Goal: Task Accomplishment & Management: Complete application form

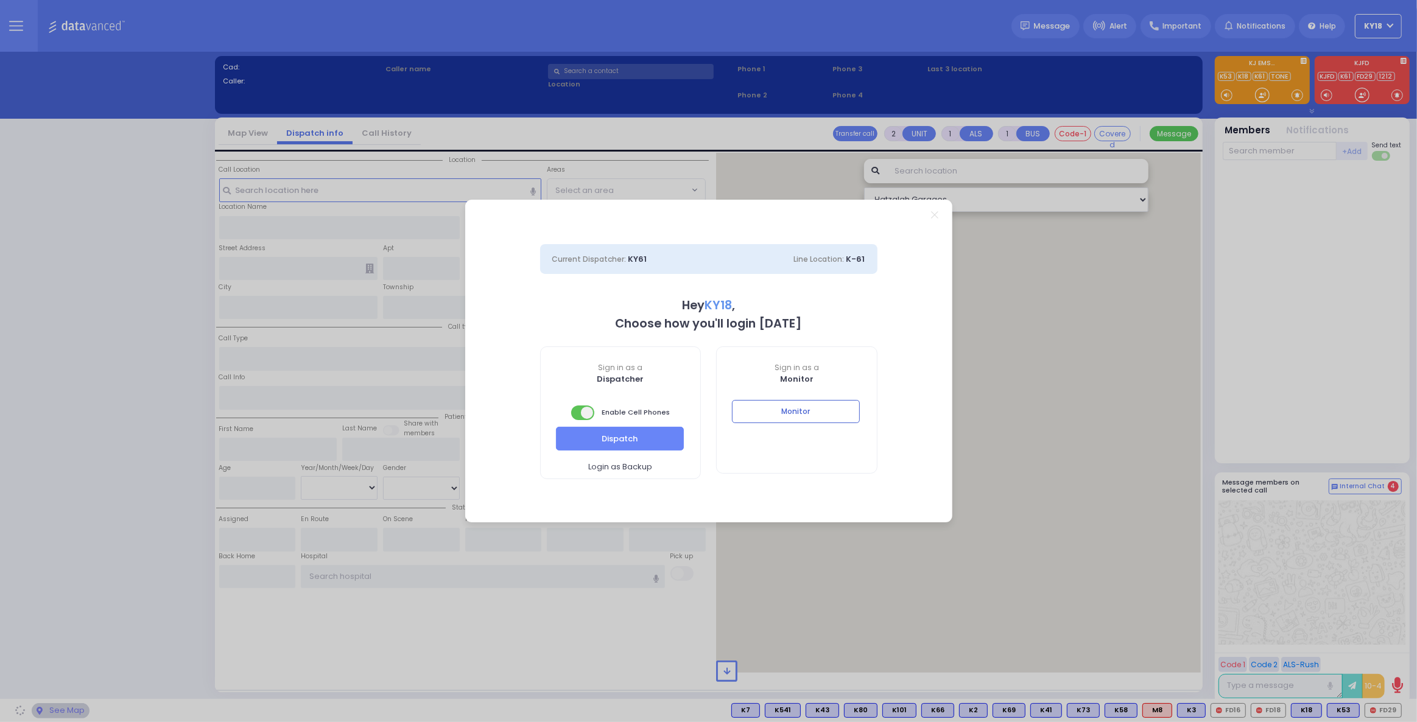
select select "4"
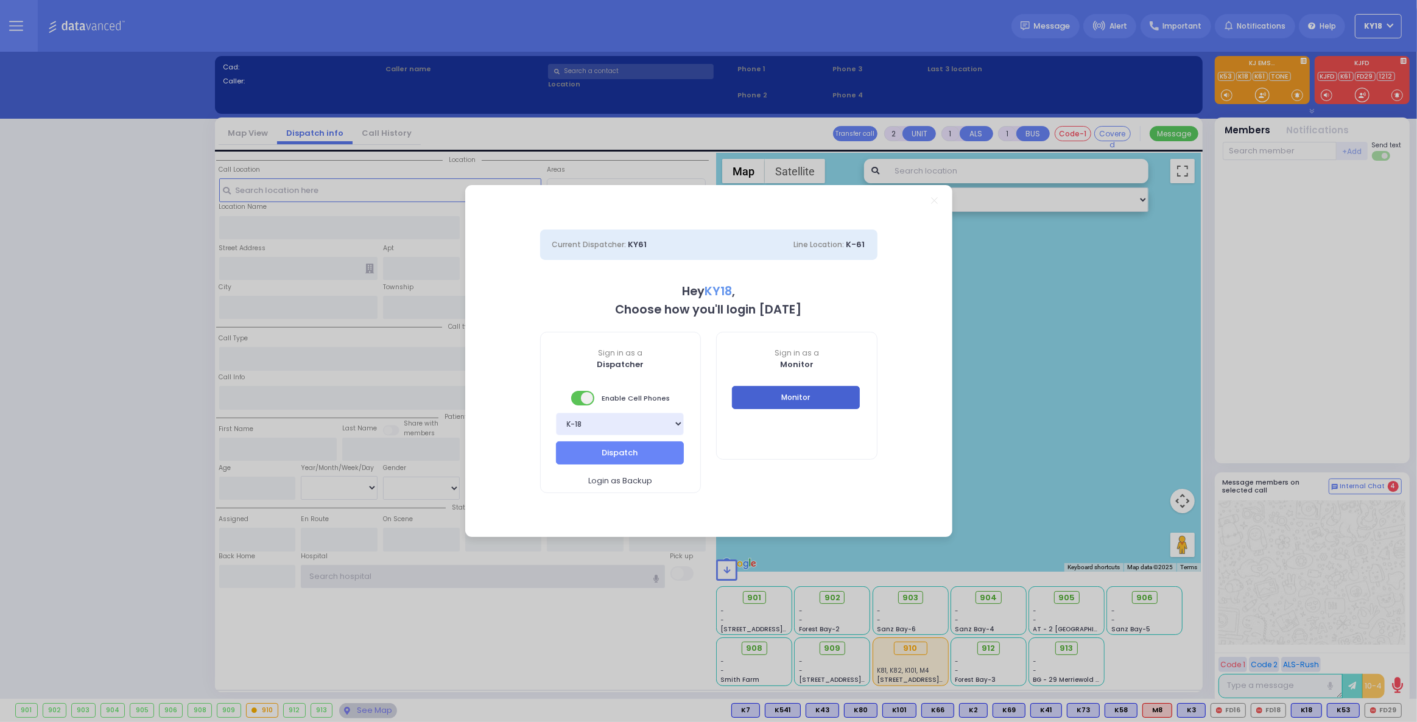
type input "ky18"
click at [758, 405] on button "Monitor" at bounding box center [796, 397] width 128 height 23
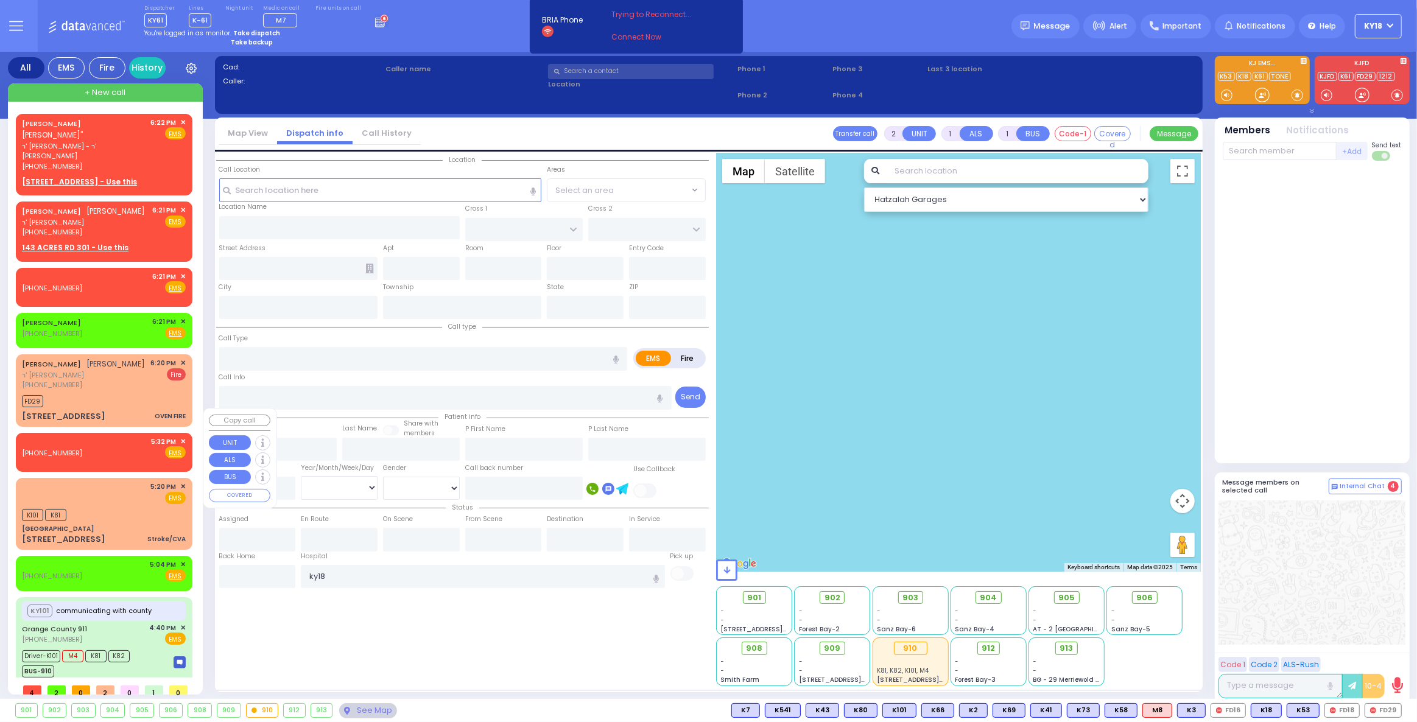
scroll to position [8, 0]
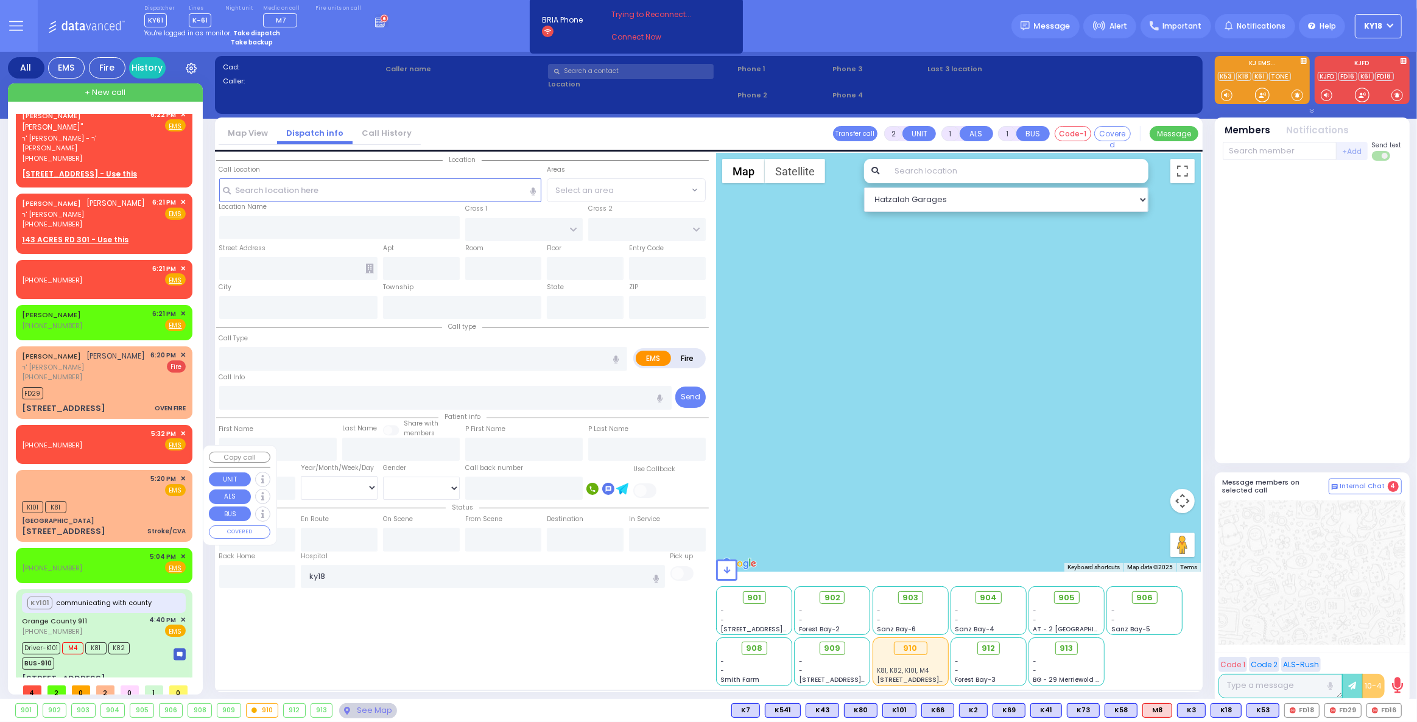
click at [94, 516] on div "[GEOGRAPHIC_DATA]" at bounding box center [58, 520] width 72 height 9
type input "6"
select select
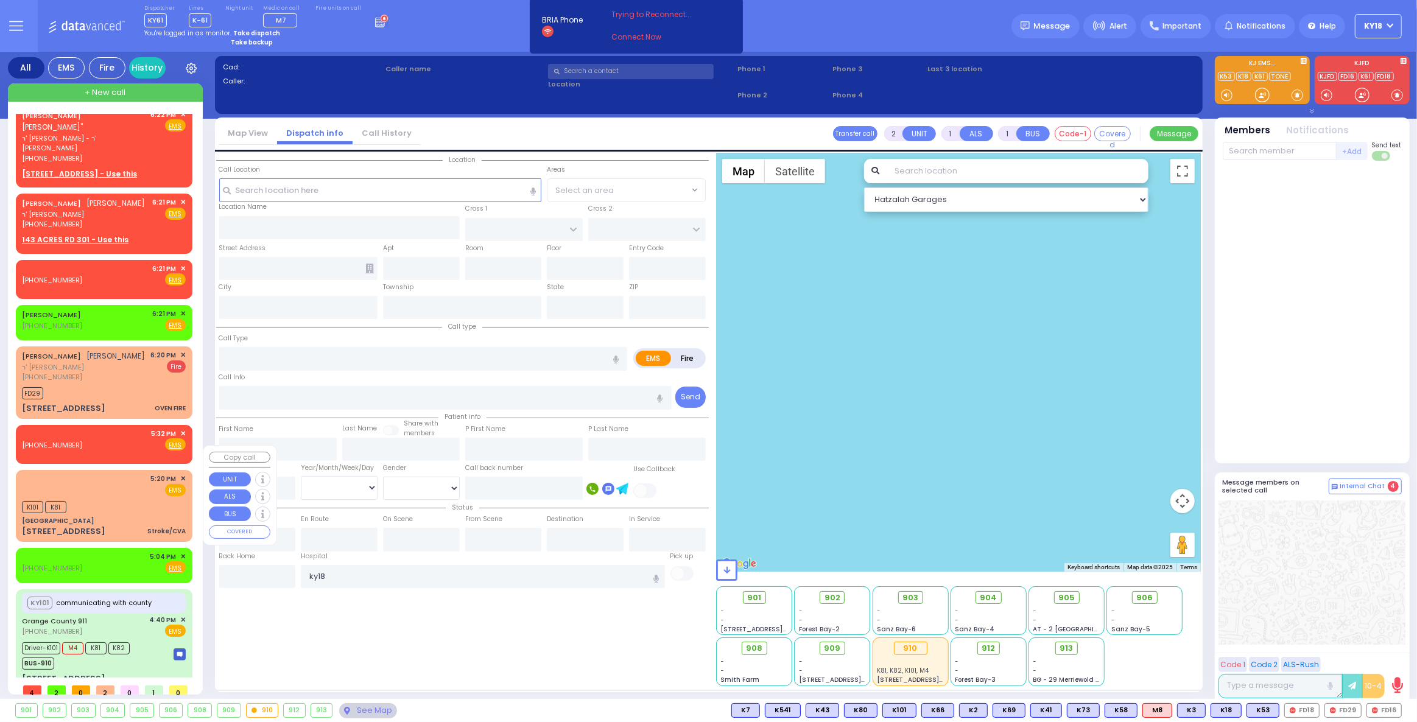
type input "Stroke/CVA"
radio input "true"
type input "Unknown"
select select "Year"
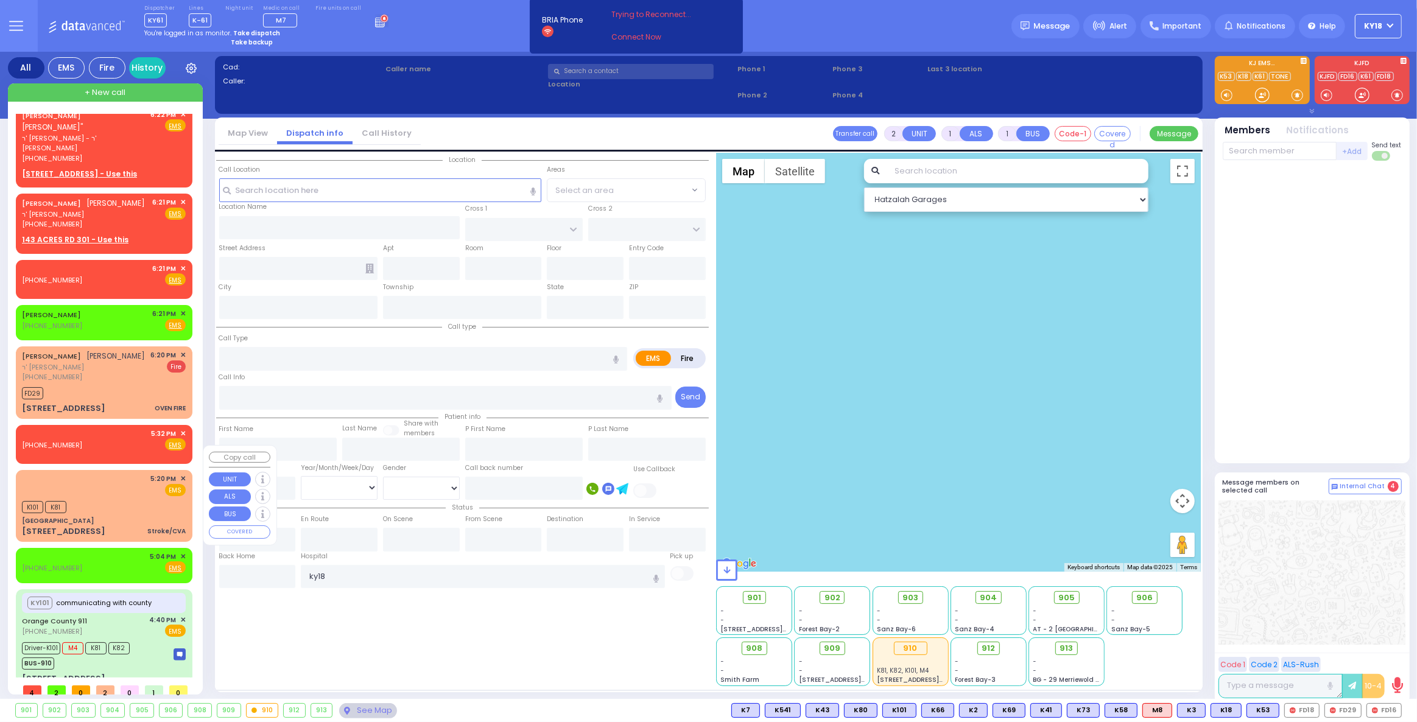
type input "17:20"
type input "17:23"
select select "Hatzalah Garages"
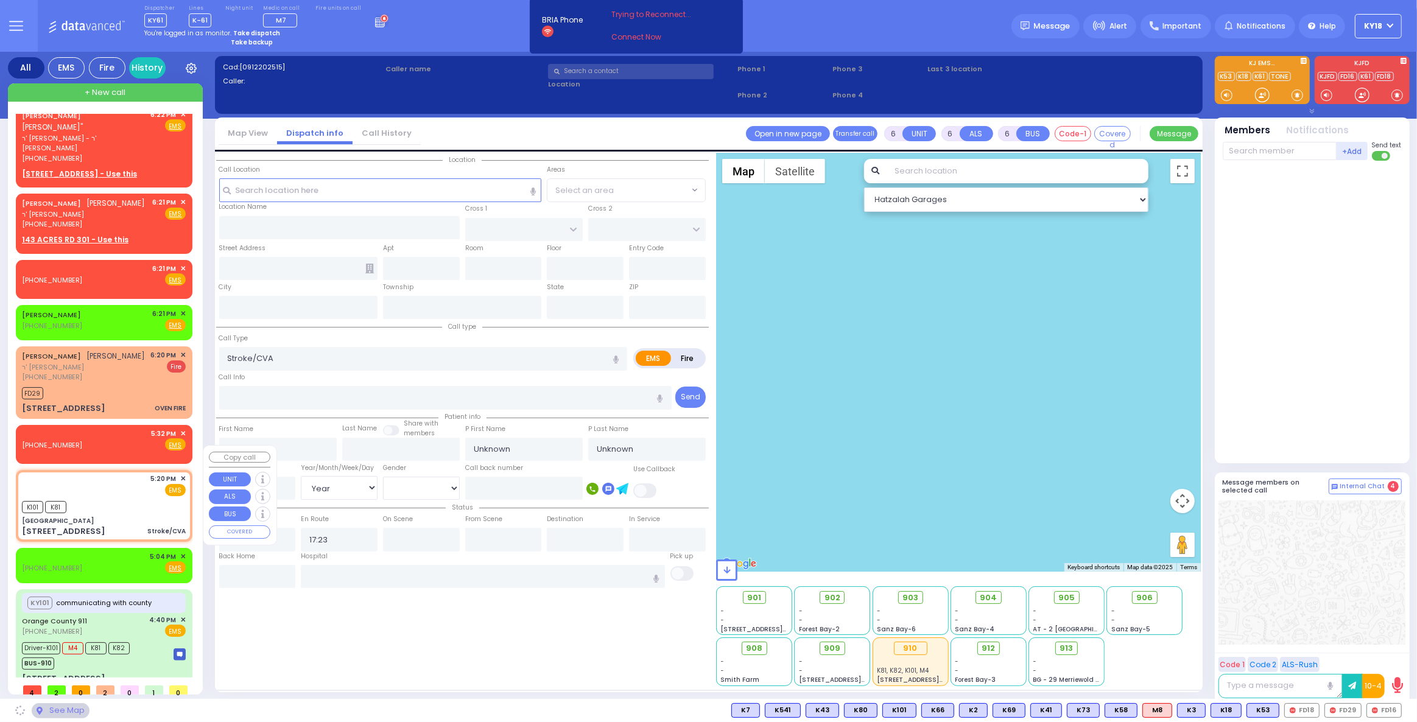
type input "[GEOGRAPHIC_DATA]"
type input "COLE ST"
type input "SKINNER ST"
type input "[STREET_ADDRESS]"
type input "7"
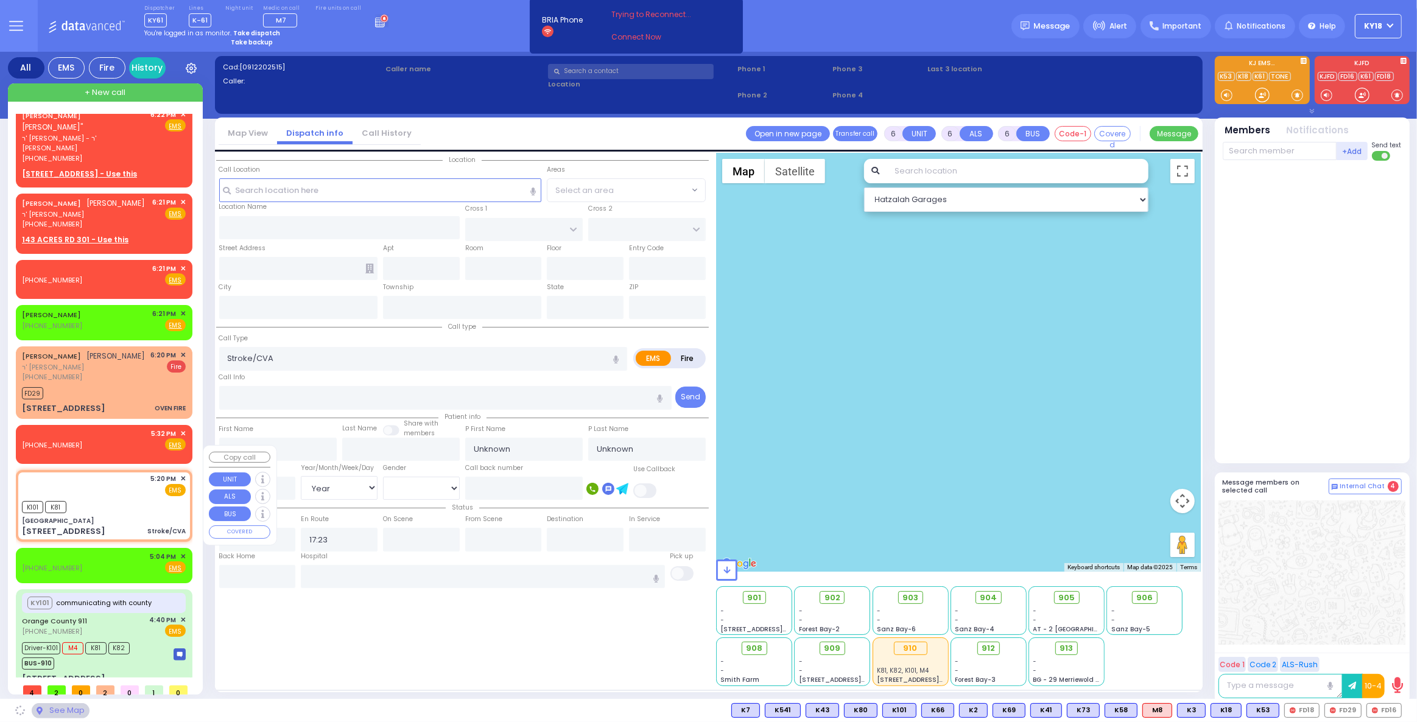
type input "ED"
type input "Port Jervis"
type input "[US_STATE]"
type input "12771"
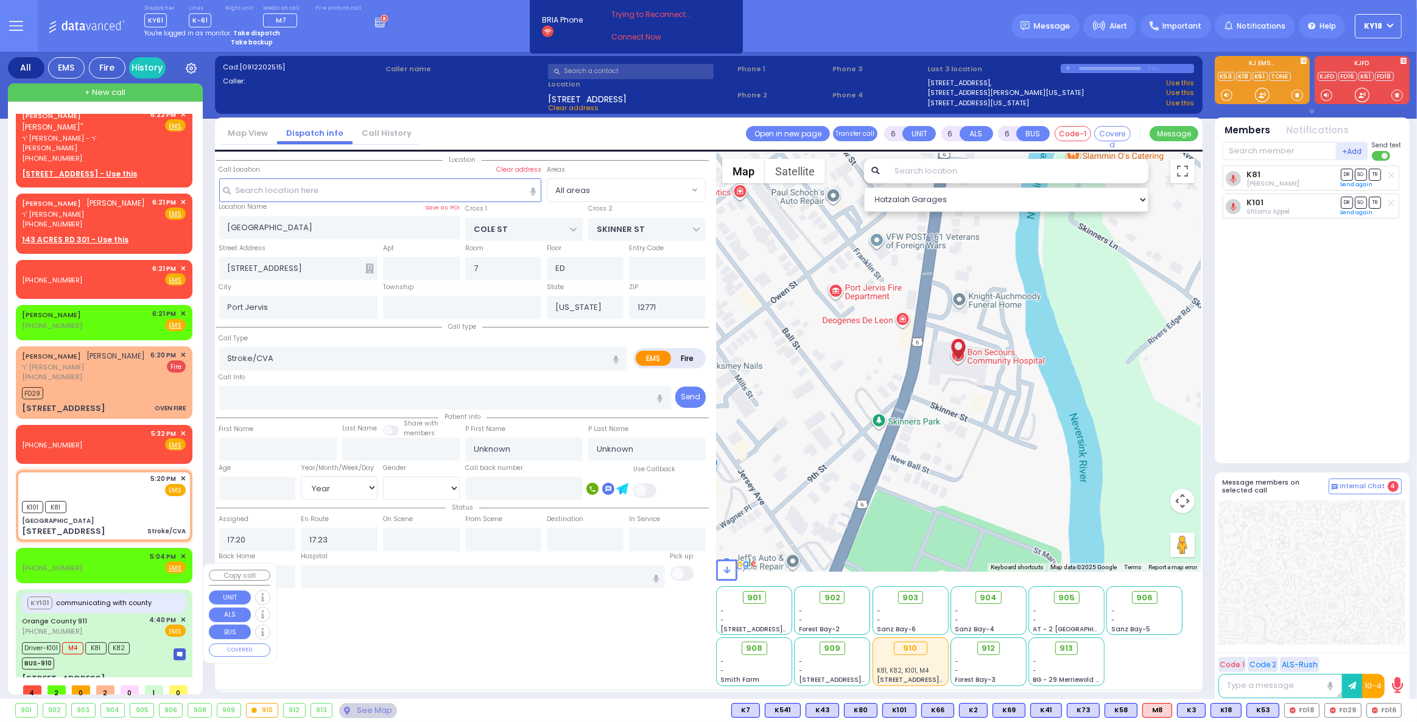
click at [71, 642] on span "M4" at bounding box center [72, 648] width 21 height 12
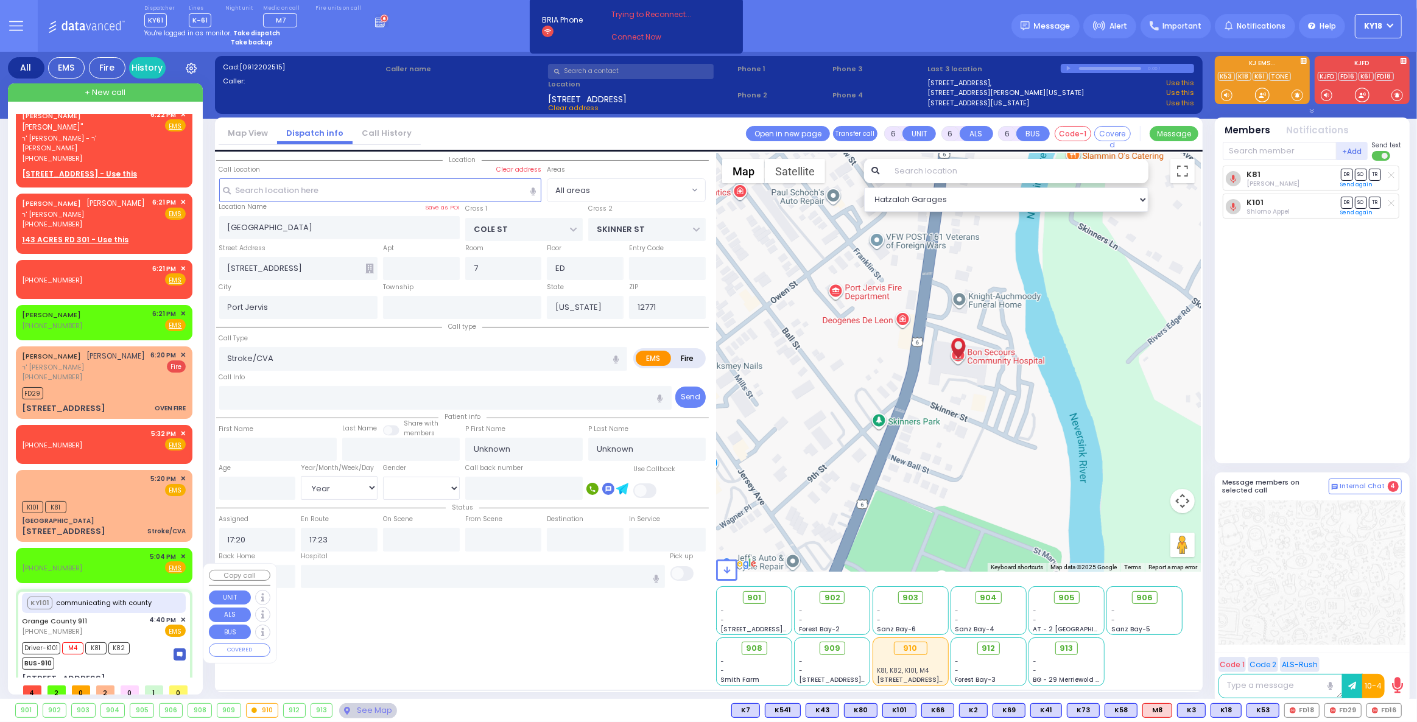
select select
type input "Charlie Response - ALS Medical C"
radio input "true"
type input "Nature: : Charlie Response - ALS Medical C Address: : 78 Brookside Ave, 10918 C…"
type input "Ian"
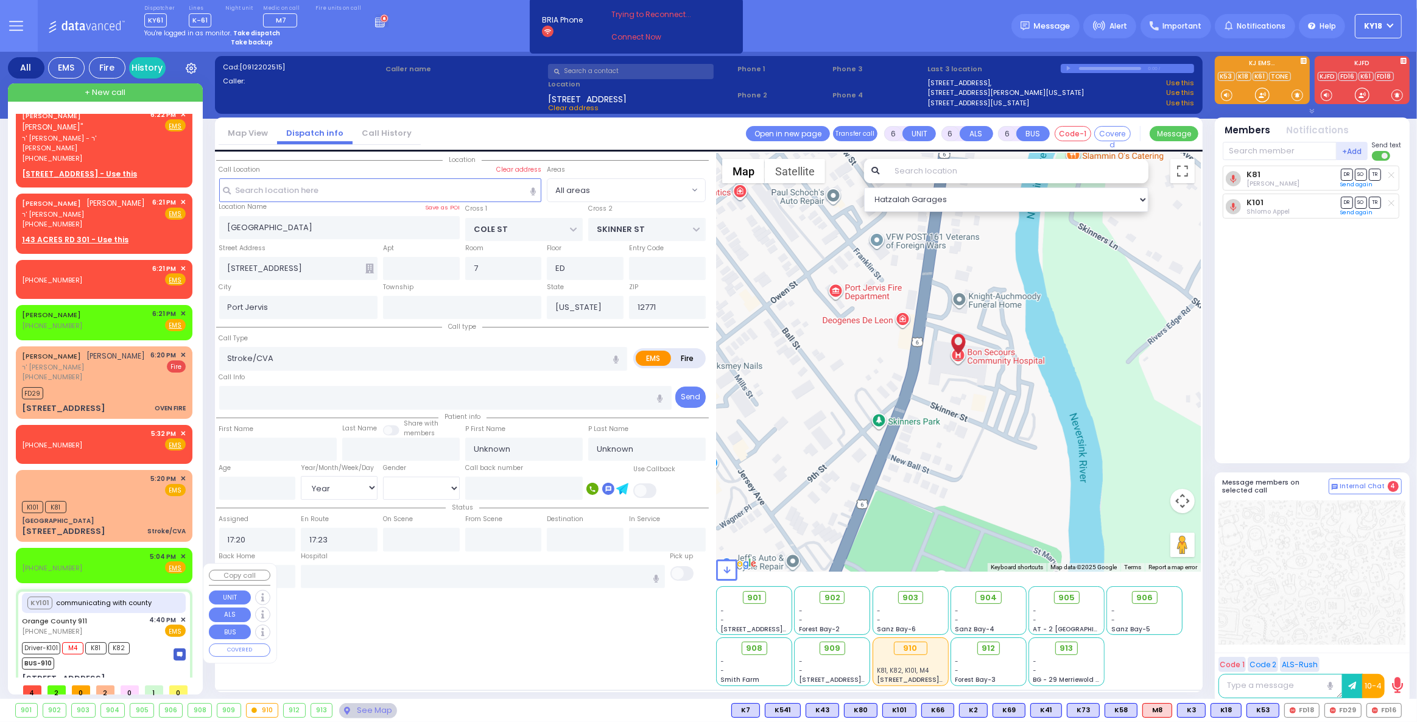
type input "Estevez"
type input "9"
select select "Year"
select select "[DEMOGRAPHIC_DATA]"
type input "16:41"
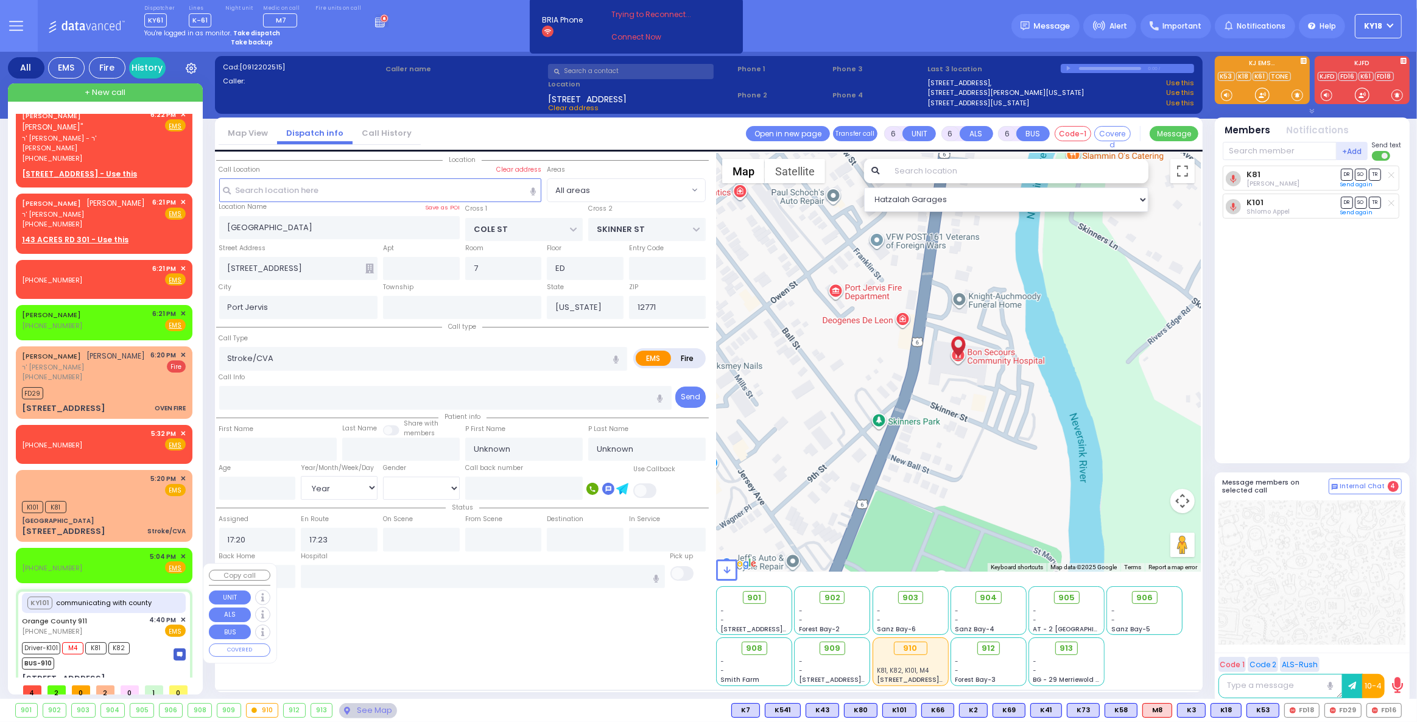
type input "16:41"
type input "16:52"
type input "17:00"
type input "17:15"
type input "17:25"
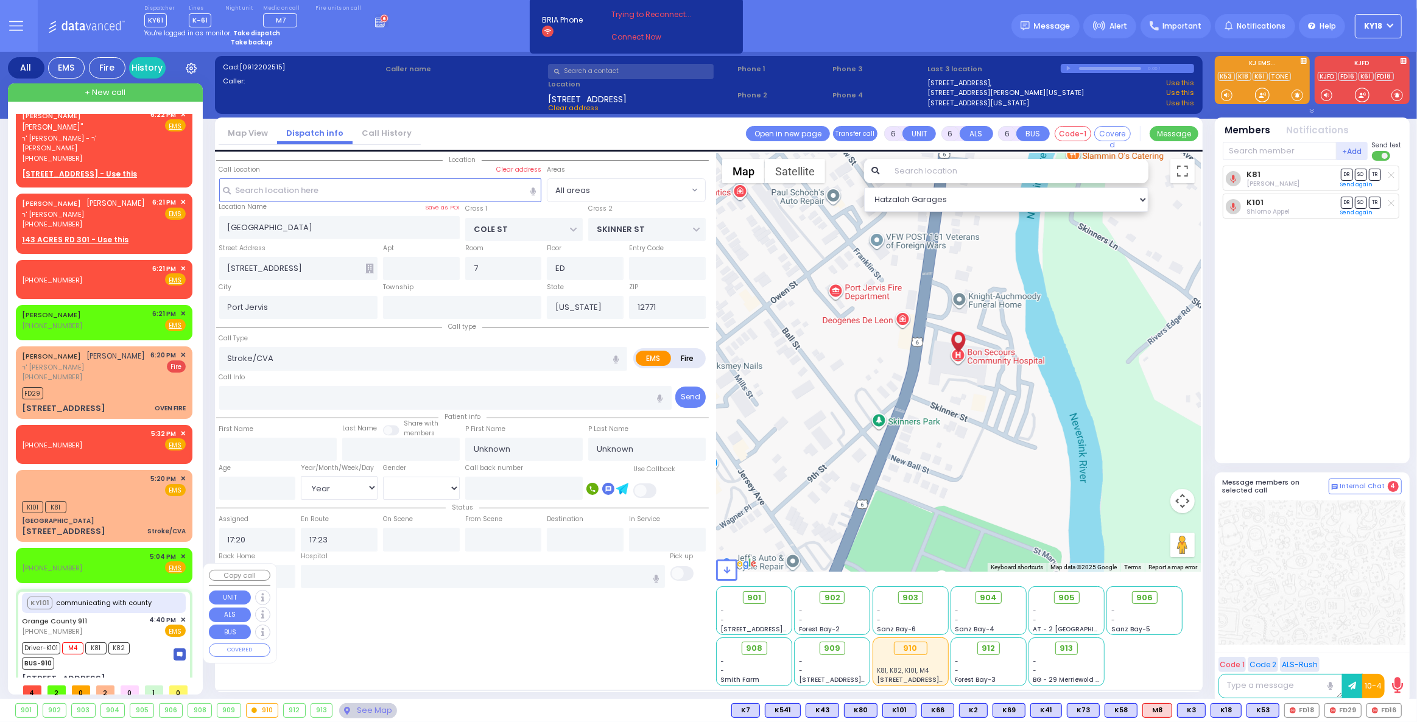
type input "Garnet Health Medical Center 707 East Main Street Middletown"
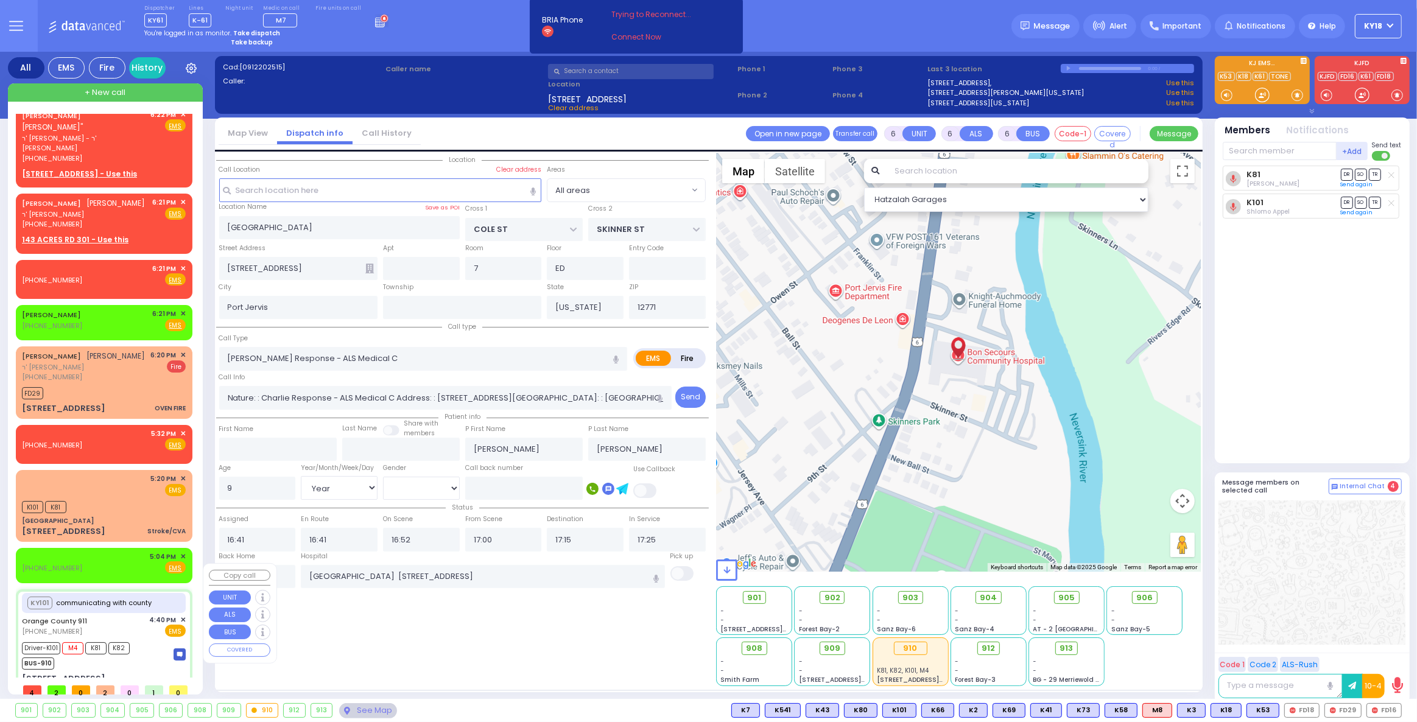
type input "78 Brookside Ave"
type input "Monroe"
type input "10918"
select select "Hatzalah Garages"
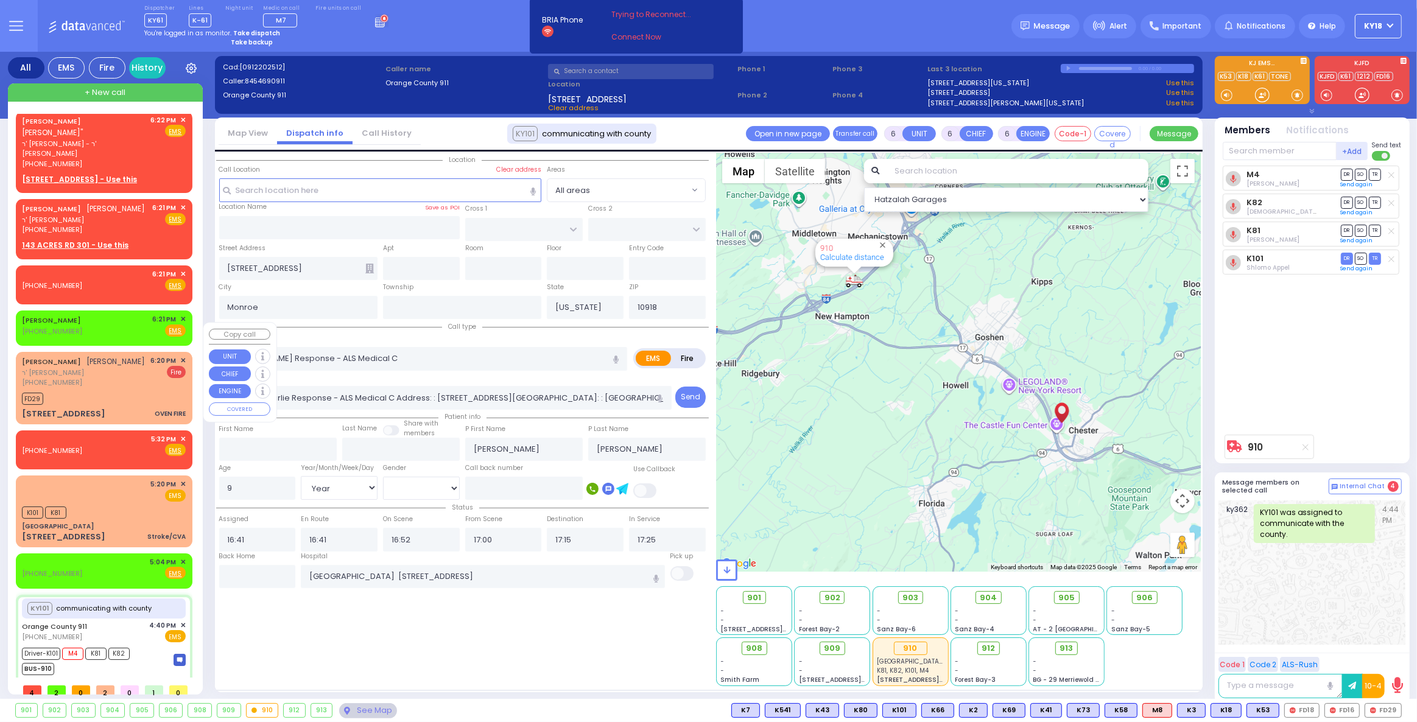
scroll to position [0, 0]
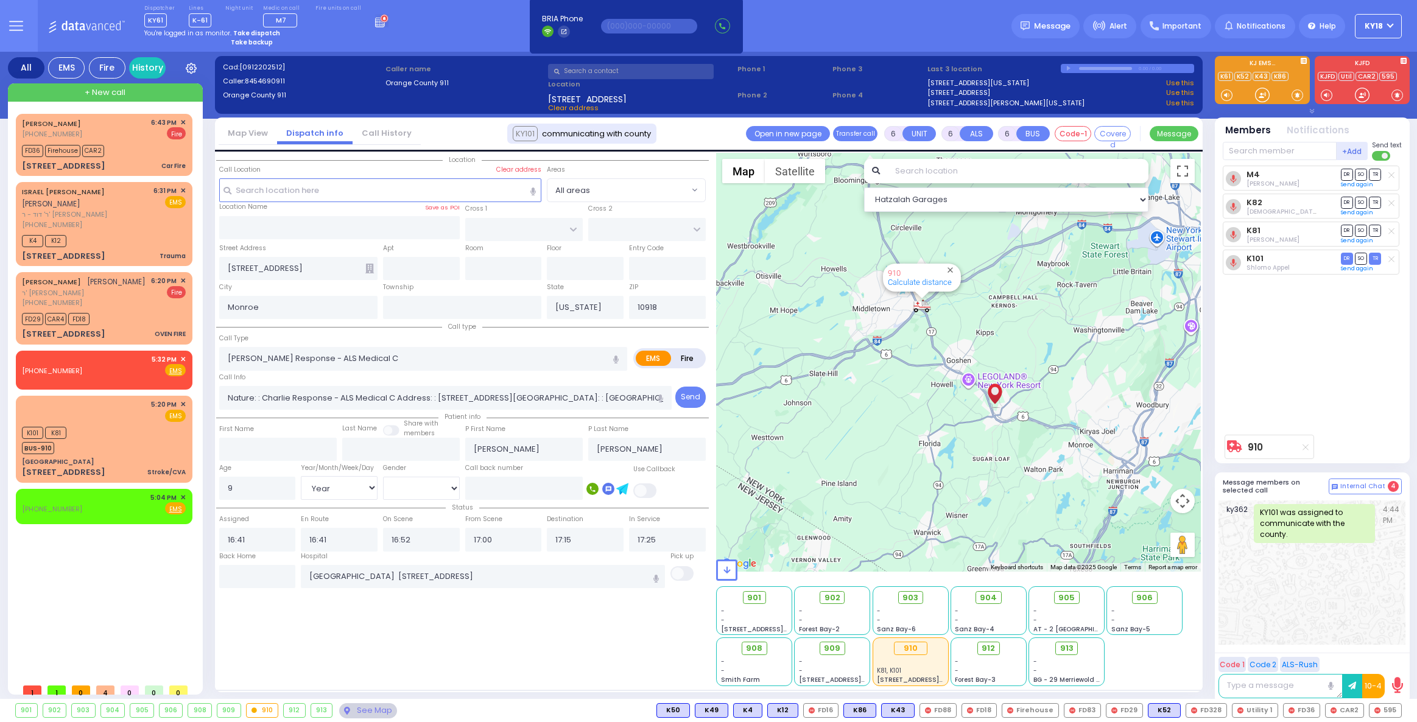
select select
select select "Year"
select select "[DEMOGRAPHIC_DATA]"
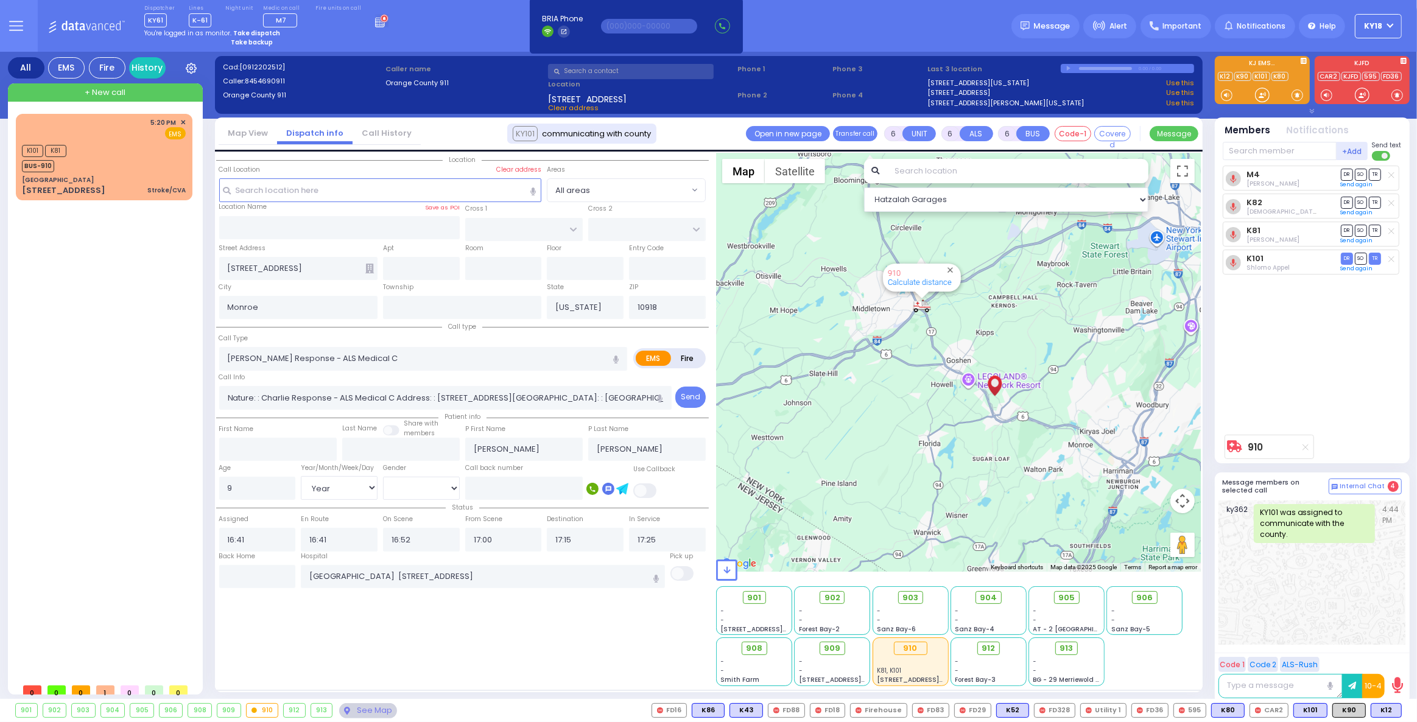
drag, startPoint x: 275, startPoint y: 399, endPoint x: 276, endPoint y: 383, distance: 16.4
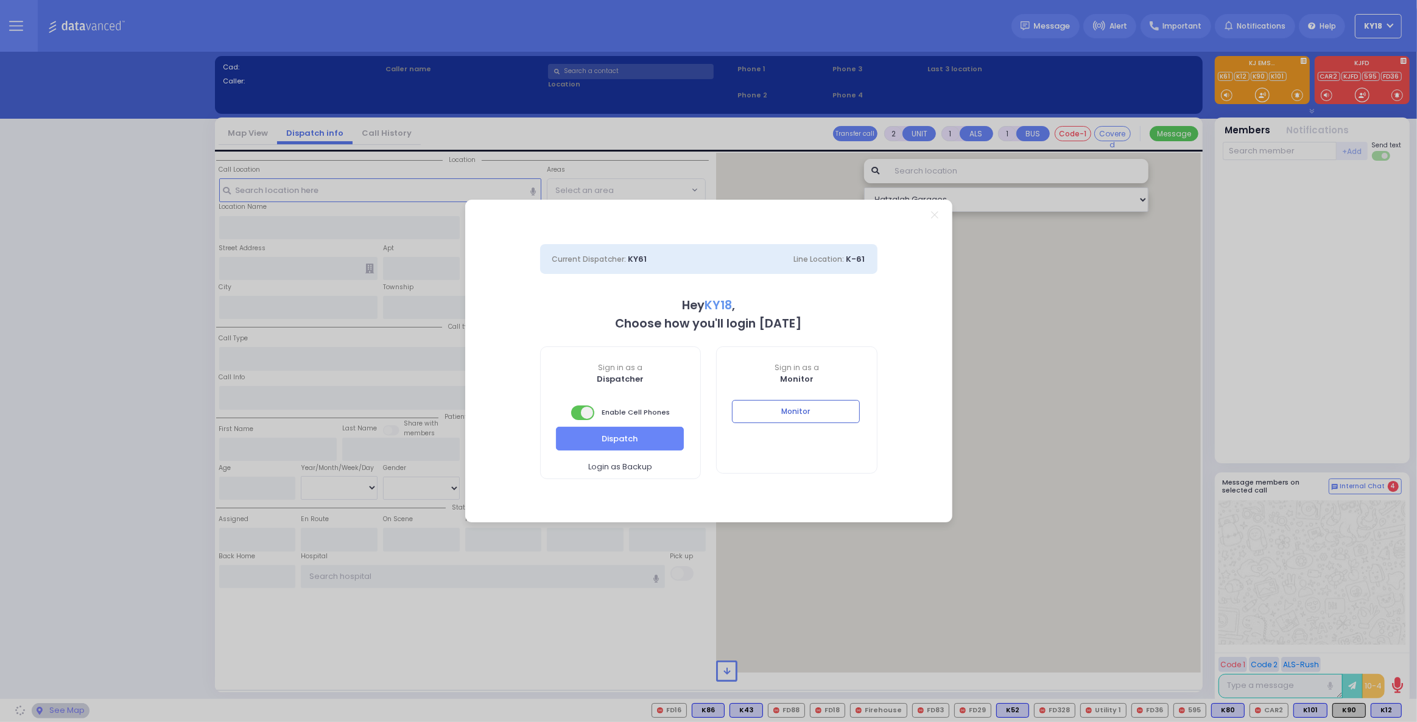
select select "4"
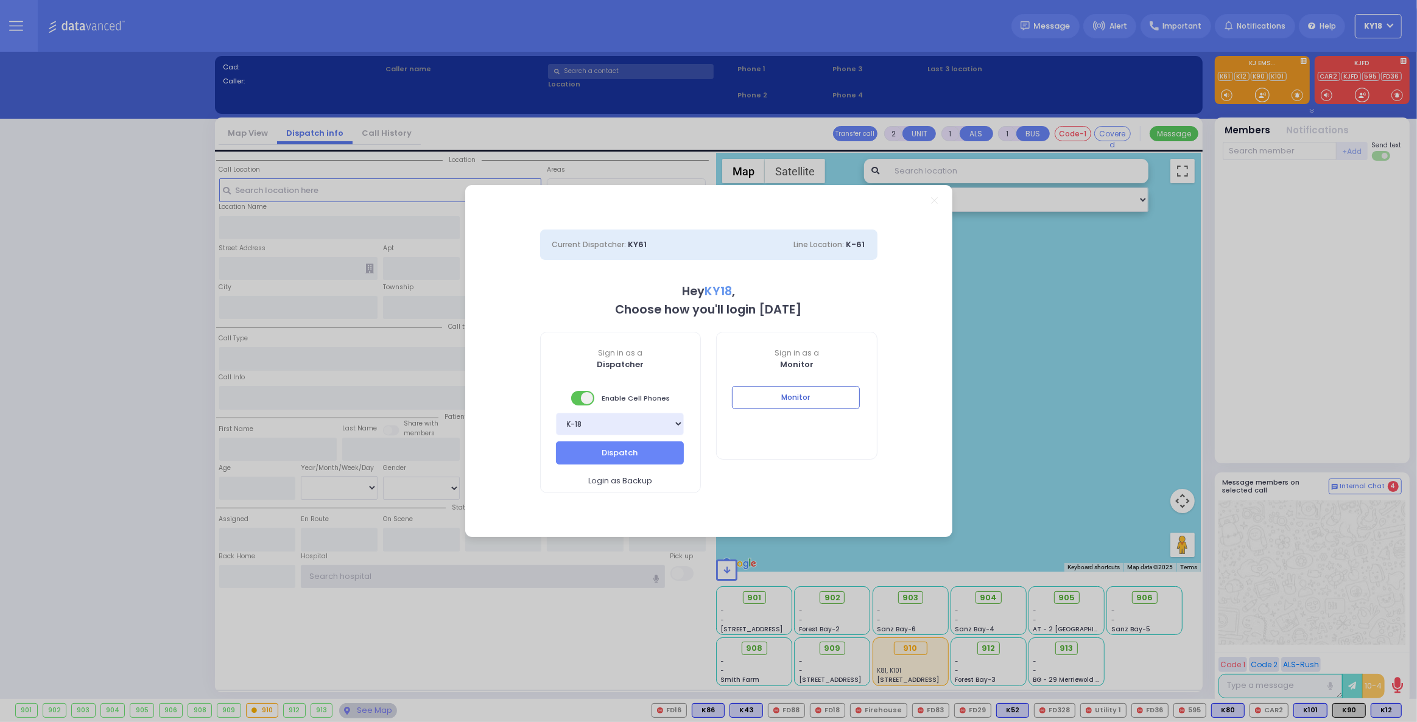
type input "ky18"
click at [553, 351] on span "Sign in as a" at bounding box center [621, 353] width 160 height 11
click at [600, 451] on button "Dispatch" at bounding box center [620, 452] width 128 height 23
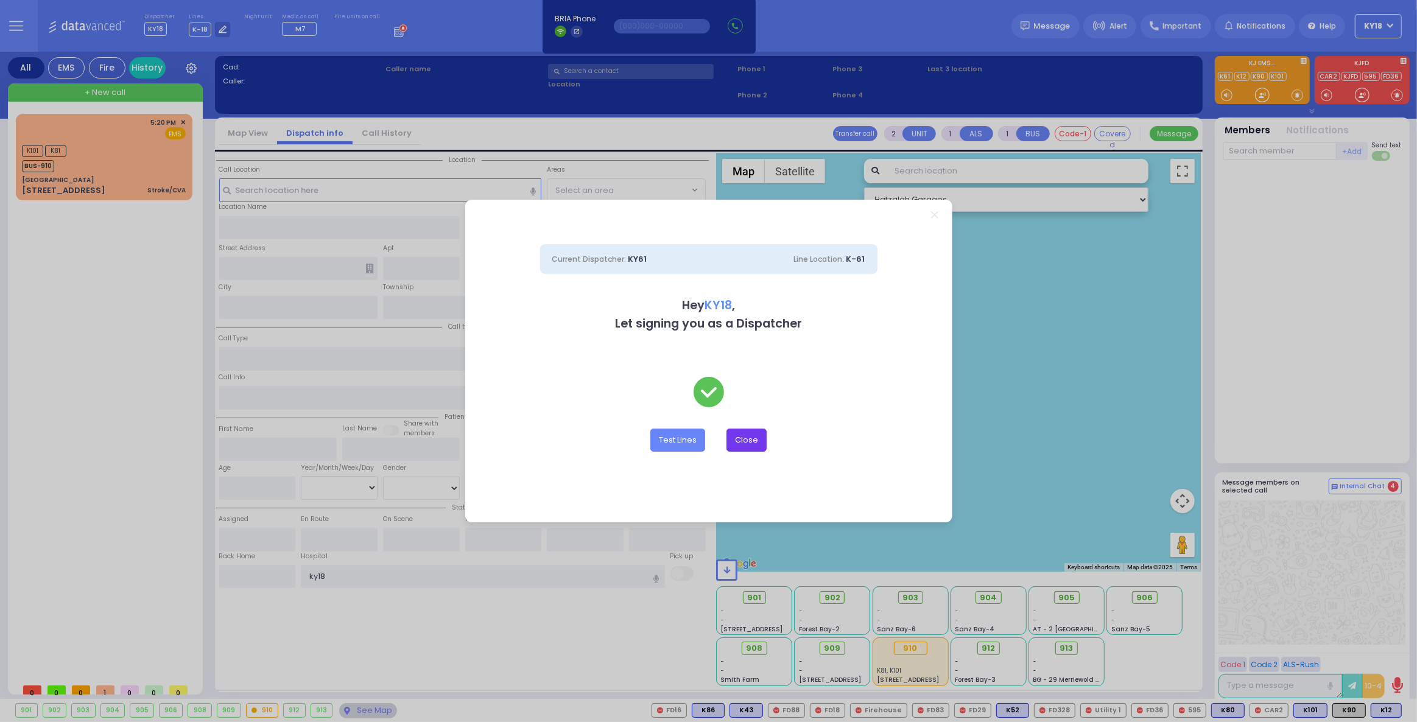
click at [757, 446] on button "Close" at bounding box center [746, 440] width 40 height 23
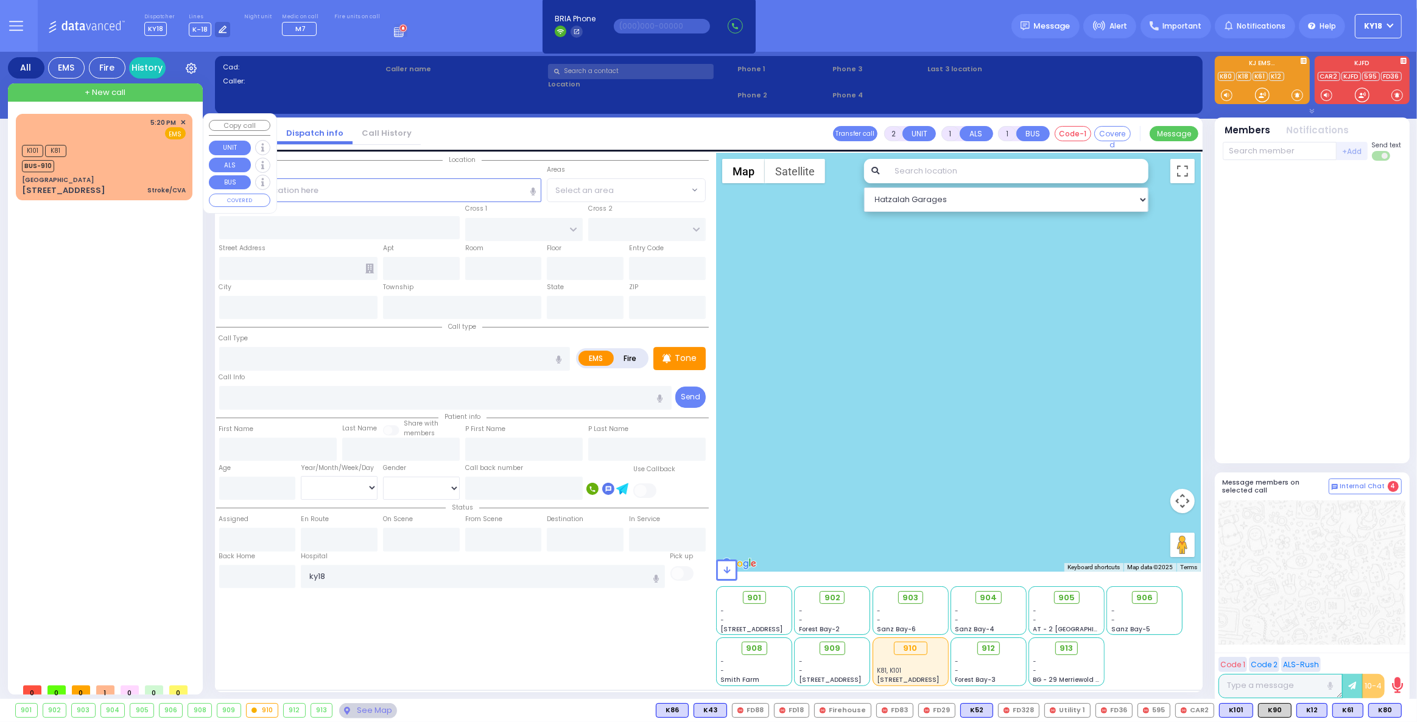
click at [89, 143] on div "K101 K81 BUS-910" at bounding box center [104, 157] width 164 height 30
type input "6"
select select
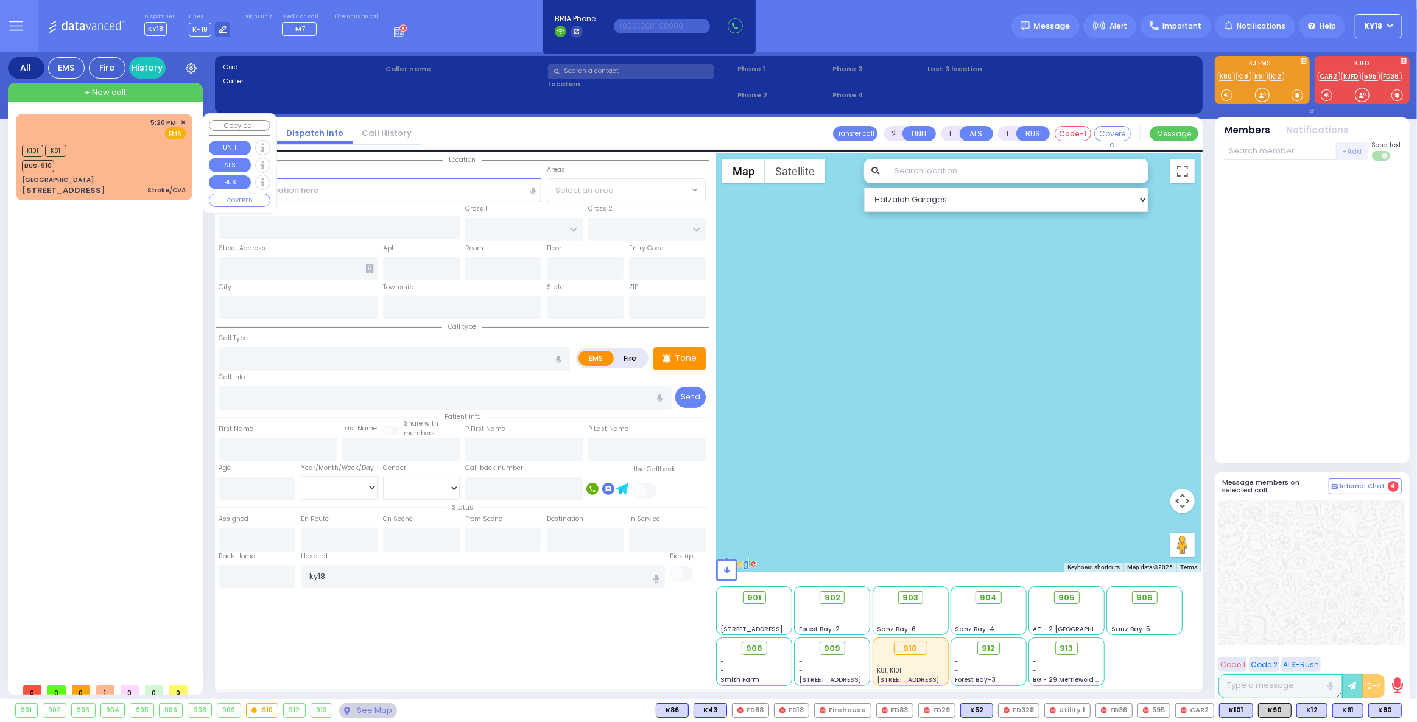
type input "Stroke/CVA"
radio input "true"
type input "Unknown"
select select "Year"
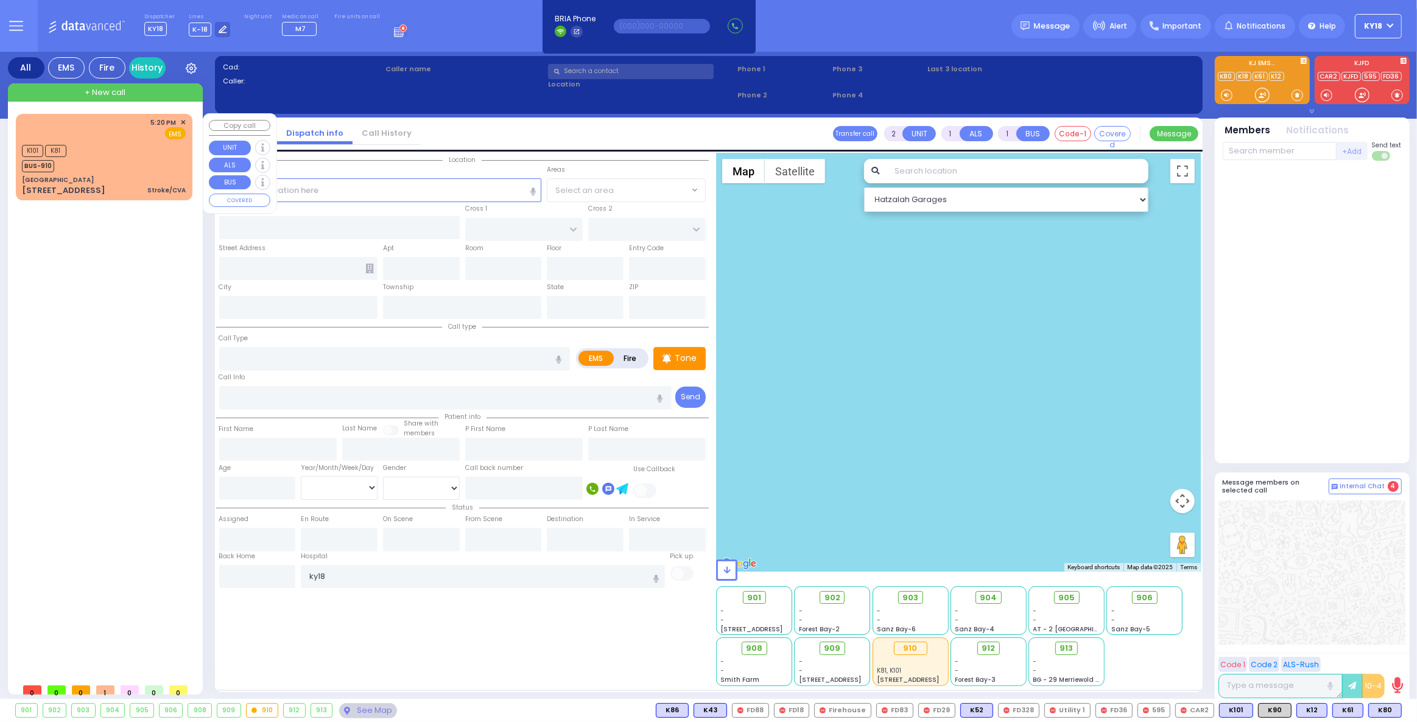
type input "17:20"
type input "17:23"
select select "Hatzalah Garages"
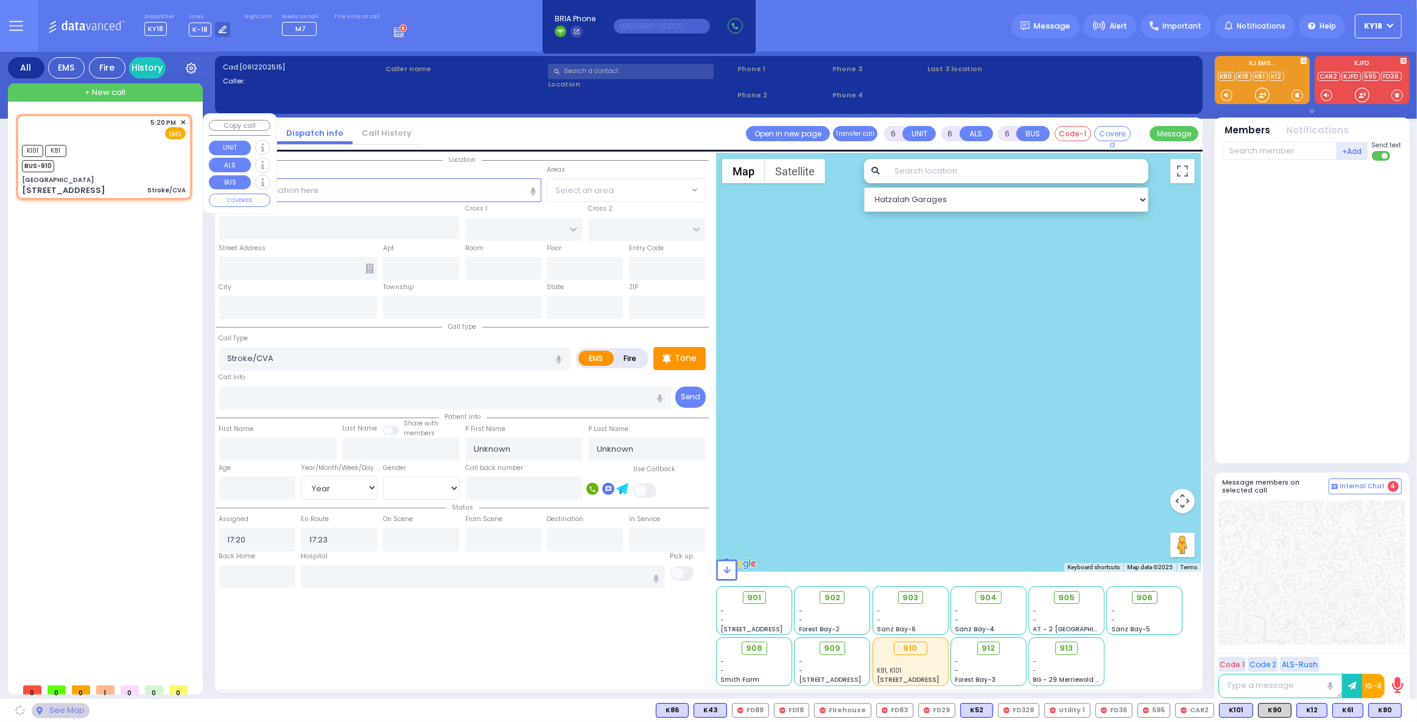
type input "Bon Secours Community Hospital"
type input "COLE ST"
type input "SKINNER ST"
type input "160 E Main St"
type input "7"
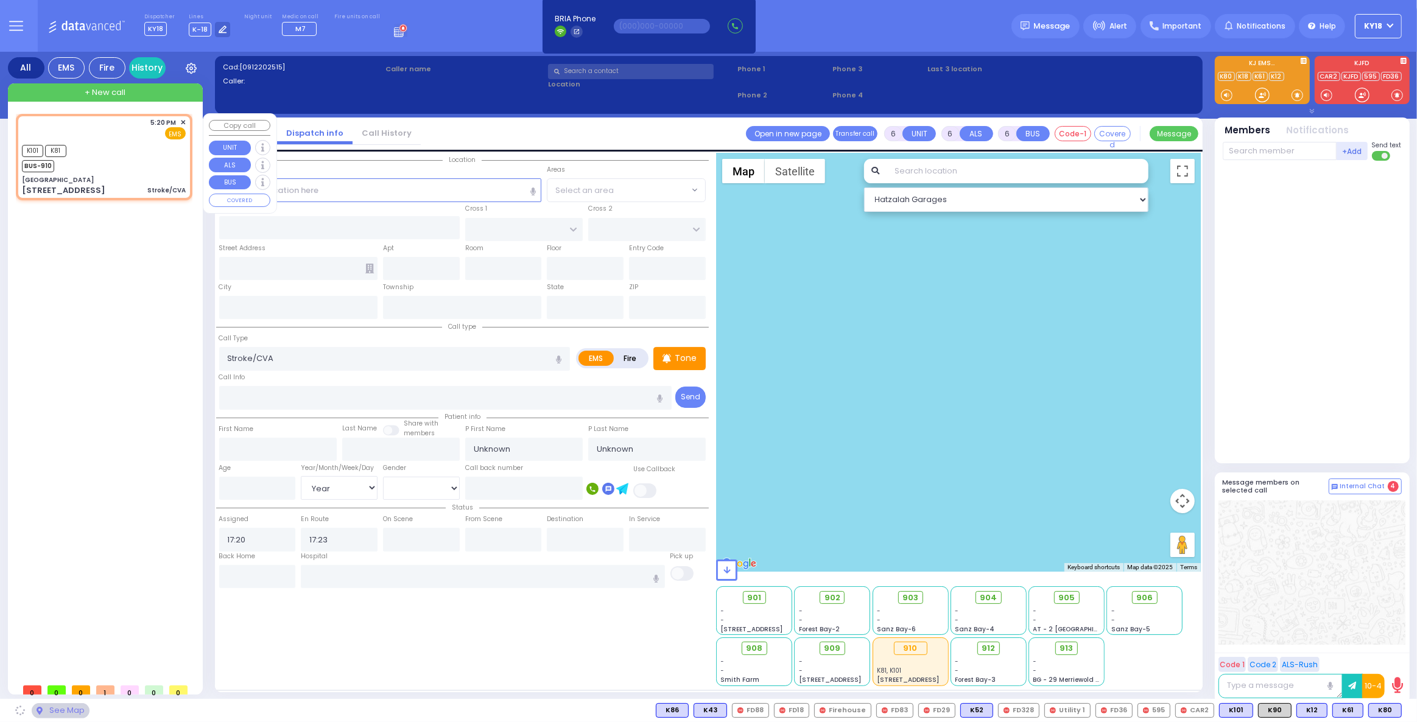
type input "ED"
type input "Port Jervis"
type input "New York"
type input "12771"
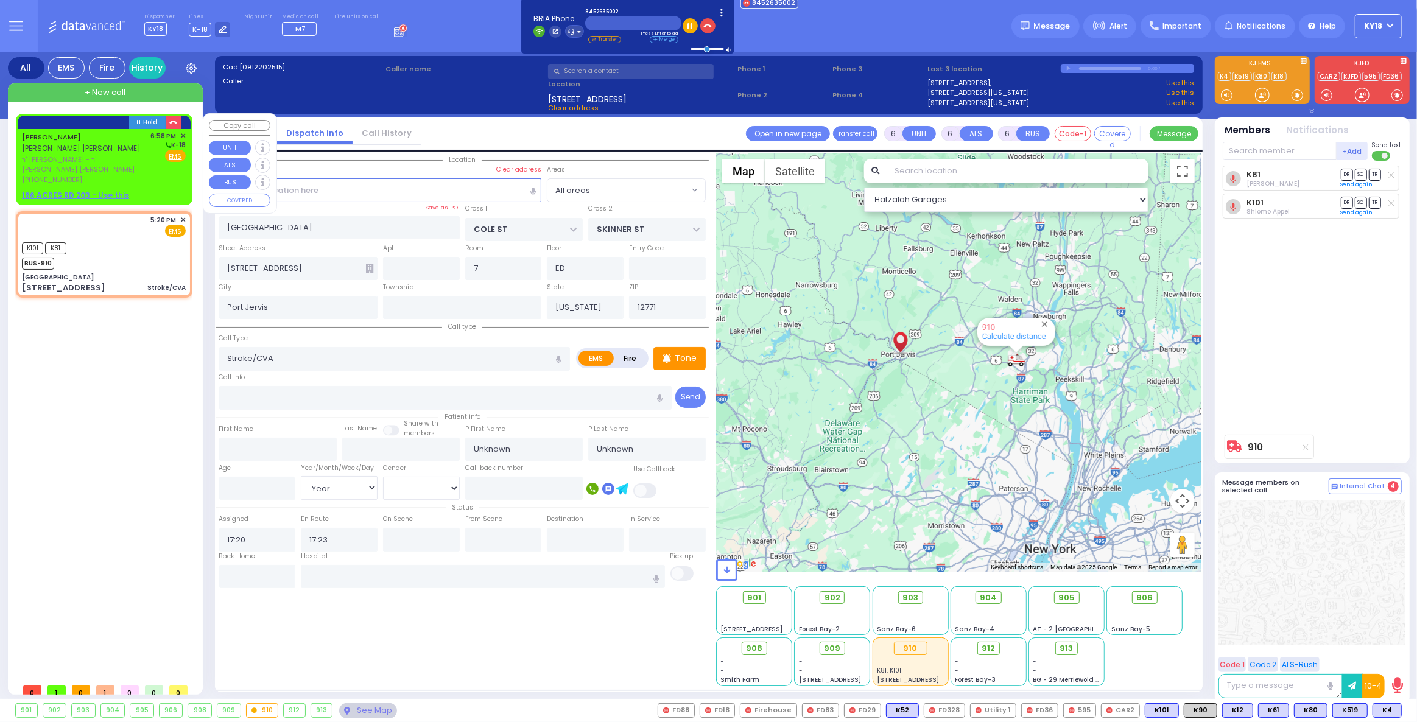
click at [102, 175] on div "(845) 263-5002" at bounding box center [84, 180] width 125 height 10
type input "2"
type input "1"
select select
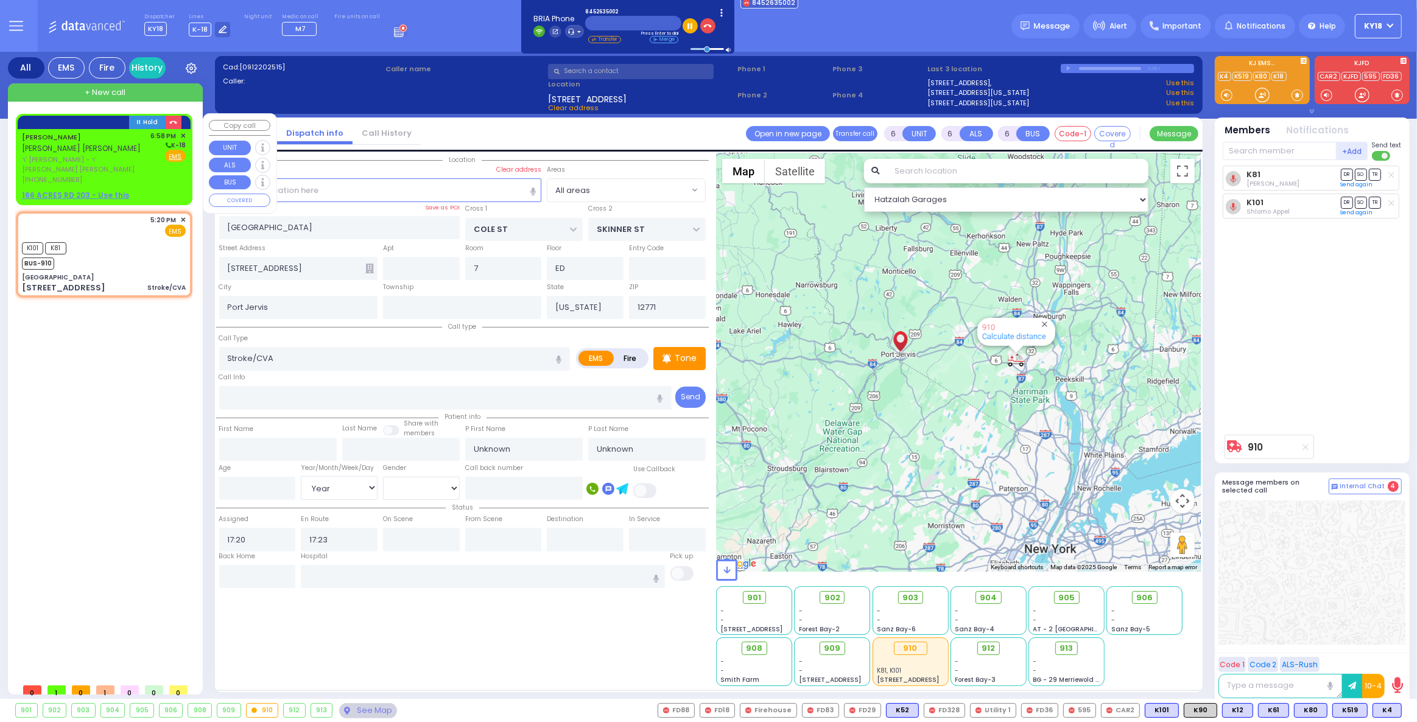
radio input "true"
type input "JACOB ELIEZER"
type input "BLUM"
select select
type input "18:58"
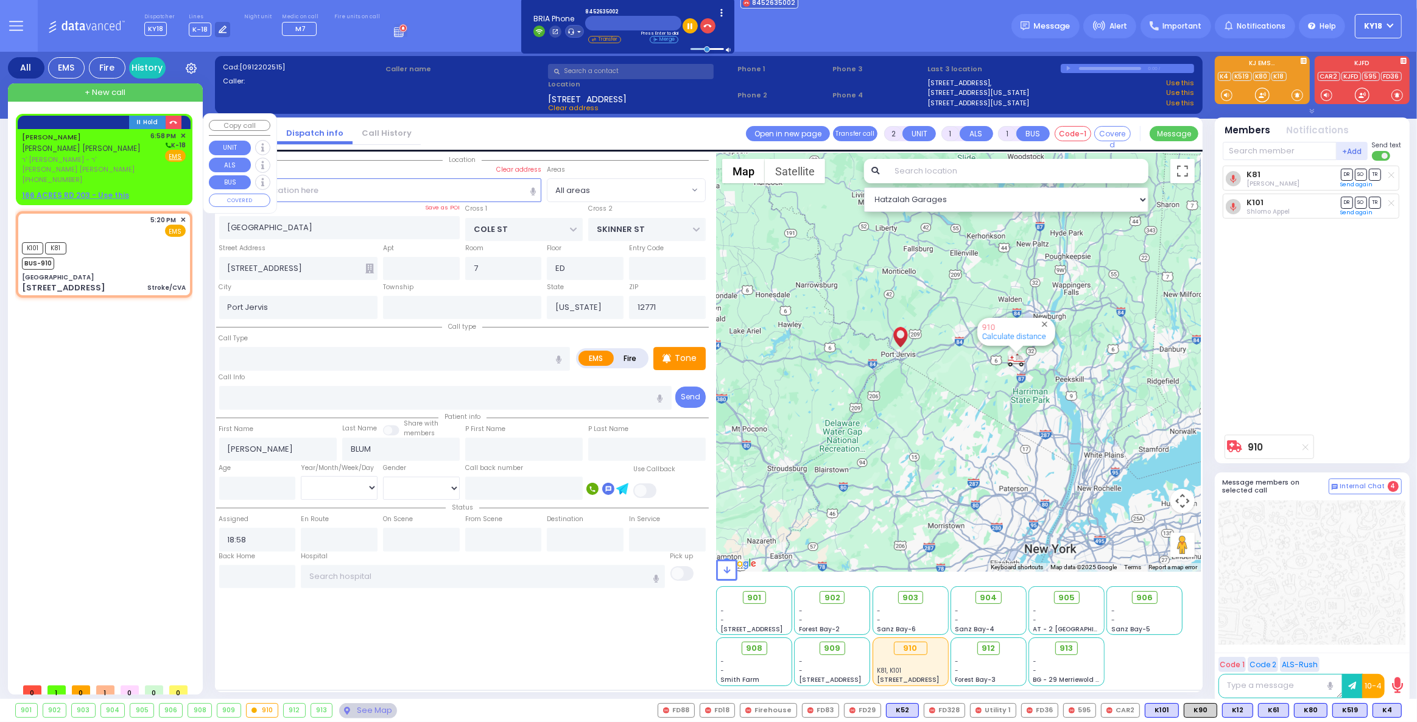
select select "Hatzalah Garages"
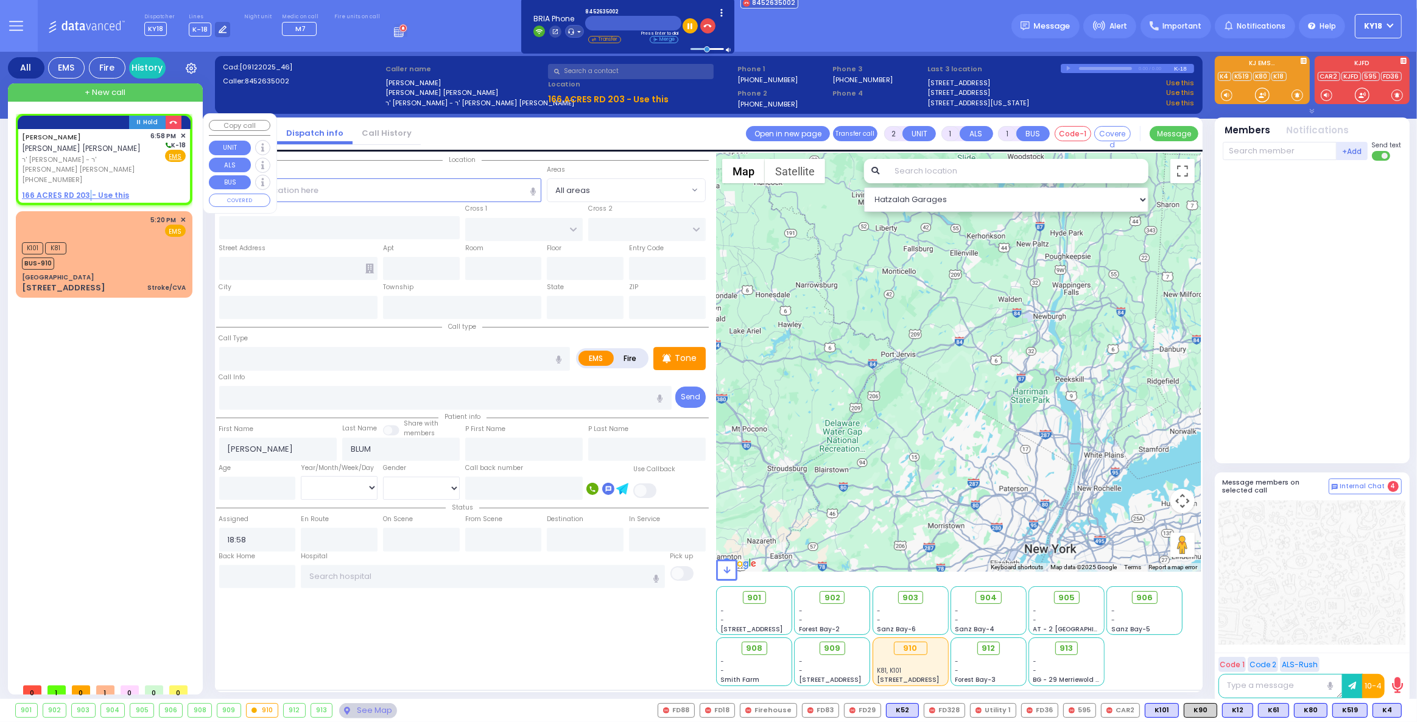
click at [87, 190] on u "166 ACRES RD 203 - Use this" at bounding box center [75, 195] width 107 height 10
select select
radio input "true"
select select
select select "Hatzalah Garages"
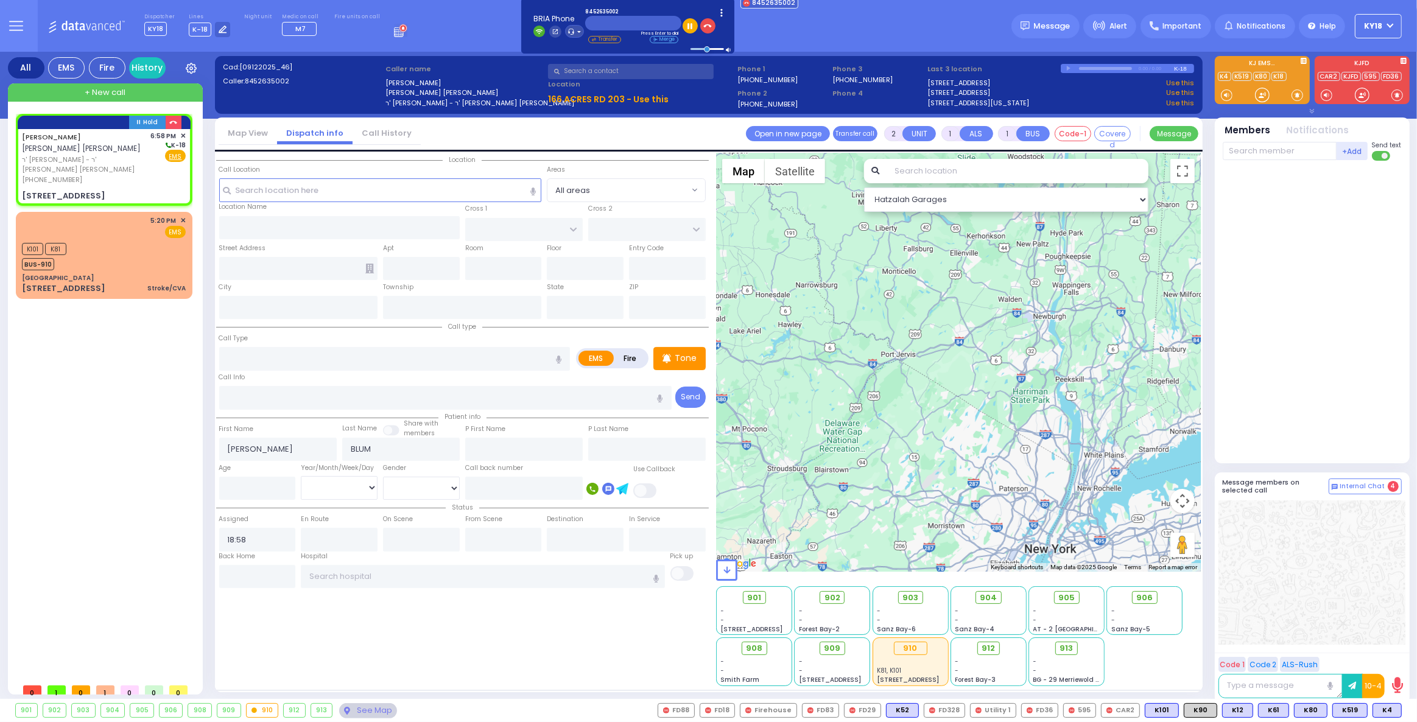
select select
radio input "true"
select select
select select "Hatzalah Garages"
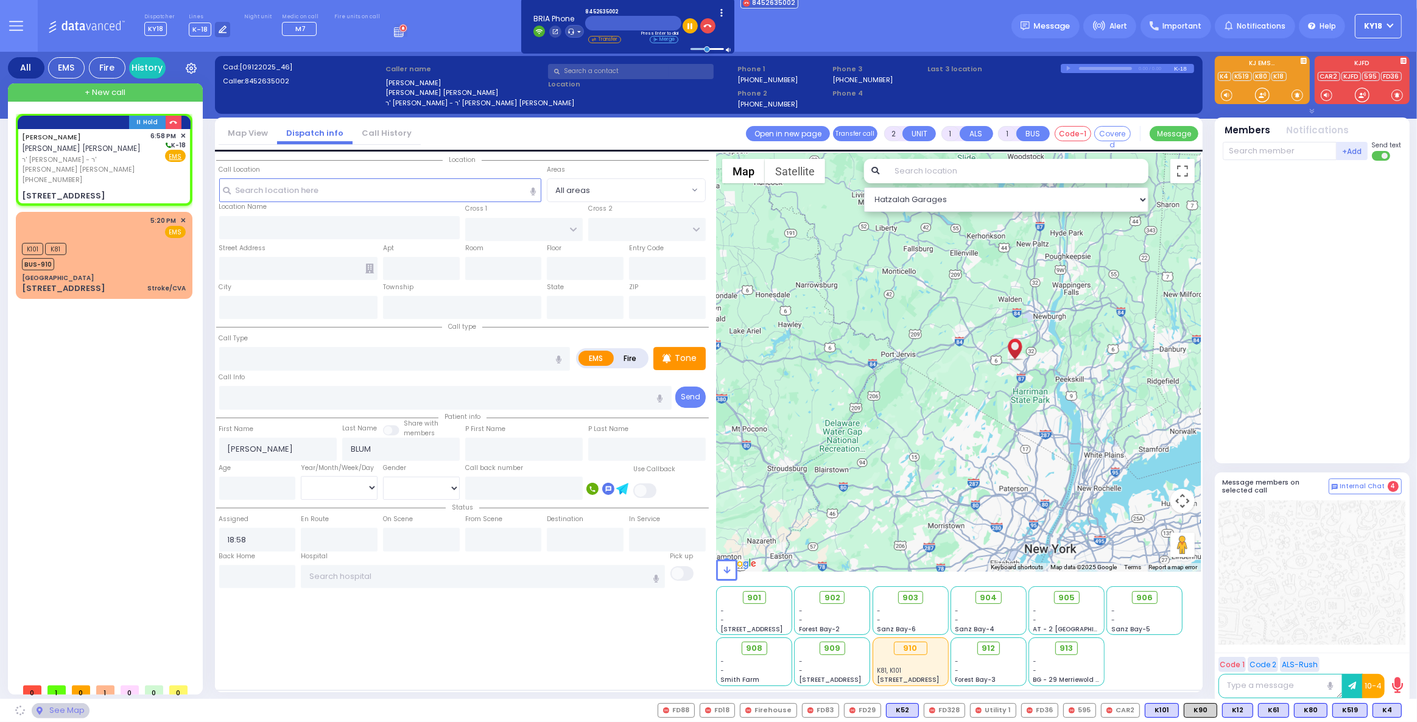
type input "KROLLA DR"
type input "MELITZ RD"
type input "166 ACRES RD"
type input "203"
type input "Monroe"
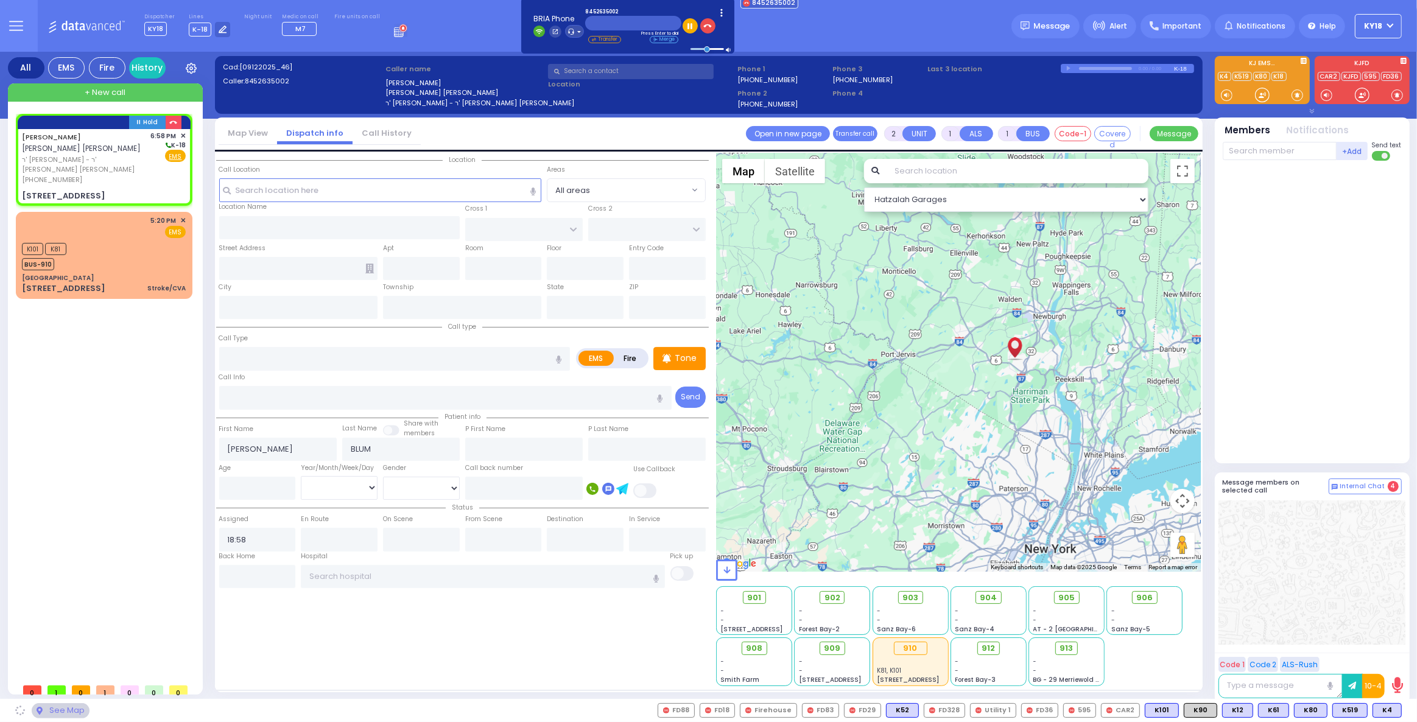
type input "New York"
type input "10950"
select select "SECTION 3"
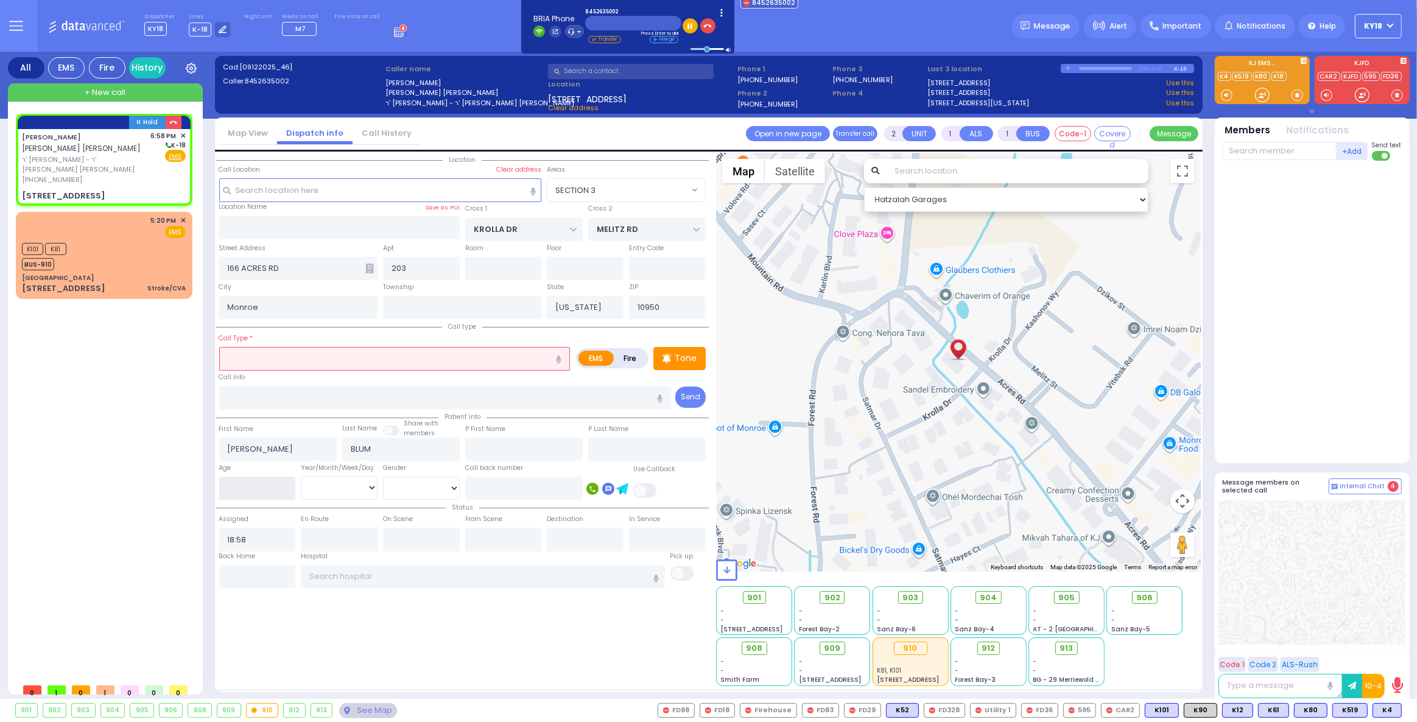
click at [268, 488] on input "number" at bounding box center [257, 488] width 77 height 23
type input "3"
click at [307, 355] on input "text" at bounding box center [394, 358] width 351 height 23
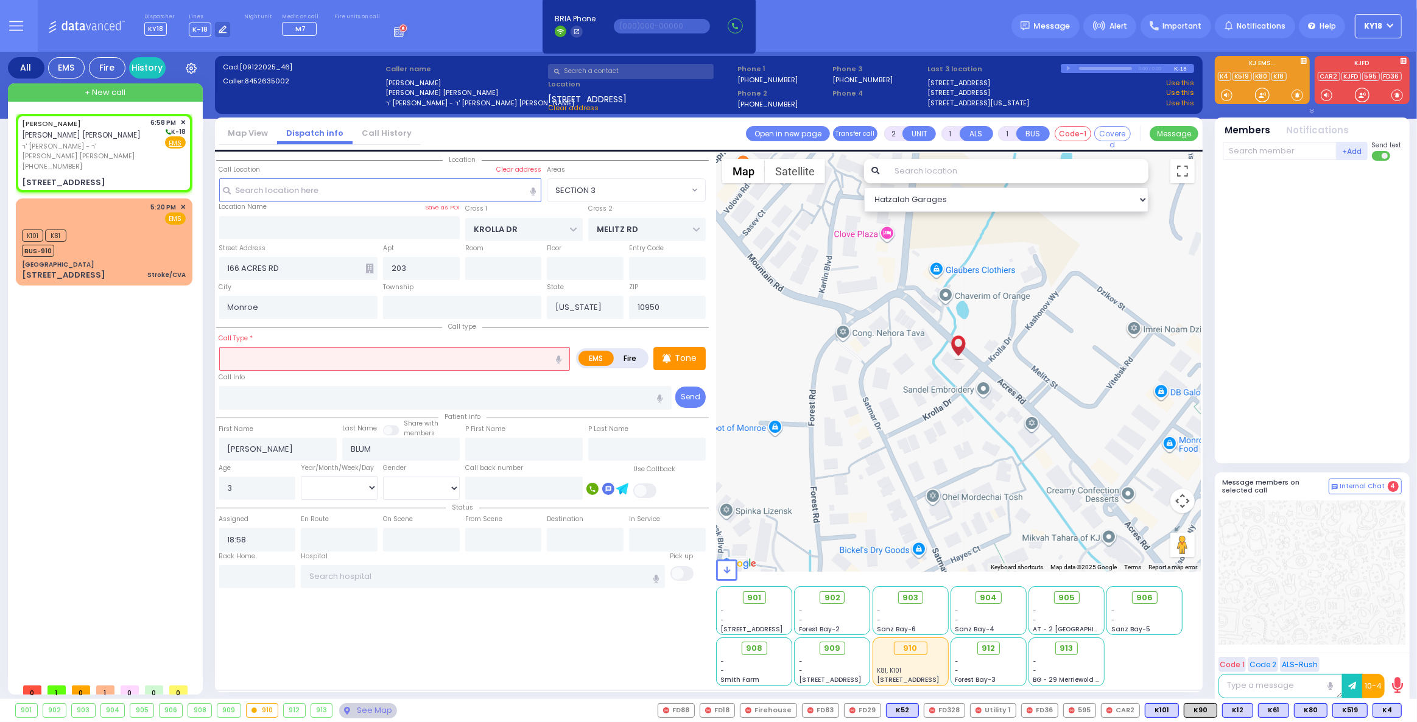
select select
radio input "true"
select select
select select "Hatzalah Garages"
radio input "true"
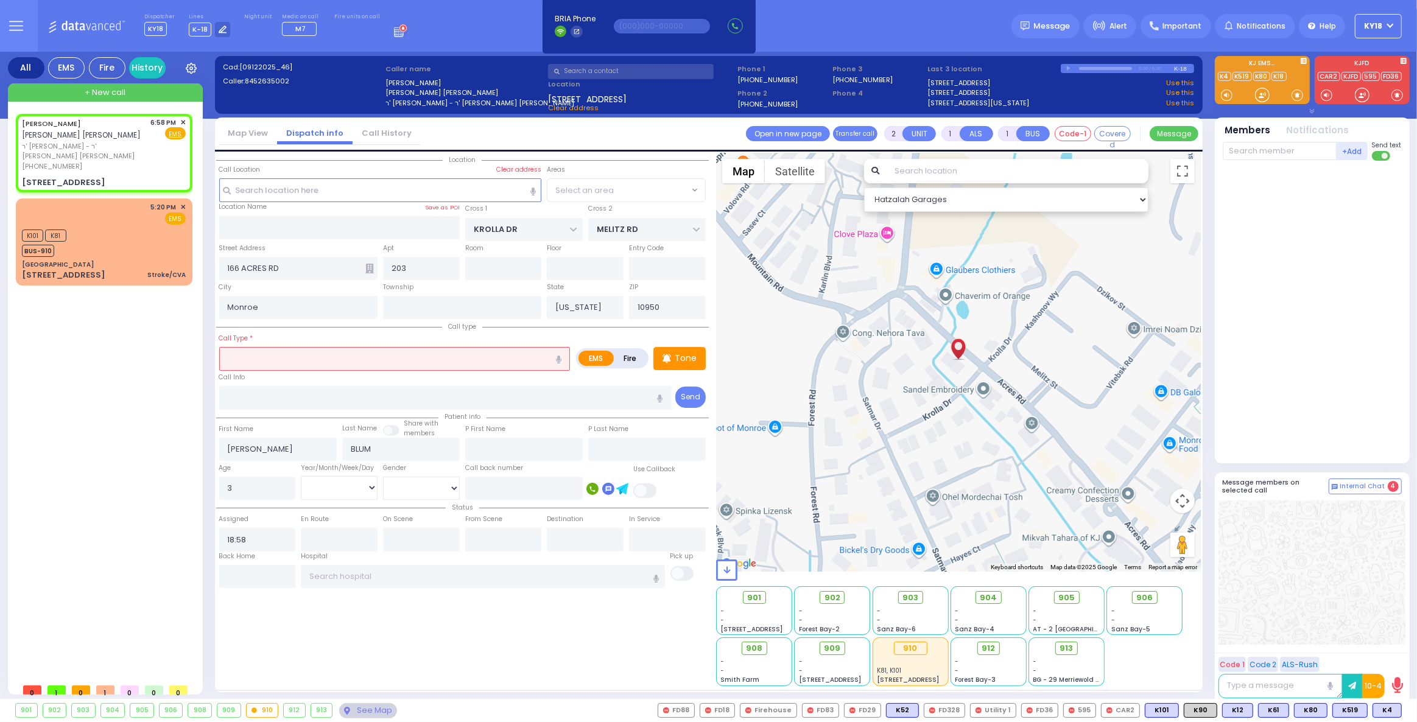
select select
select select "SECTION 3"
select select "Hatzalah Garages"
select select "SECTION 3"
select select
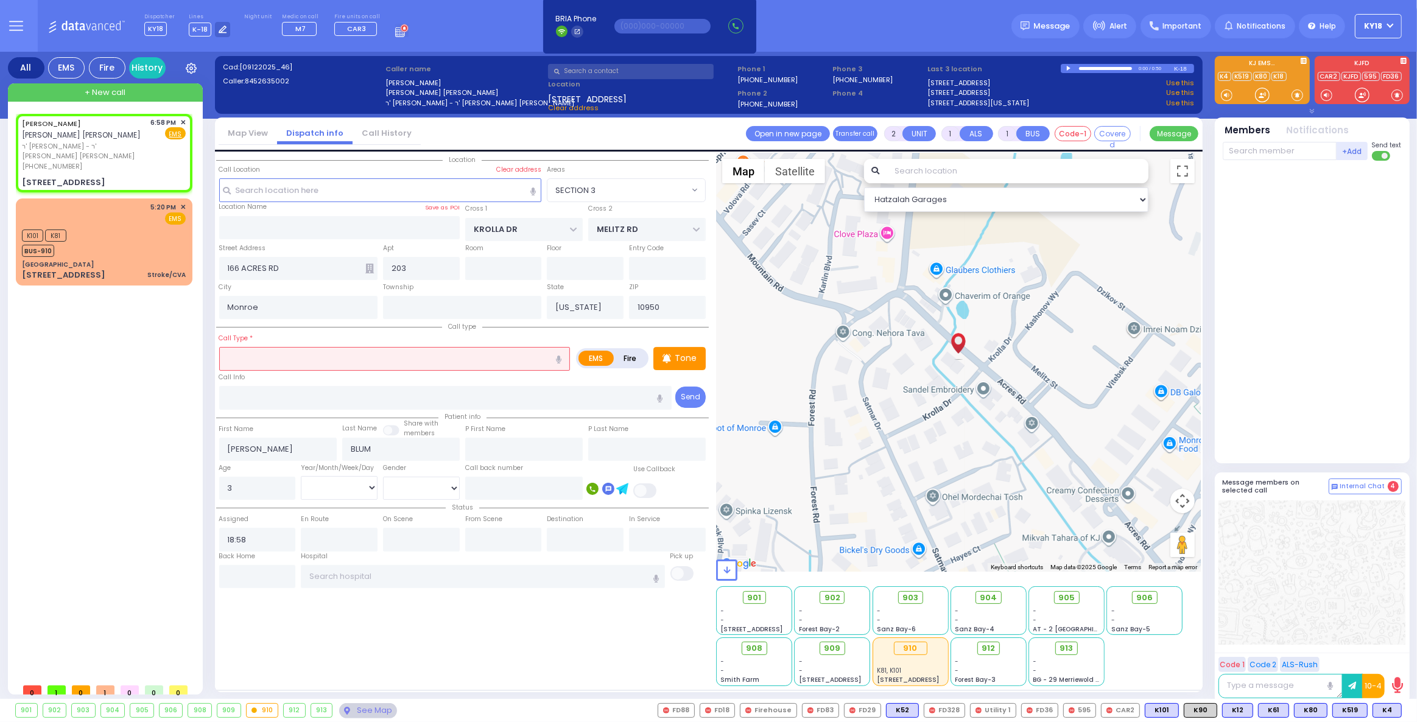
radio input "true"
select select
select select "Hatzalah Garages"
select select "SECTION 3"
select select
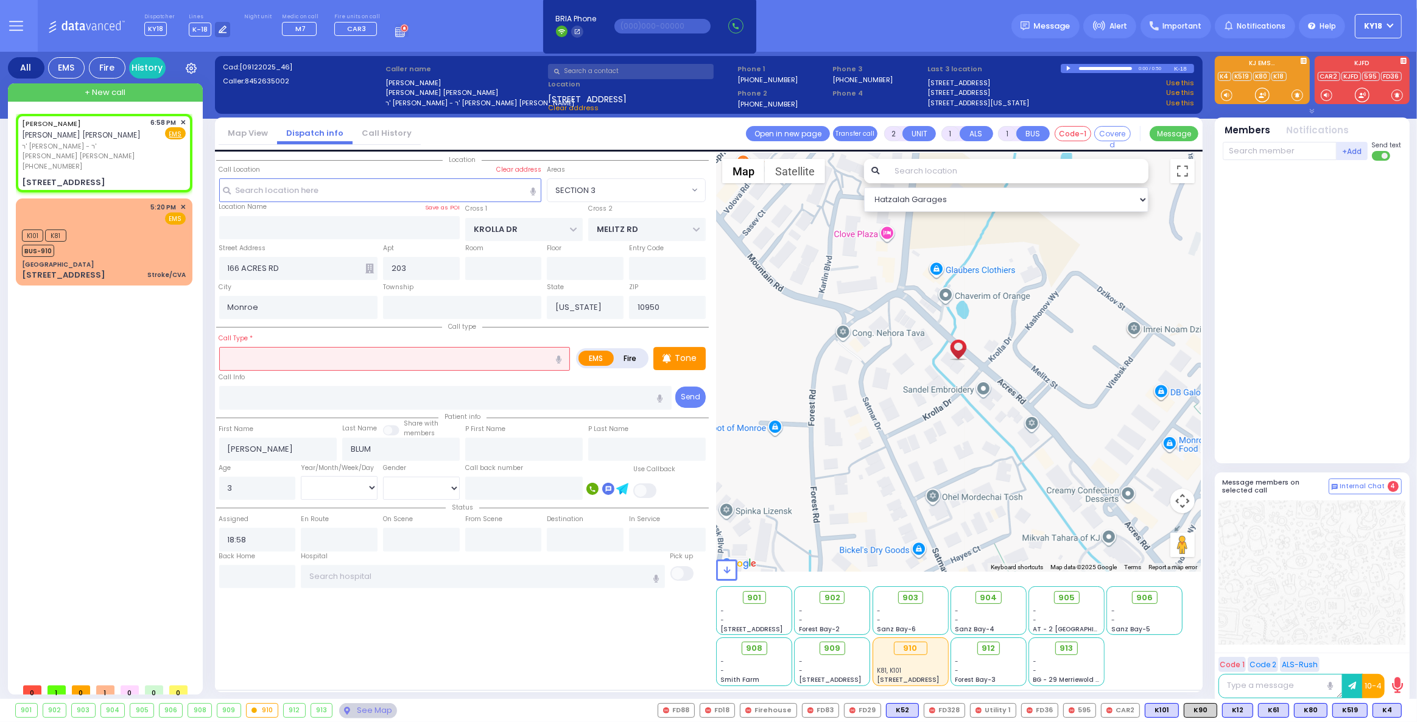
radio input "true"
select select
select select "SECTION 3"
select select "Hatzalah Garages"
select select
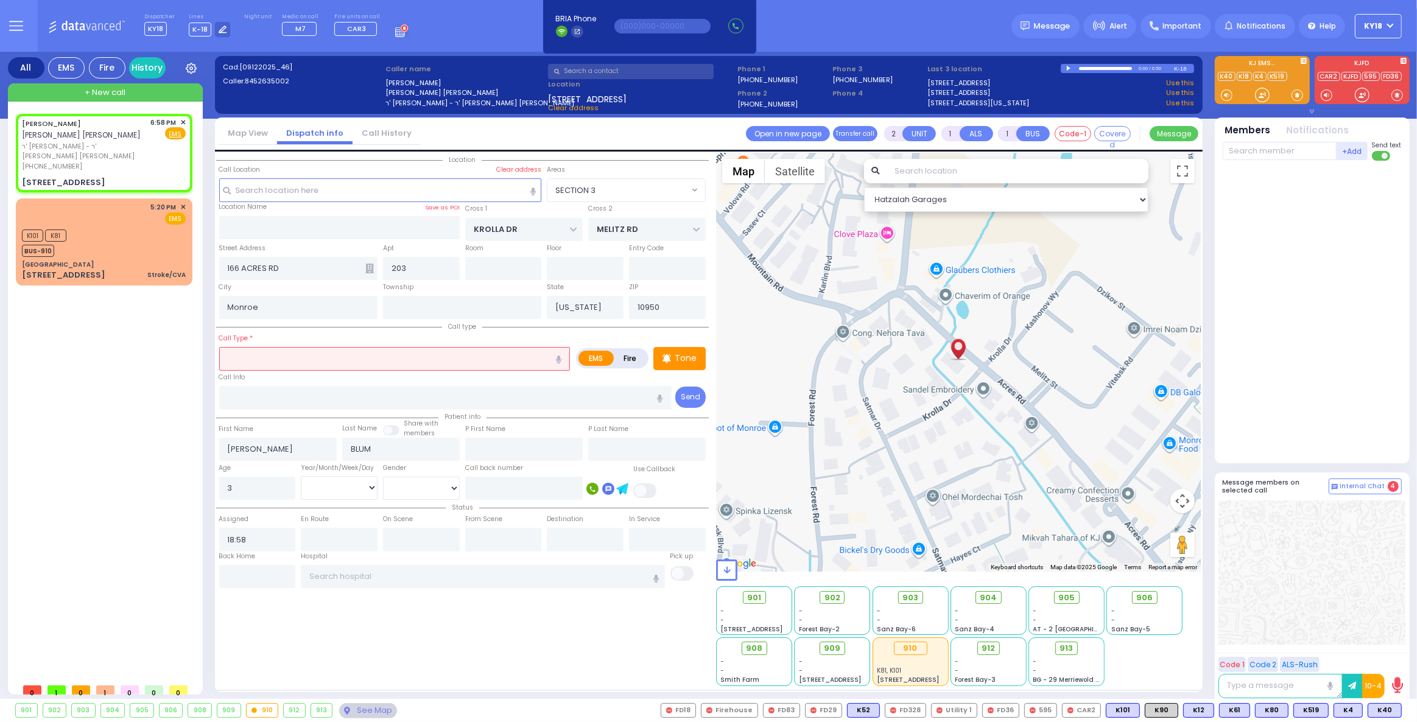
radio input "true"
select select
select select "SECTION 3"
select select "Hatzalah Garages"
select select
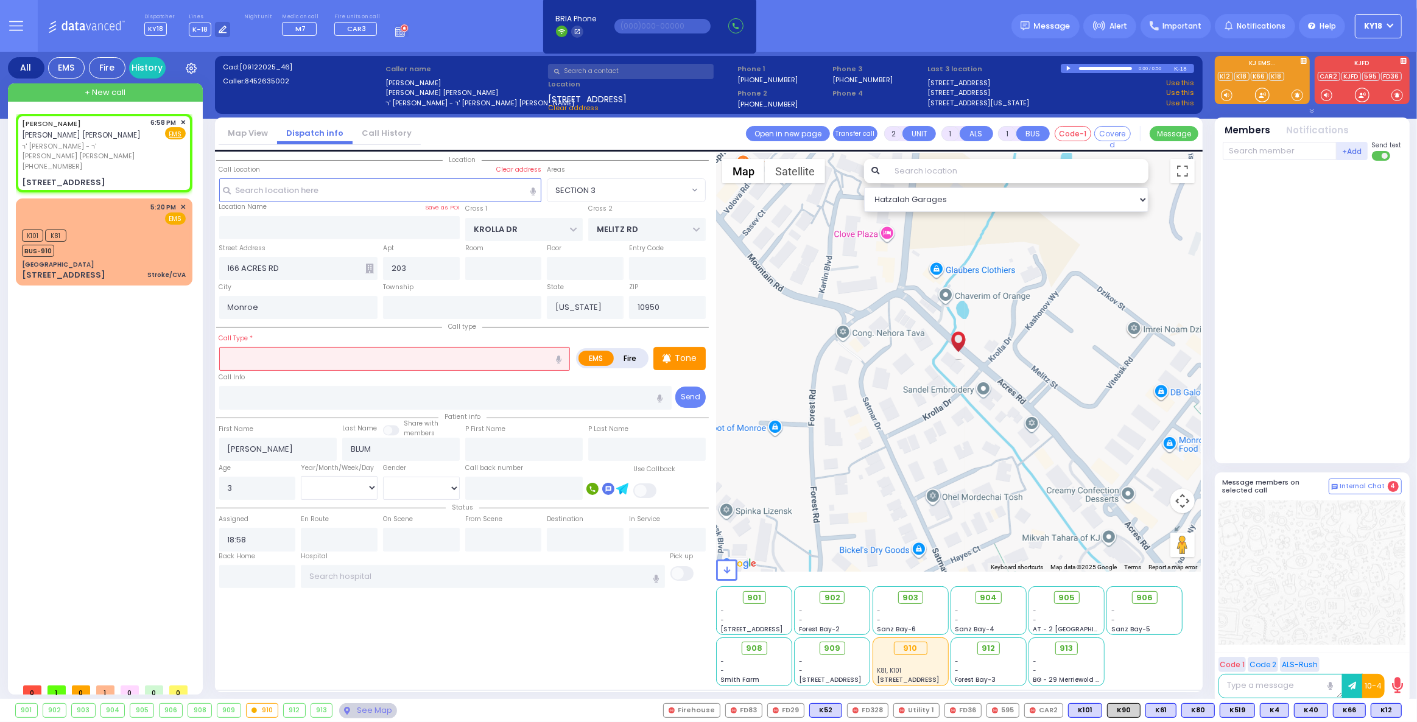
radio input "true"
select select
select select "Hatzalah Garages"
select select "SECTION 3"
click at [104, 151] on div "JACOB ELIEZER BLUM יעקב אליעזר בלום ר' שמואל יודא - ר' אברהם חיים דוד פאלקאו (8…" at bounding box center [104, 153] width 172 height 75
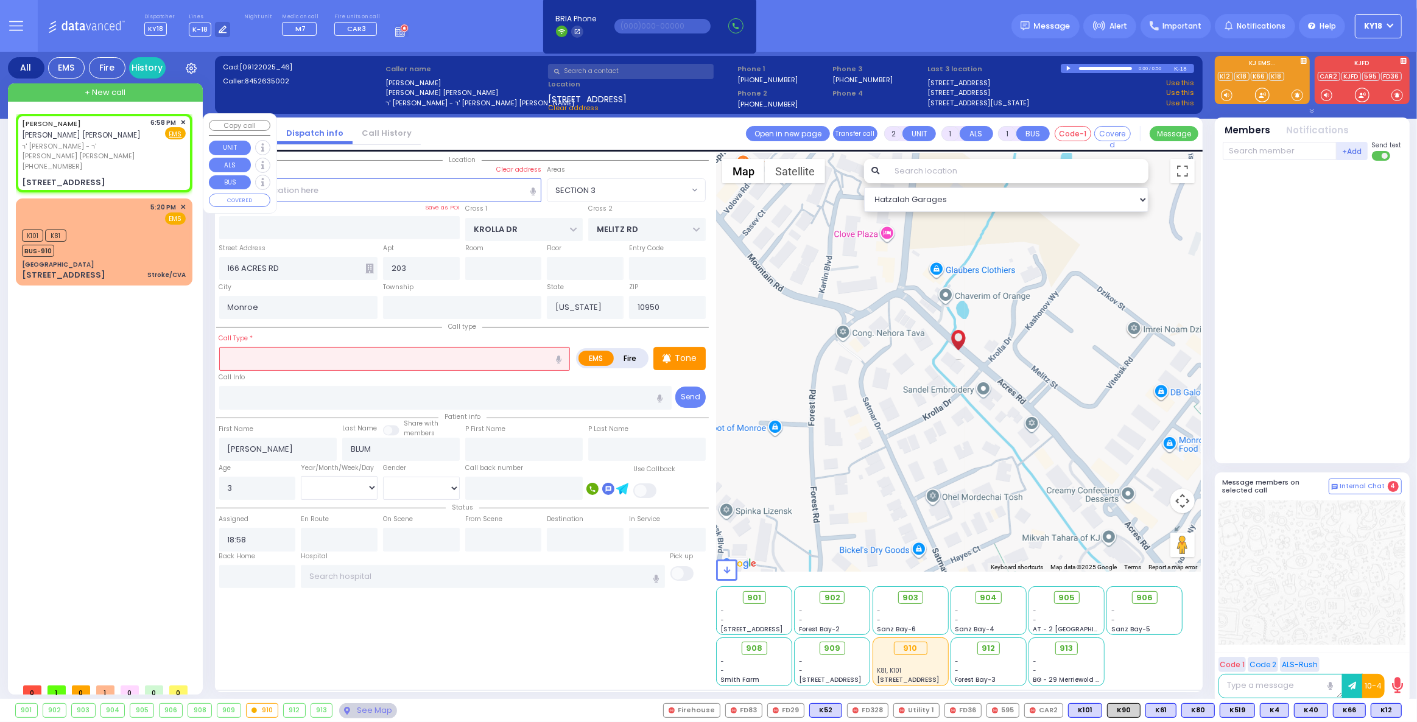
select select
radio input "true"
select select
select select "Hatzalah Garages"
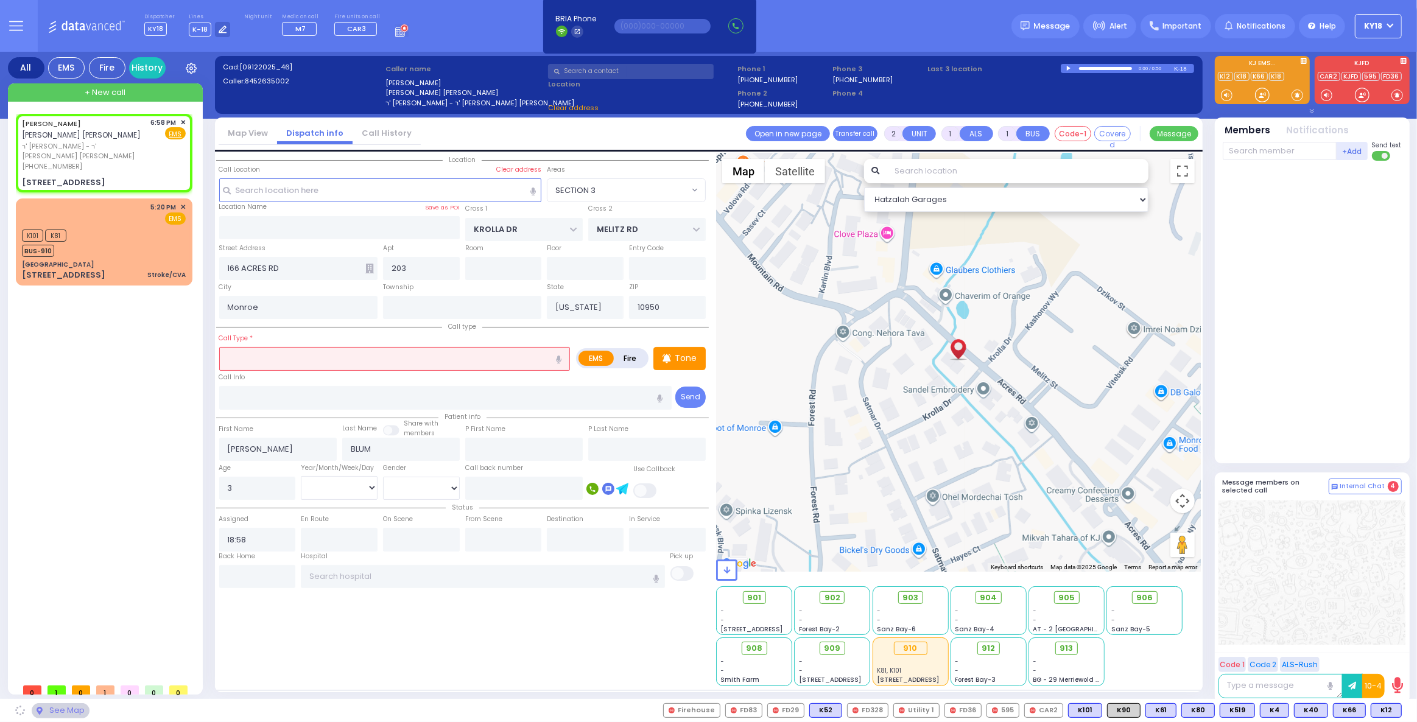
select select
radio input "true"
select select
select select "Hatzalah Garages"
drag, startPoint x: 309, startPoint y: 365, endPoint x: 316, endPoint y: 363, distance: 6.9
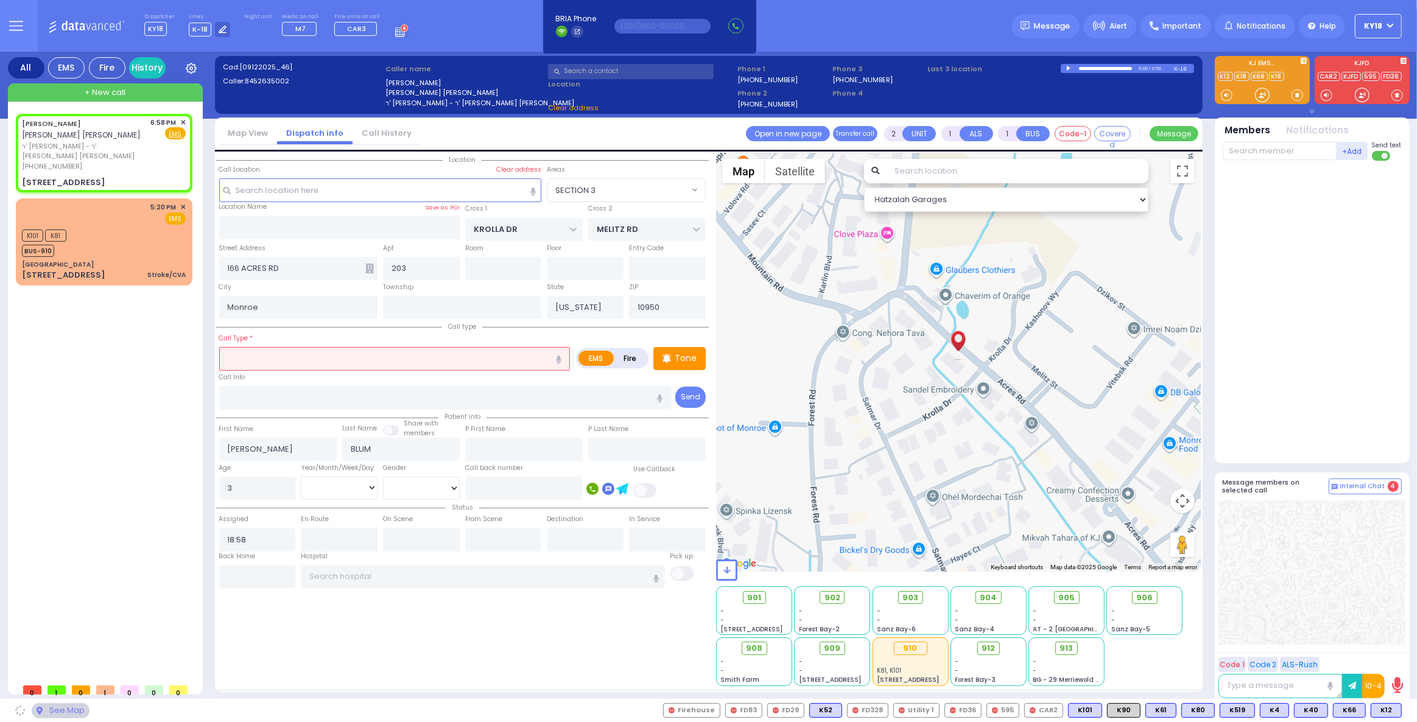
click at [315, 363] on input "text" at bounding box center [394, 358] width 351 height 23
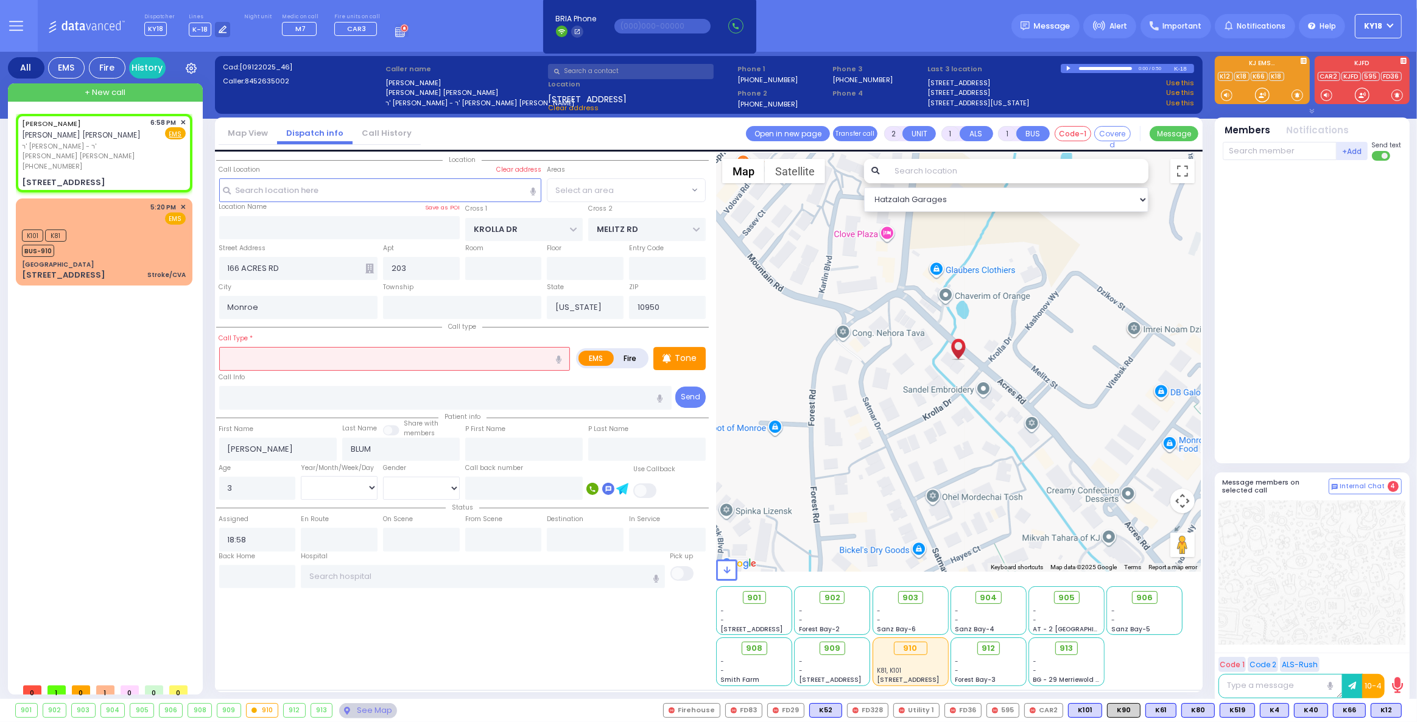
select select "SECTION 3"
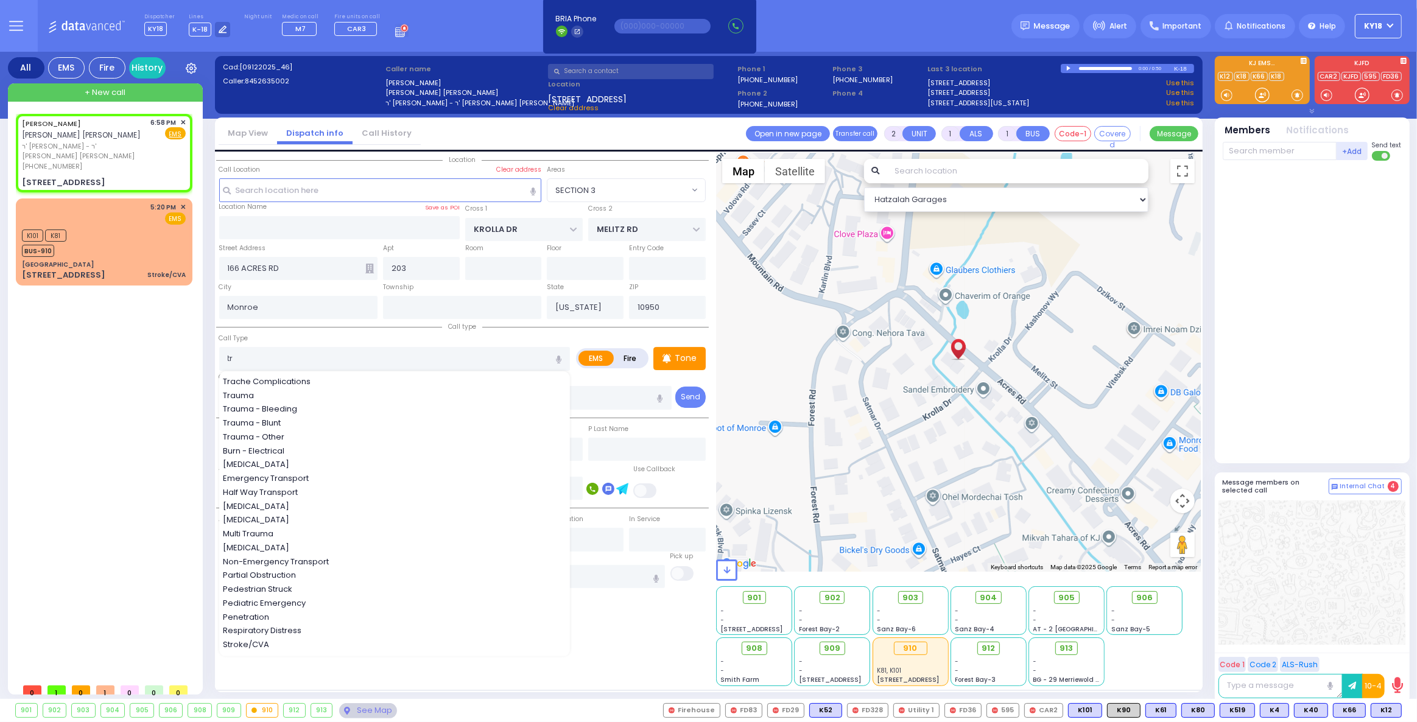
click at [263, 398] on div "Trauma" at bounding box center [395, 396] width 345 height 12
type input "Trauma"
type input "0"
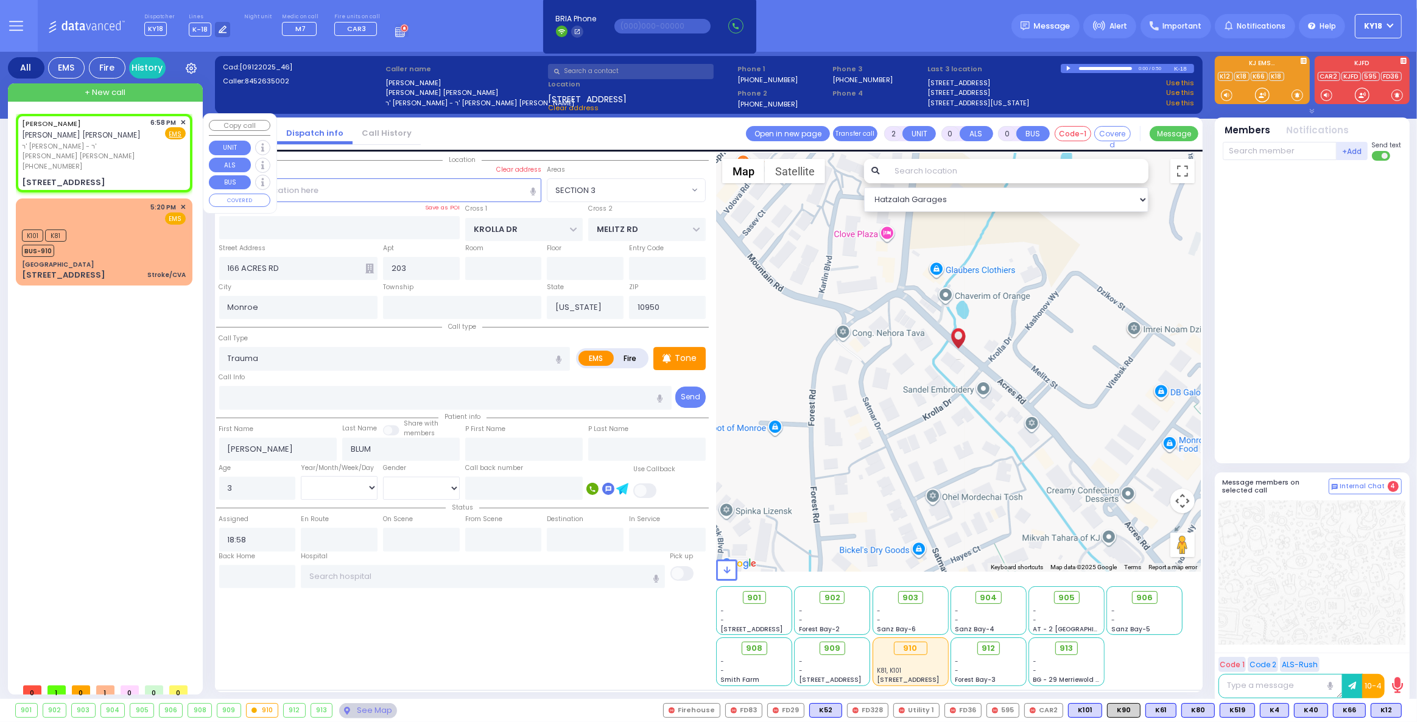
click at [118, 153] on div "JACOB ELIEZER BLUM יעקב אליעזר בלום ר' שמואל יודא - ר' אברהם חיים דוד פאלקאו (8…" at bounding box center [104, 153] width 172 height 75
select select
radio input "true"
select select
select select "Hatzalah Garages"
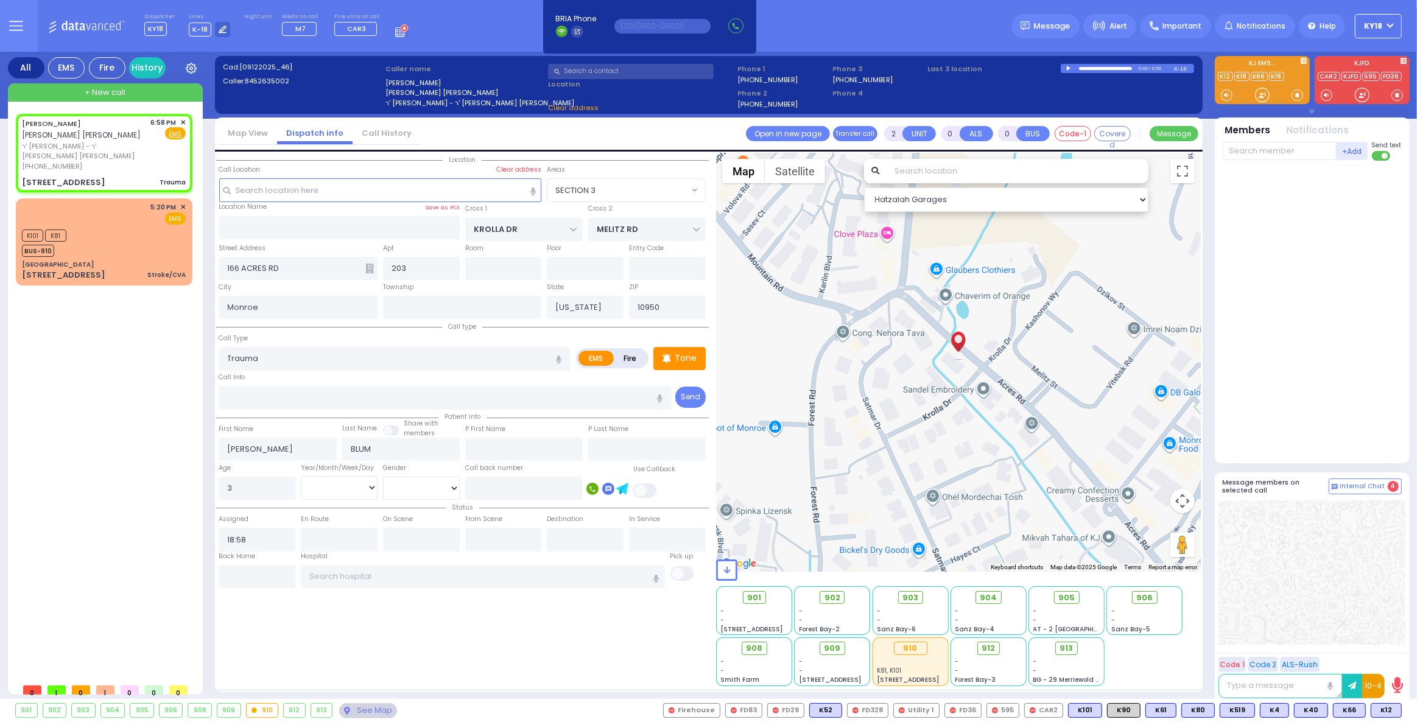
select select
radio input "true"
select select
select select "Hatzalah Garages"
select select "SECTION 3"
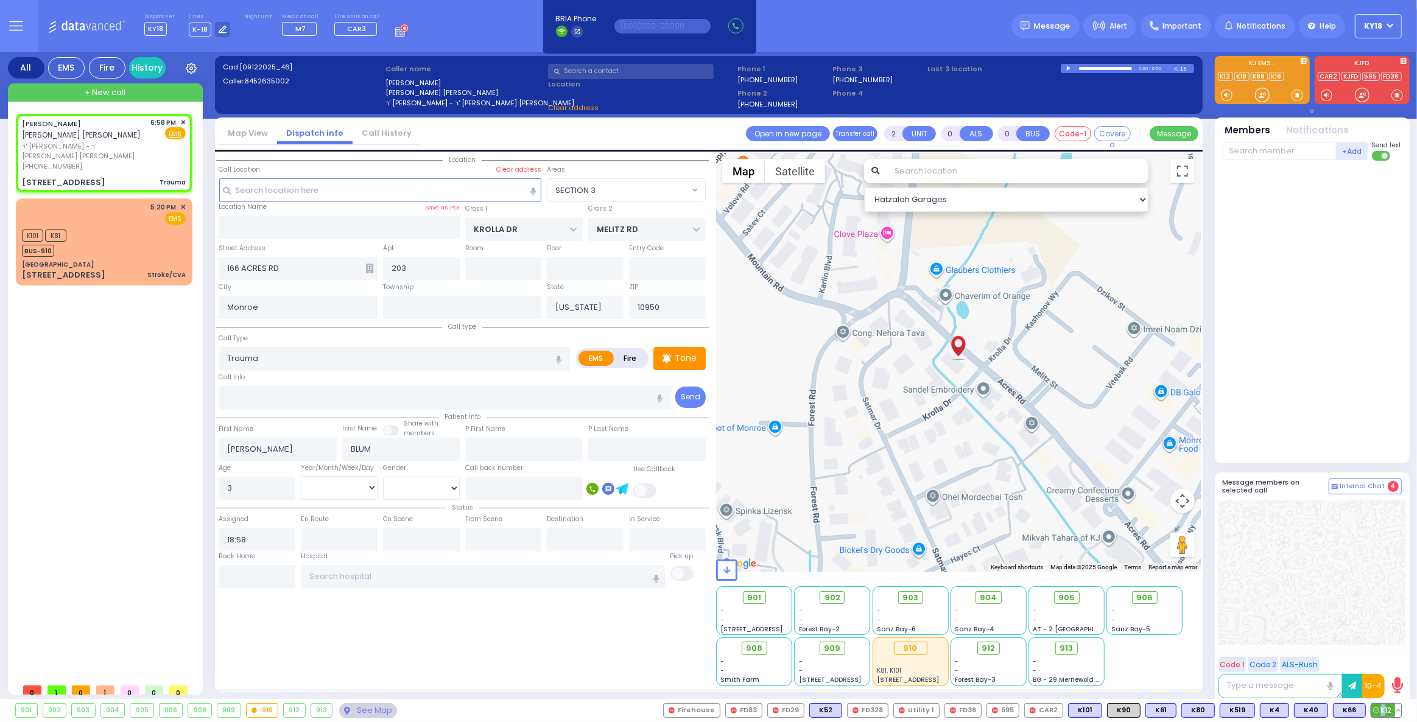
click at [1384, 706] on span "K12" at bounding box center [1386, 710] width 30 height 13
select select "SECTION 3"
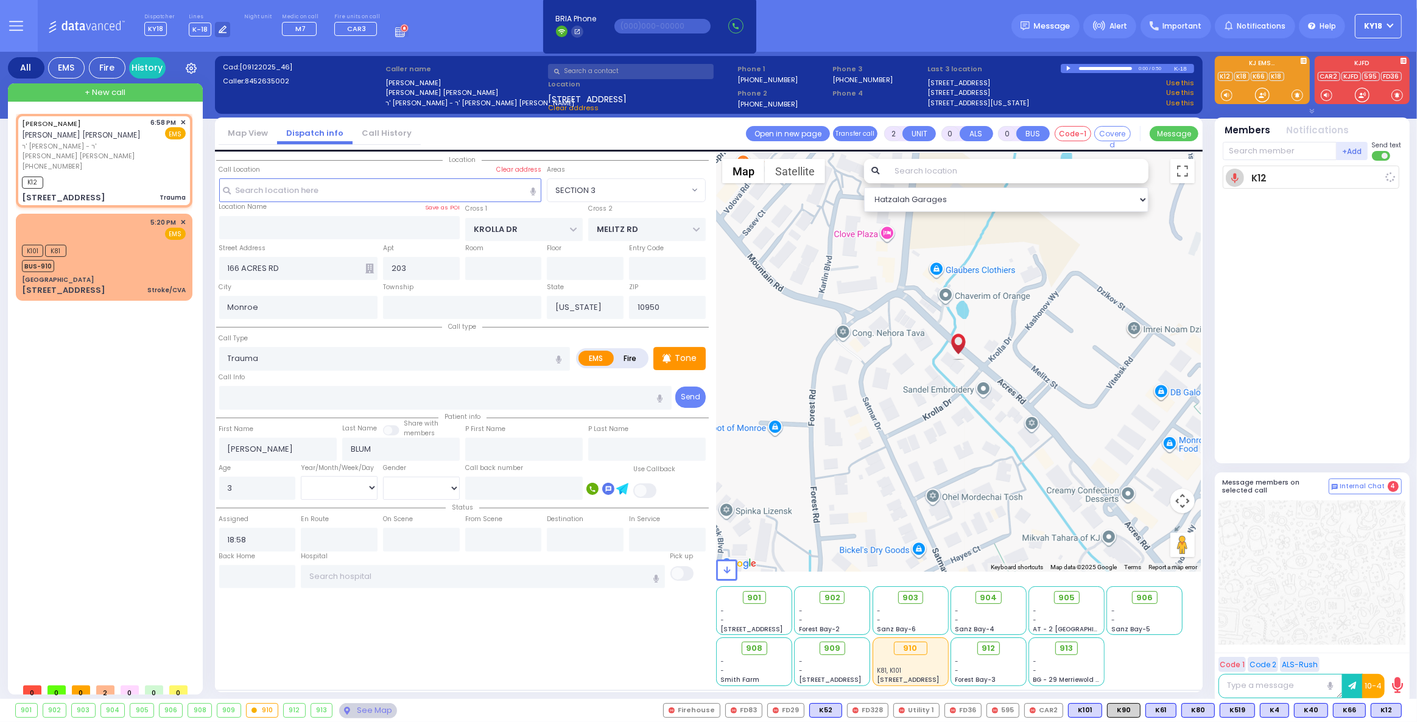
select select
radio input "true"
select select
type input "19:00"
select select "Hatzalah Garages"
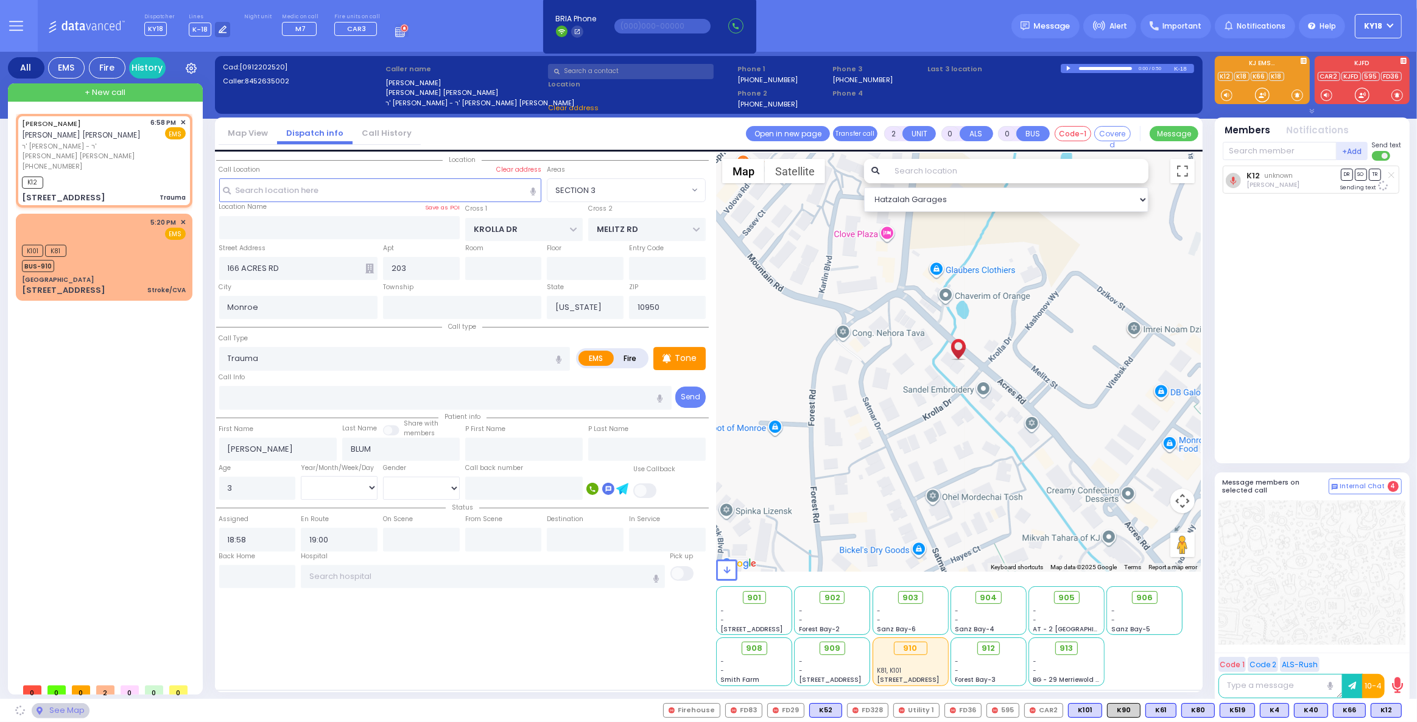
select select "SECTION 3"
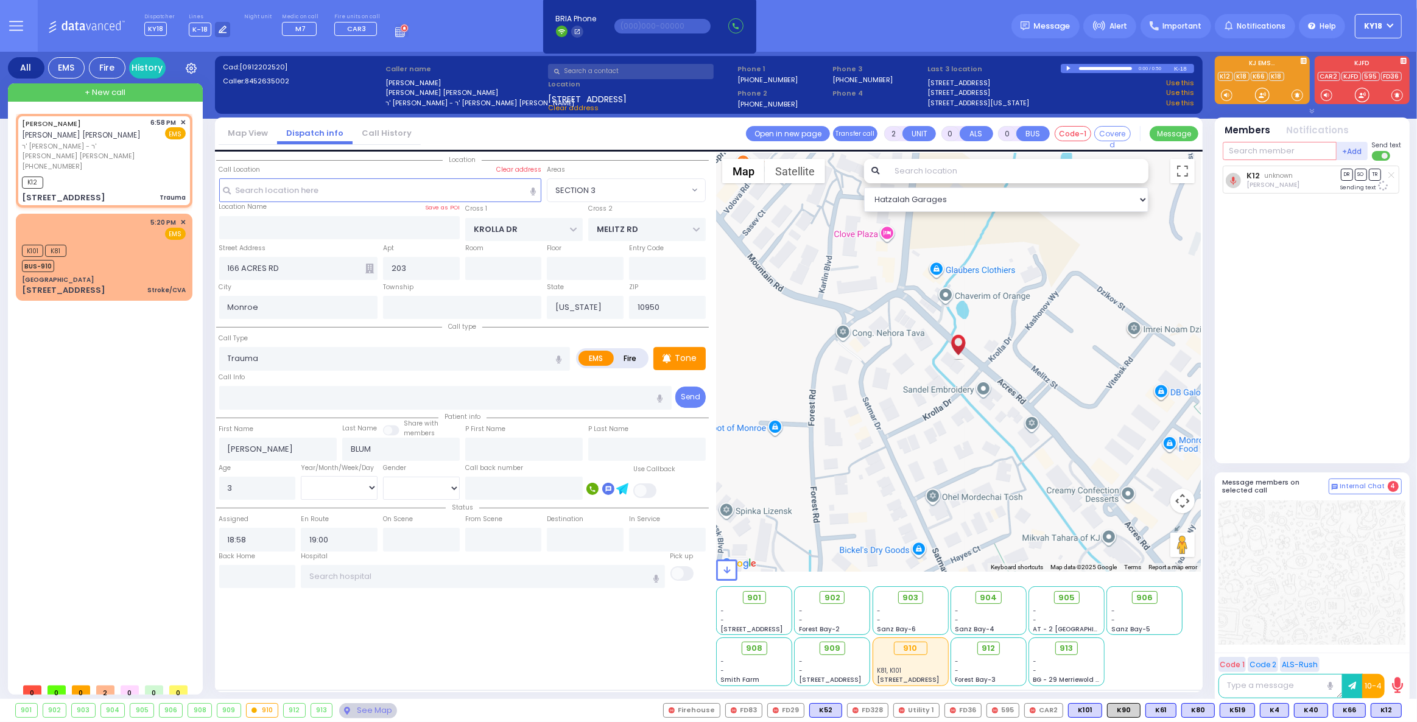
click at [1233, 151] on input "text" at bounding box center [1279, 151] width 114 height 18
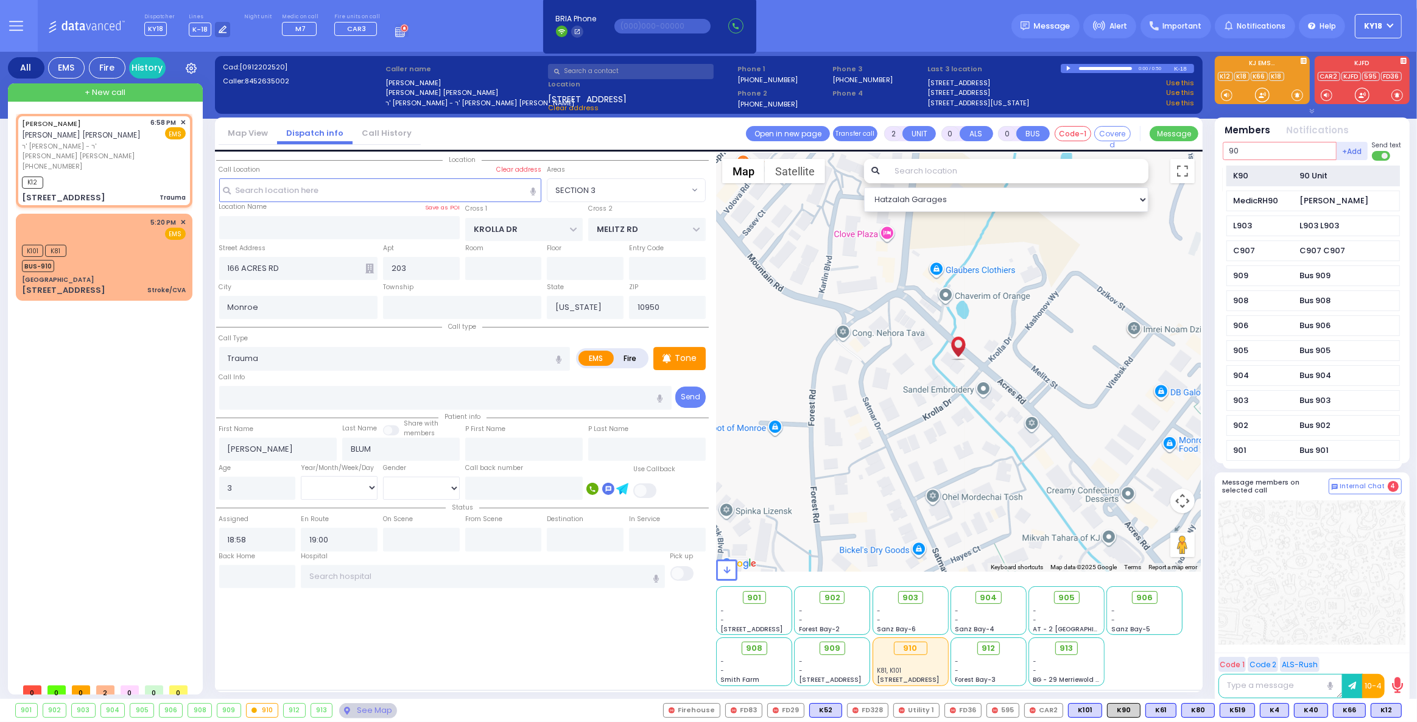
type input "90"
click at [1302, 177] on div "90 Unit" at bounding box center [1314, 176] width 28 height 12
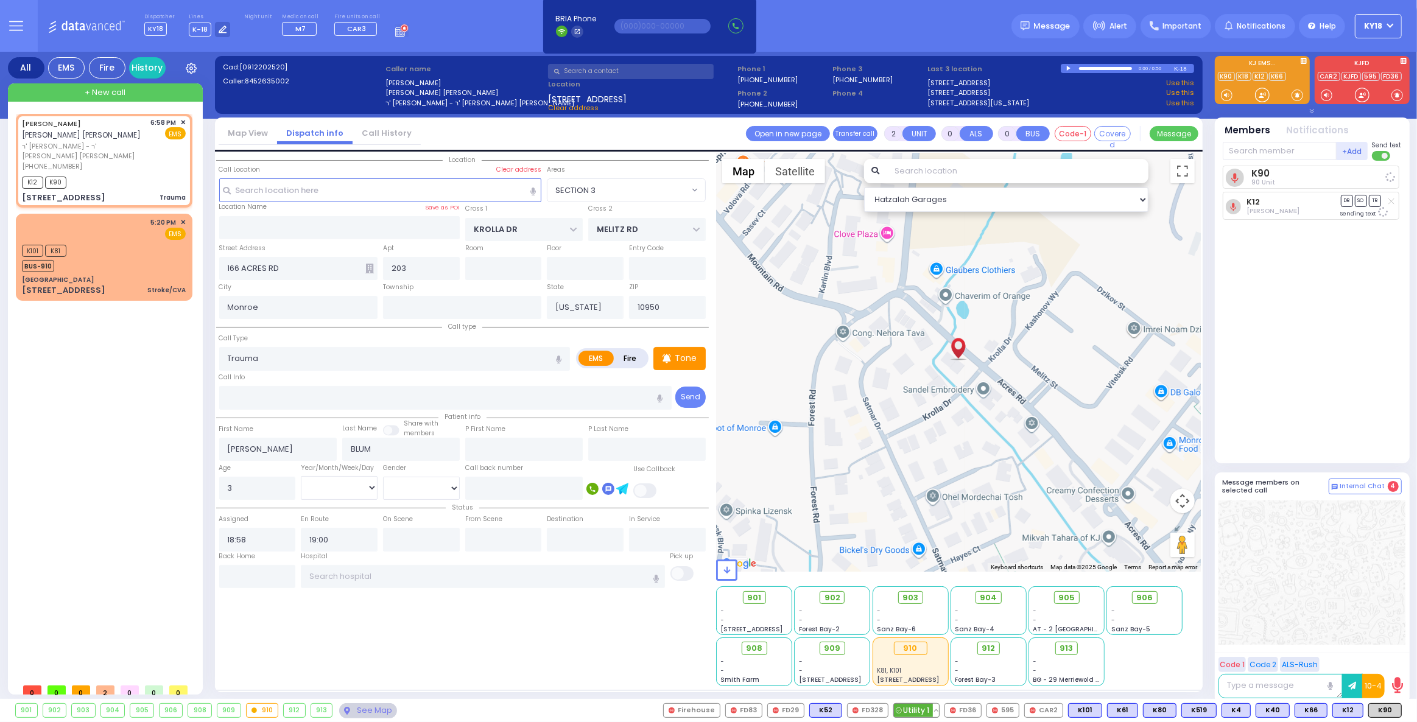
select select
radio input "true"
select select
select select "Hatzalah Garages"
select select "SECTION 3"
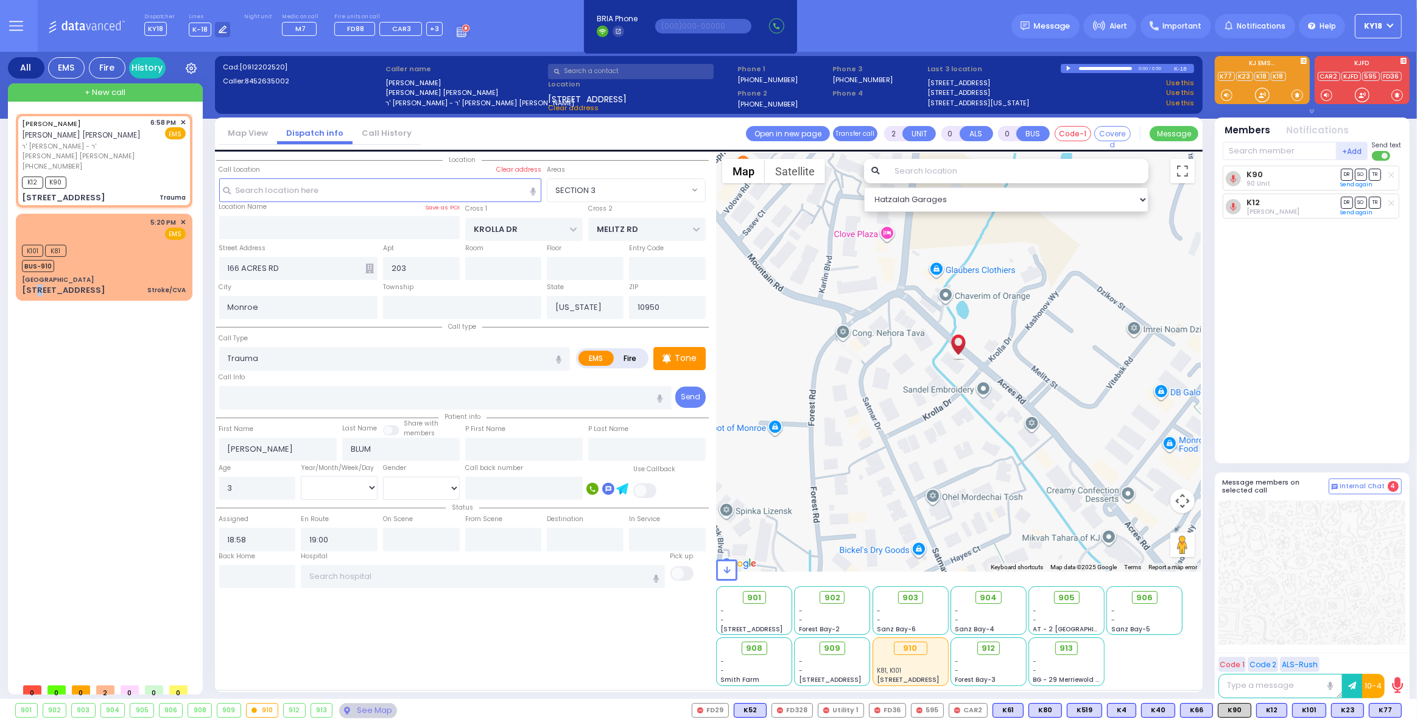
click at [42, 542] on div "JACOB ELIEZER BLUM יעקב אליעזר בלום ר' שמואל יודא - ר' אברהם חיים דוד פאלקאו (8…" at bounding box center [106, 396] width 181 height 564
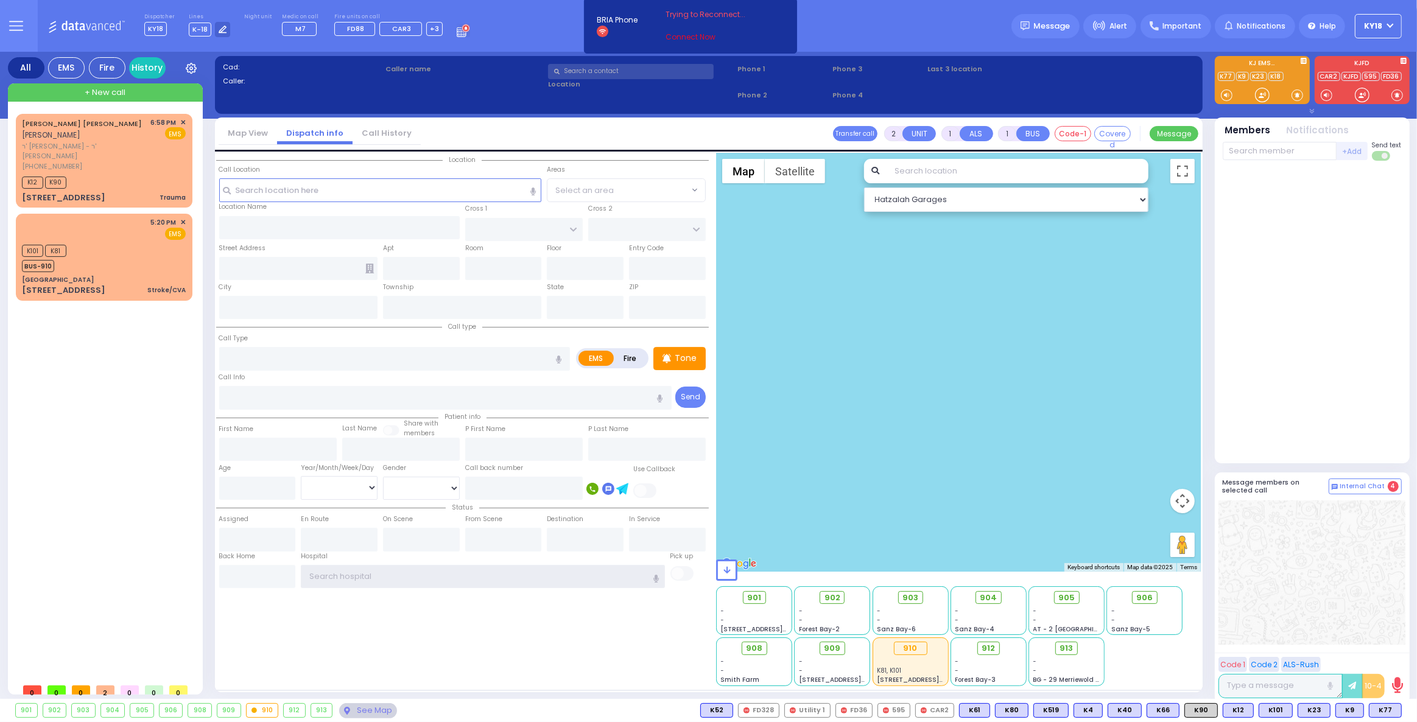
type input "ky18"
click at [686, 34] on link "Connect Now" at bounding box center [713, 37] width 96 height 11
click at [1361, 709] on button at bounding box center [1359, 710] width 6 height 13
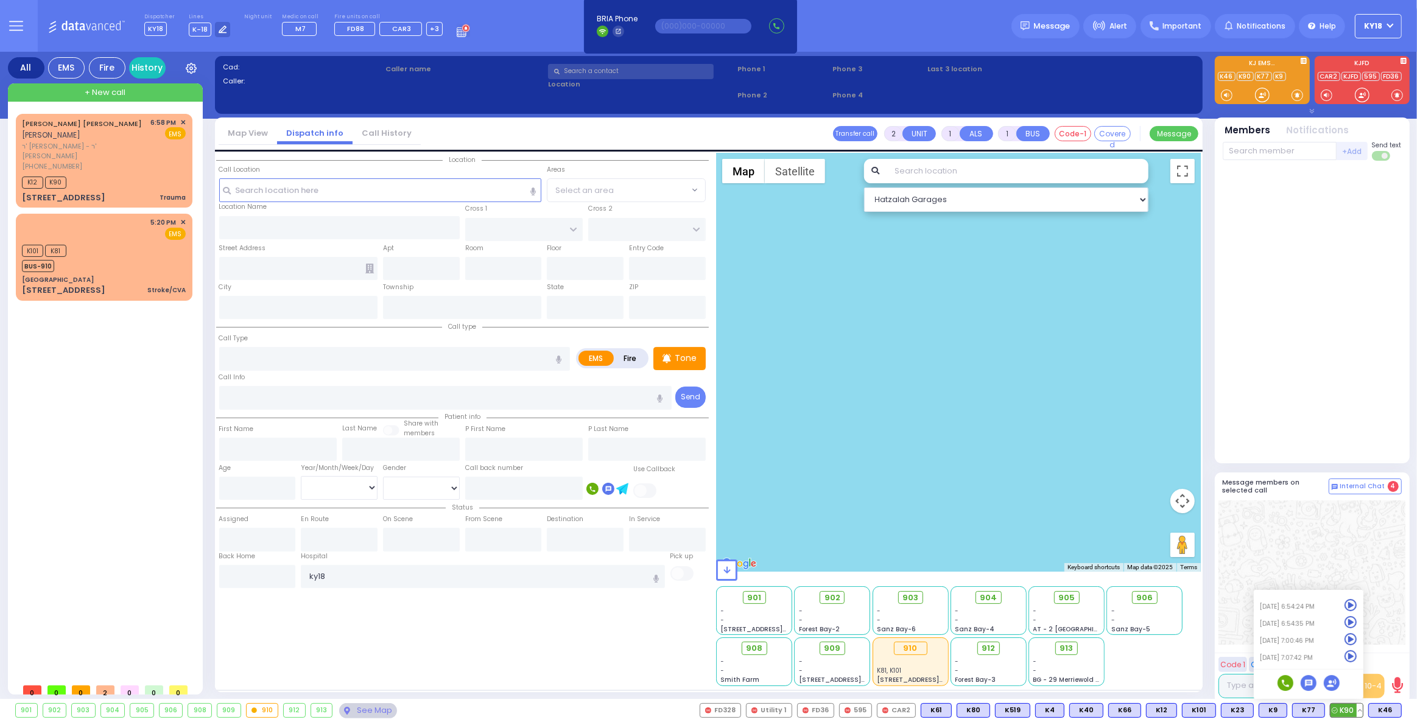
click at [1352, 655] on icon at bounding box center [1350, 656] width 13 height 13
click at [1313, 412] on div at bounding box center [1311, 312] width 179 height 293
click at [98, 242] on div "K101 K81 BUS-910" at bounding box center [104, 257] width 164 height 30
type input "6"
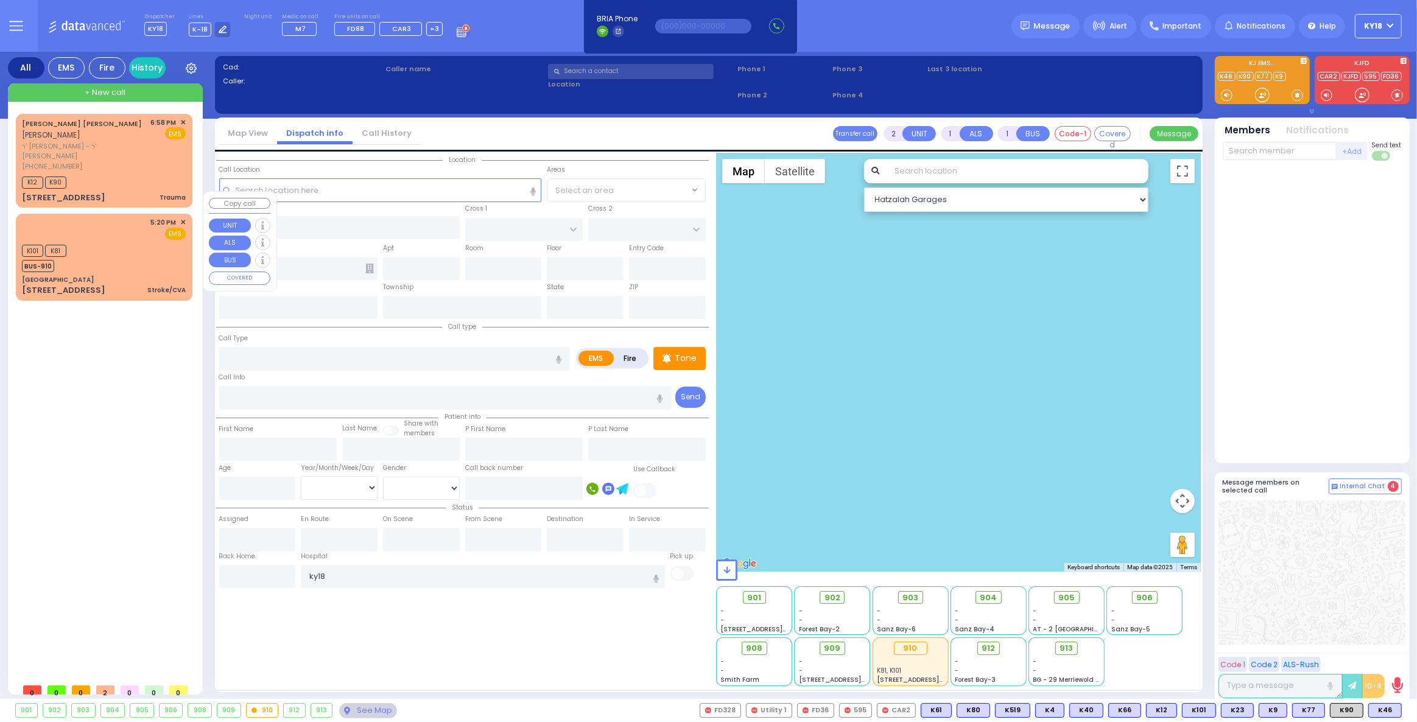
type input "6"
select select
type input "Stroke/CVA"
radio input "true"
type input "Unknown"
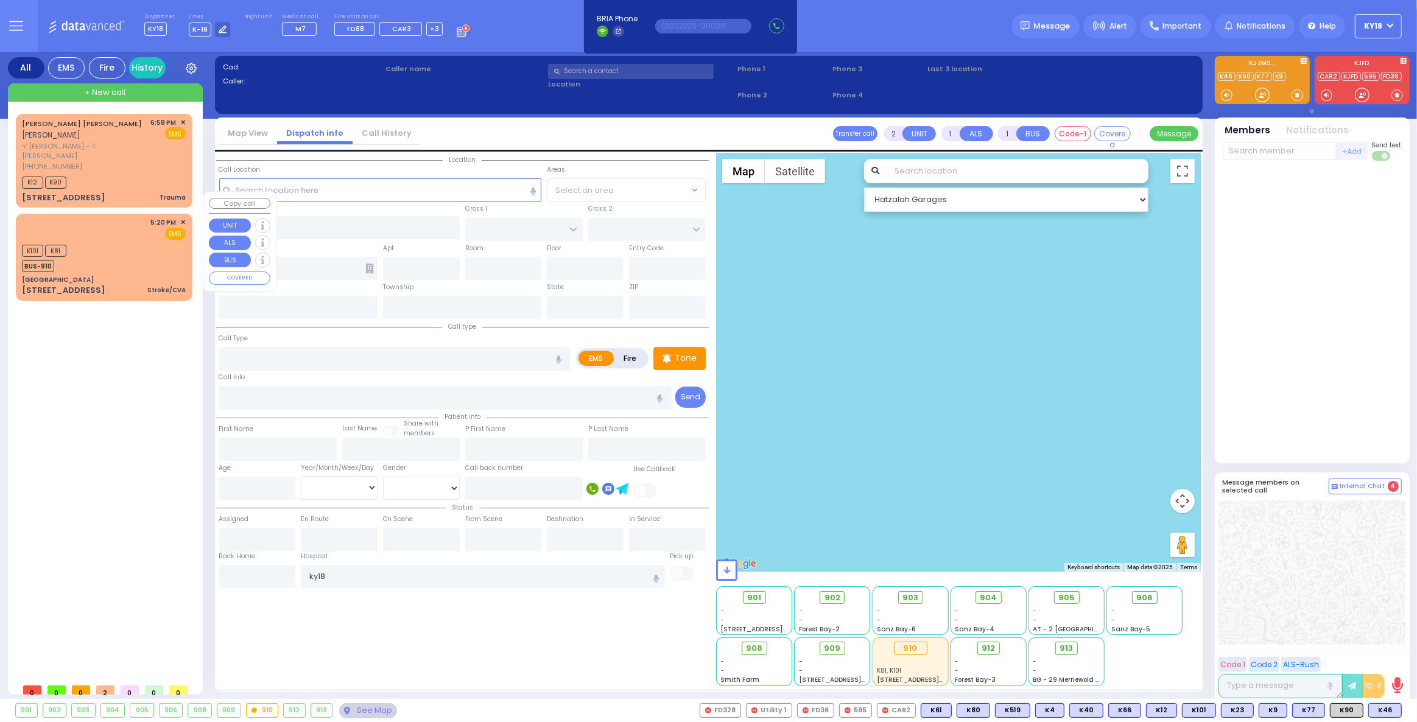
type input "Unknown"
select select "Year"
type input "17:20"
type input "17:23"
select select "Hatzalah Garages"
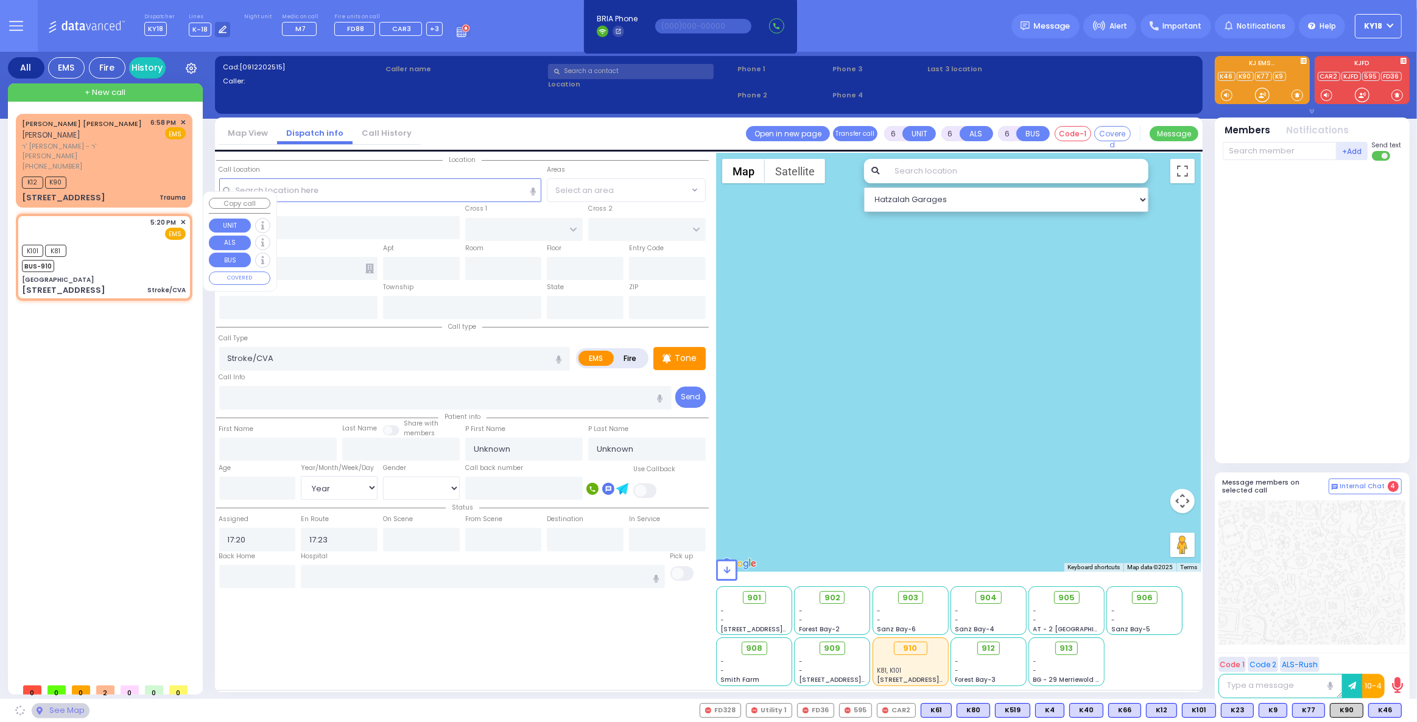
type input "[GEOGRAPHIC_DATA]"
type input "COLE ST"
type input "SKINNER ST"
type input "[STREET_ADDRESS]"
type input "7"
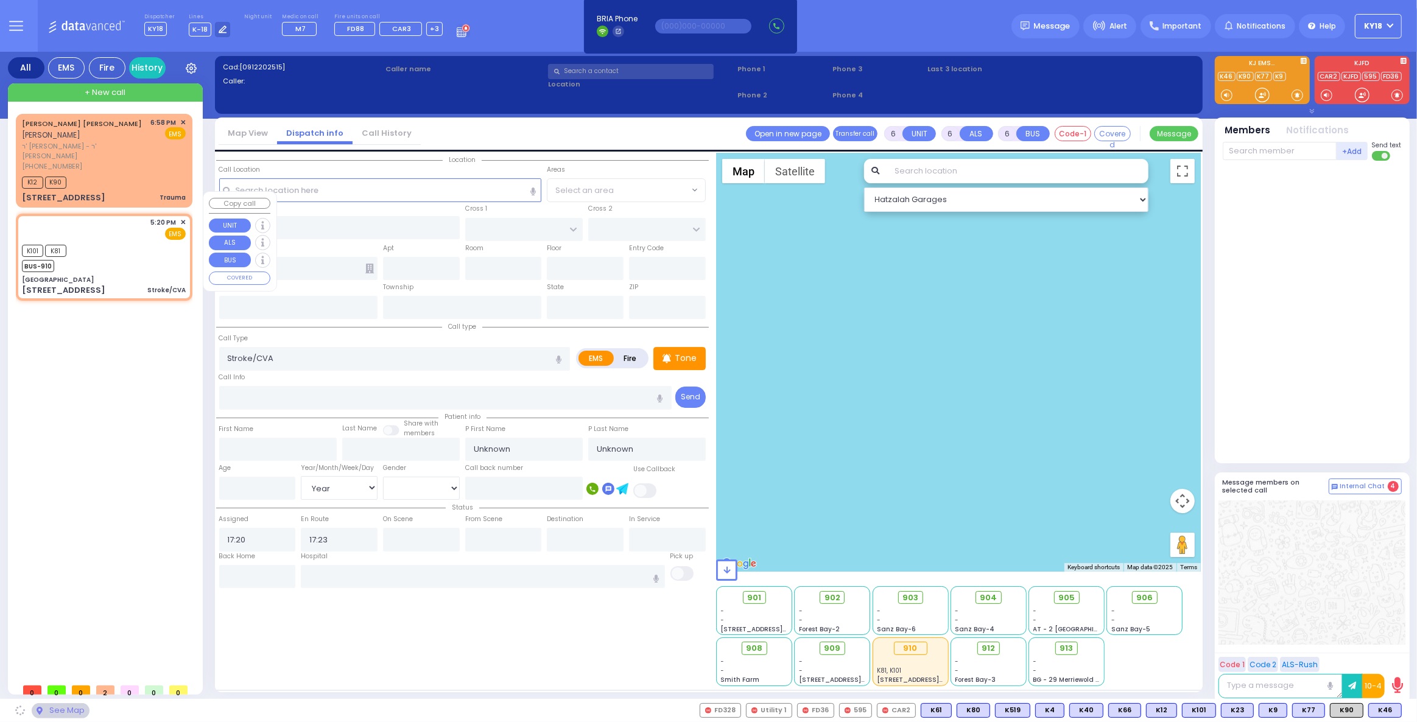
type input "ED"
type input "Port Jervis"
type input "[US_STATE]"
type input "12771"
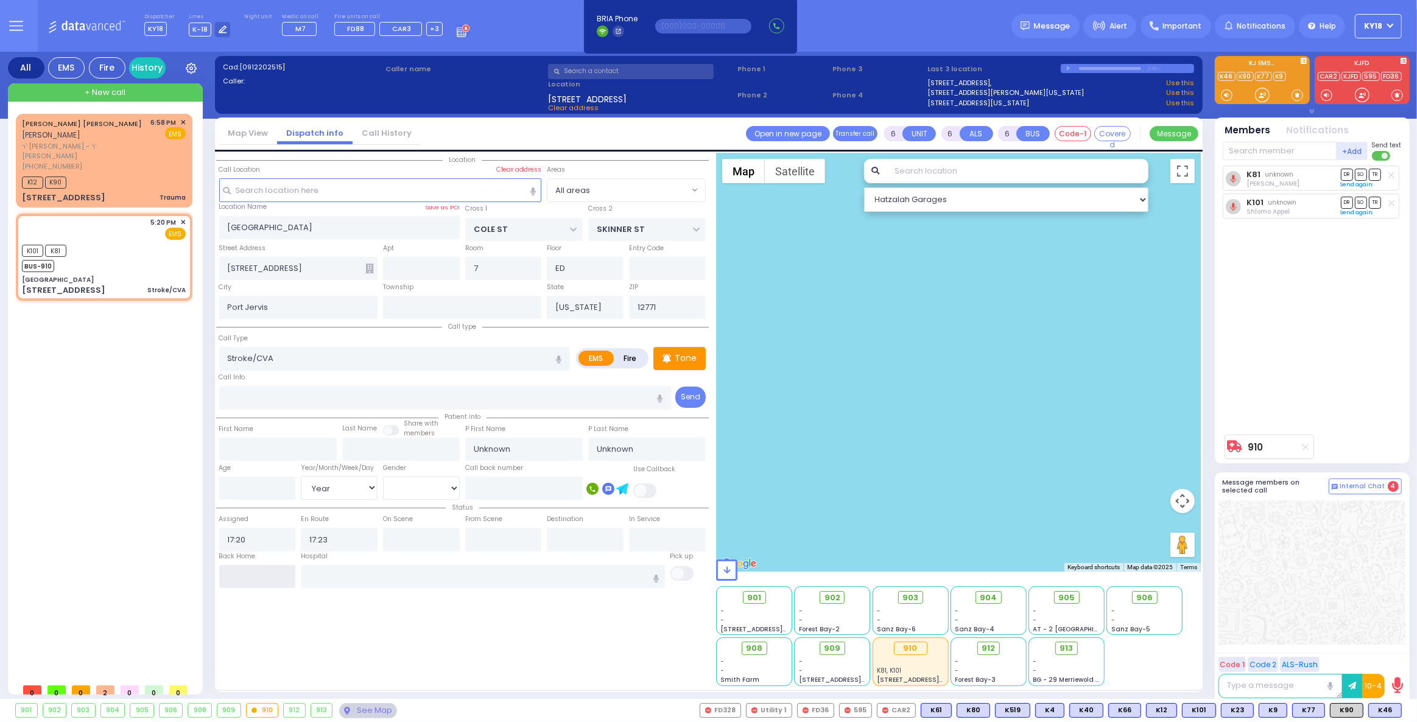
click at [272, 578] on input "text" at bounding box center [257, 576] width 77 height 23
click at [272, 579] on input "text" at bounding box center [257, 576] width 77 height 23
type input "19:10"
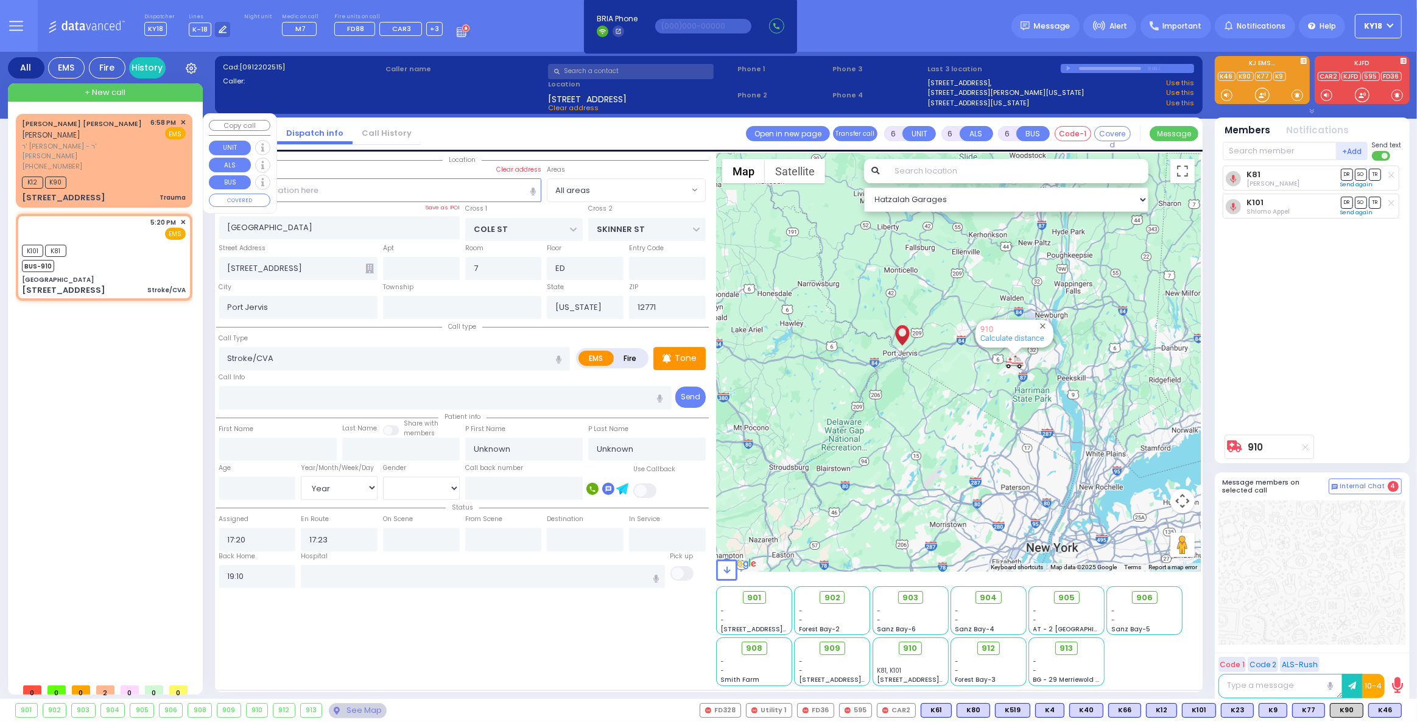
click at [136, 192] on div "166 ACRES RD 203 Trauma" at bounding box center [104, 198] width 164 height 12
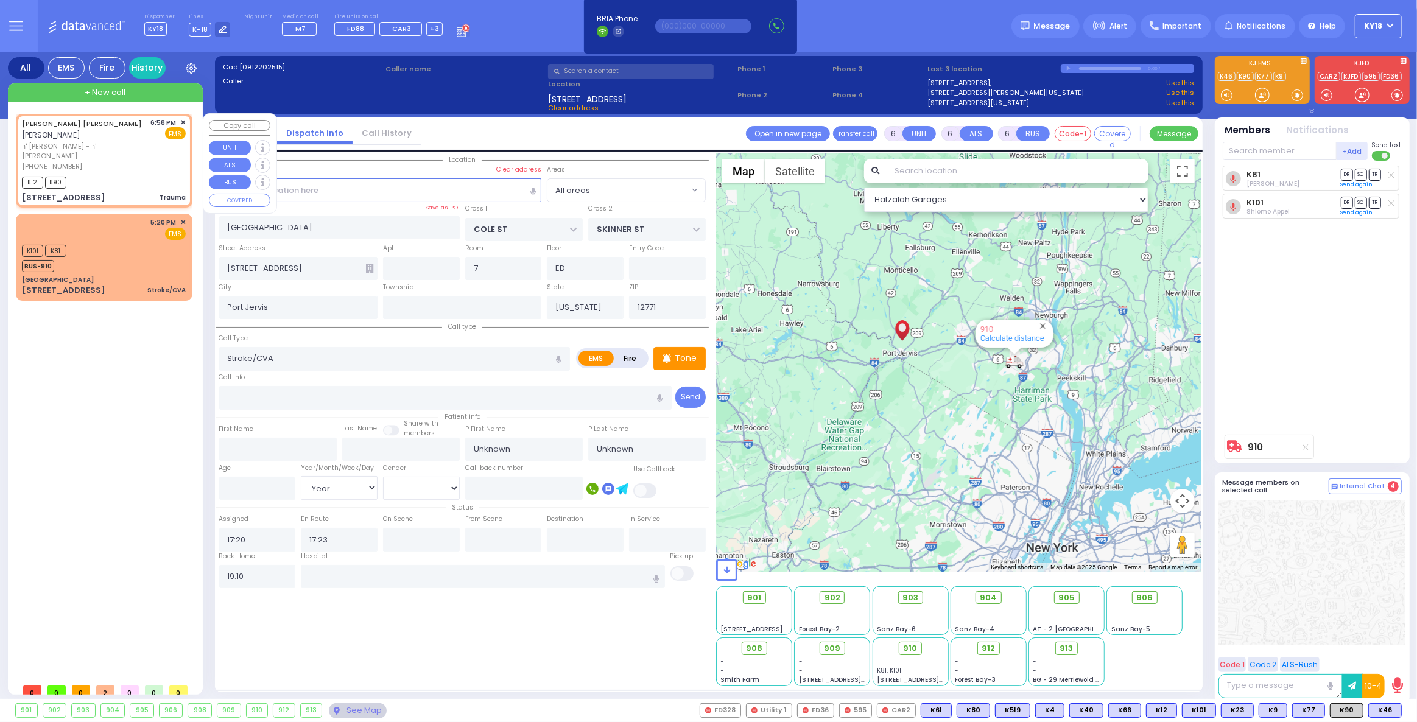
type input "2"
type input "0"
select select
type input "Trauma"
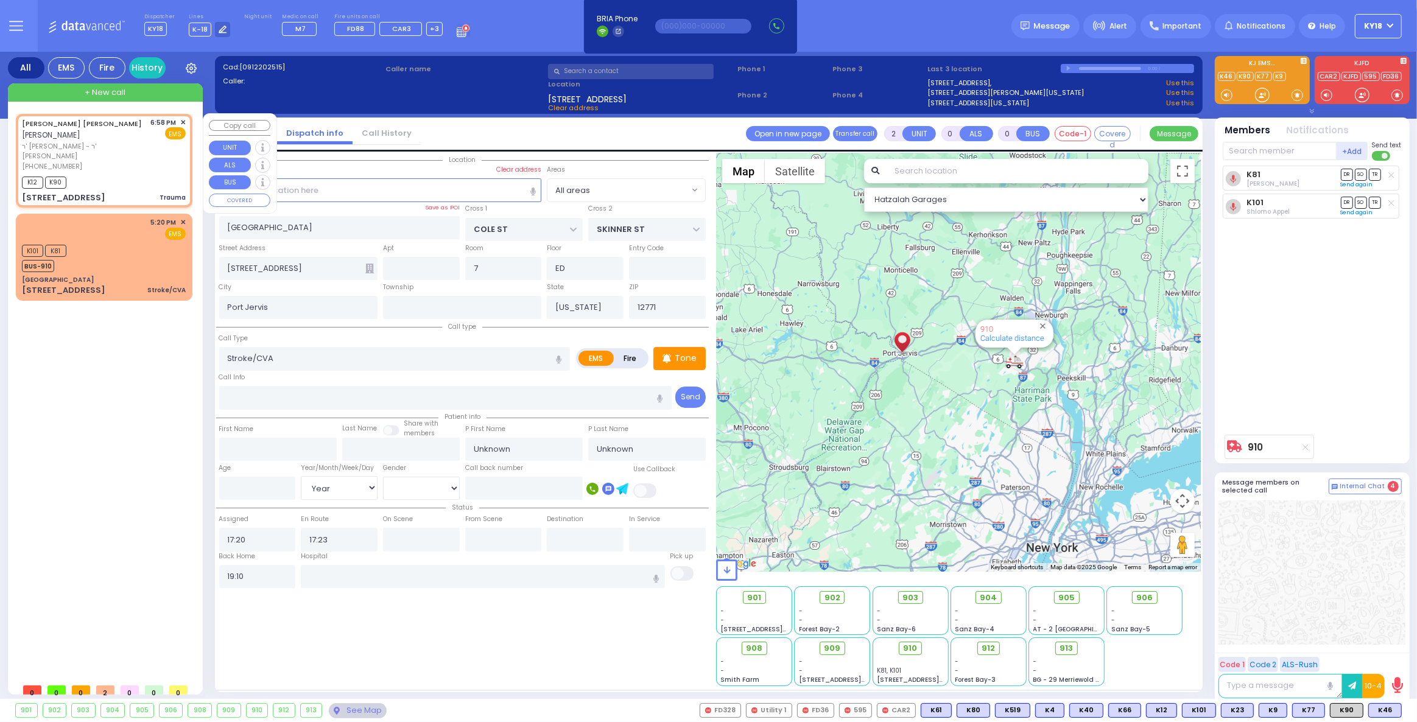
radio input "true"
type input "[PERSON_NAME]"
type input "BLUM"
type input "3"
select select
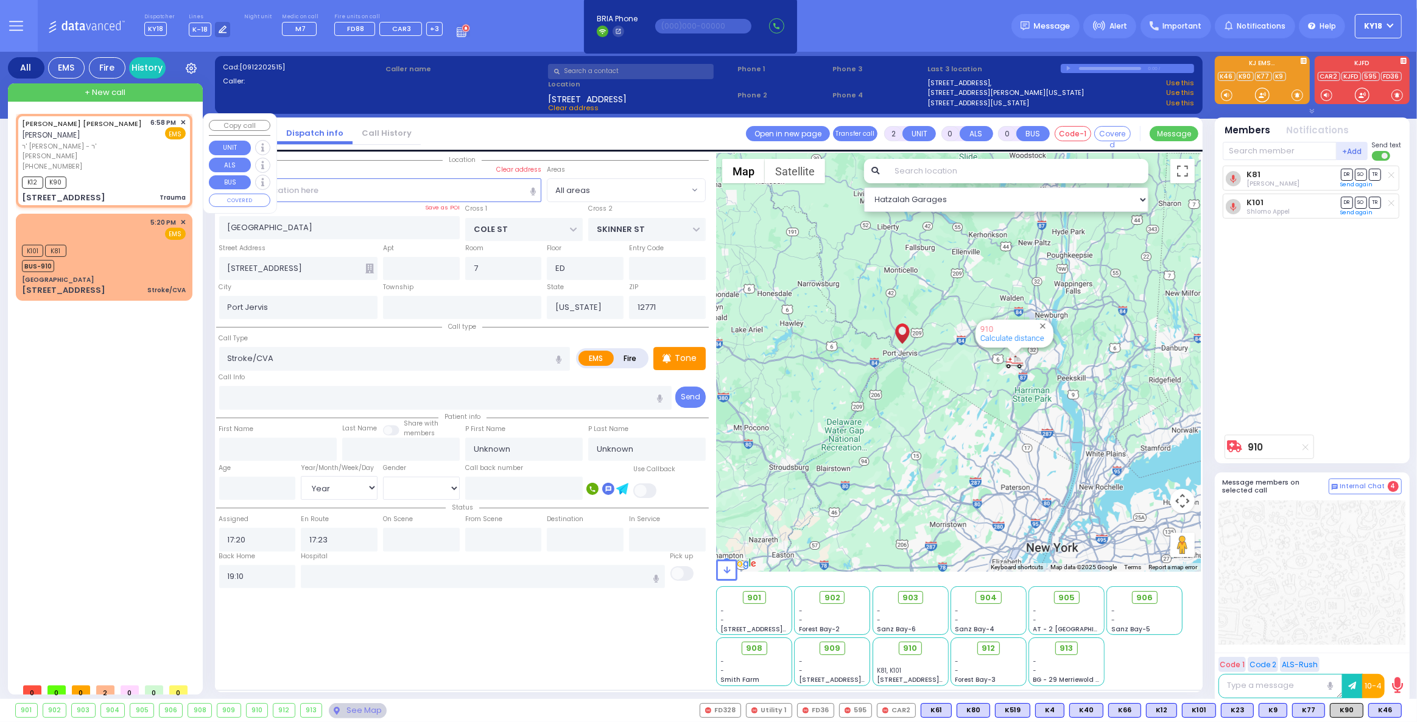
type input "18:58"
type input "19:00"
select select "Hatzalah Garages"
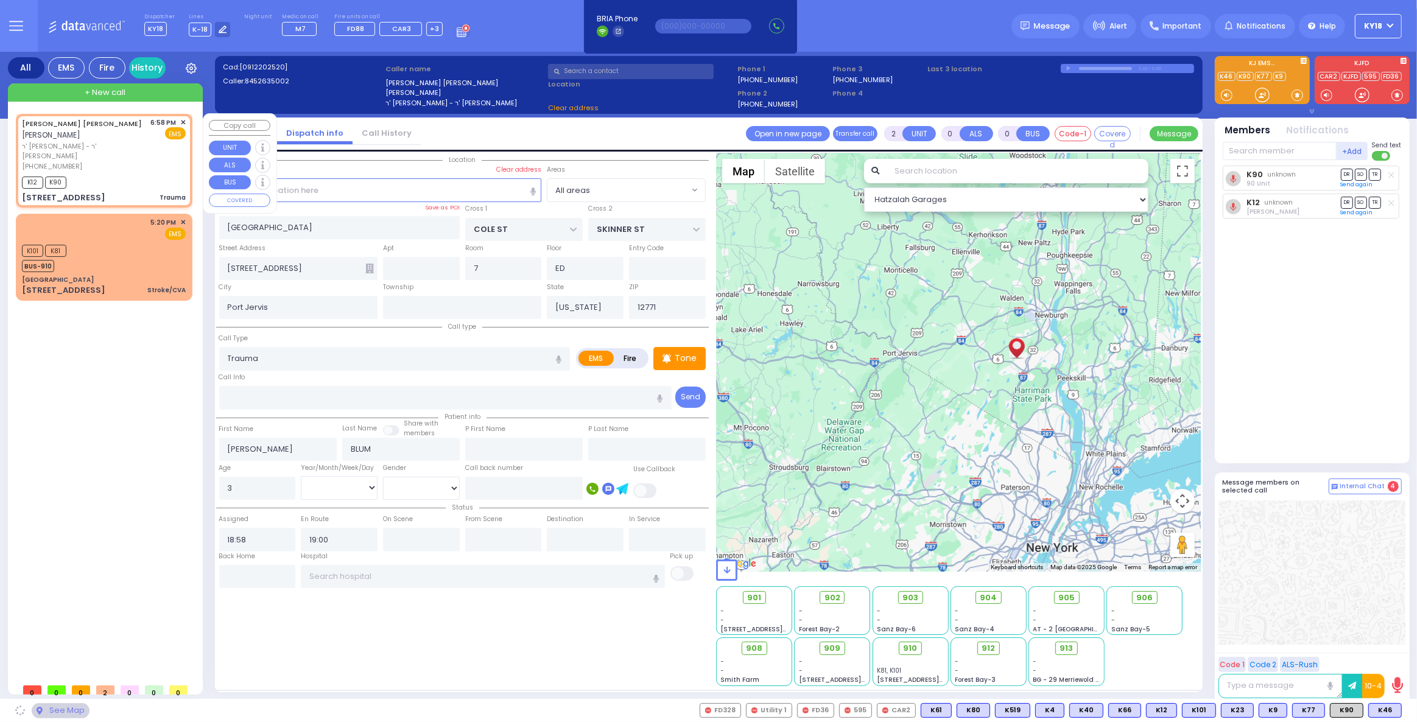
type input "KROLLA DR"
type input "MELITZ RD"
type input "166 ACRES RD"
type input "203"
type input "Monroe"
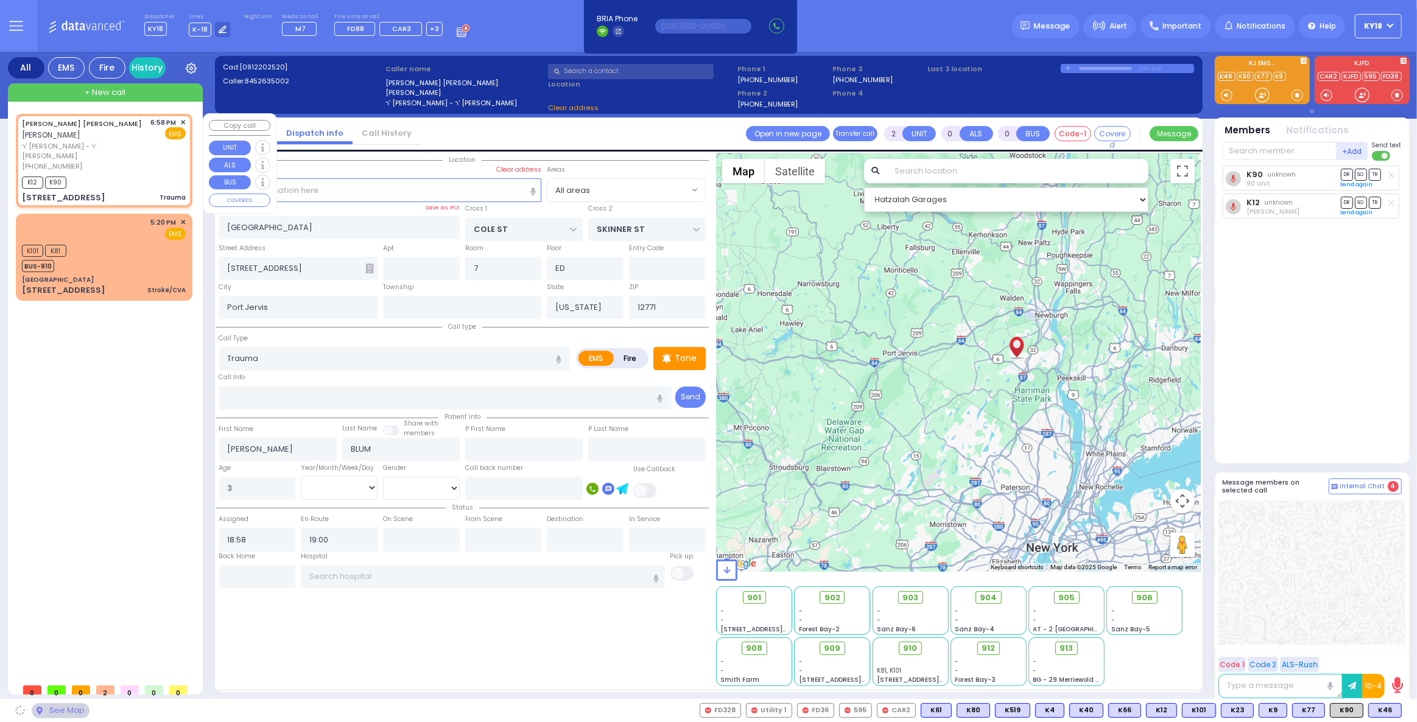
type input "10950"
select select "SECTION 3"
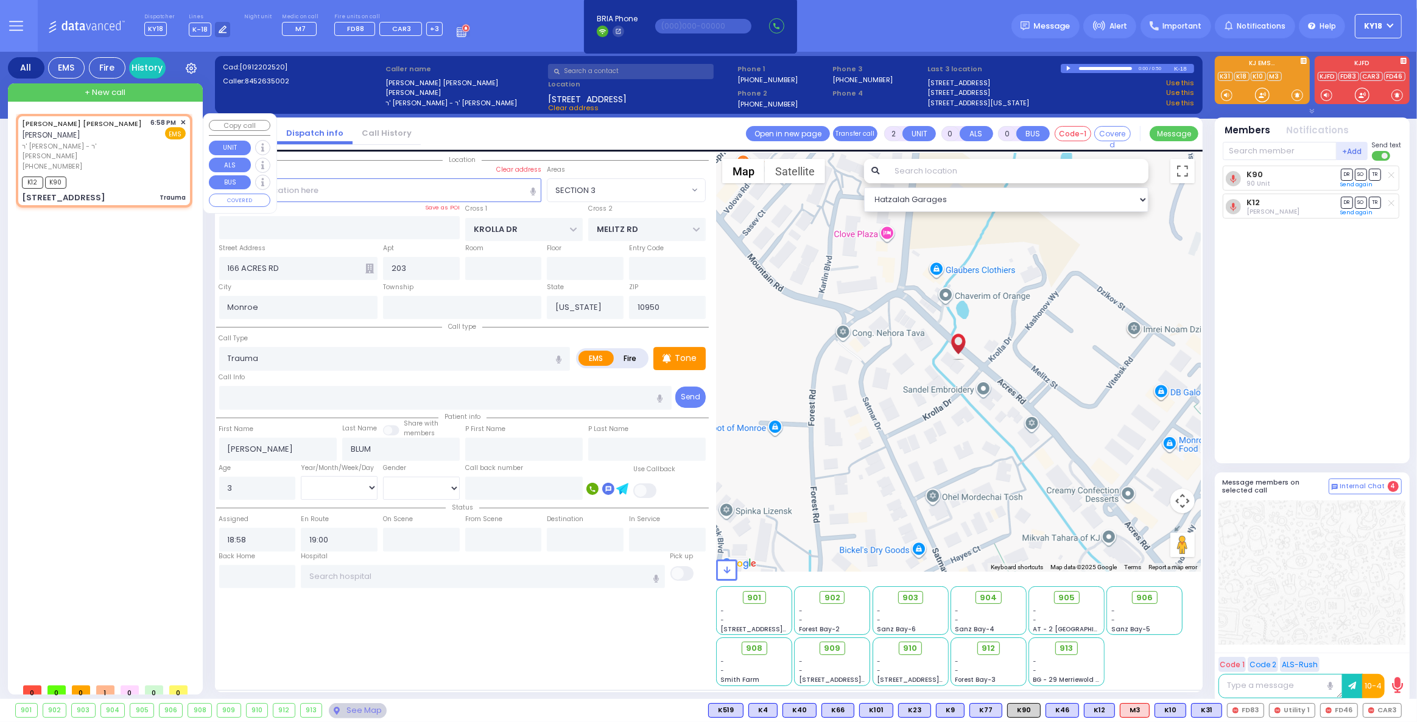
click at [183, 122] on span "✕" at bounding box center [182, 123] width 5 height 10
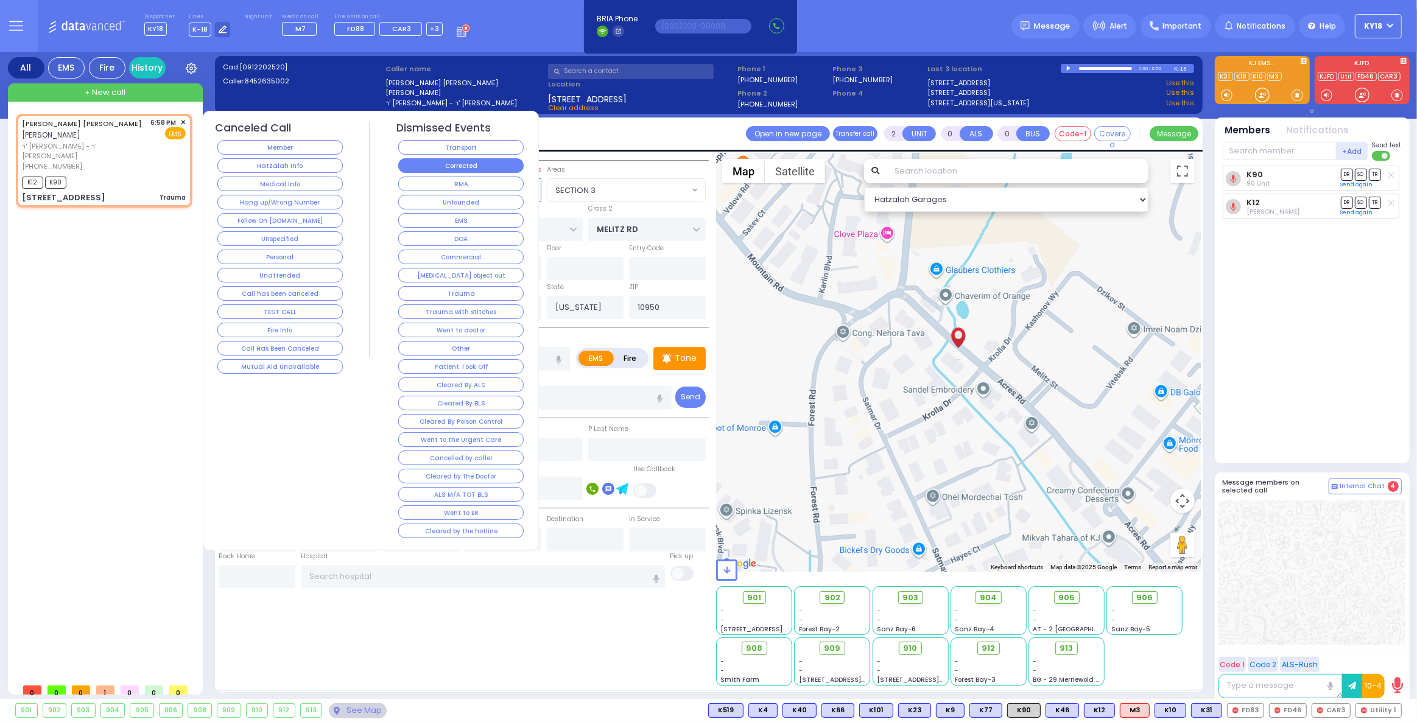
click at [409, 168] on button "Corrected" at bounding box center [460, 165] width 125 height 15
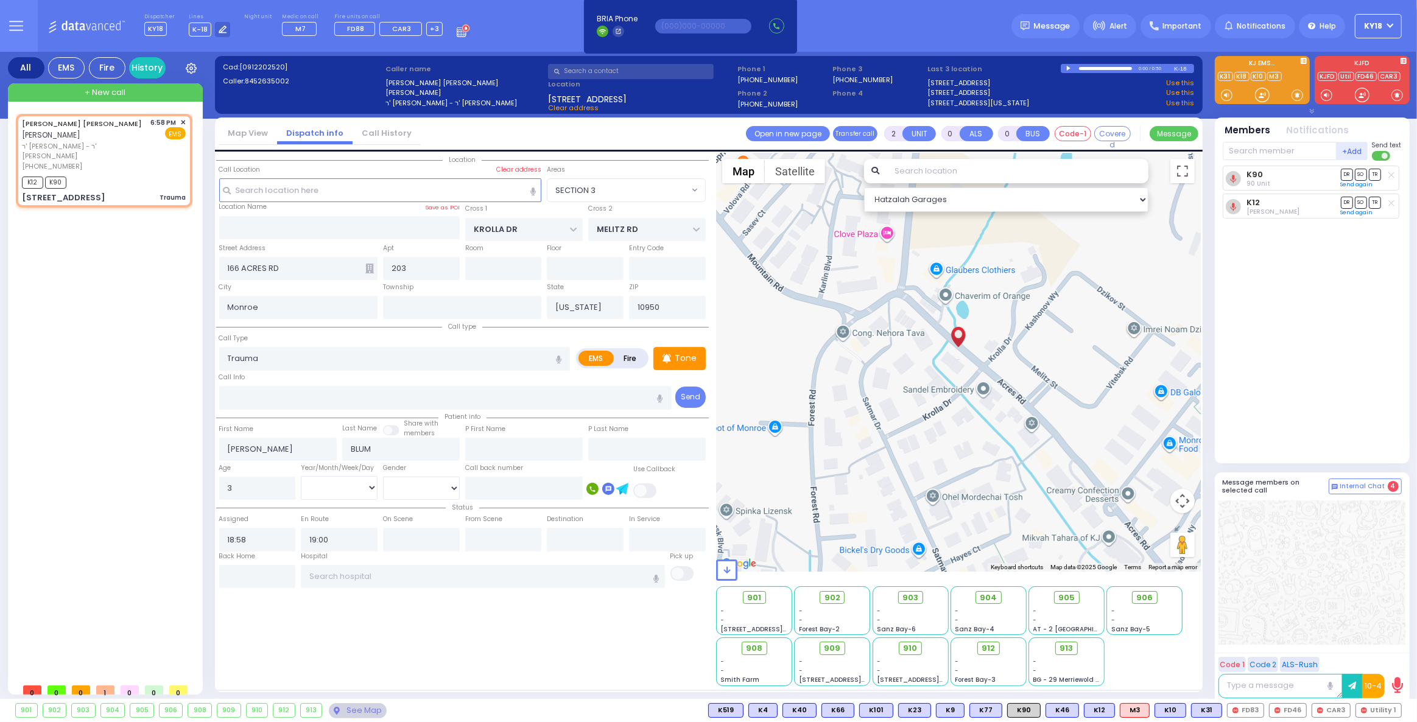
select select
radio input "true"
select select
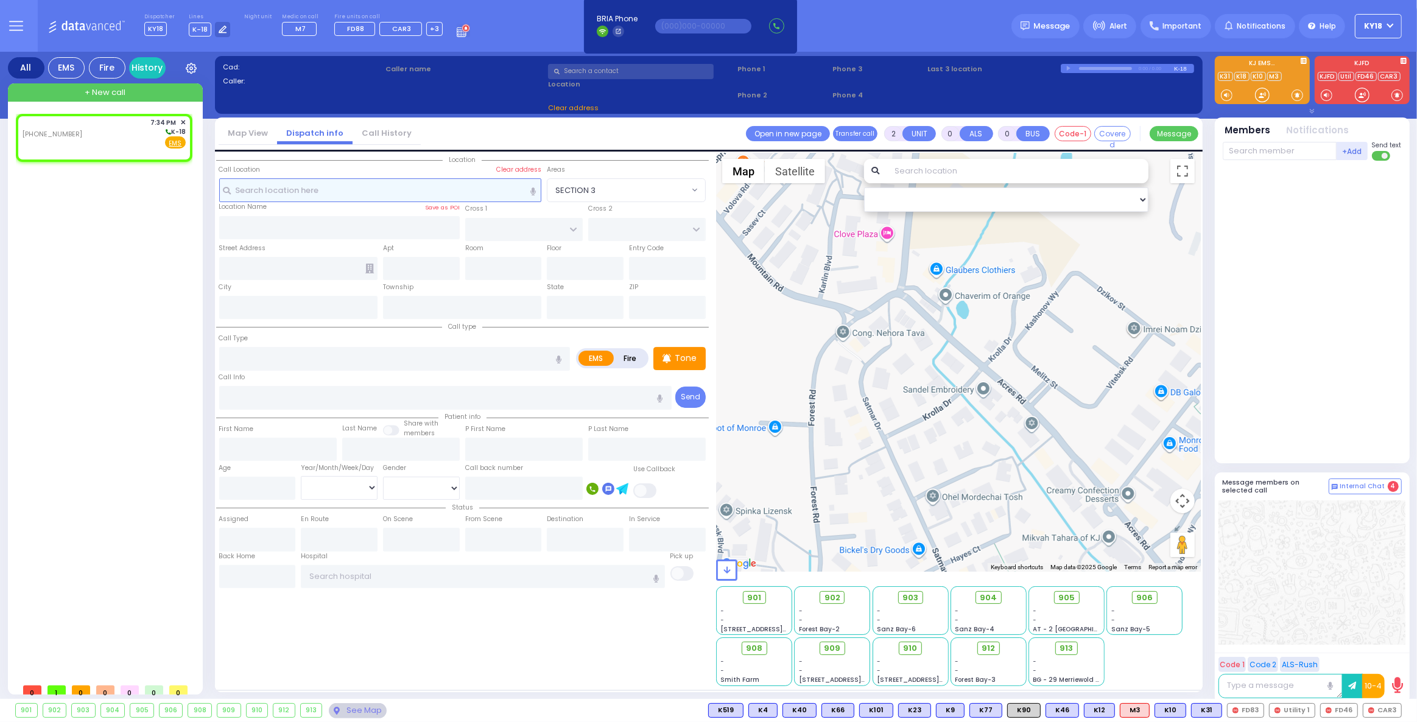
type input "1"
select select
radio input "true"
select select
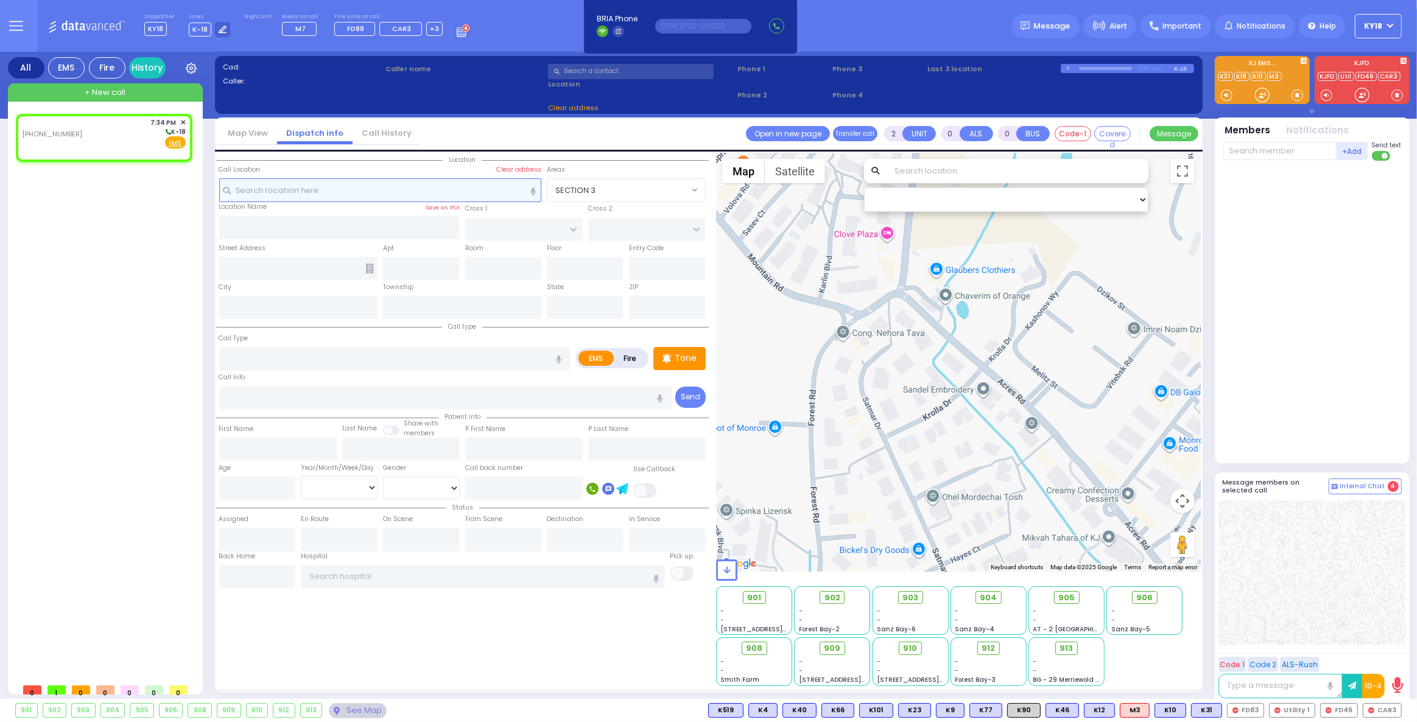
type input "19:34"
select select "Hatzalah Garages"
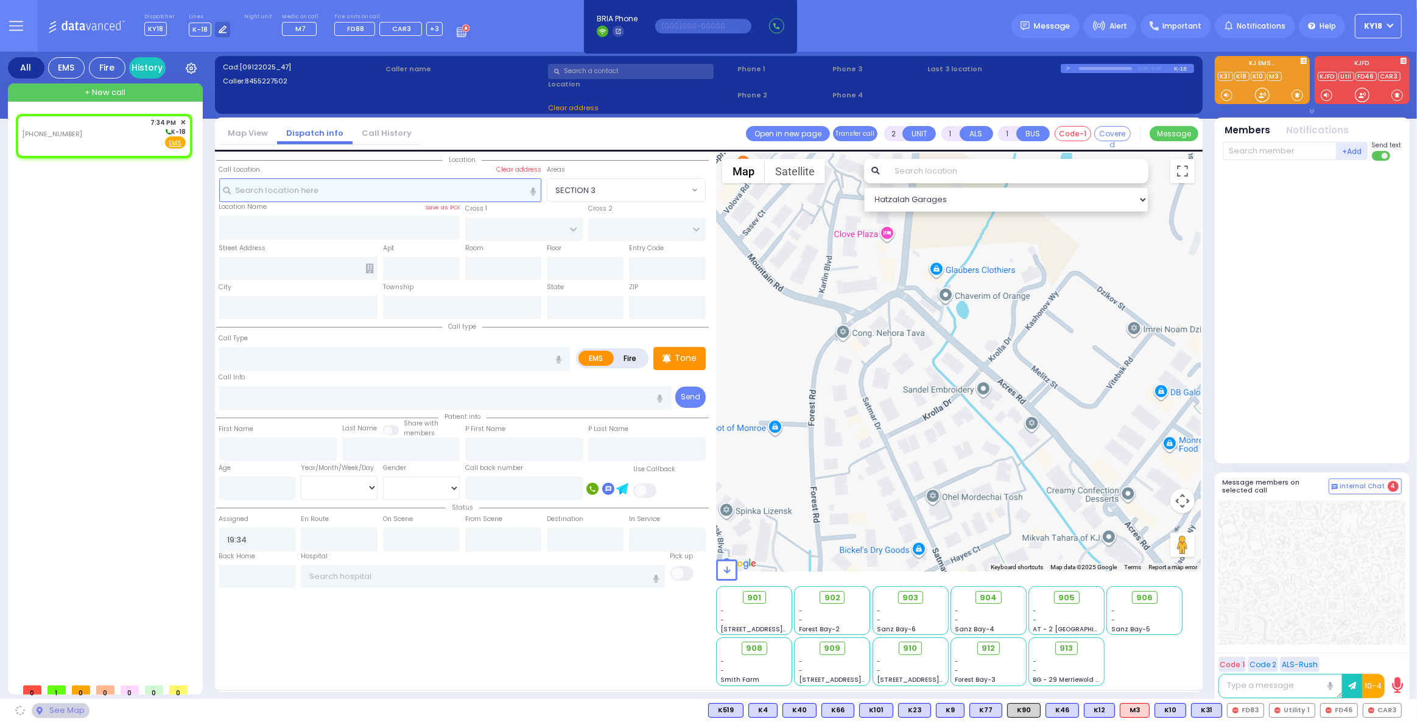
select select
radio input "true"
select select
select select "Hatzalah Garages"
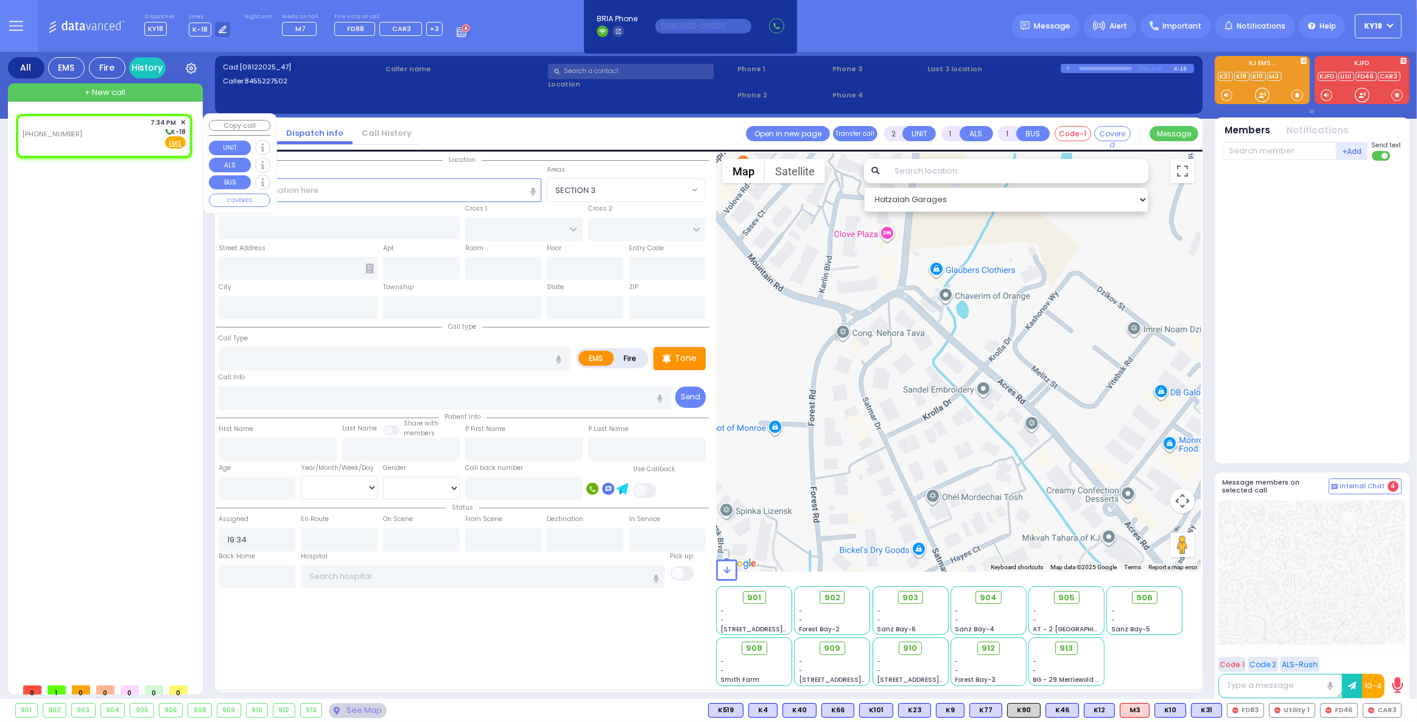
click at [85, 133] on div "(845) 522-7502 7:34 PM ✕ K-18 EMS" at bounding box center [104, 134] width 164 height 32
select select
radio input "true"
select select
select select "Hatzalah Garages"
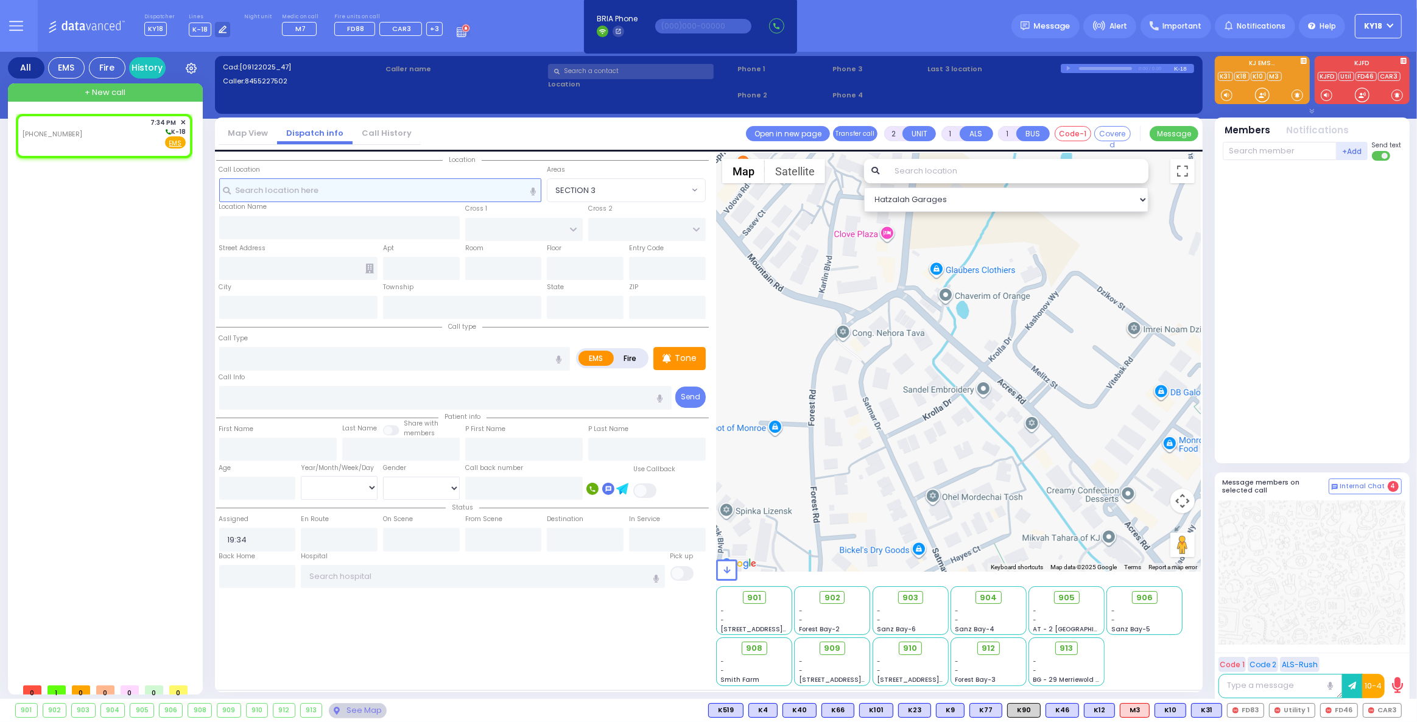
click at [345, 195] on input "text" at bounding box center [380, 189] width 323 height 23
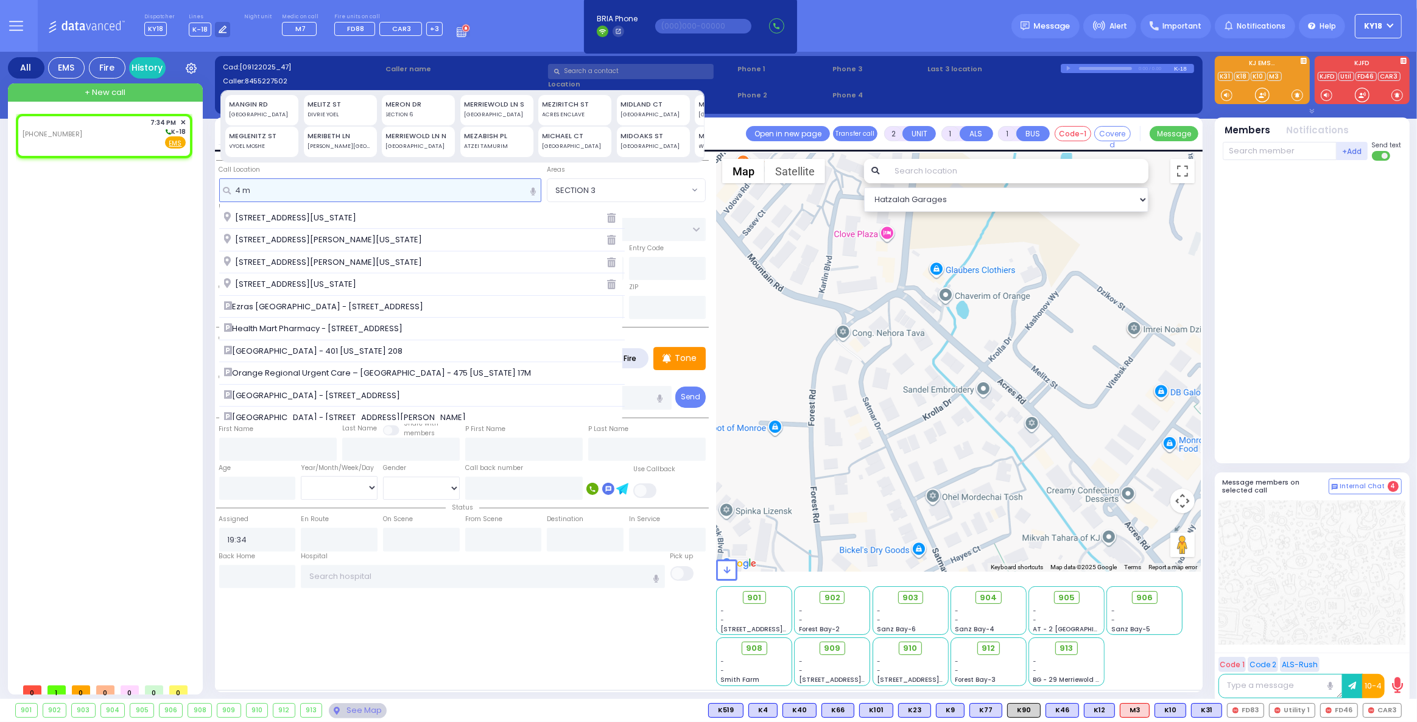
type input "4 m"
click at [331, 102] on div "MELITZ ST" at bounding box center [339, 104] width 65 height 10
type input "4 MELITZ ST"
type input "MONROE"
type input "10950"
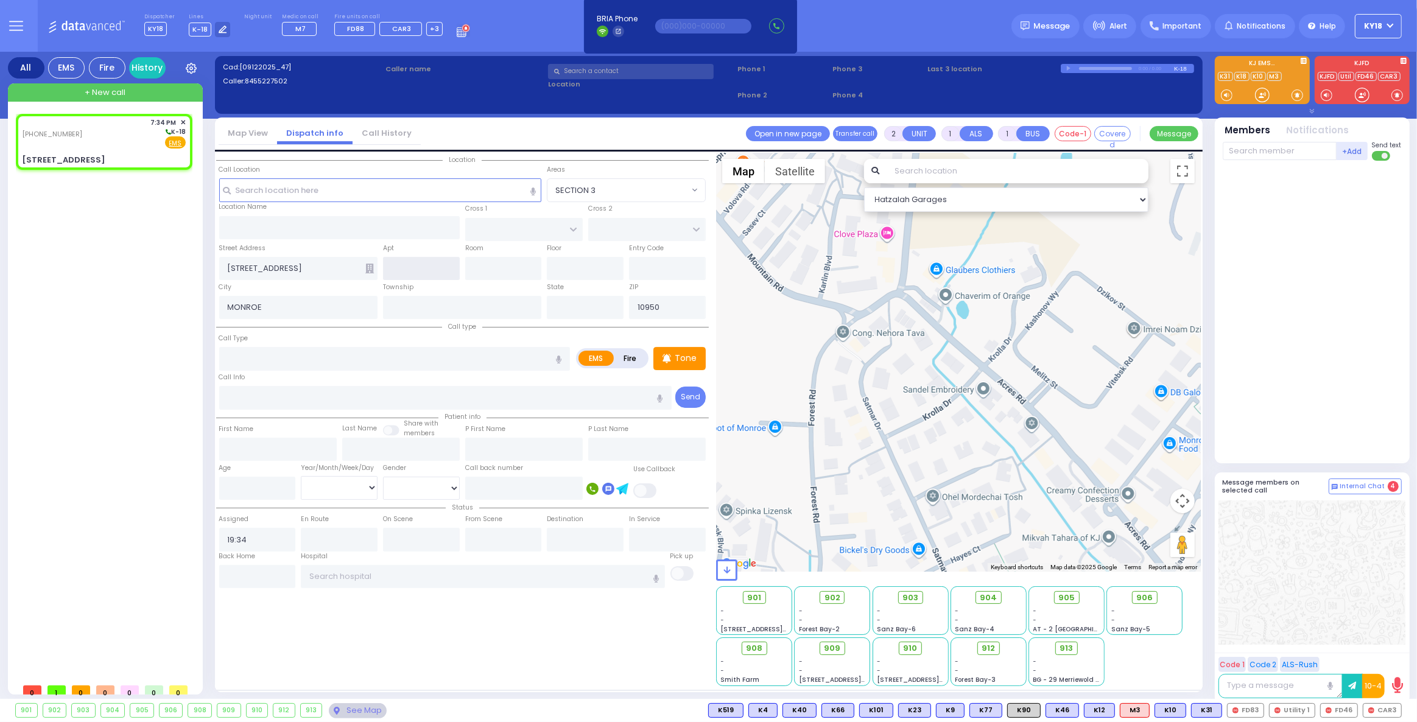
select select
radio input "true"
select select
select select "Hatzalah Garages"
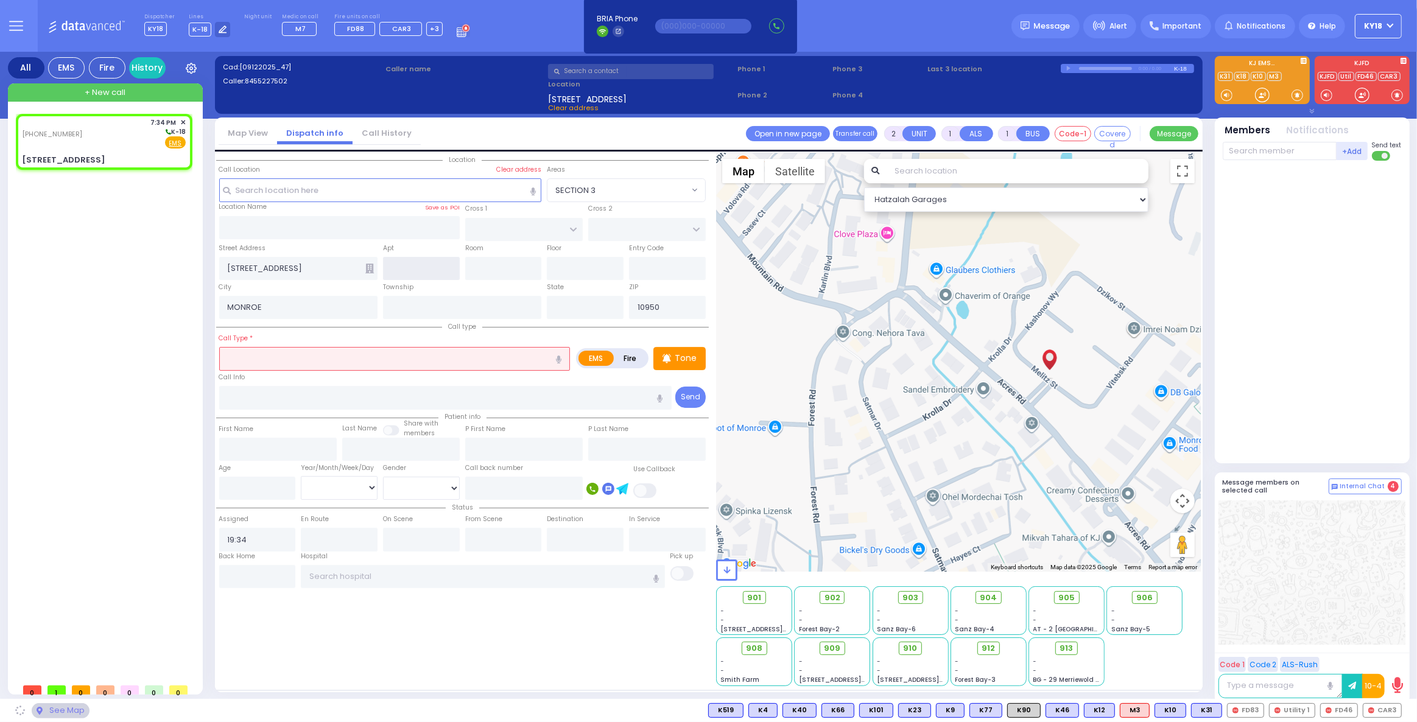
type input "New York"
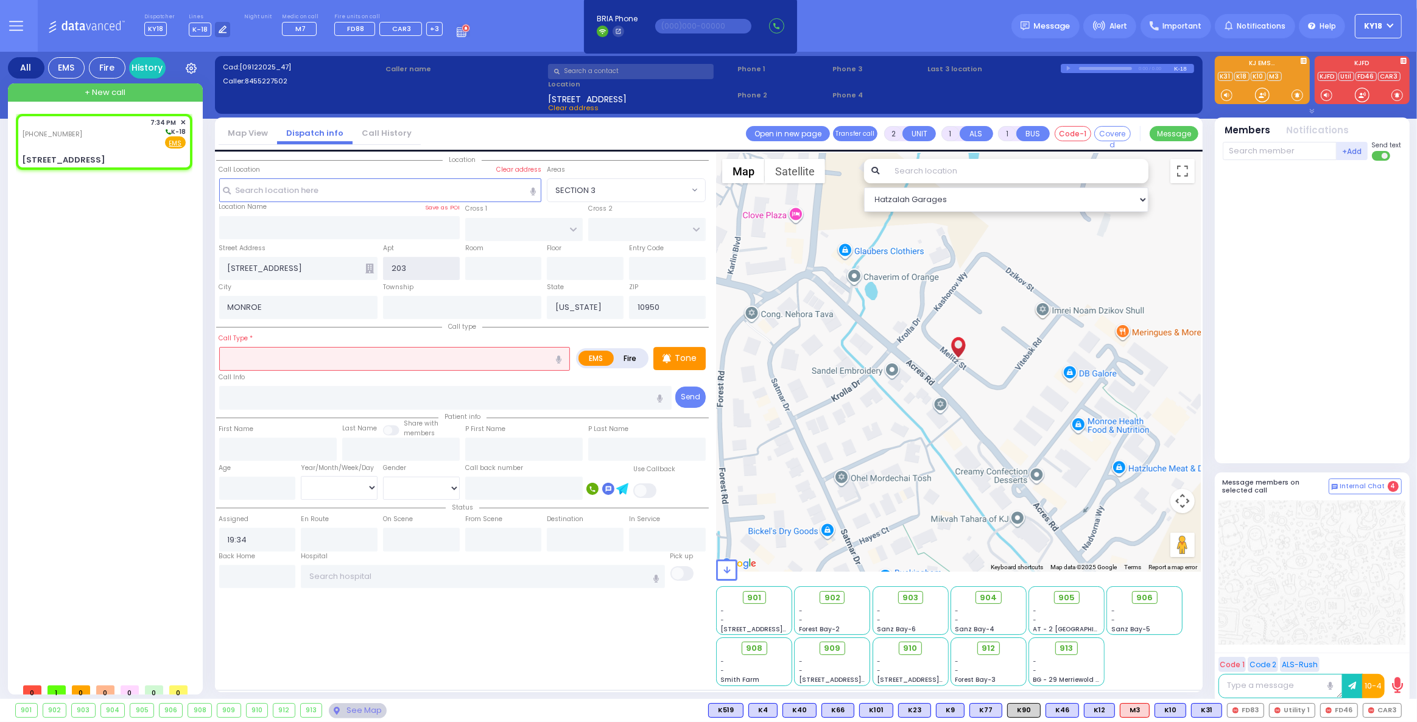
type input "203"
click at [338, 349] on input "text" at bounding box center [394, 358] width 351 height 23
select select
radio input "true"
select select
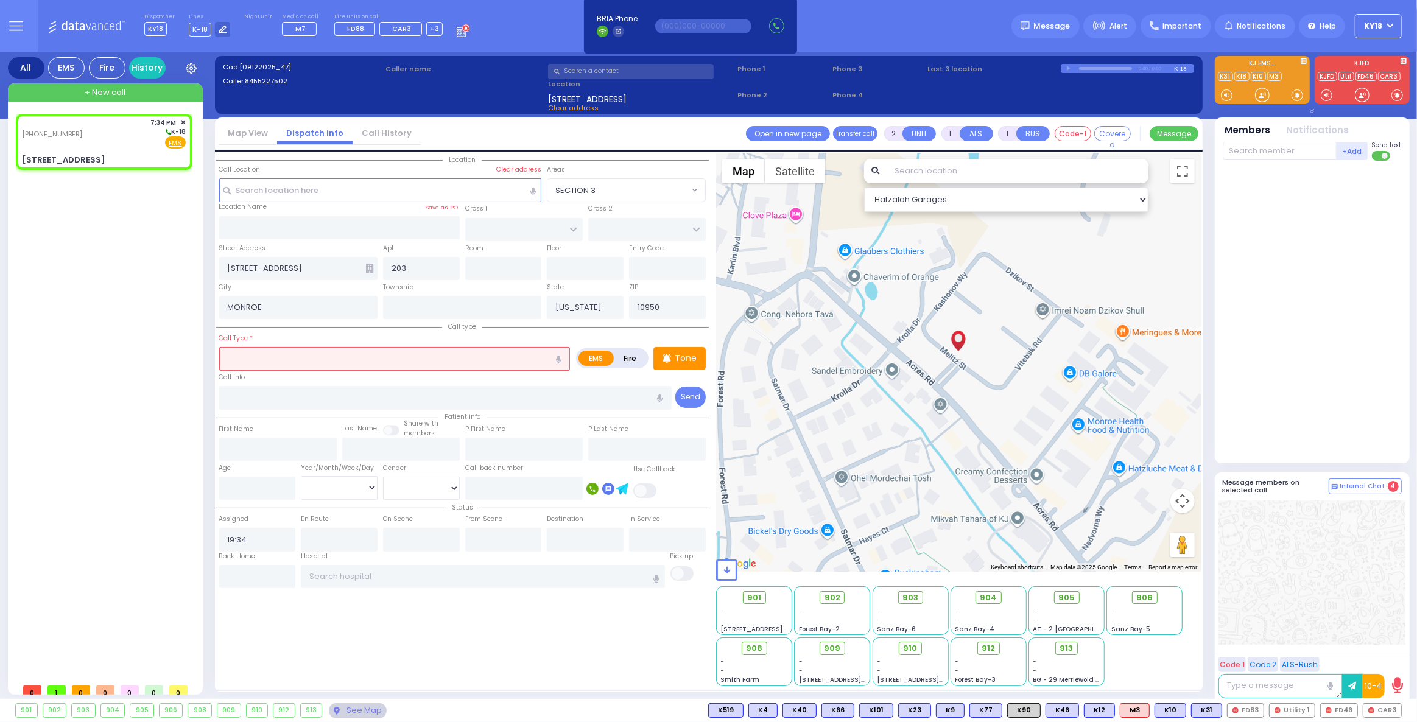
select select "Hatzalah Garages"
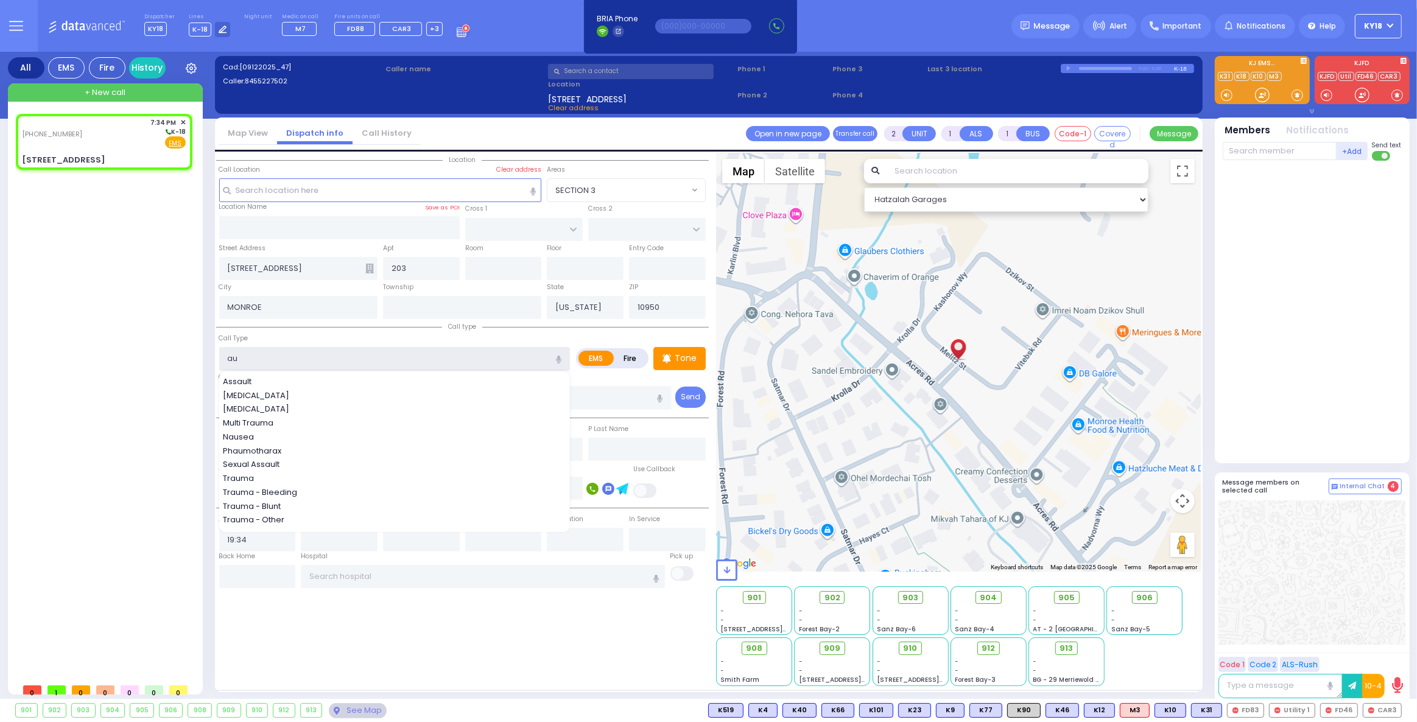
type input "a"
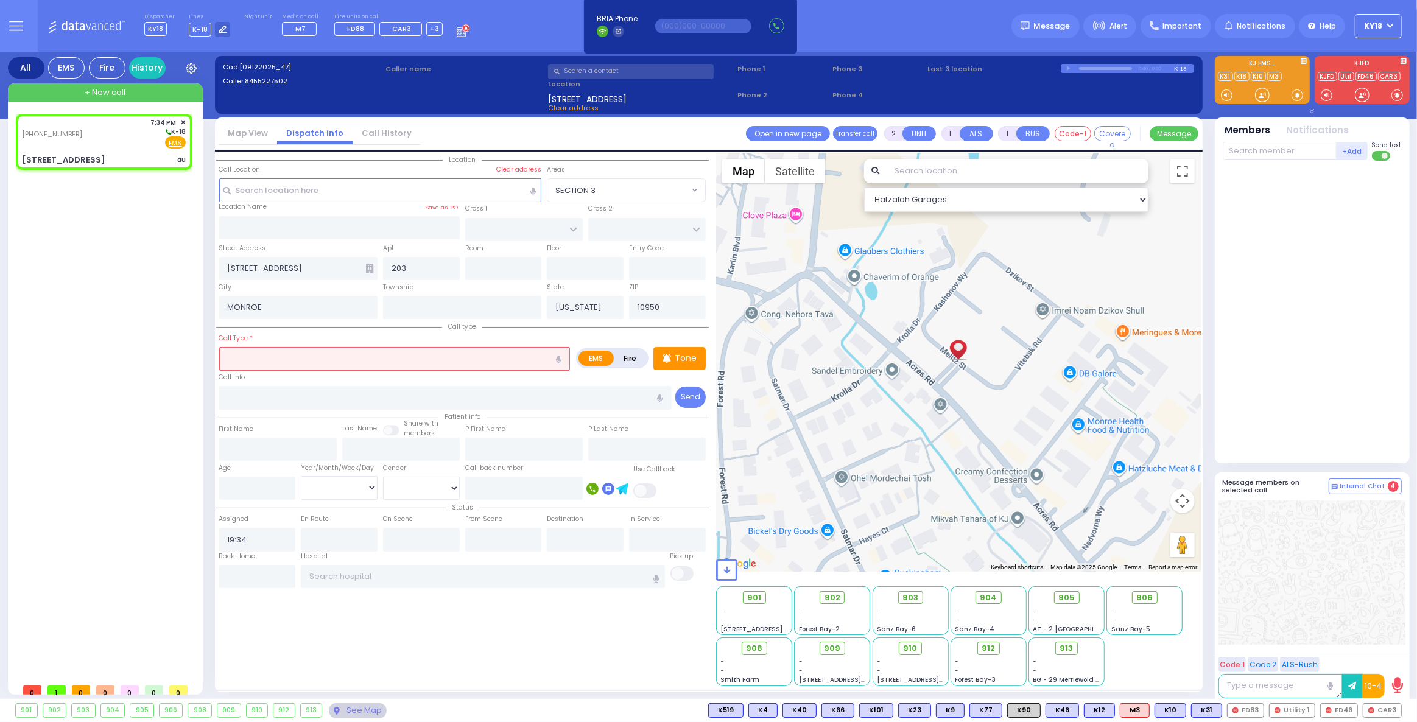
select select
radio input "true"
select select
select select "Hatzalah Garages"
click at [159, 141] on div "Fire EMS" at bounding box center [168, 142] width 35 height 12
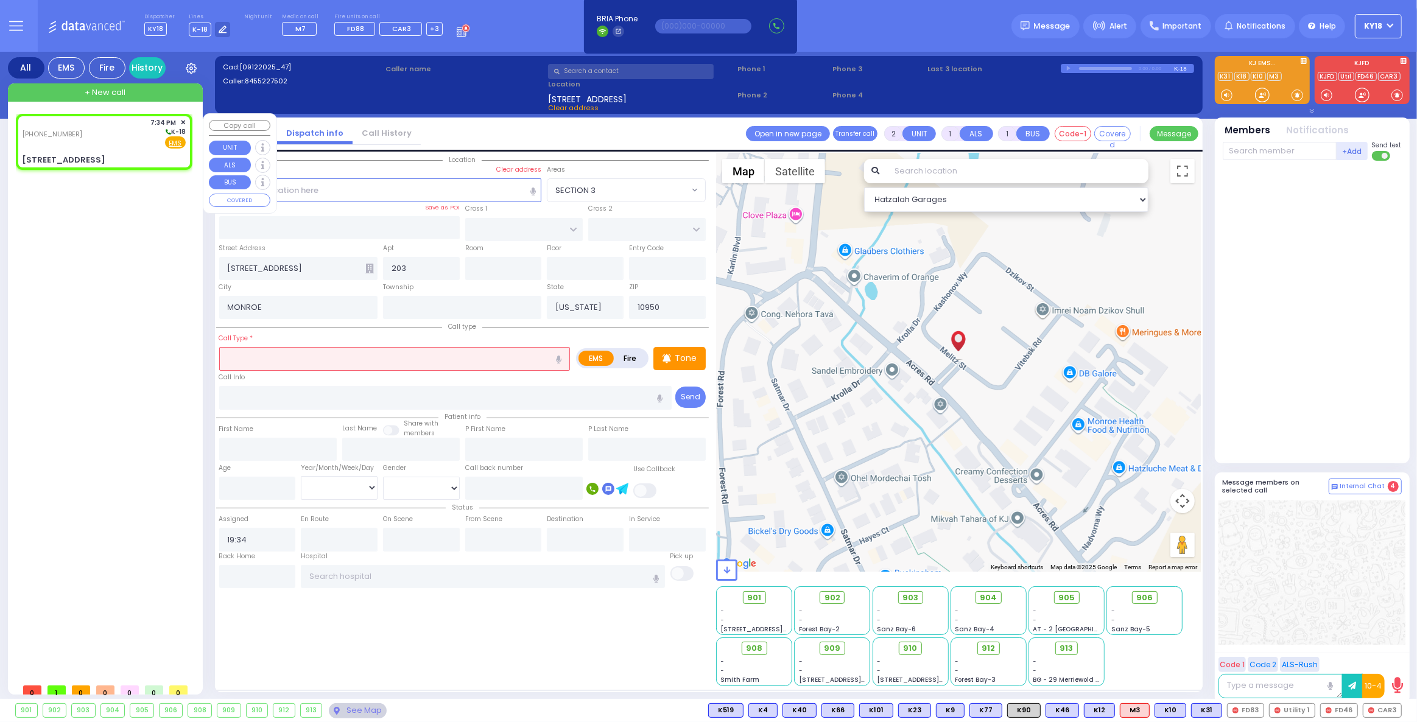
select select
radio input "true"
select select
select select "Hatzalah Garages"
select select
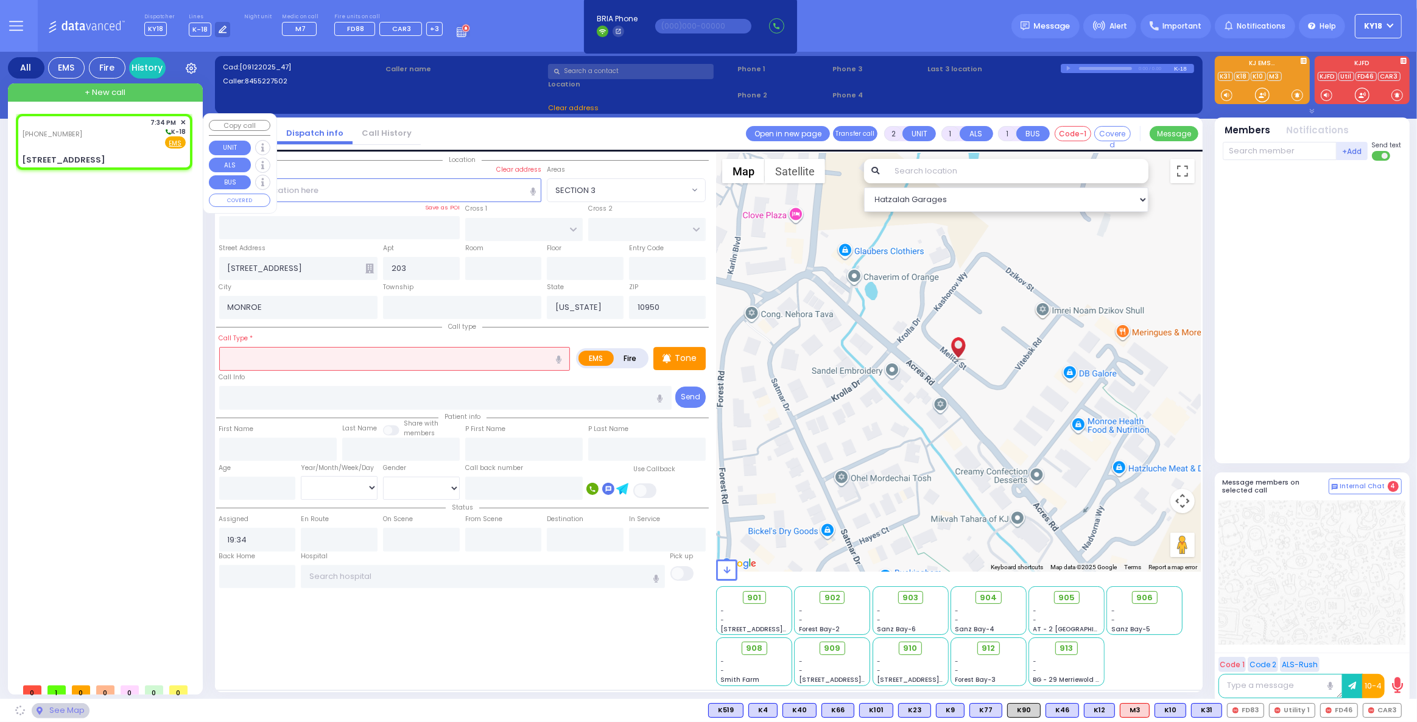
radio input "true"
select select
select select "Hatzalah Garages"
select select
radio input "true"
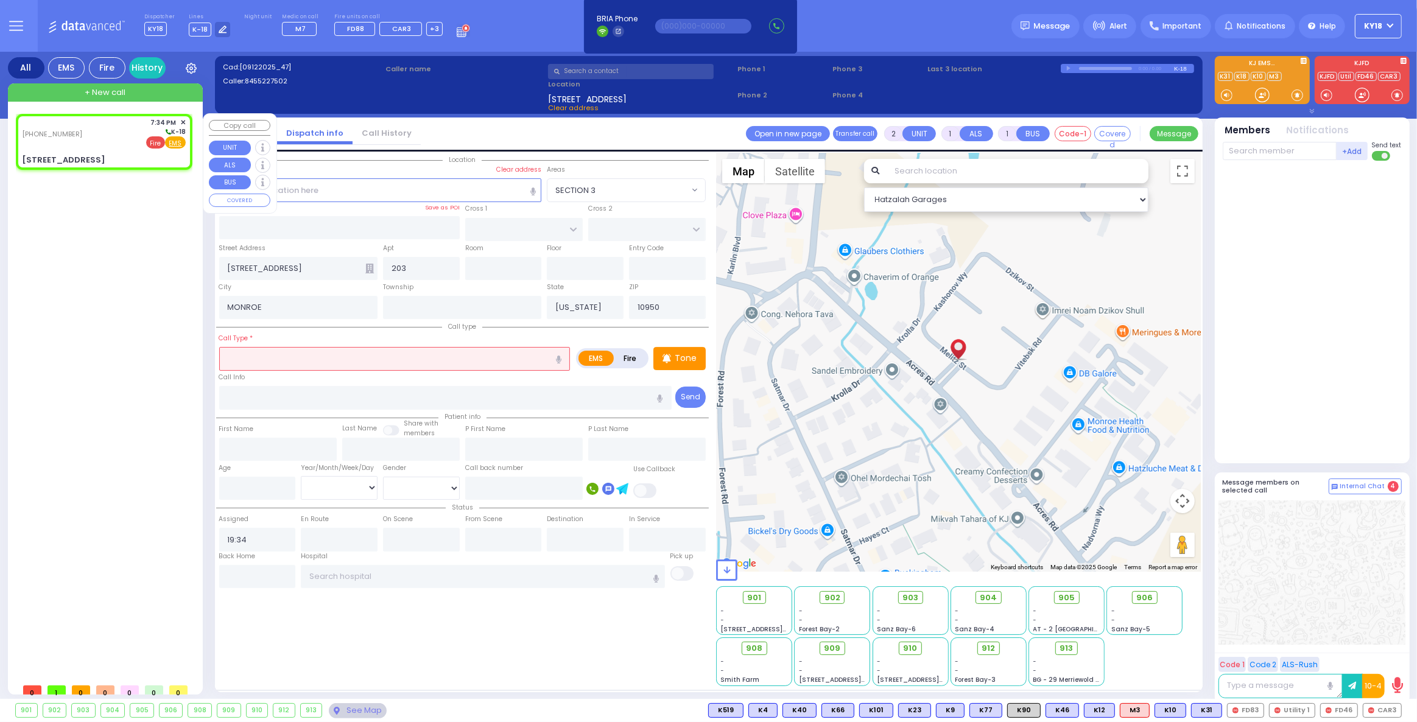
select select
select select "Hatzalah Garages"
click at [156, 143] on span "Fire" at bounding box center [155, 142] width 19 height 12
select select
radio input "false"
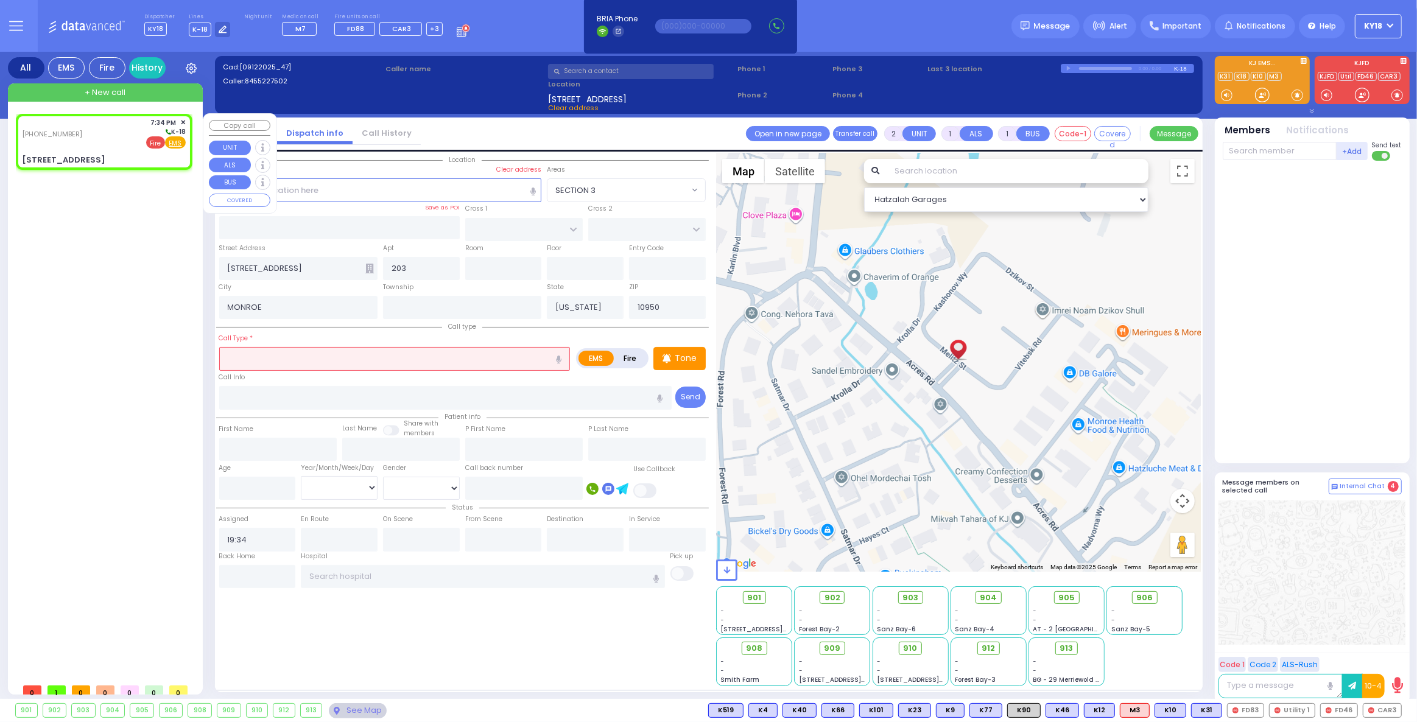
radio input "true"
select select
select select "Hatzalah Garages"
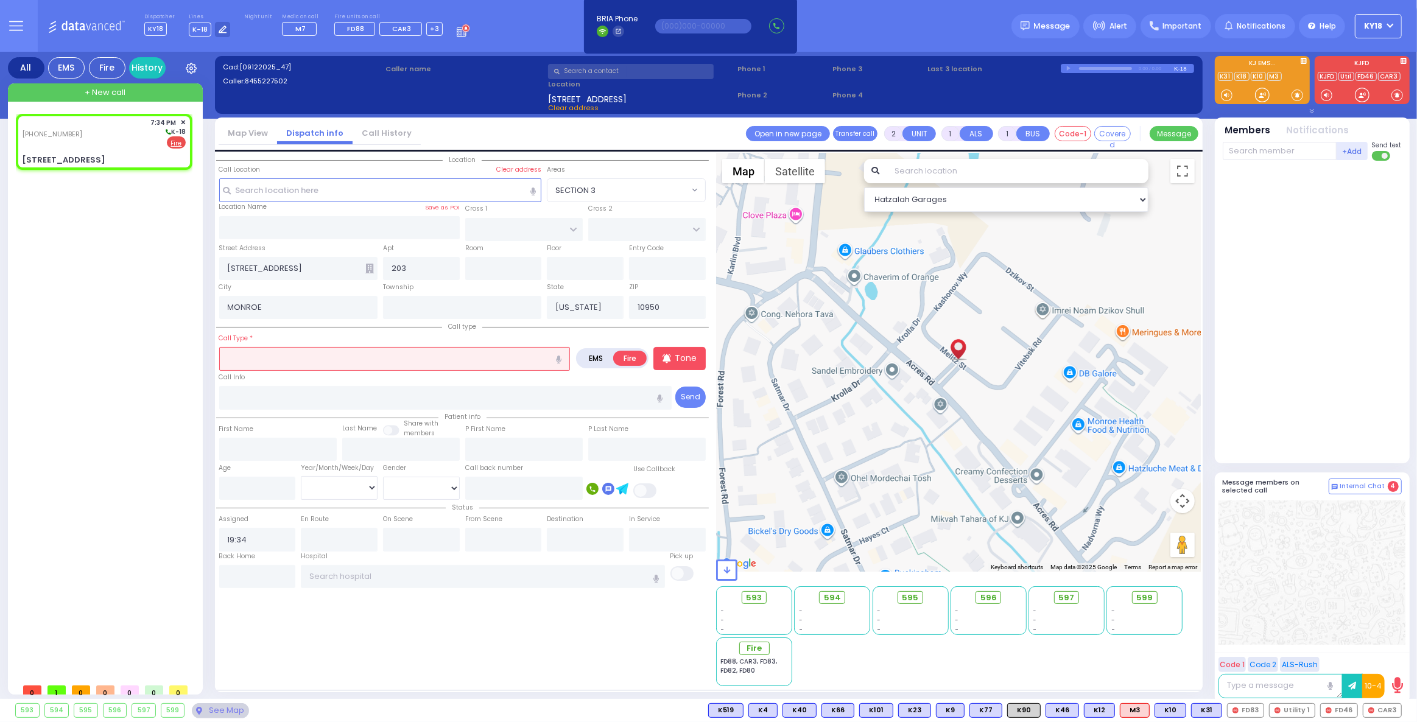
click at [265, 363] on input "text" at bounding box center [394, 358] width 351 height 23
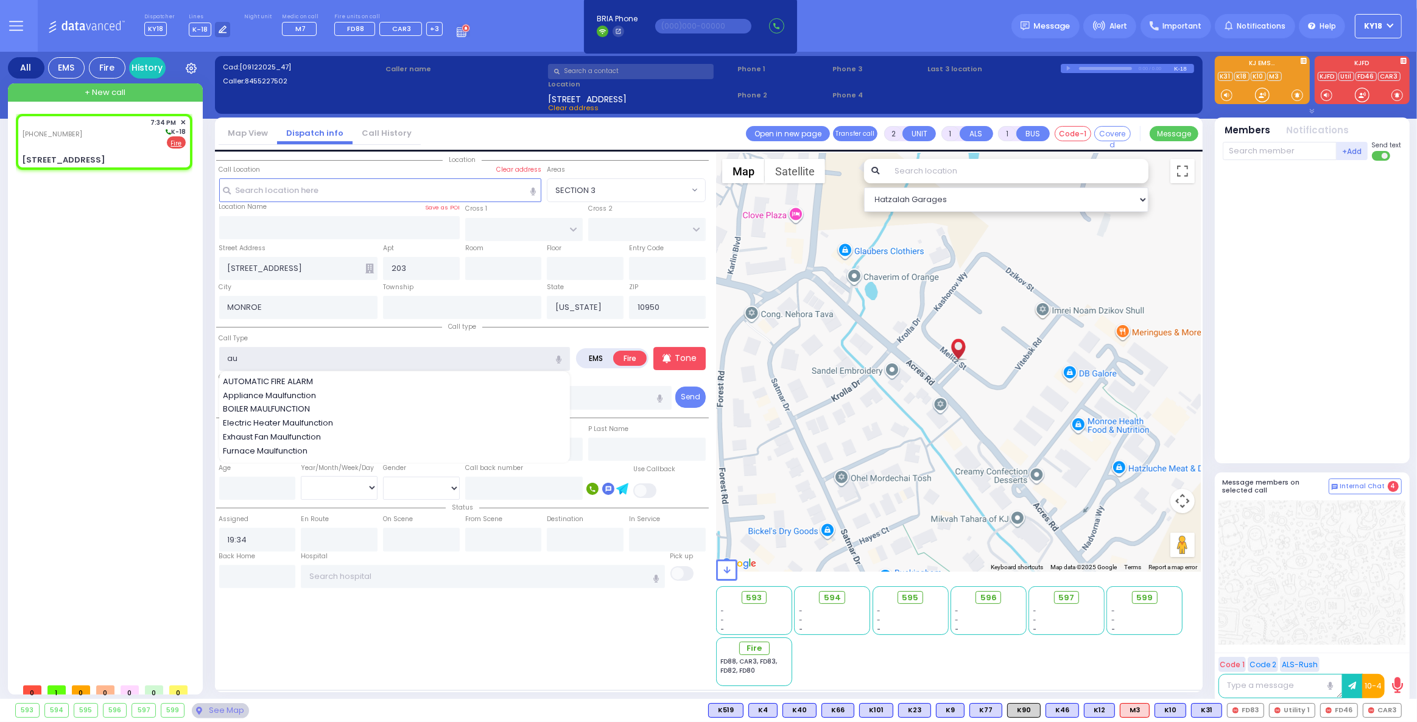
type input "a"
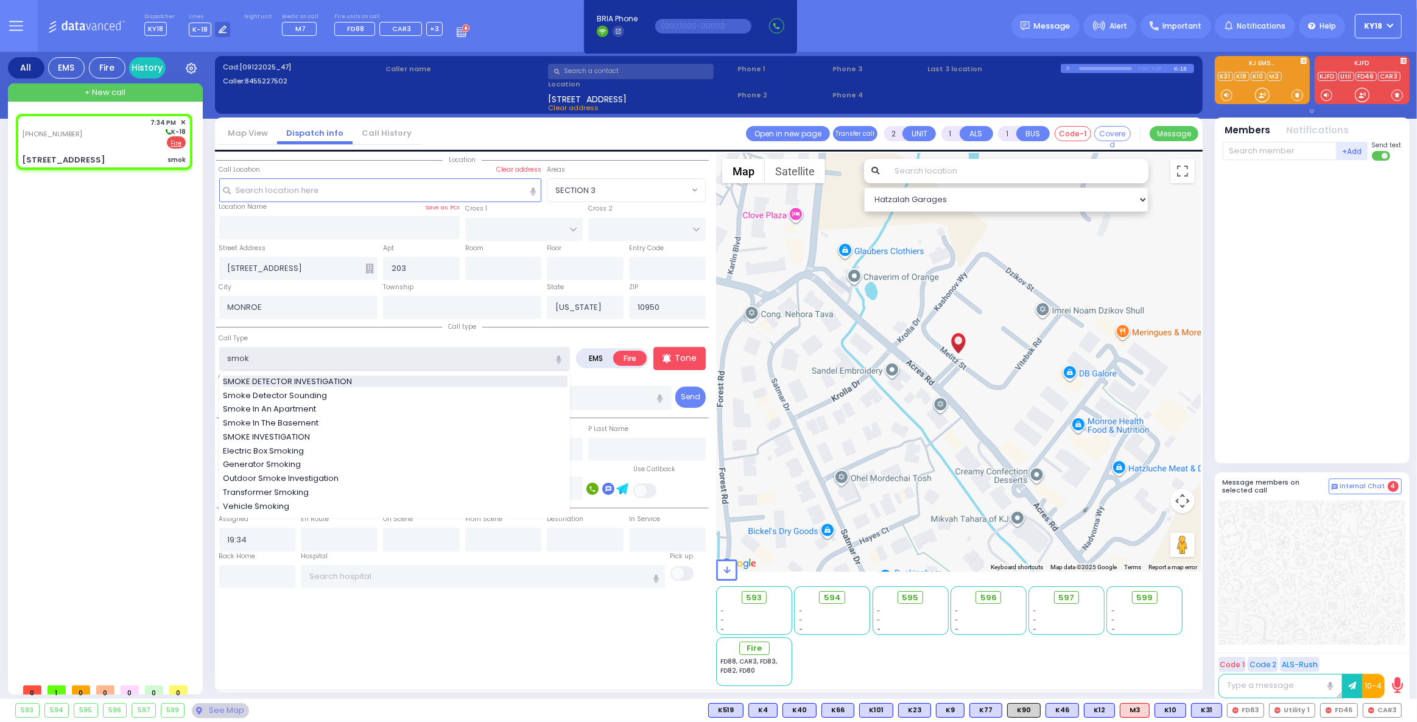
type input "smok"
select select
radio input "true"
select select
click at [295, 384] on span "SMOKE DETECTOR INVESTIGATION" at bounding box center [289, 382] width 133 height 12
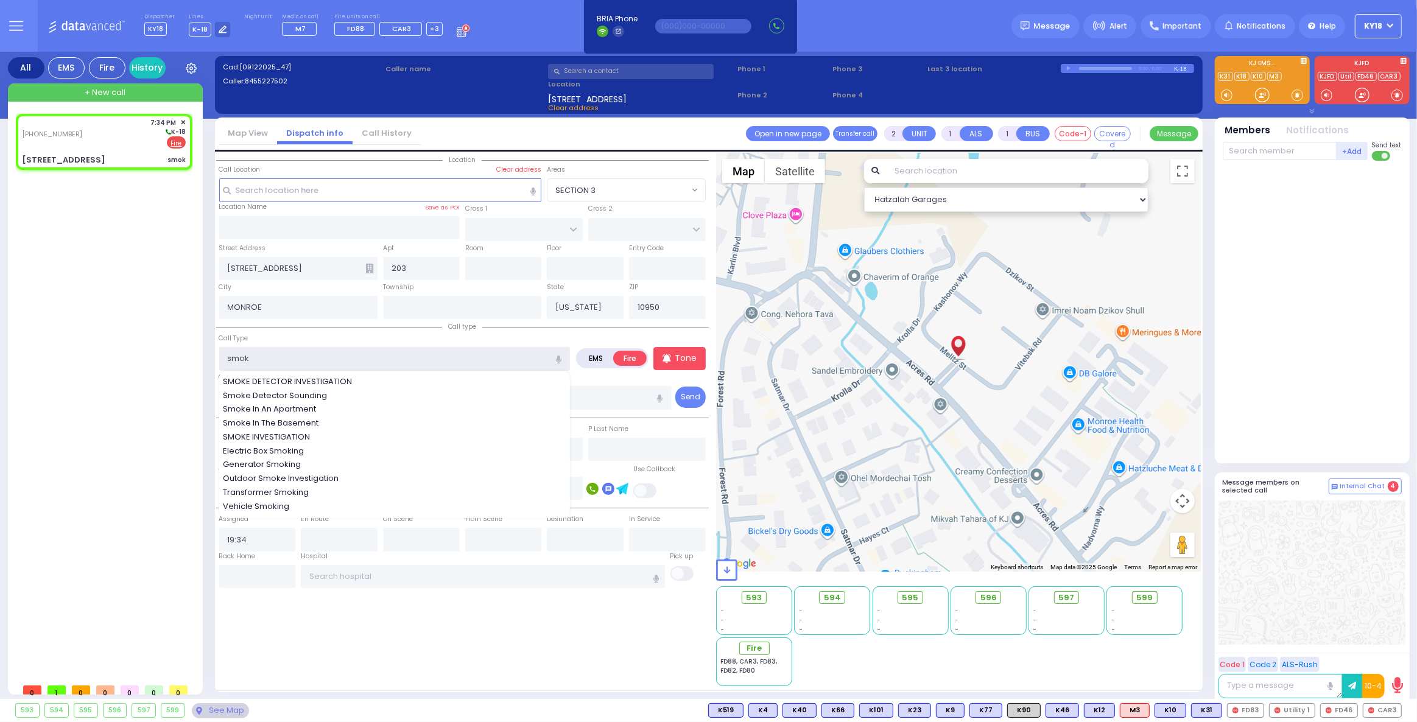
type input "SMOKE DETECTOR INVESTIGATION"
select select "Hatzalah Garages"
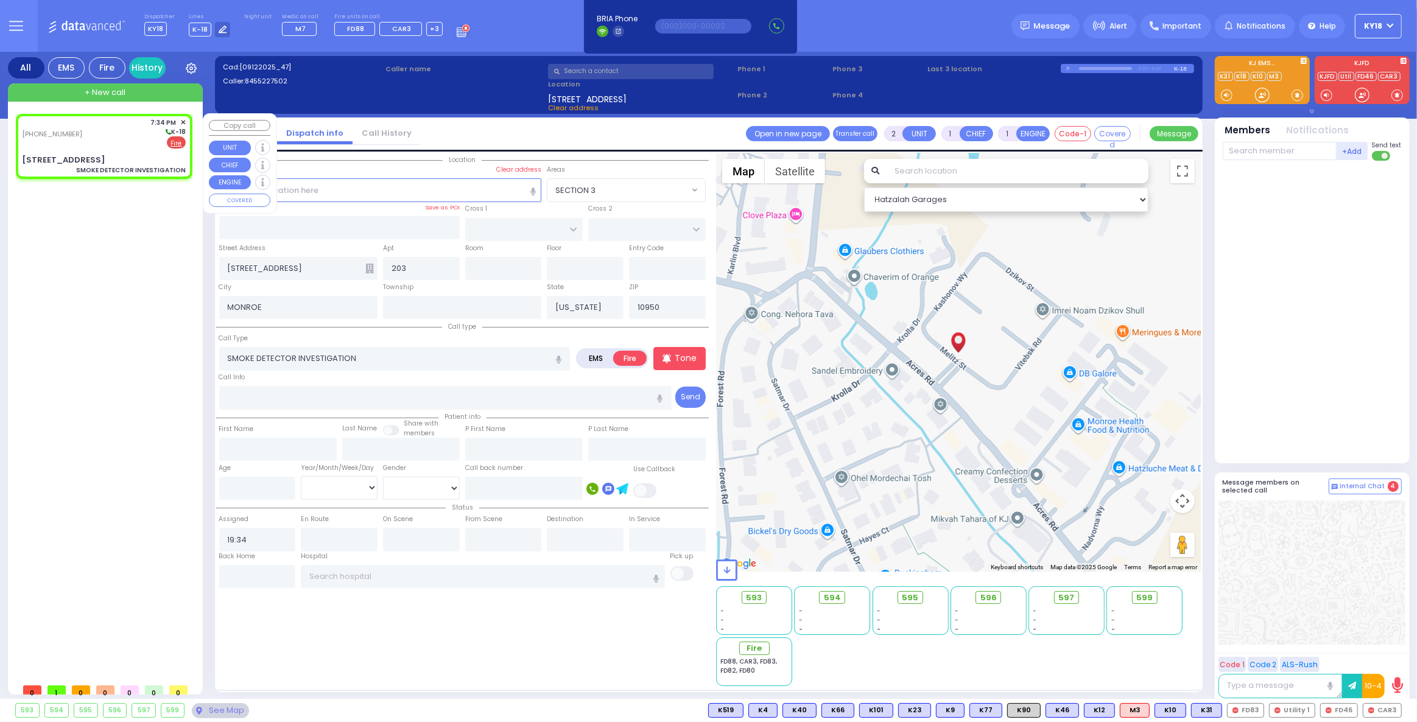
select select
radio input "true"
select select
select select "Hatzalah Garages"
select select
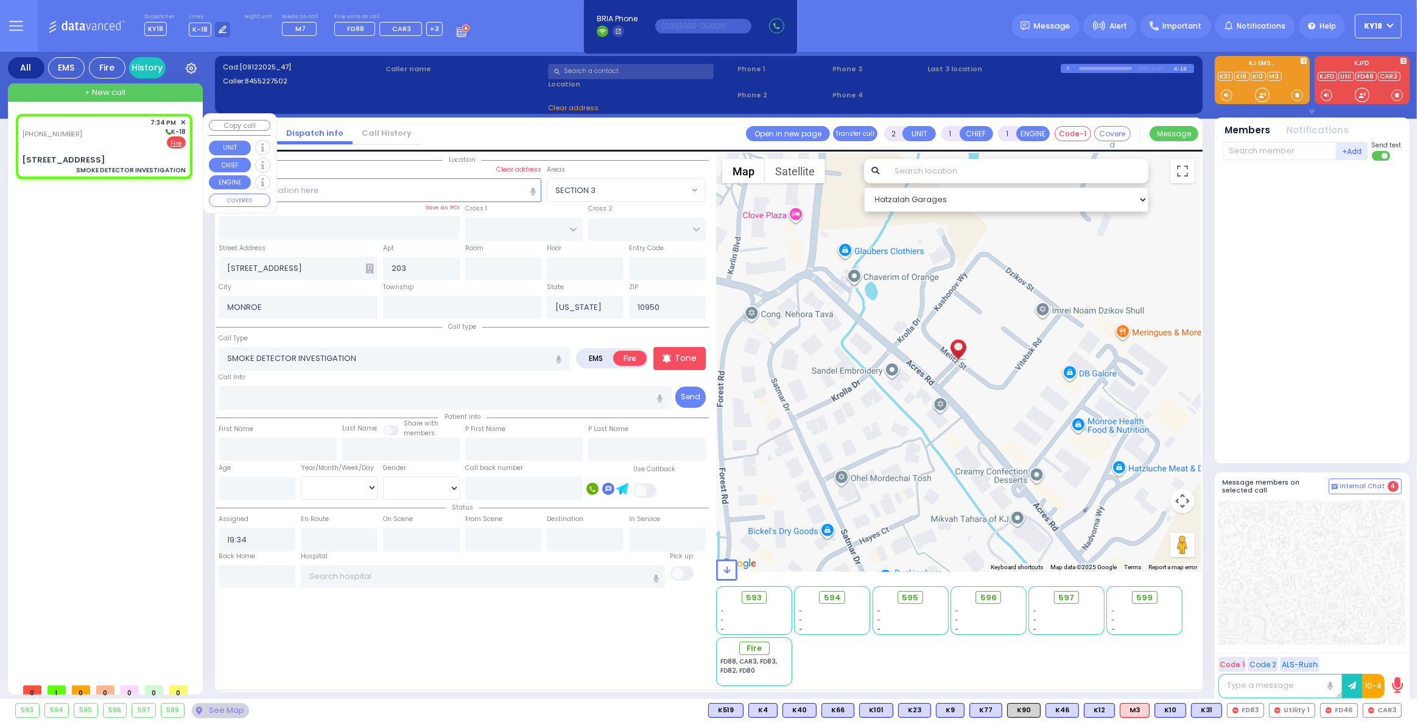
radio input "true"
select select
select select "Hatzalah Garages"
select select
radio input "true"
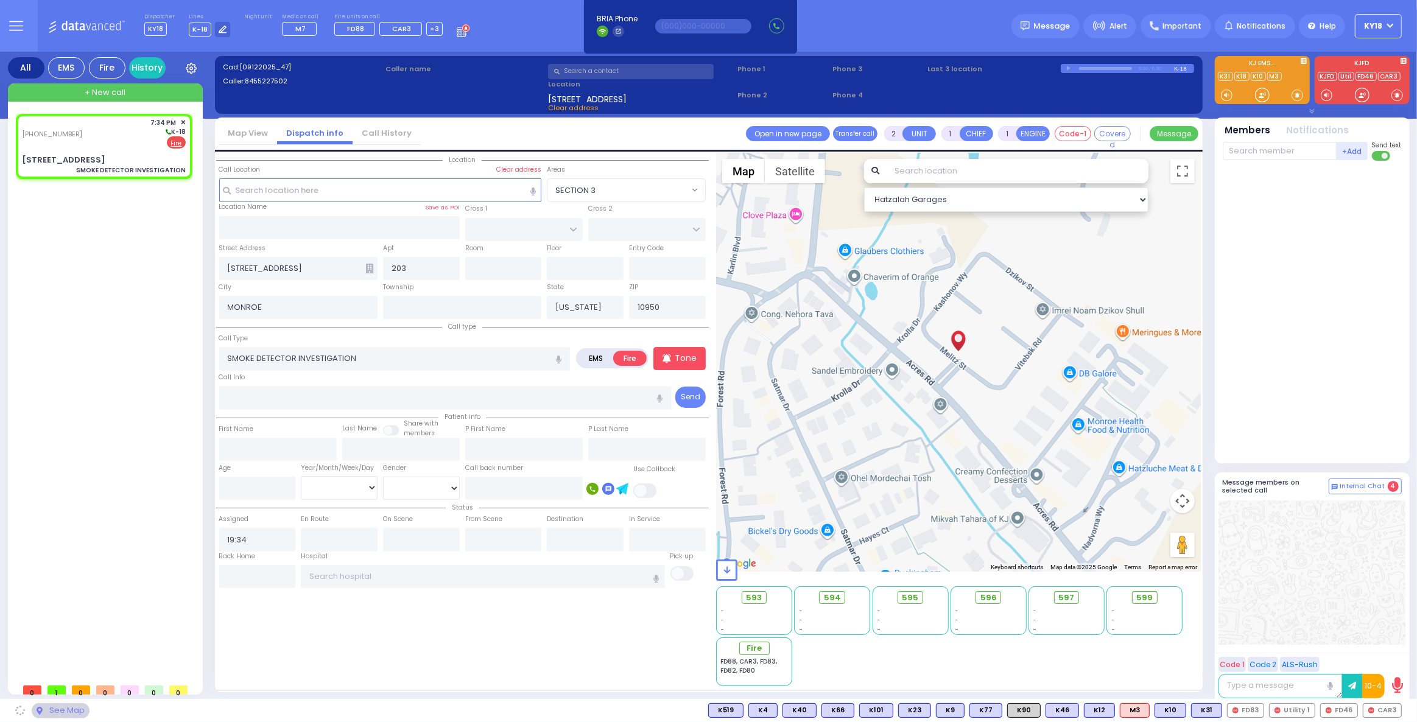
select select
select select "Hatzalah Garages"
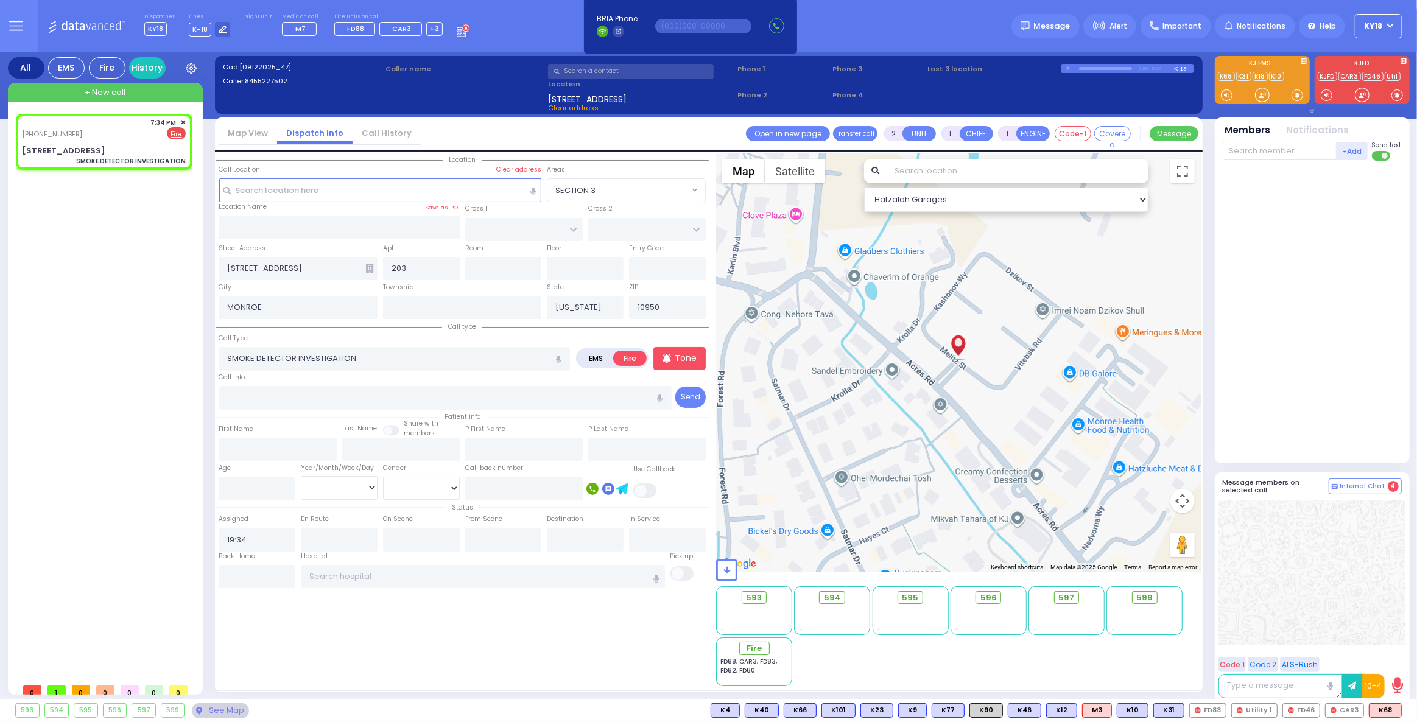
select select
radio input "true"
select select
select select "Hatzalah Garages"
click at [139, 141] on div "(845) 522-7502 7:34 PM ✕ EMS Fire" at bounding box center [104, 142] width 172 height 52
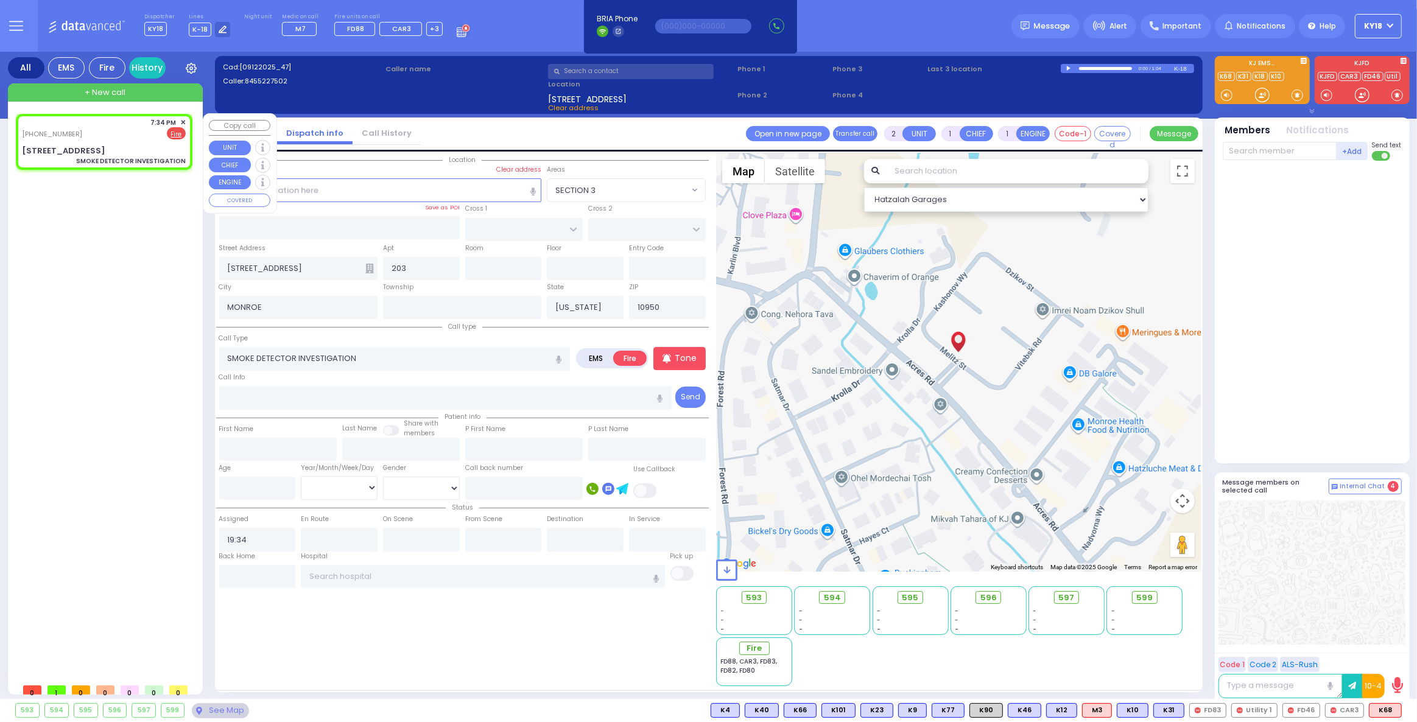
select select
radio input "true"
select select
select select "Hatzalah Garages"
click at [1344, 711] on span "CAR3" at bounding box center [1344, 710] width 38 height 13
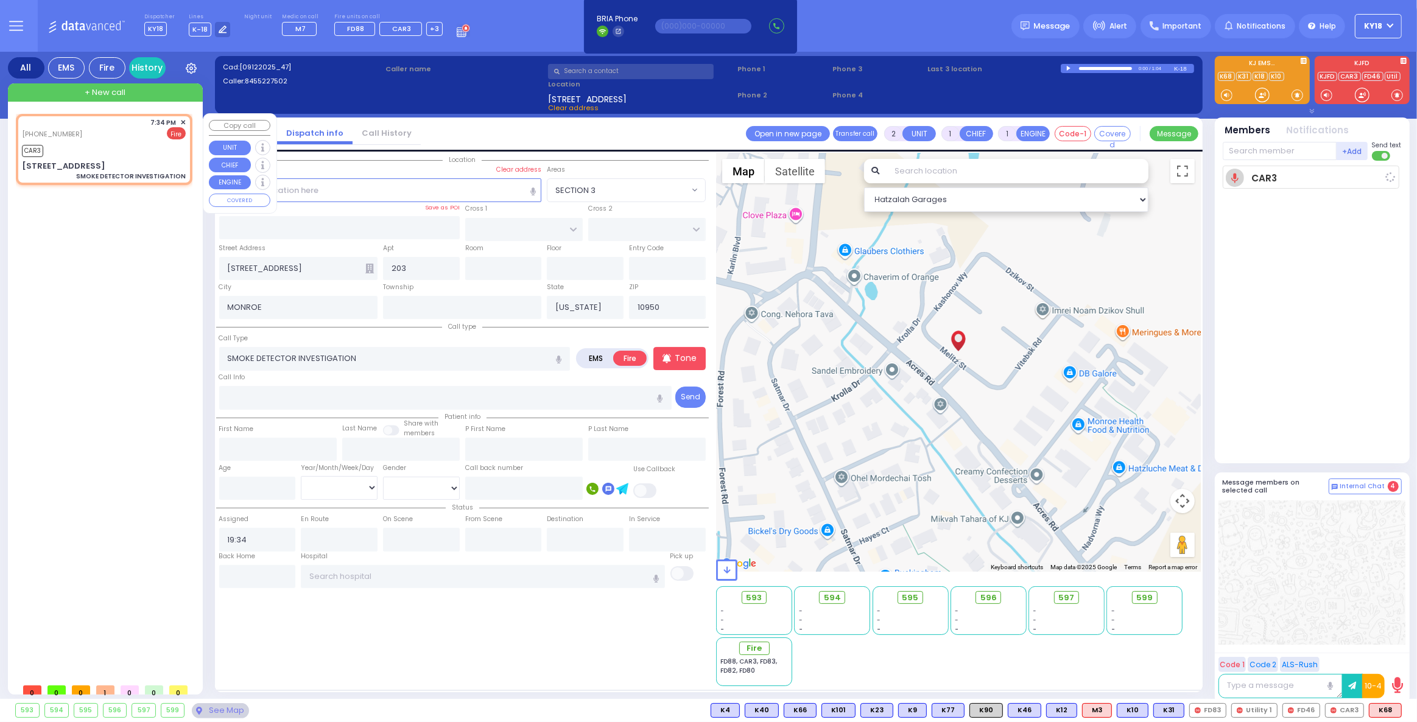
select select
radio input "true"
select select
type input "19:36"
select select "Hatzalah Garages"
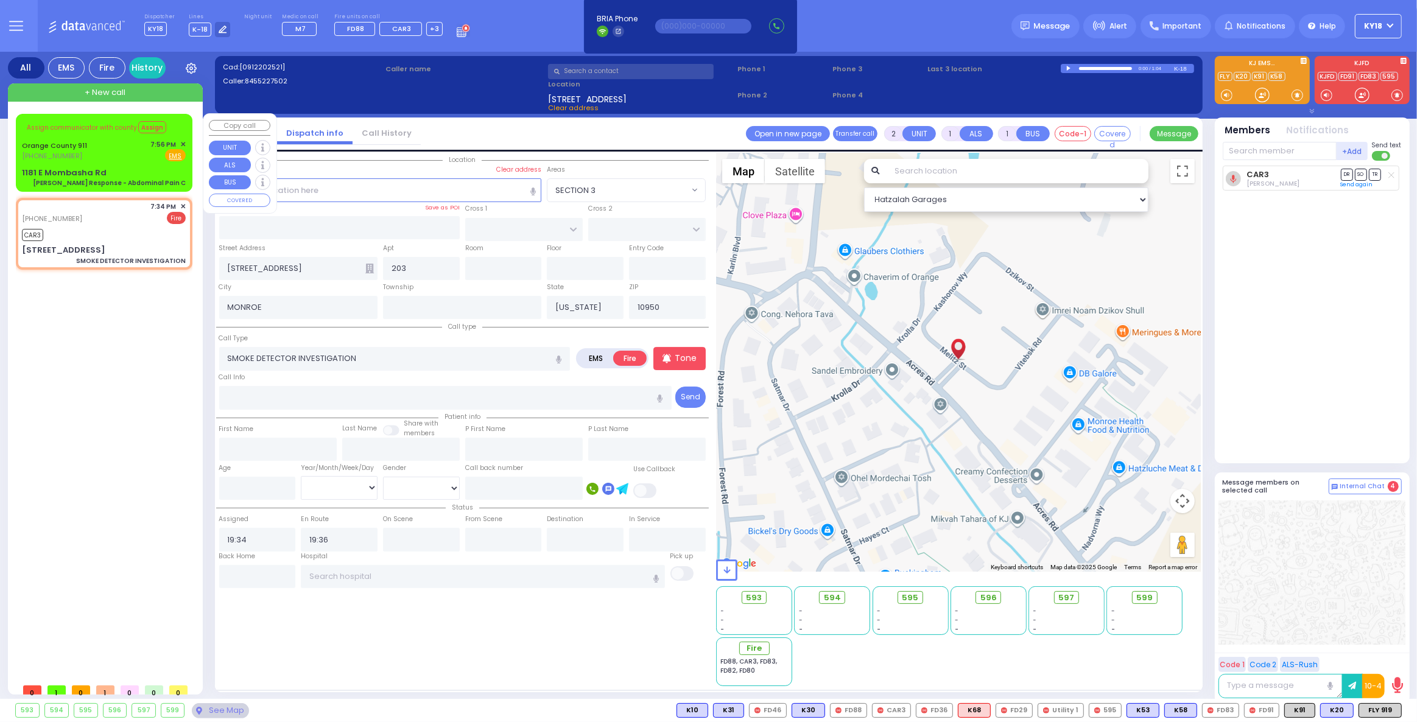
click at [128, 173] on div "1181 E Mombasha Rd Charlie Response - Abdominal Pain C" at bounding box center [104, 177] width 164 height 21
type input "6"
select select
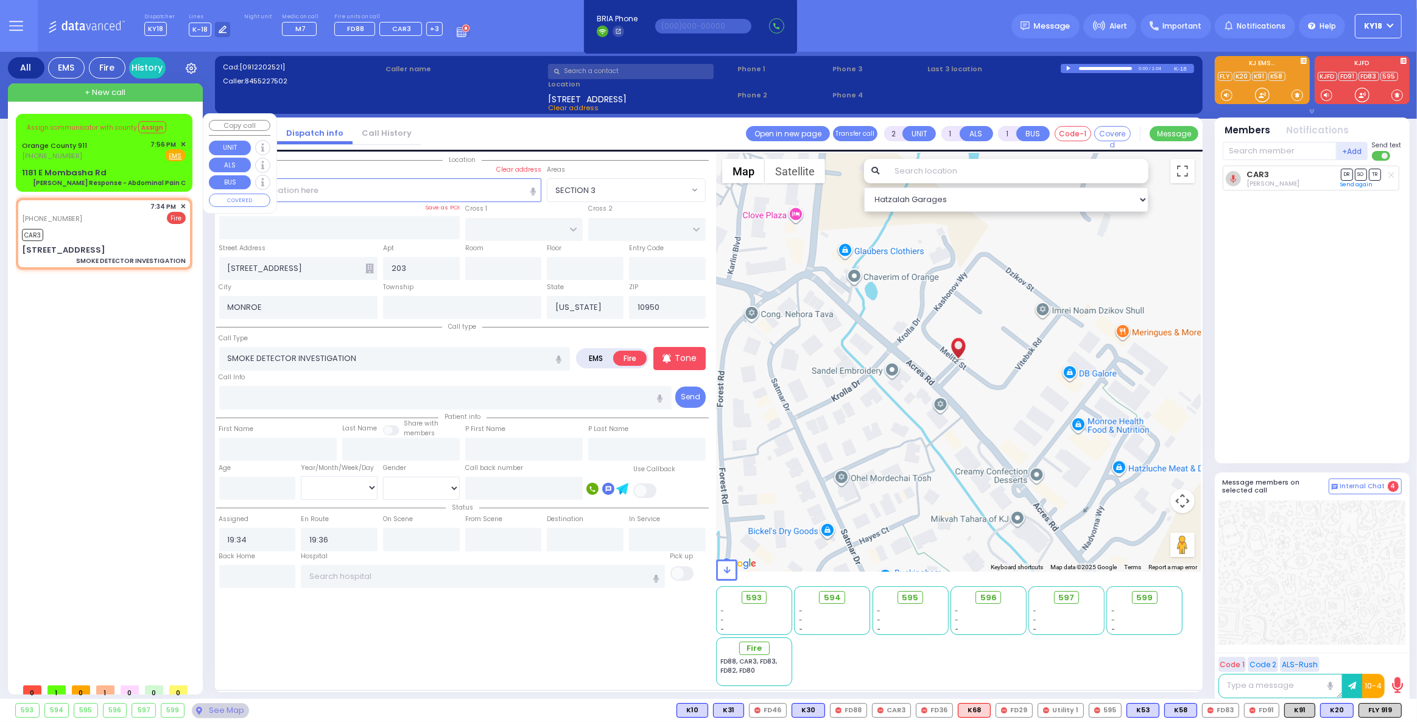
type input "Charlie Response - Abdominal Pain C"
radio input "true"
type input "Nature: : Charlie Response - Abdominal Pain C Address: : 1181 E Mombasha Rd, 10…"
select select
select select "Hatzalah Garages"
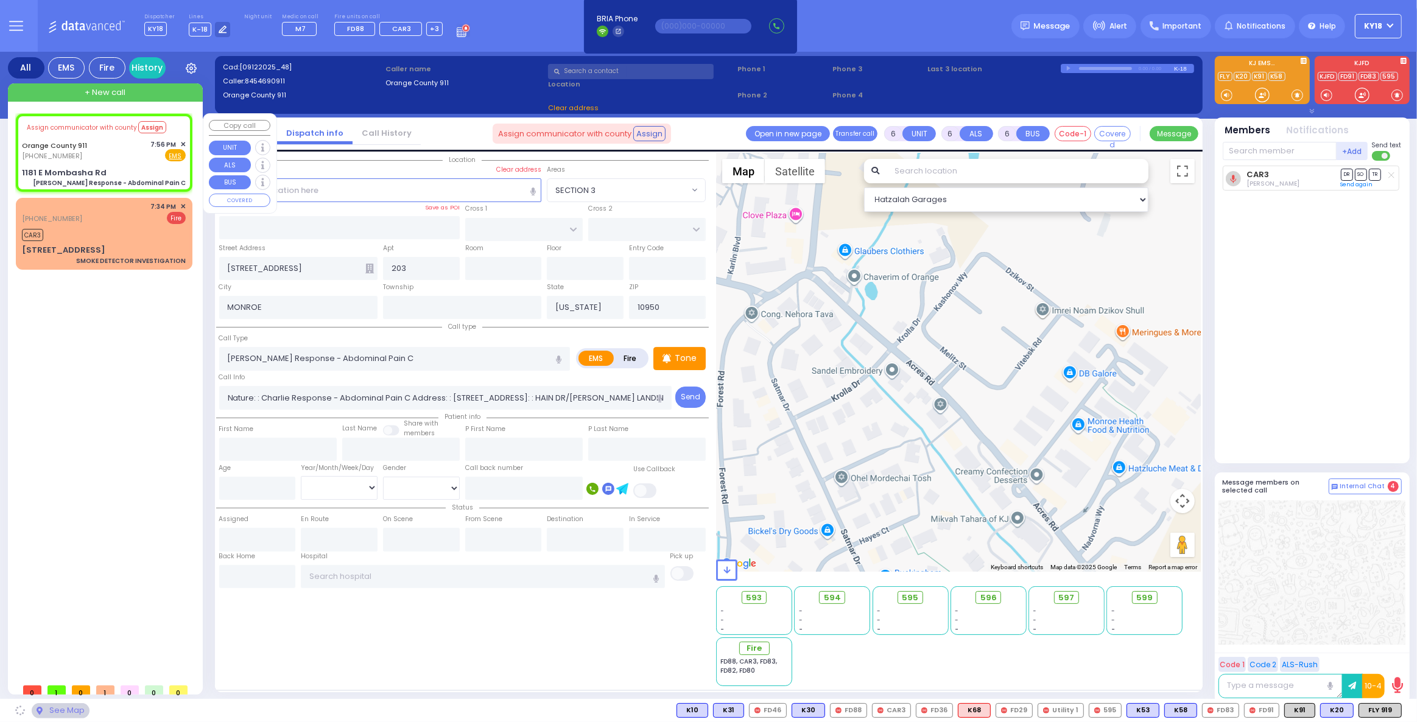
type input "1181 E Mombasha Rd"
type input "Monroe"
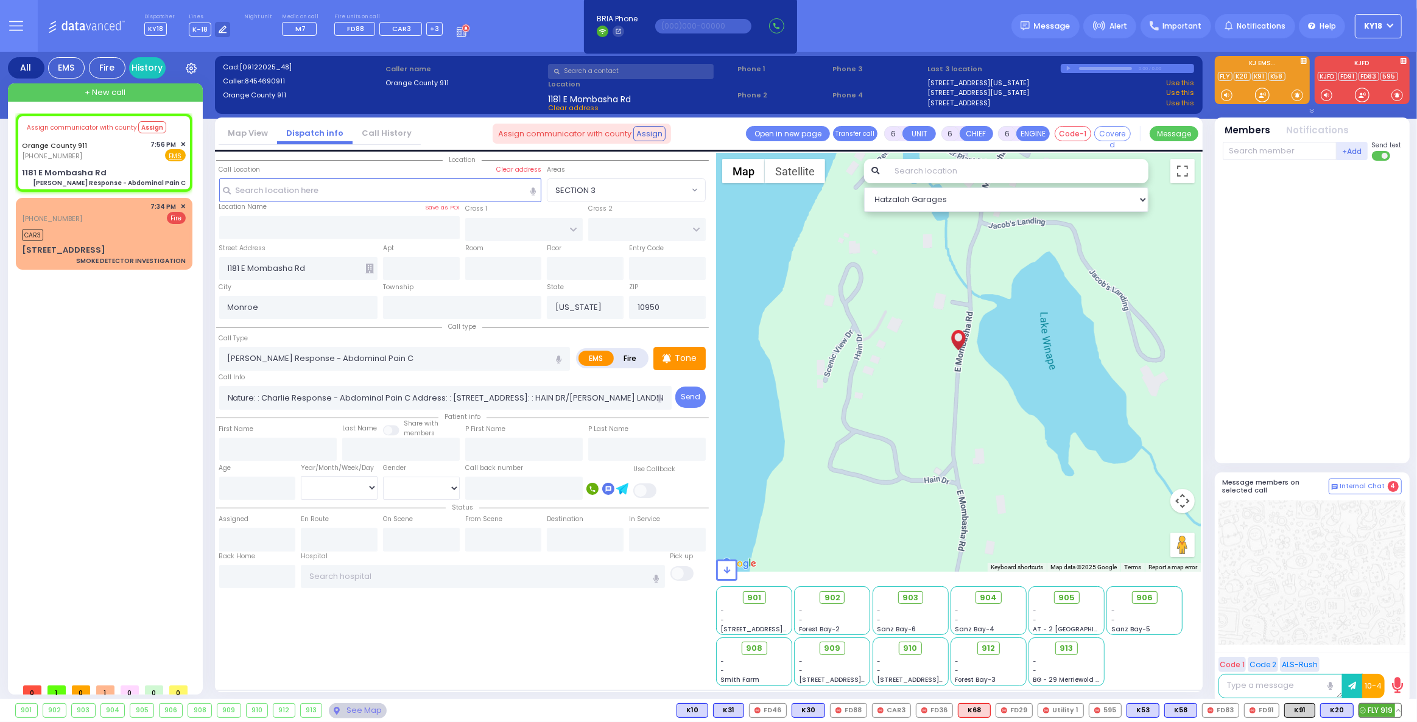
click at [1400, 707] on button at bounding box center [1398, 710] width 6 height 13
click at [1391, 659] on icon at bounding box center [1389, 656] width 13 height 13
click at [1345, 568] on div at bounding box center [1311, 572] width 187 height 144
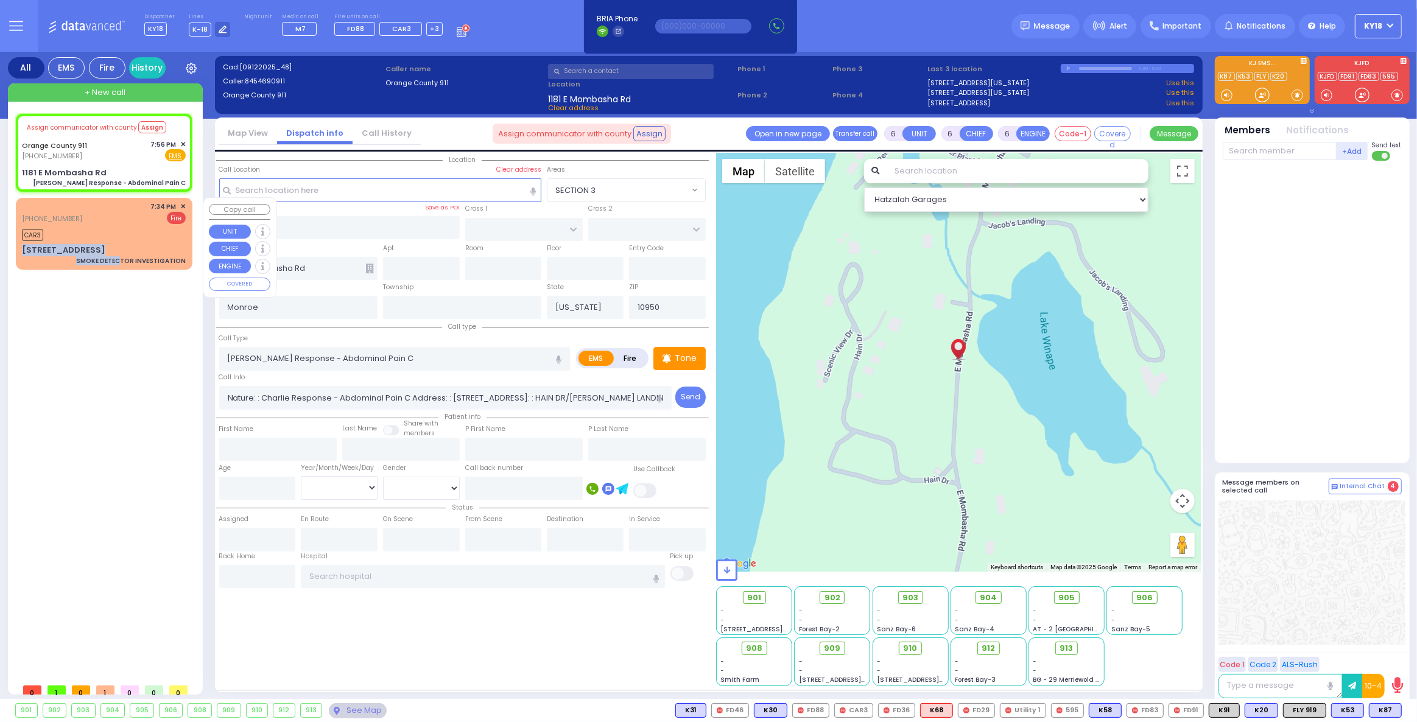
drag, startPoint x: 124, startPoint y: 246, endPoint x: 126, endPoint y: 238, distance: 8.3
click at [126, 238] on div "(845) 522-7502 7:34 PM ✕ Fire" at bounding box center [104, 234] width 172 height 68
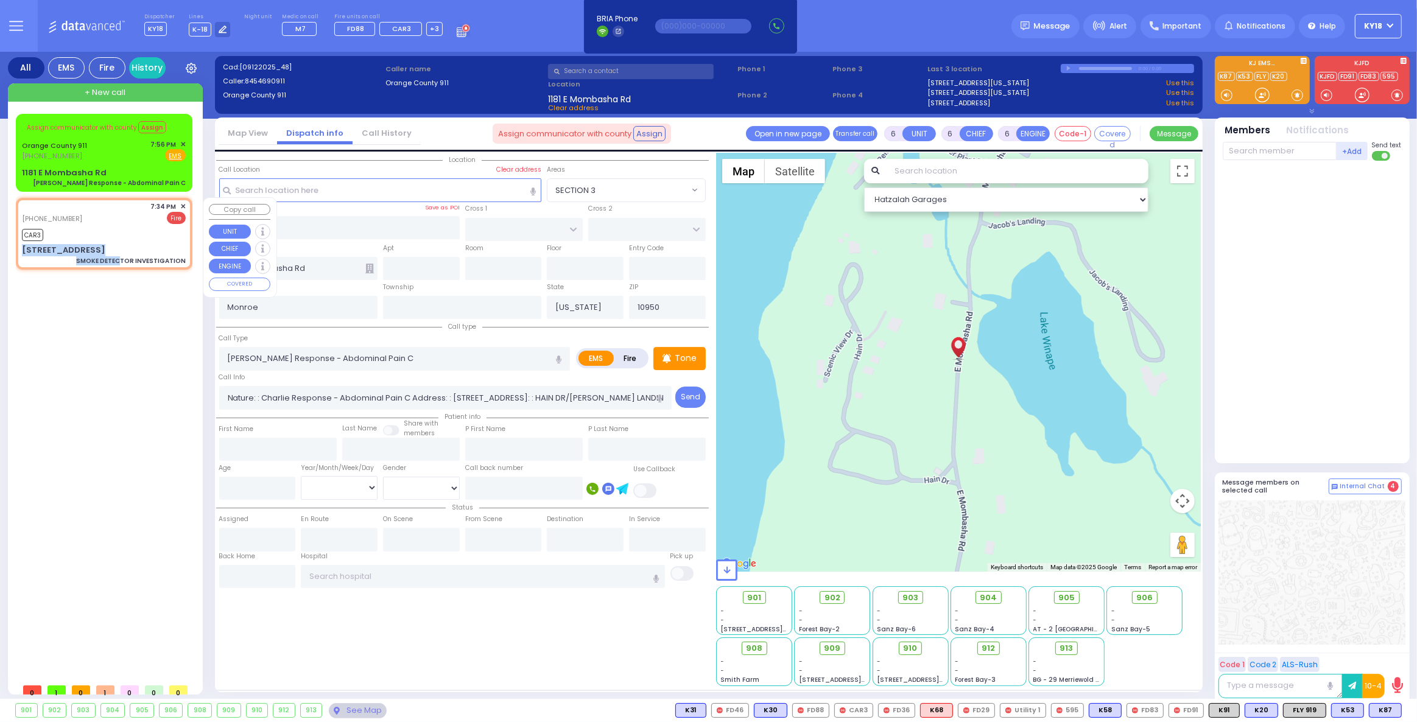
type input "2"
type input "1"
select select
type input "SMOKE DETECTOR INVESTIGATION"
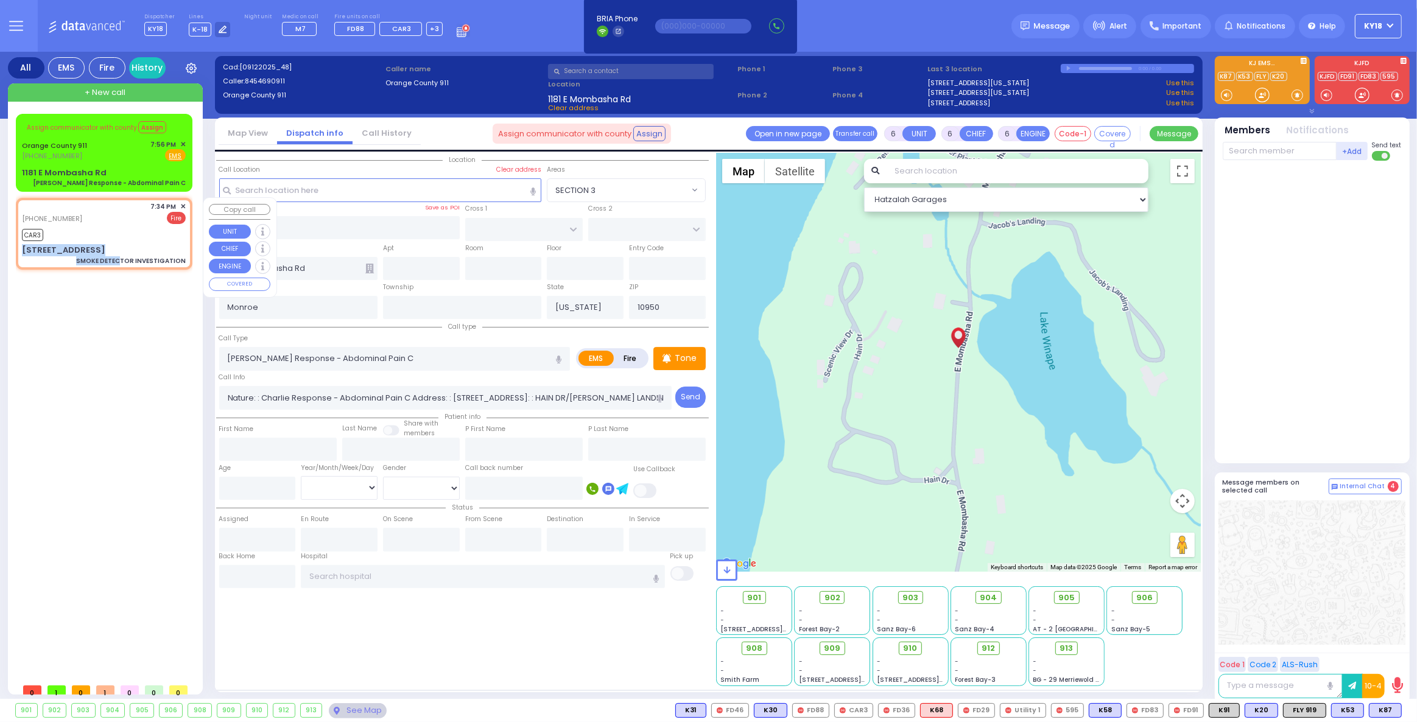
radio input "false"
radio input "true"
select select
type input "19:34"
type input "19:36"
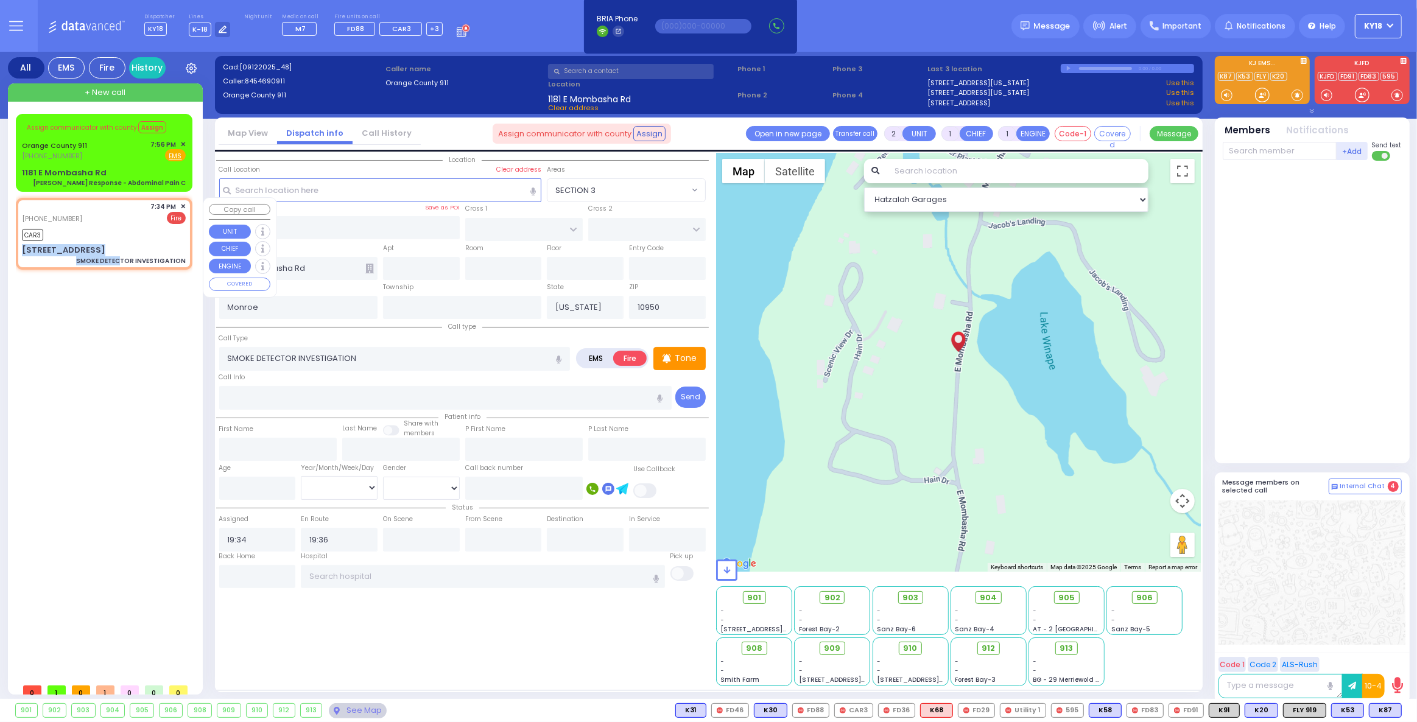
type input "4 MELITZ ST"
type input "203"
type input "MONROE"
select select "Hatzalah Garages"
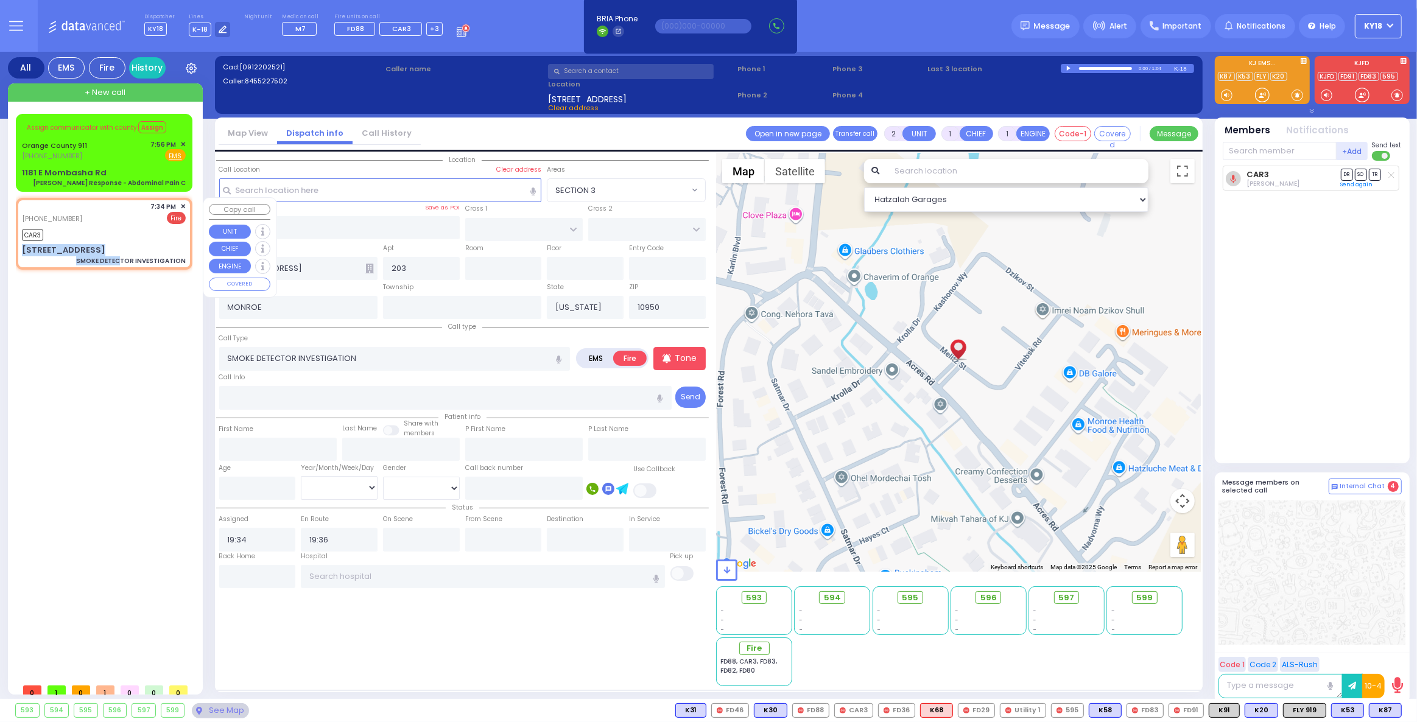
click at [183, 205] on span "✕" at bounding box center [182, 207] width 5 height 10
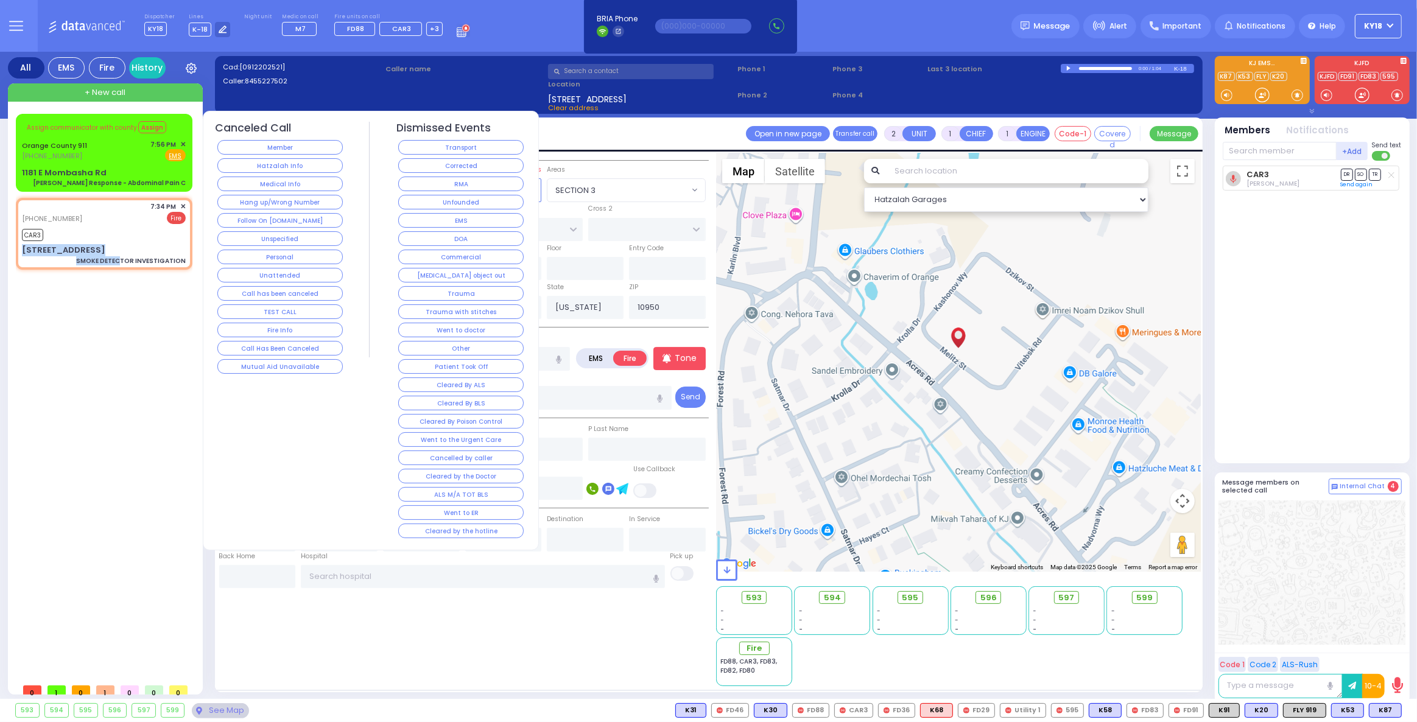
click at [455, 160] on button "Corrected" at bounding box center [460, 165] width 125 height 15
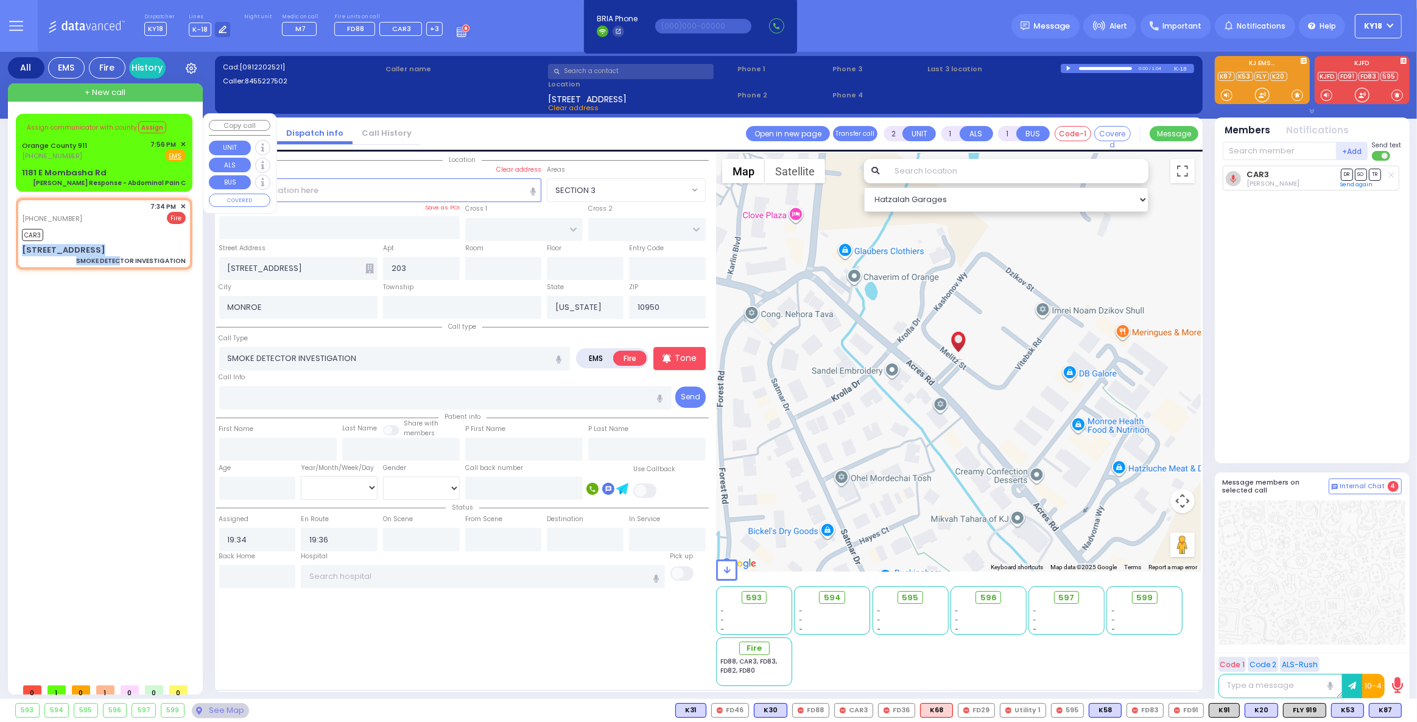
select select
radio input "true"
select select
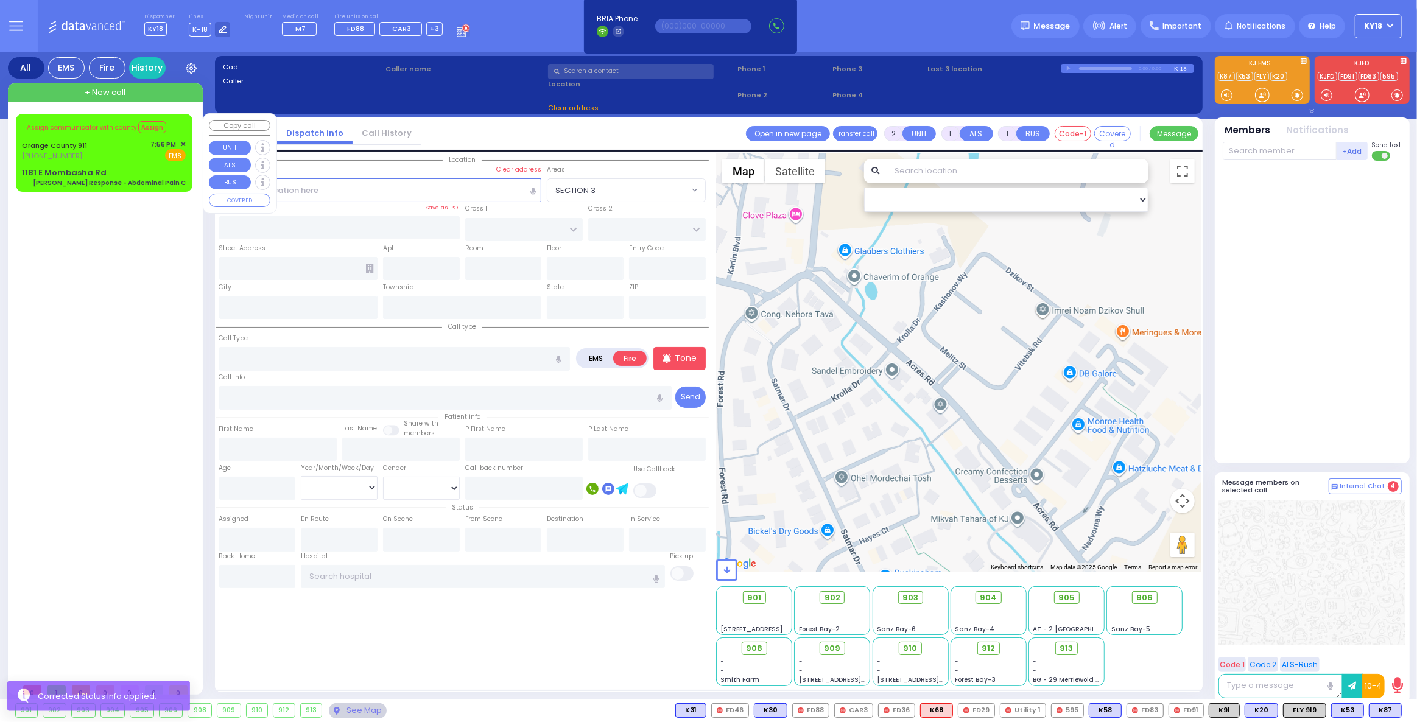
click at [183, 143] on span "✕" at bounding box center [182, 144] width 5 height 10
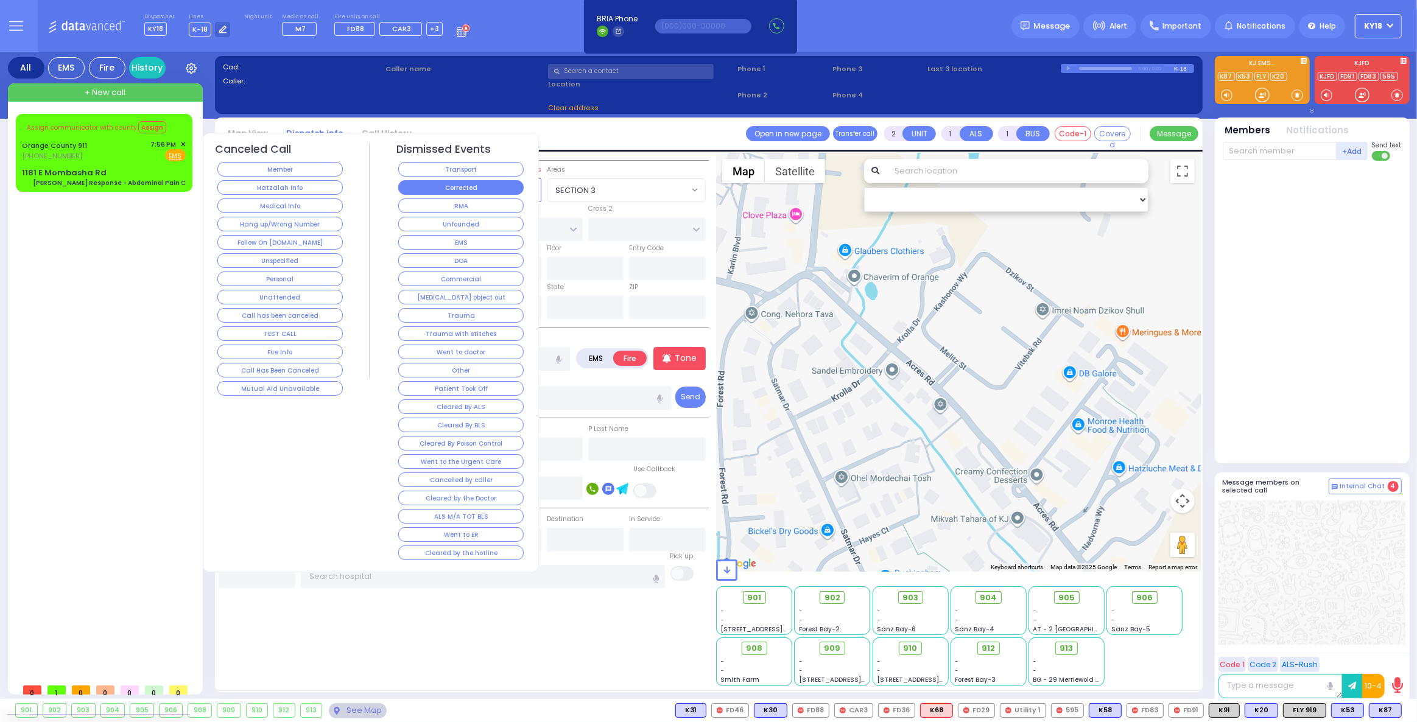
click at [430, 191] on button "Corrected" at bounding box center [460, 187] width 125 height 15
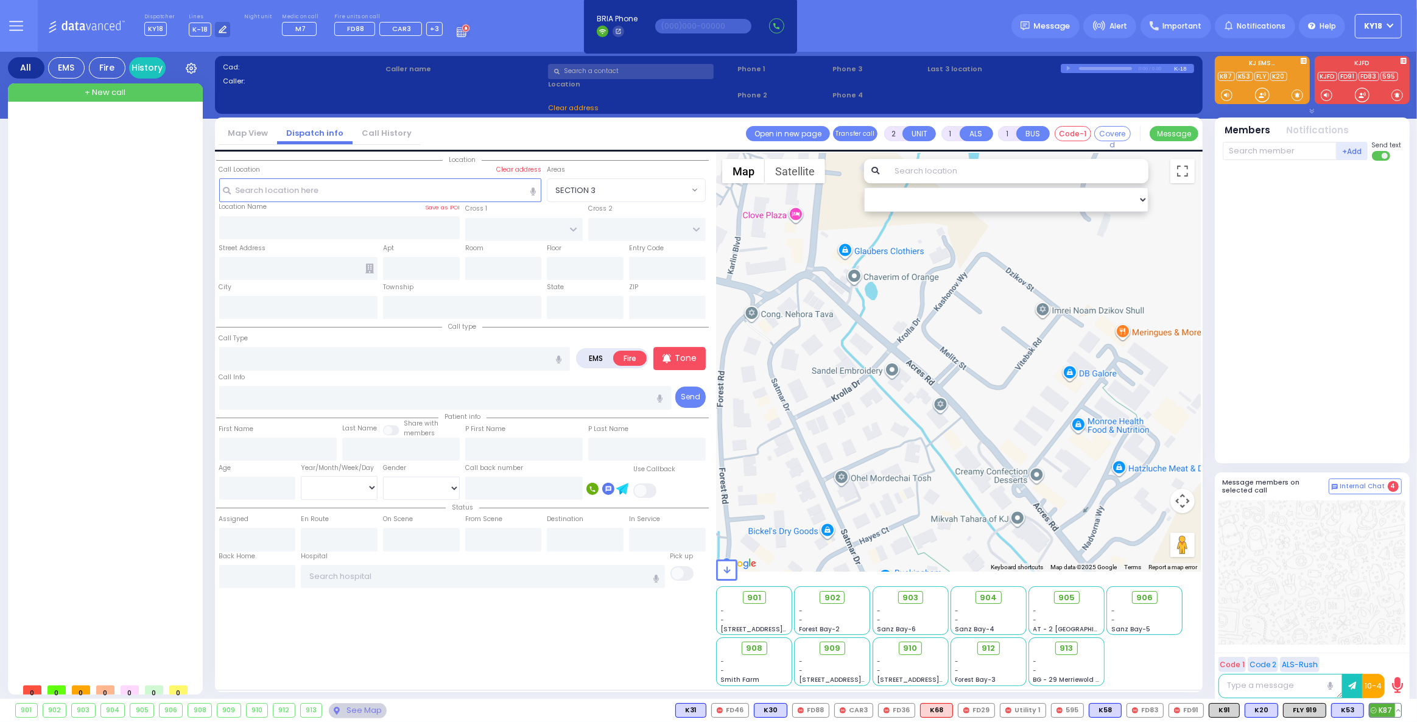
click at [1399, 711] on button at bounding box center [1398, 710] width 6 height 13
click at [1387, 655] on icon at bounding box center [1389, 656] width 13 height 13
click at [1377, 634] on div at bounding box center [1311, 572] width 187 height 144
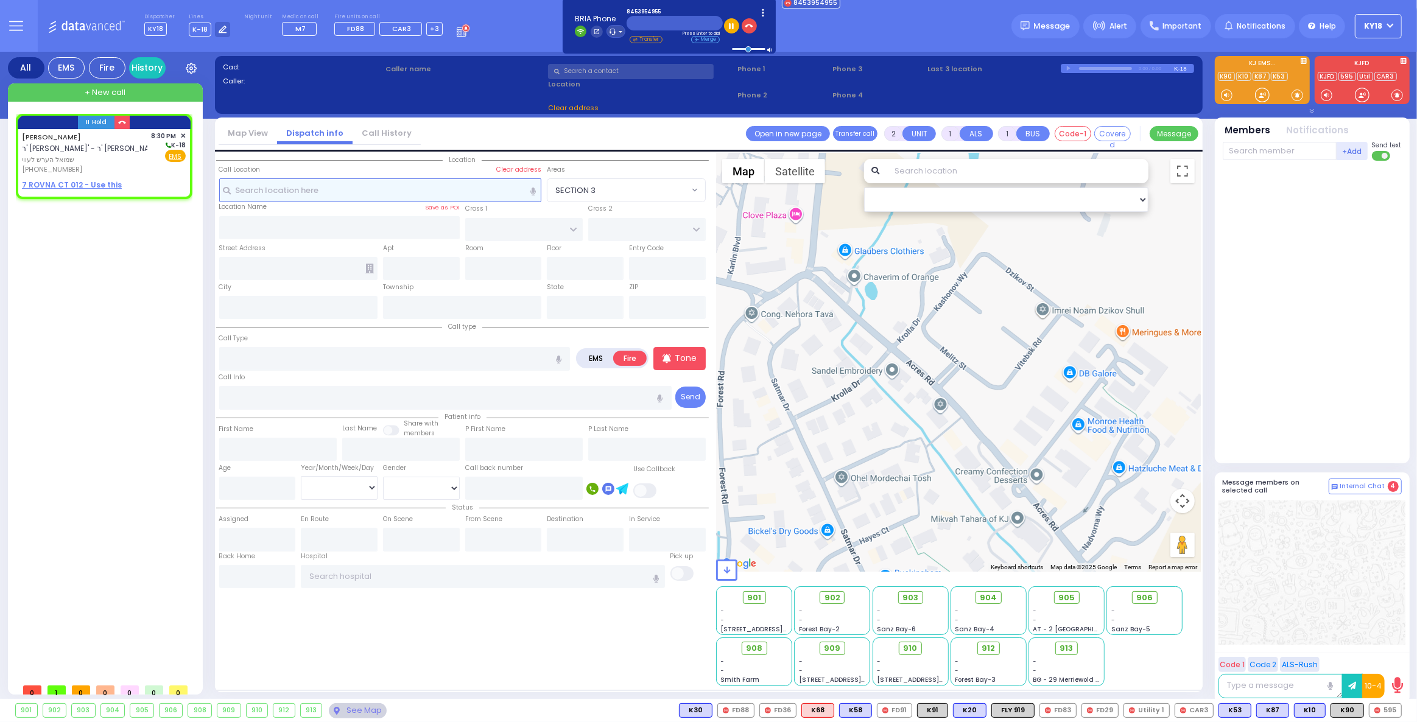
select select
radio input "true"
type input "SHMIEL HERSH"
type input "LOWY"
select select
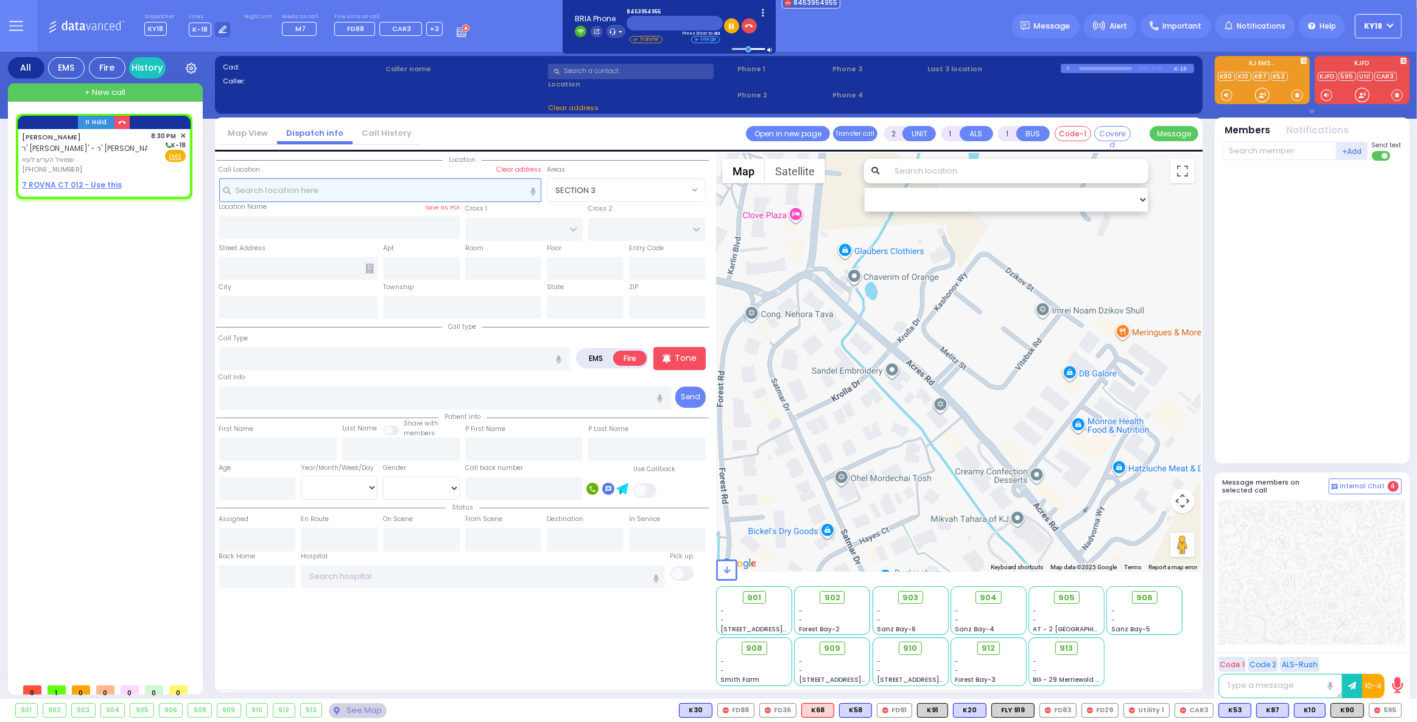
type input "20:30"
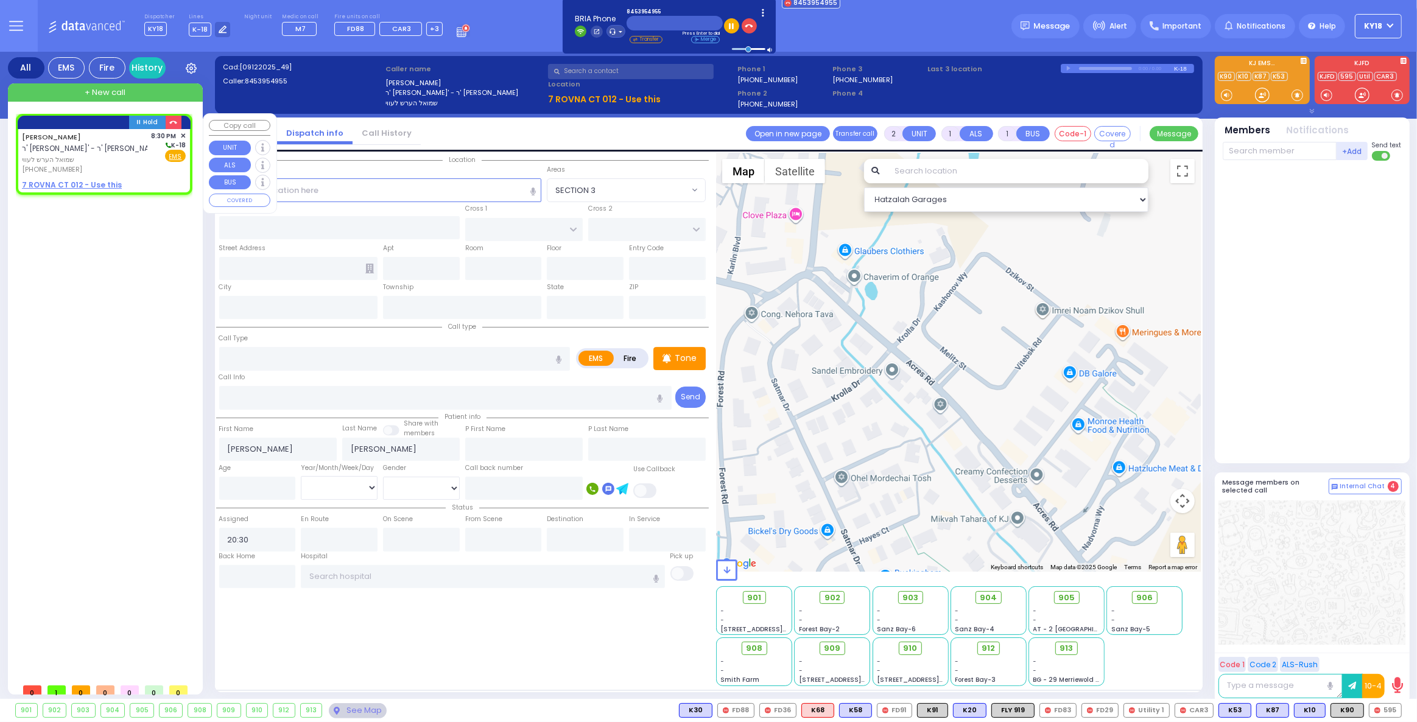
click at [94, 147] on span "ר' מנחם ישעי' - ר' יואל ישראל מאיר שפילמ" at bounding box center [92, 148] width 141 height 10
click at [84, 184] on u "7 ROVNA CT 012 - Use this" at bounding box center [72, 185] width 100 height 10
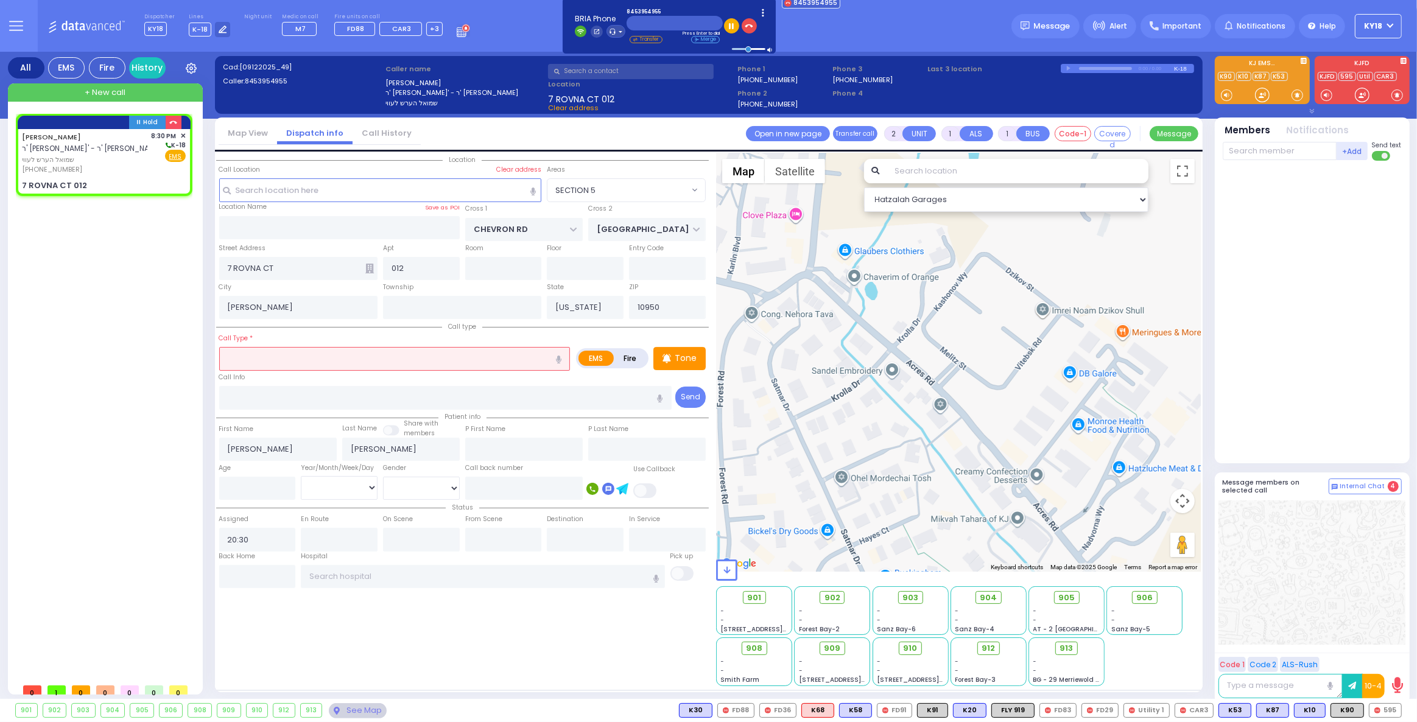
click at [276, 360] on input "text" at bounding box center [394, 358] width 351 height 23
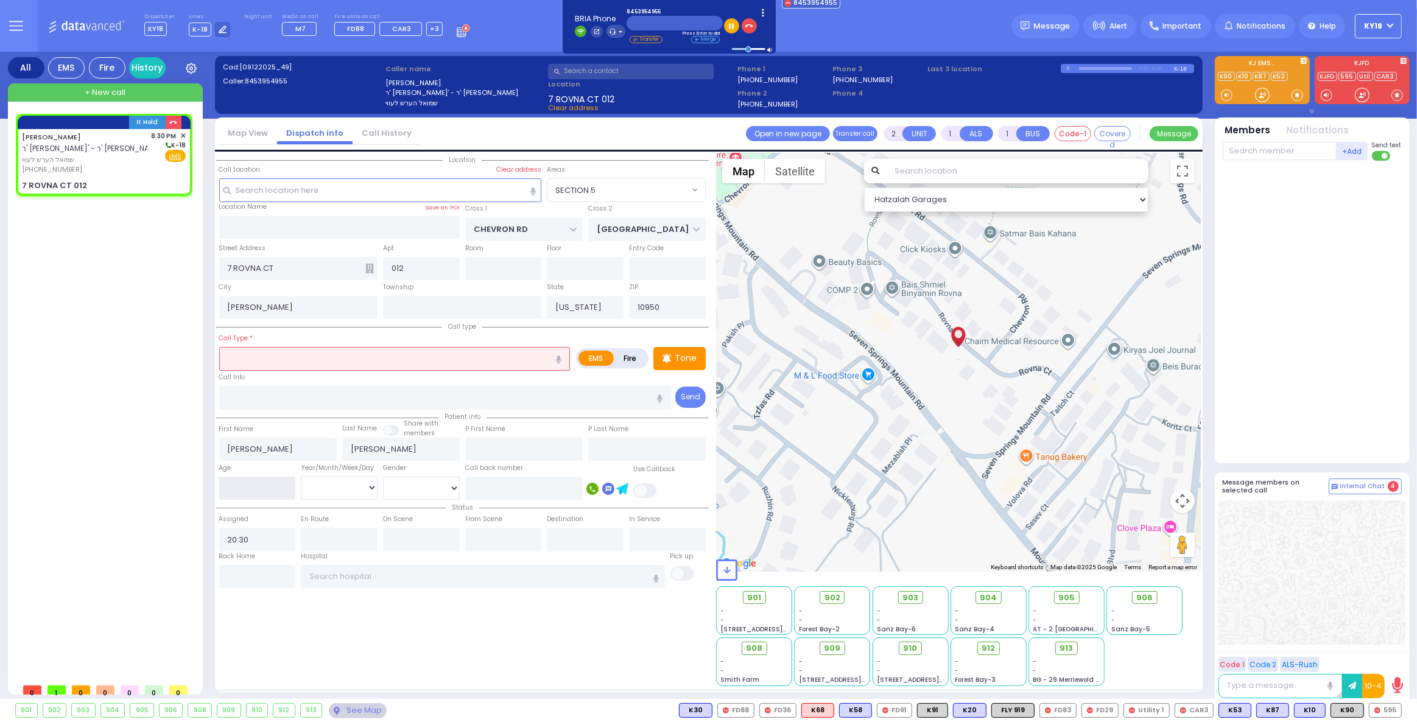
click at [258, 492] on input "number" at bounding box center [257, 488] width 77 height 23
select select "SECTION 5"
select select
type input "2"
click at [356, 488] on select "Year Month Week Day" at bounding box center [339, 487] width 77 height 23
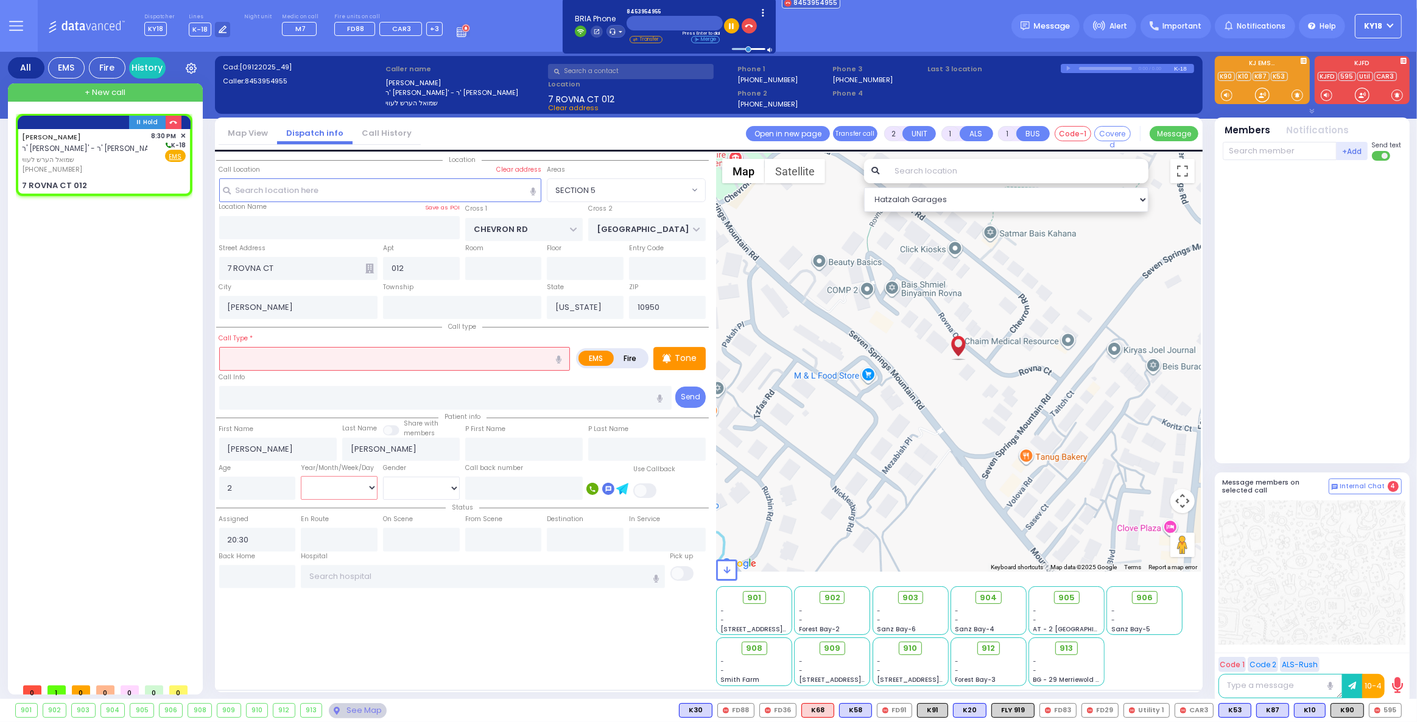
select select
radio input "true"
select select
select select "Hatzalah Garages"
select select "Year"
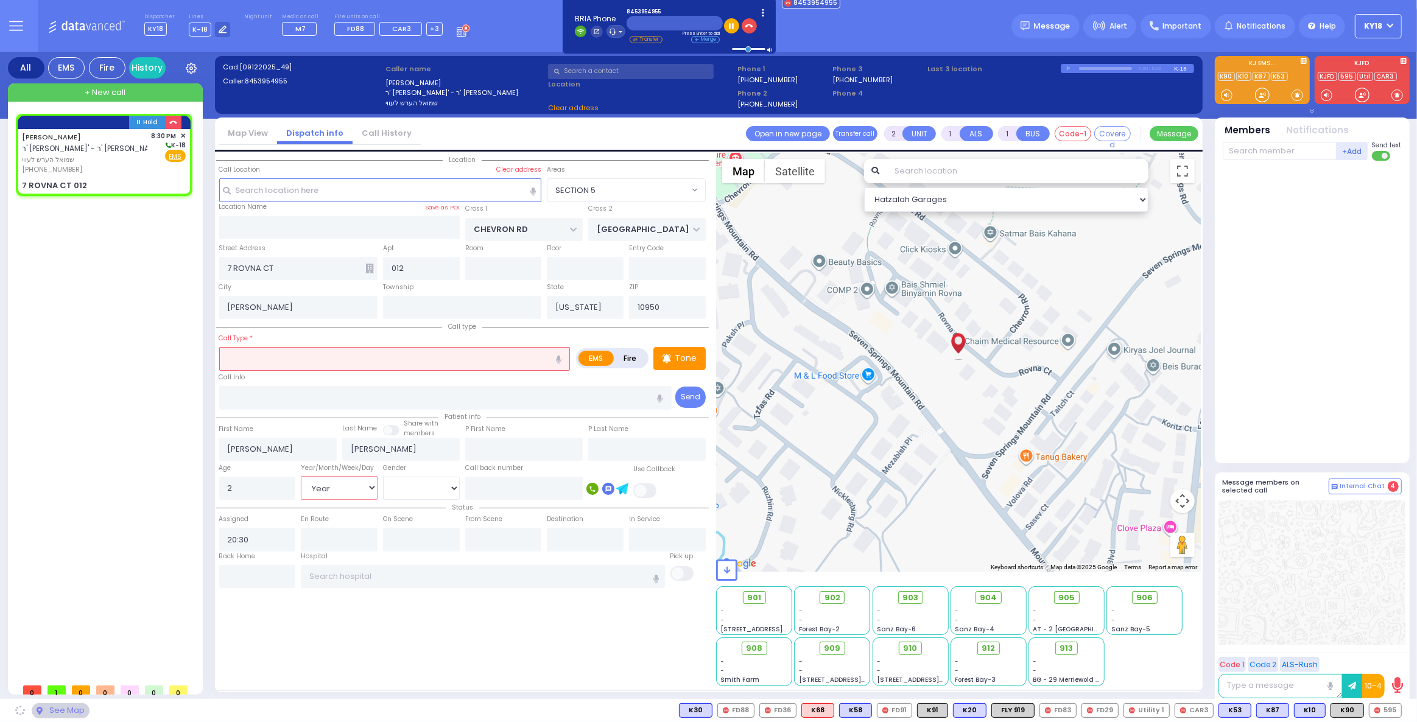
click at [301, 476] on select "Year Month Week Day" at bounding box center [339, 487] width 77 height 23
select select "SECTION 5"
select select
radio input "true"
select select "Year"
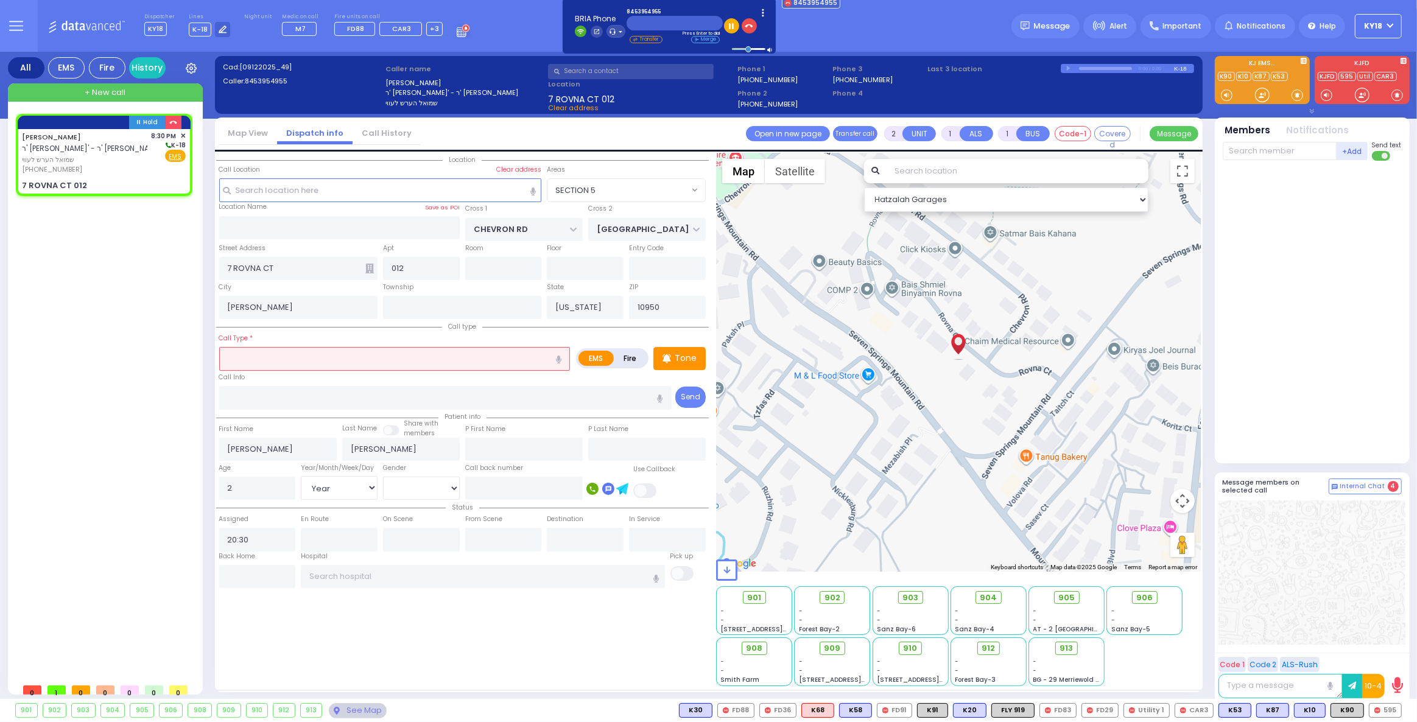
select select "Hatzalah Garages"
click at [265, 360] on input "text" at bounding box center [394, 358] width 351 height 23
select select "SECTION 5"
click at [244, 362] on input "text" at bounding box center [394, 358] width 351 height 23
type input "lost"
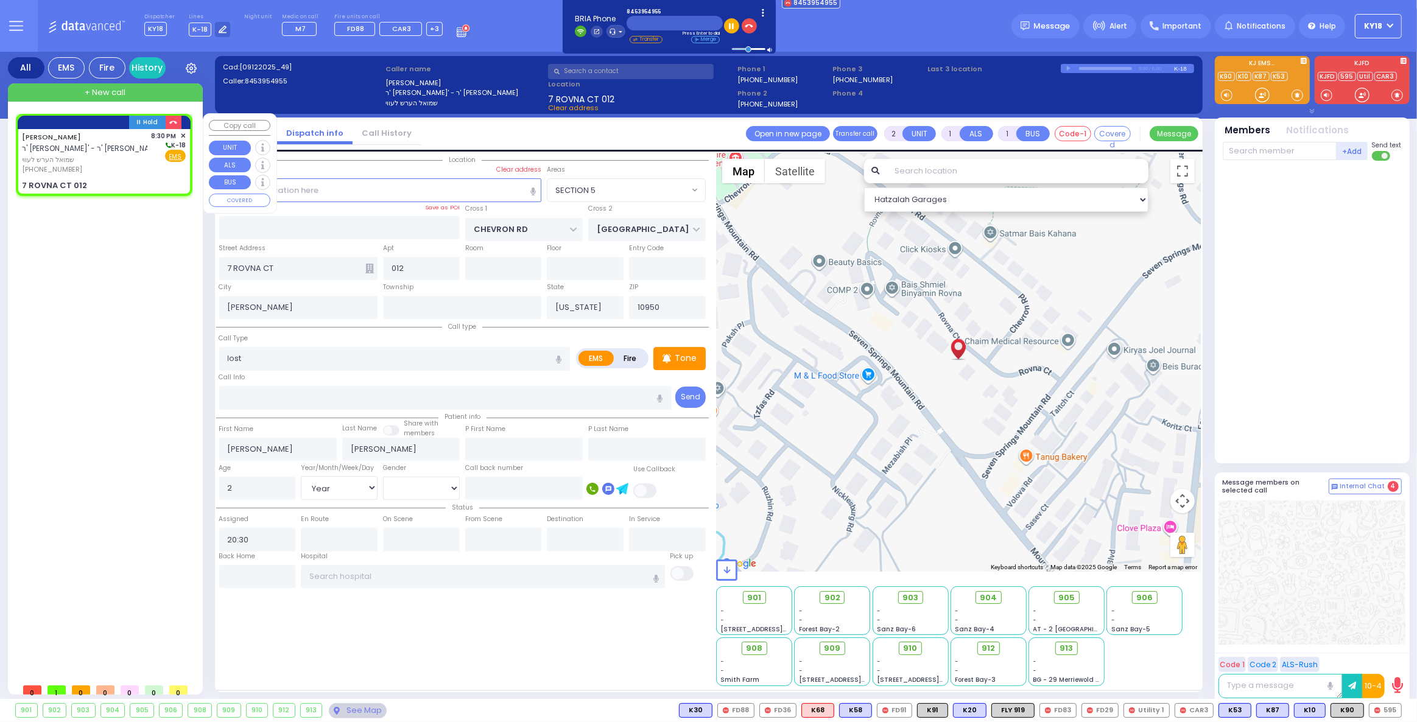
click at [122, 174] on div "SHMIEL HERSH LOWY ר' מנחם ישעי' - ר' יואל ישראל מאיר שפילמ שמואל הערש לעווי (84…" at bounding box center [104, 161] width 172 height 65
select select
radio input "true"
select select "Year"
select select "Hatzalah Garages"
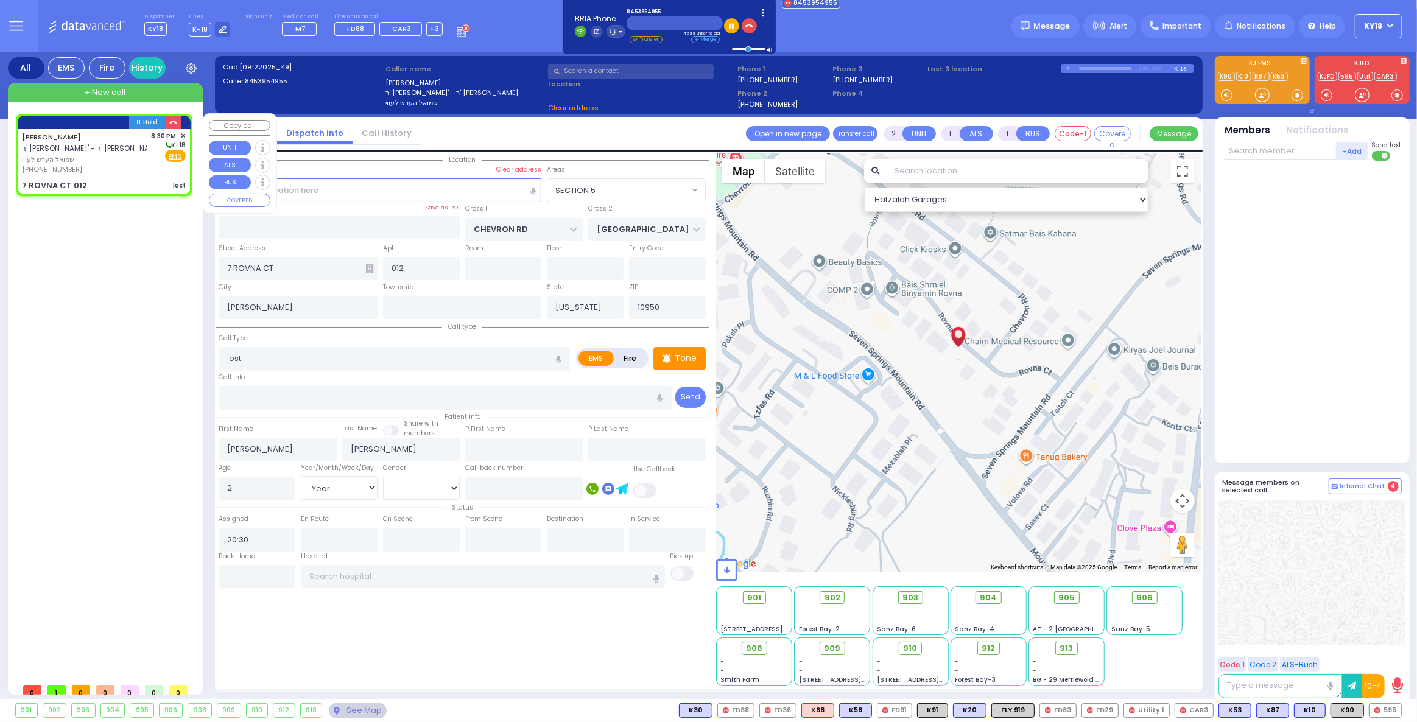
select select
radio input "true"
select select "Year"
select select "Hatzalah Garages"
select select
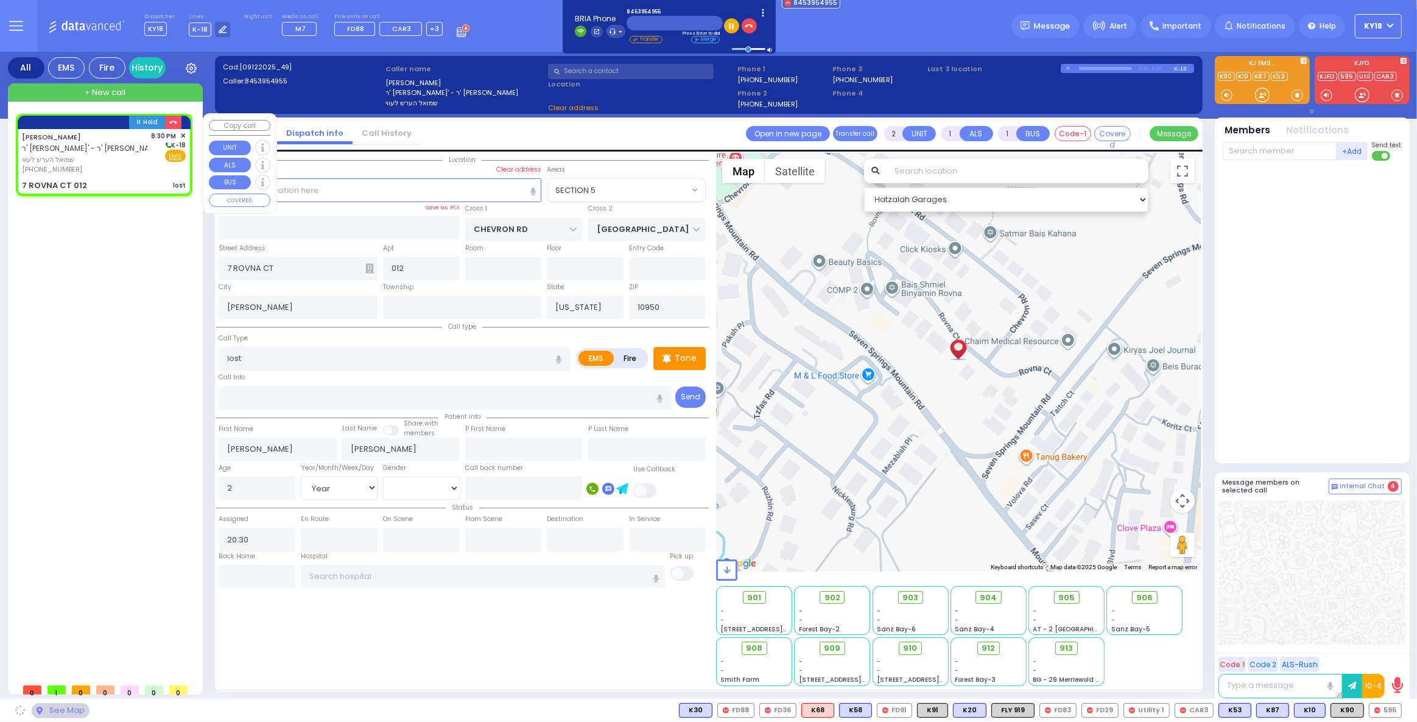
radio input "true"
select select "Year"
select select "Hatzalah Garages"
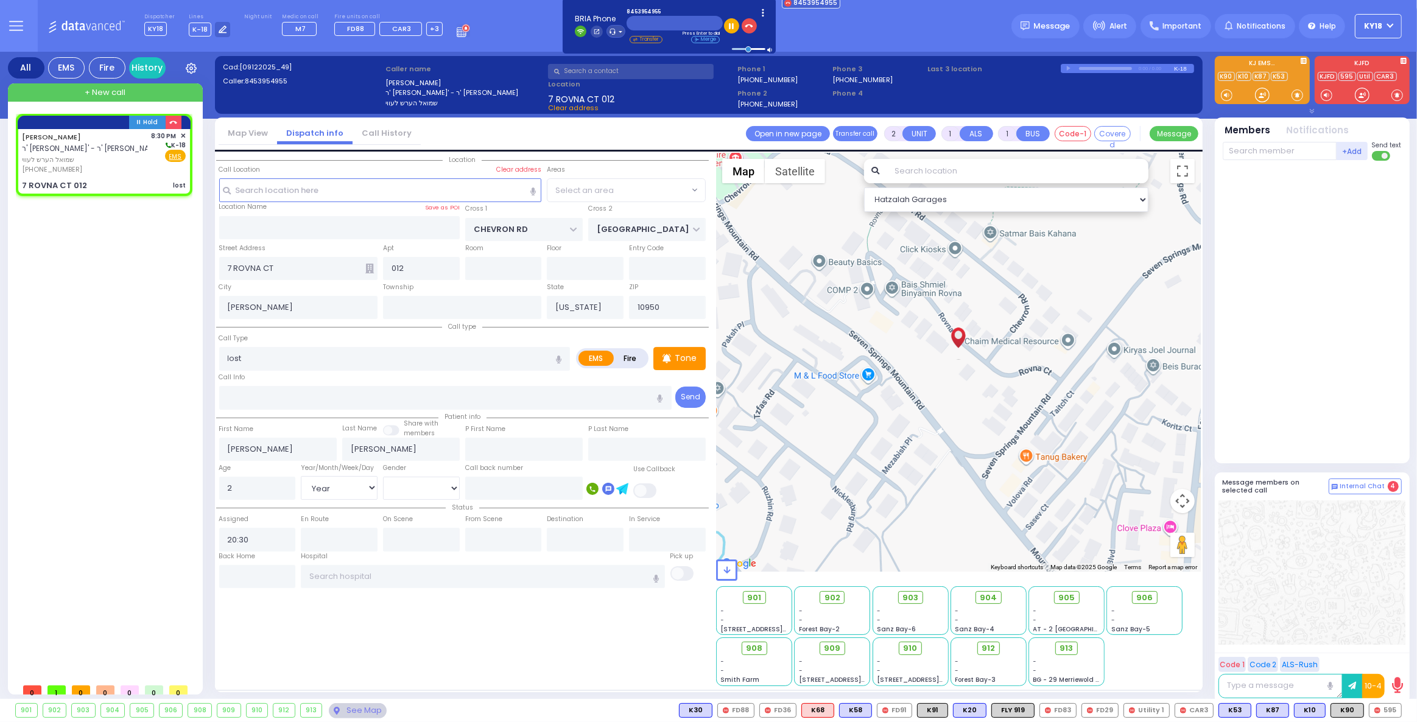
select select "SECTION 5"
select select
radio input "true"
select select "Year"
select select "Hatzalah Garages"
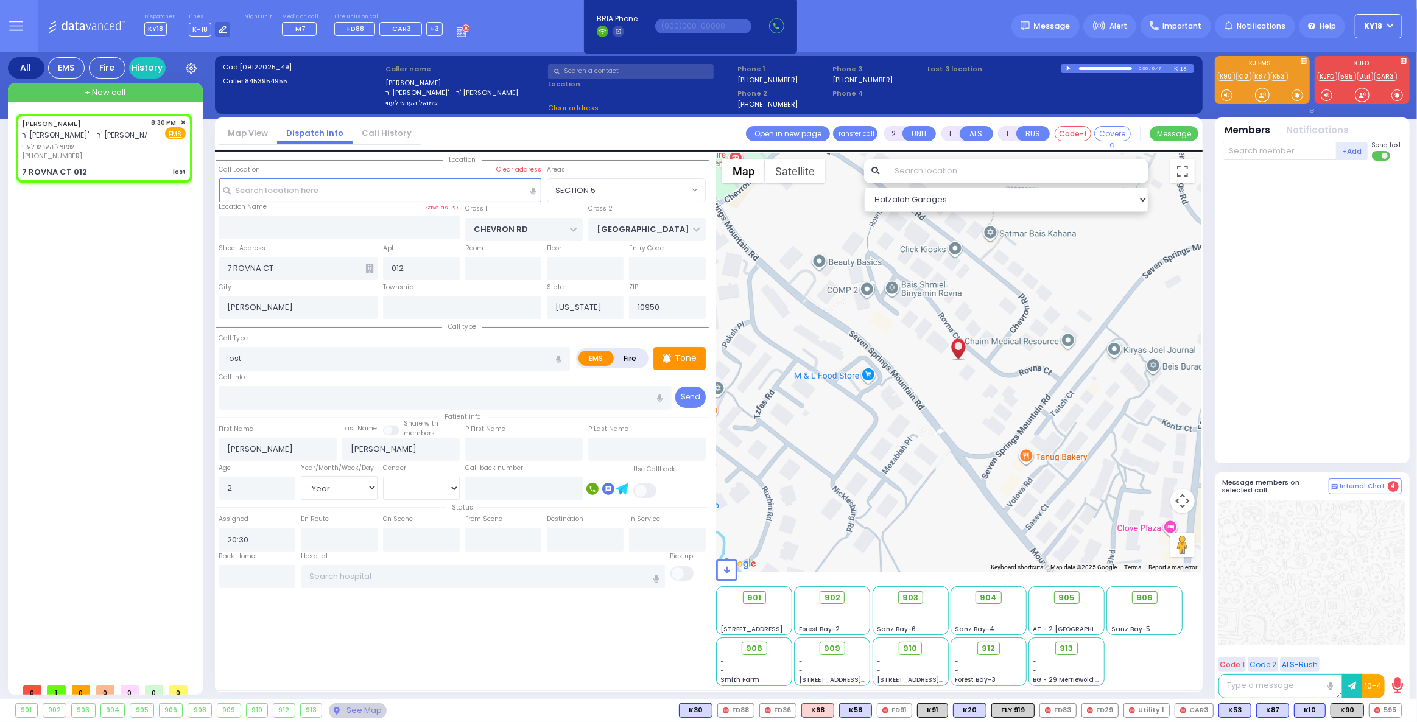
select select "SECTION 5"
click at [105, 170] on div "7 ROVNA CT 012 lost" at bounding box center [104, 172] width 164 height 12
select select
radio input "true"
select select "Year"
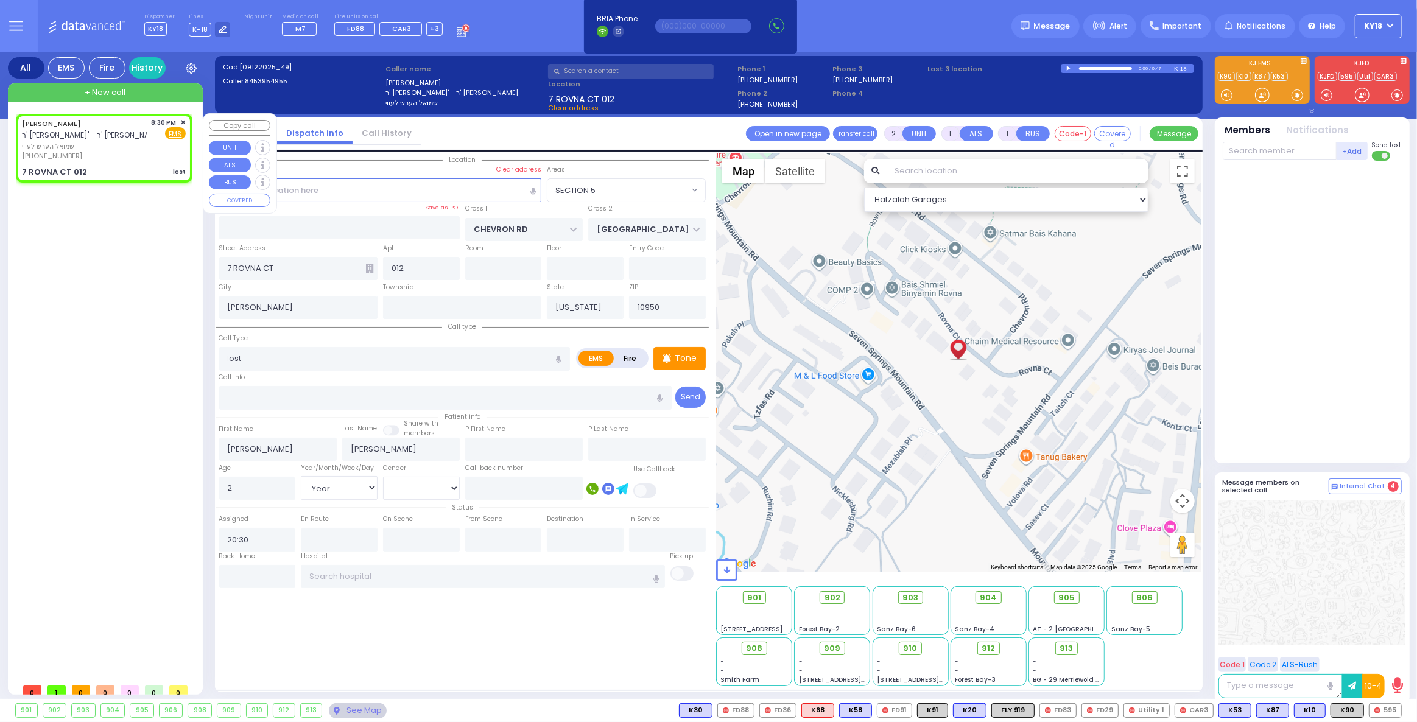
select select "Hatzalah Garages"
select select "SECTION 5"
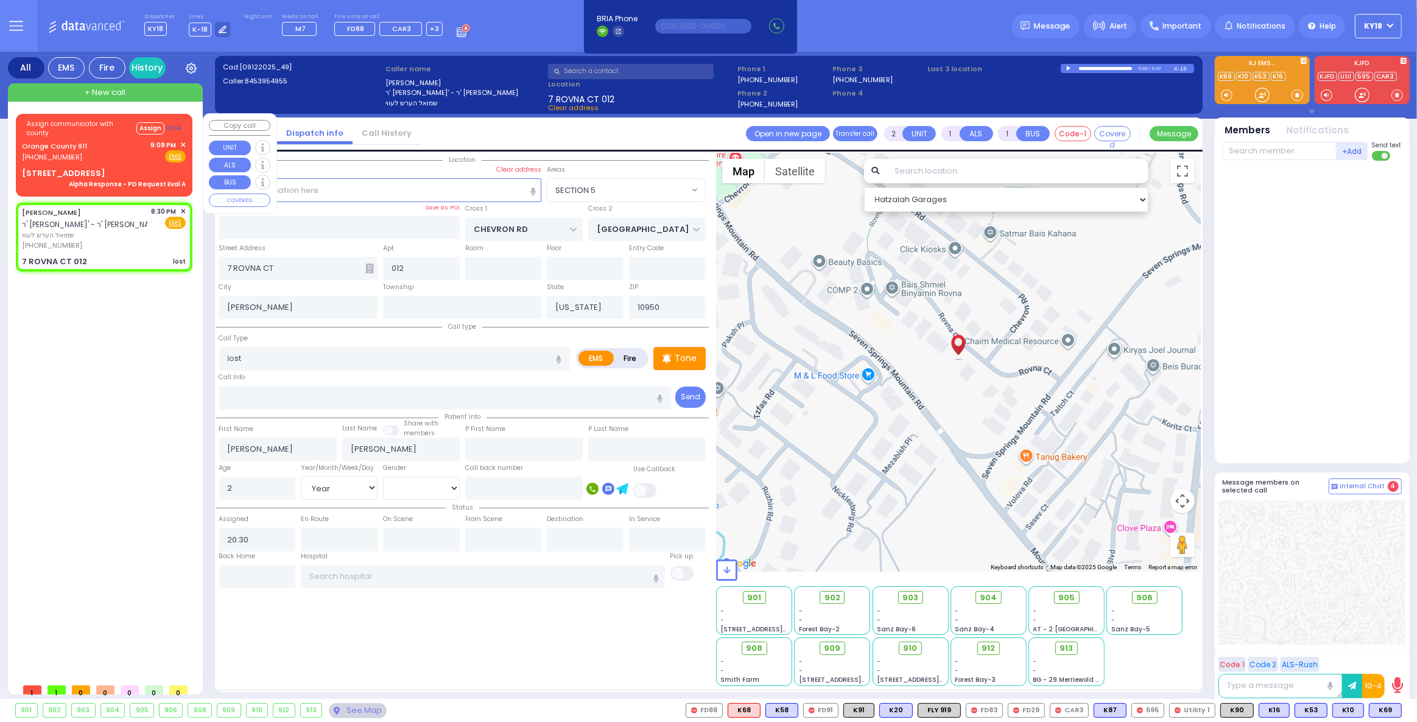
click at [119, 166] on div "Assign communicator with county Assign 01:34 Orange County 911 (845) 469-0911 9…" at bounding box center [104, 153] width 172 height 75
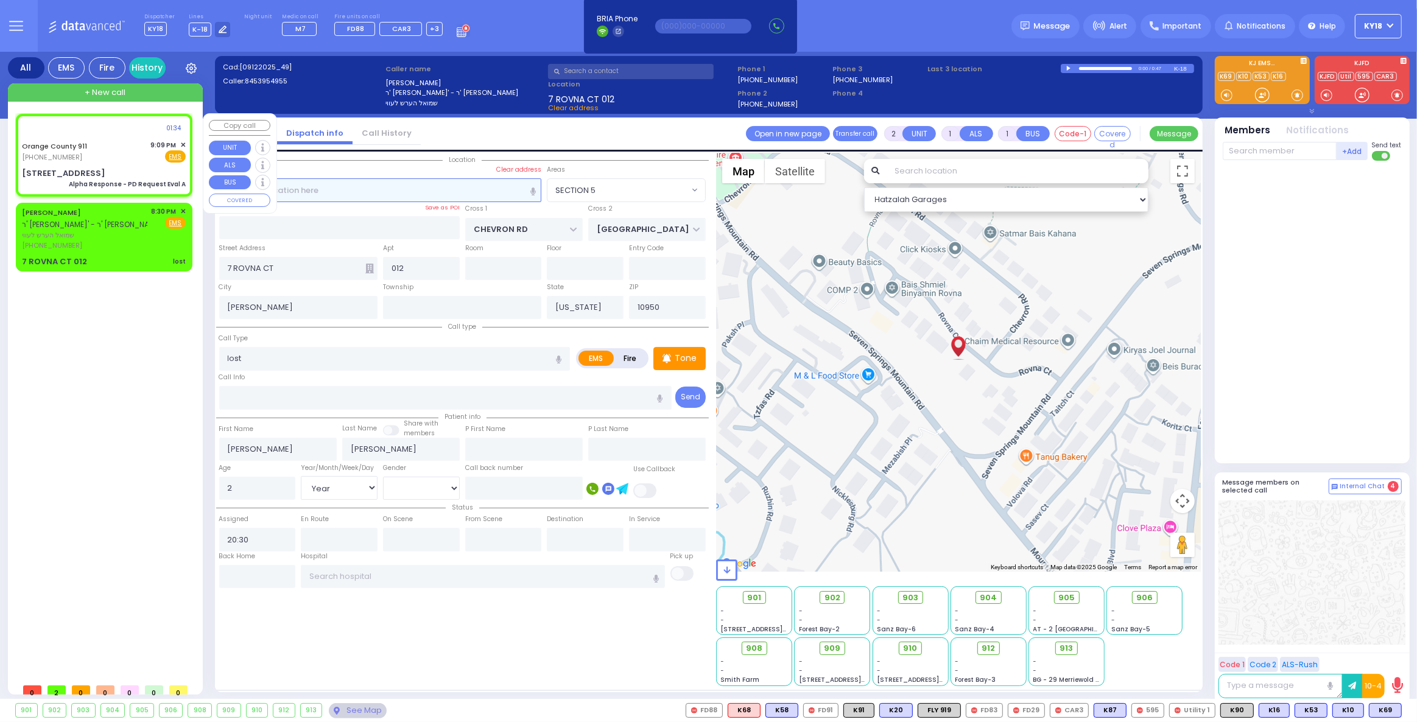
type input "6"
select select
type input "Alpha Response - PD Request Eval A"
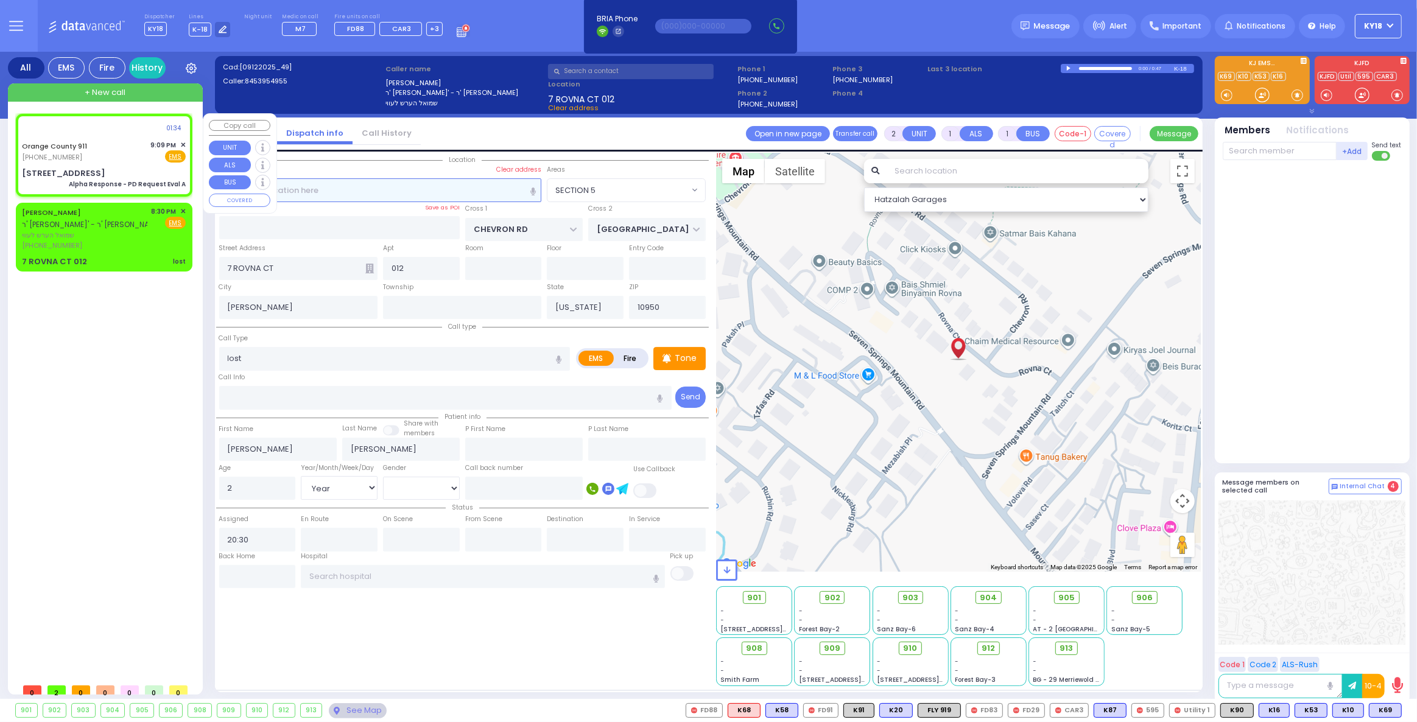
radio input "true"
type input "Nature: : Alpha Response - PD Request Eval A Address: : 21 Still Rd, 10950 Cros…"
select select
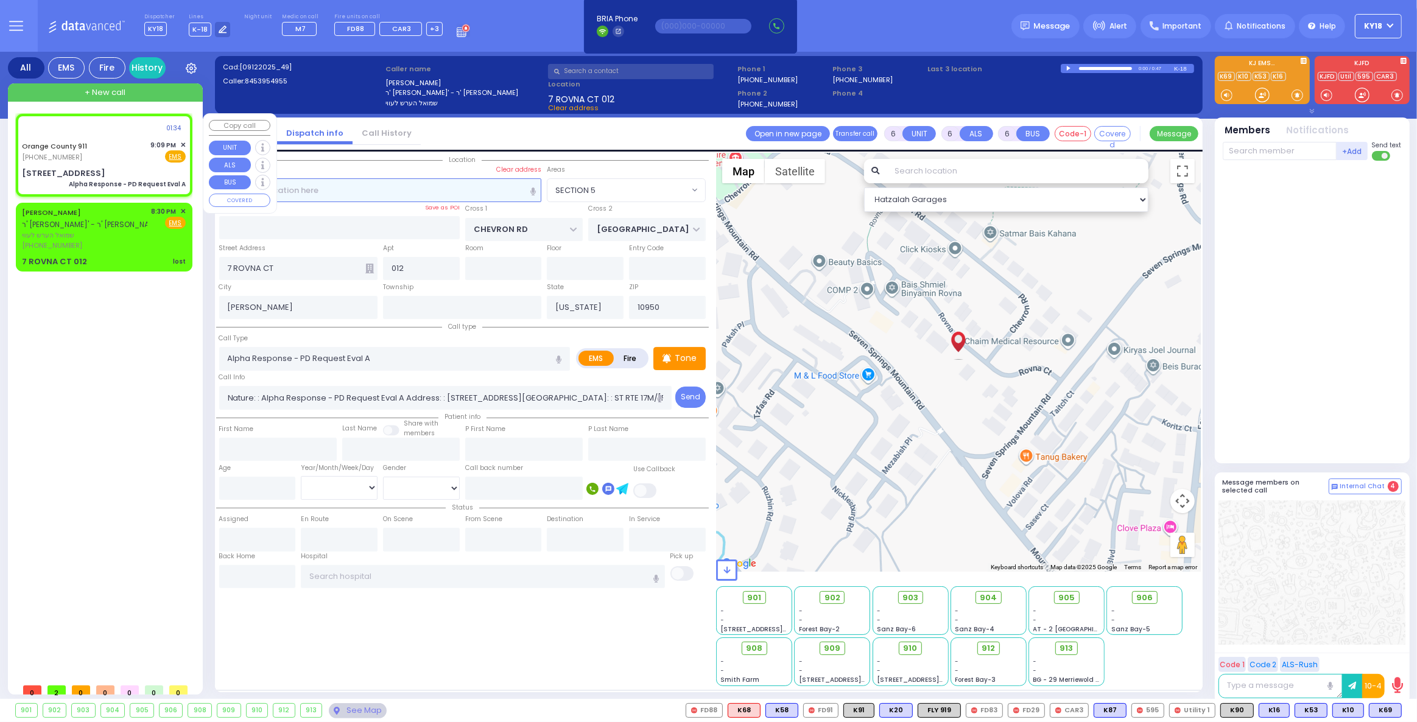
select select "Hatzalah Garages"
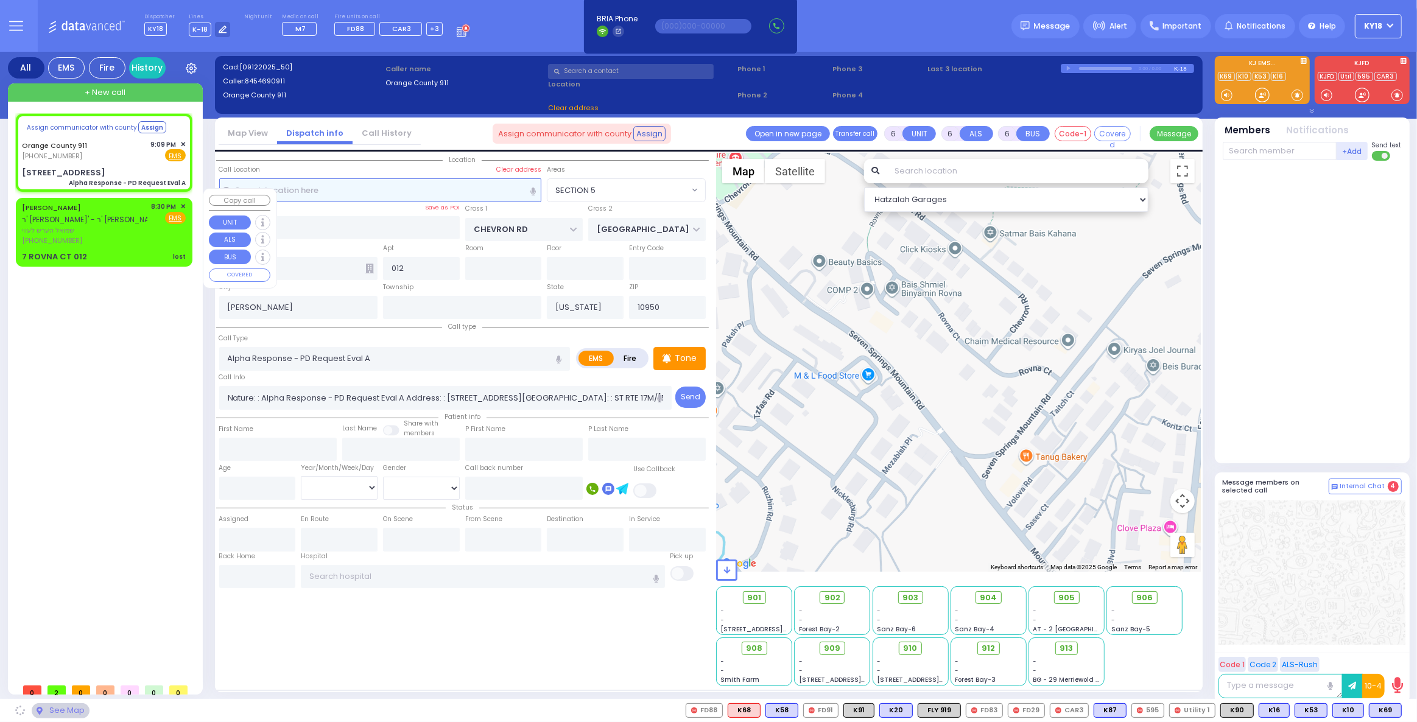
select select
radio input "true"
select select
select select "Hatzalah Garages"
click at [184, 202] on span "✕" at bounding box center [182, 207] width 5 height 10
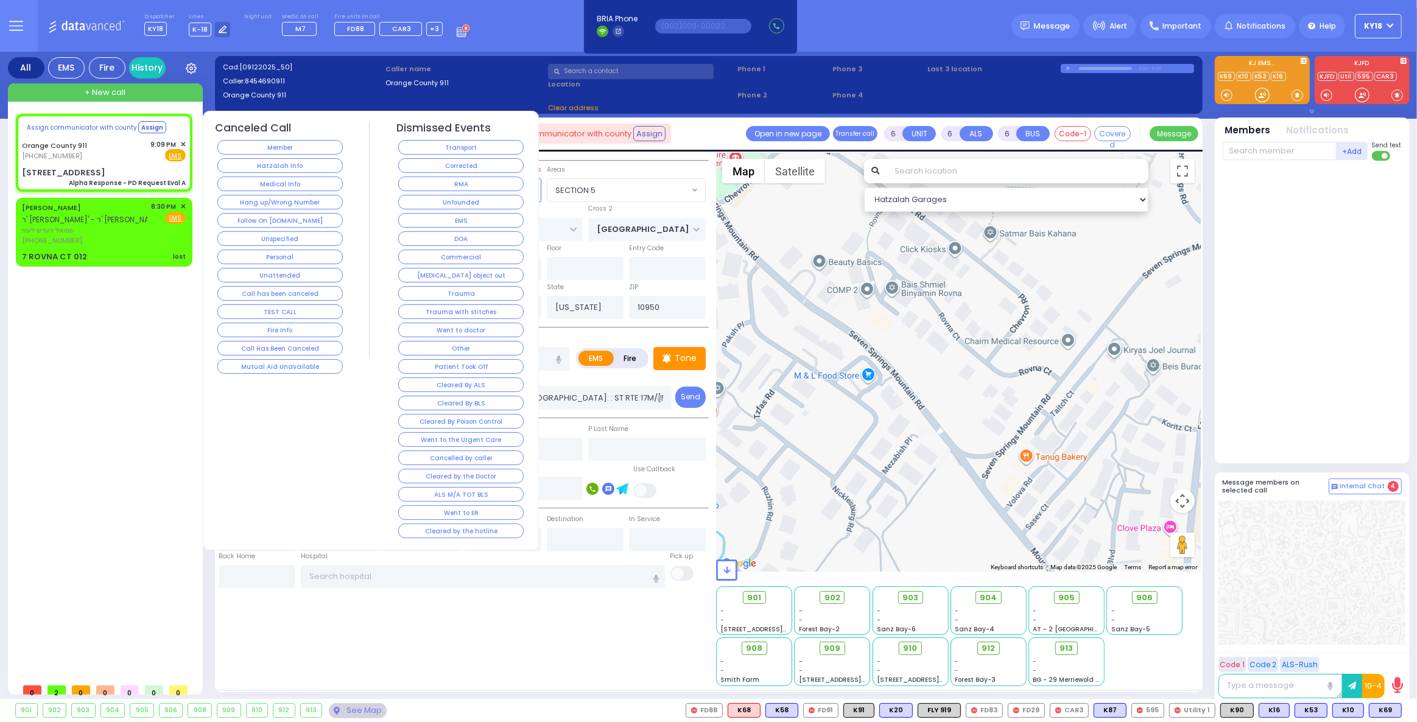
type input "21 Still Rd"
type input "Monroe"
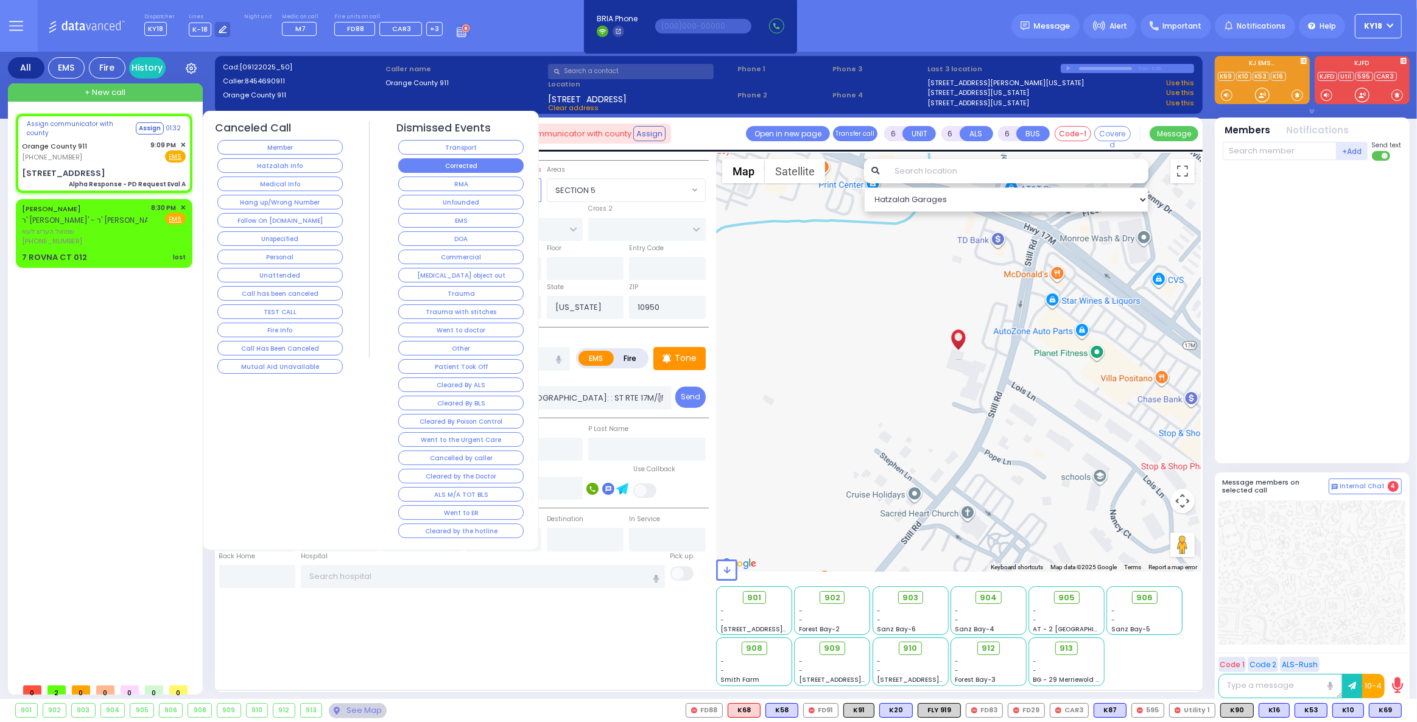
click at [467, 166] on button "Corrected" at bounding box center [460, 165] width 125 height 15
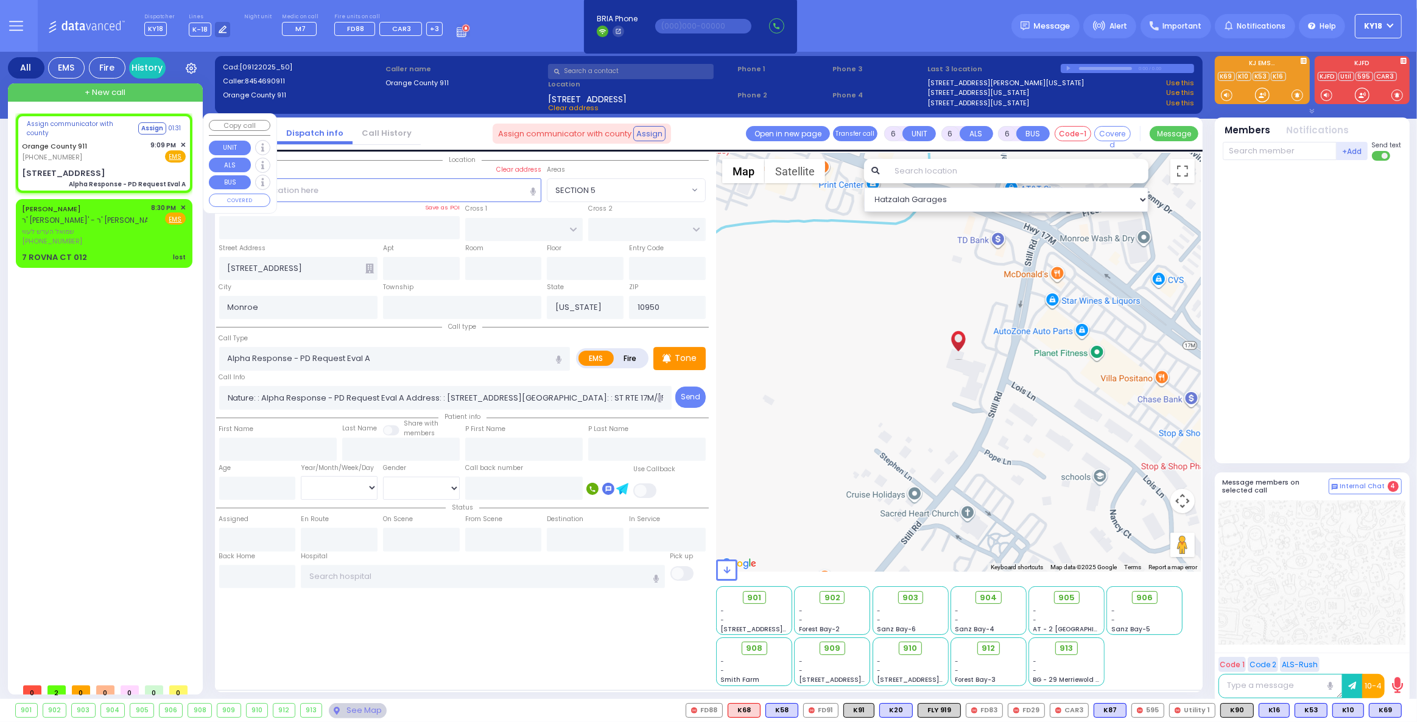
click at [127, 160] on div "Orange County 911 (845) 469-0911 9:09 PM ✕ Fire EMS" at bounding box center [104, 151] width 164 height 23
select select
radio input "true"
select select
select select "Hatzalah Garages"
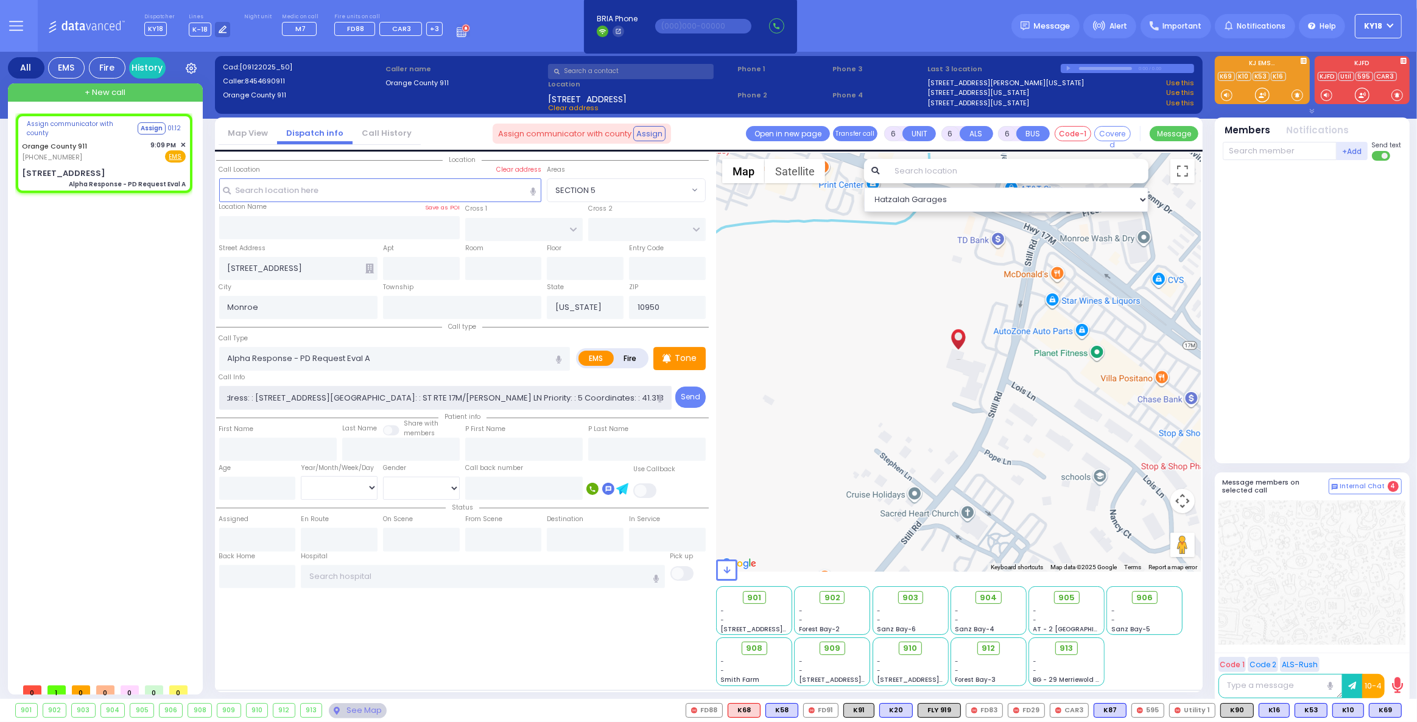
scroll to position [0, 192]
drag, startPoint x: 583, startPoint y: 402, endPoint x: 685, endPoint y: 412, distance: 102.2
click at [677, 404] on div "Call Info Nature: : Alpha Response - PD Request Eval A Address: : 21 Still Rd, …" at bounding box center [462, 390] width 487 height 39
drag, startPoint x: 94, startPoint y: 152, endPoint x: 98, endPoint y: 158, distance: 6.6
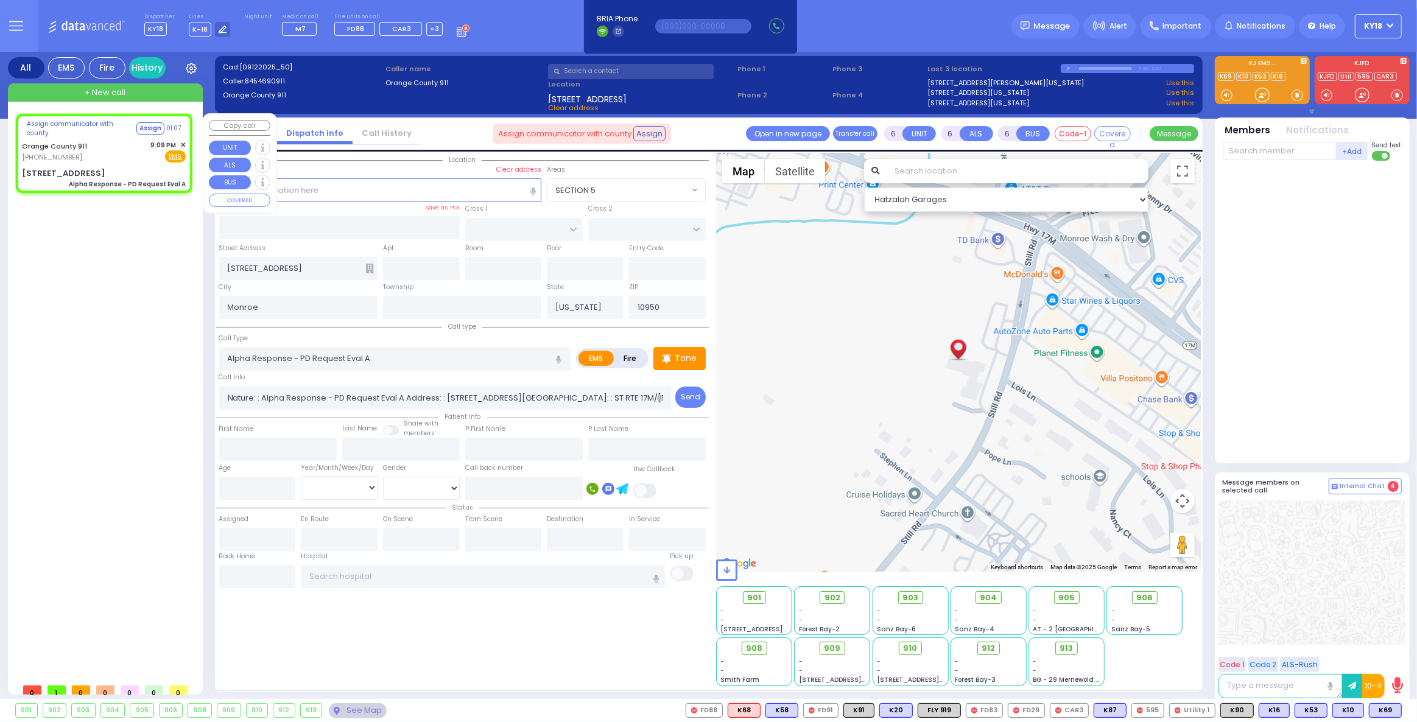
click at [96, 153] on div "Orange County 911 (845) 469-0911 9:09 PM ✕ Fire EMS" at bounding box center [104, 151] width 164 height 23
select select
radio input "true"
select select
select select "Hatzalah Garages"
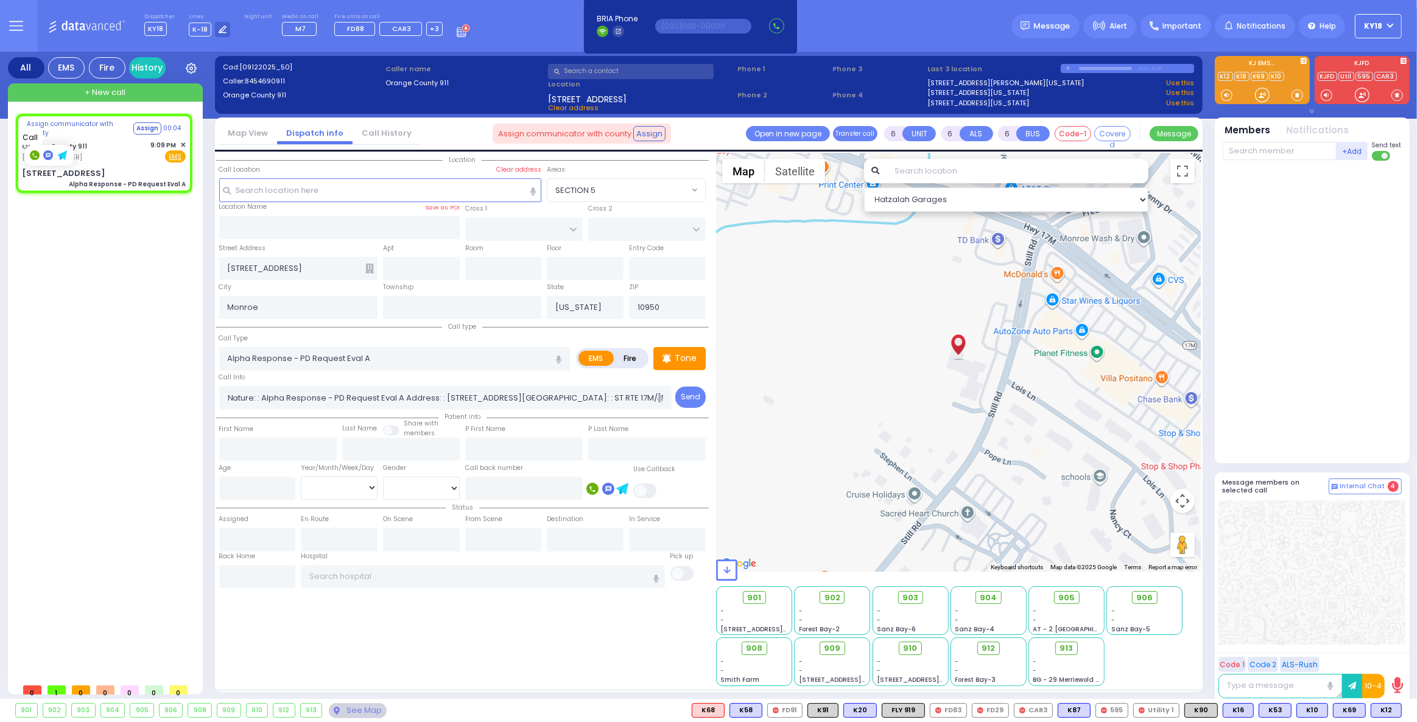
click at [32, 156] on rect at bounding box center [35, 155] width 10 height 10
type input "8454690911"
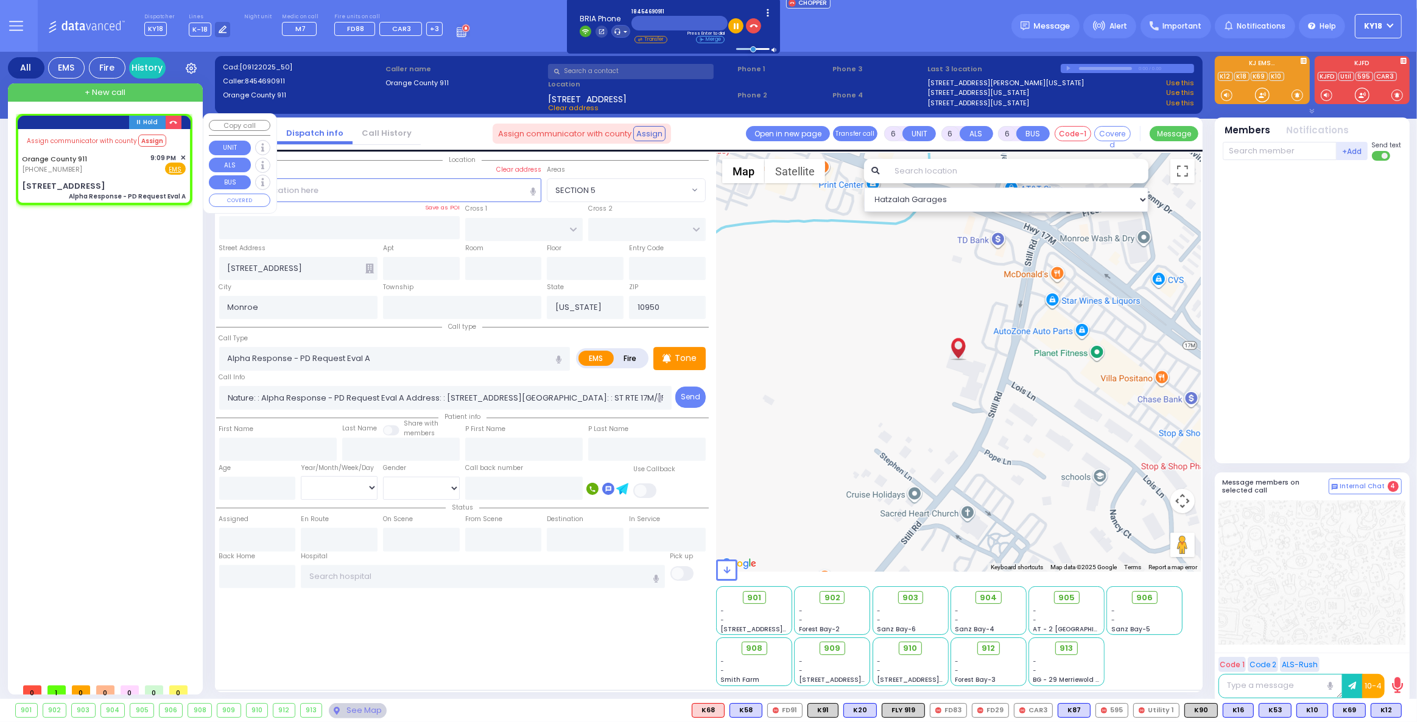
click at [182, 156] on span "✕" at bounding box center [182, 158] width 5 height 10
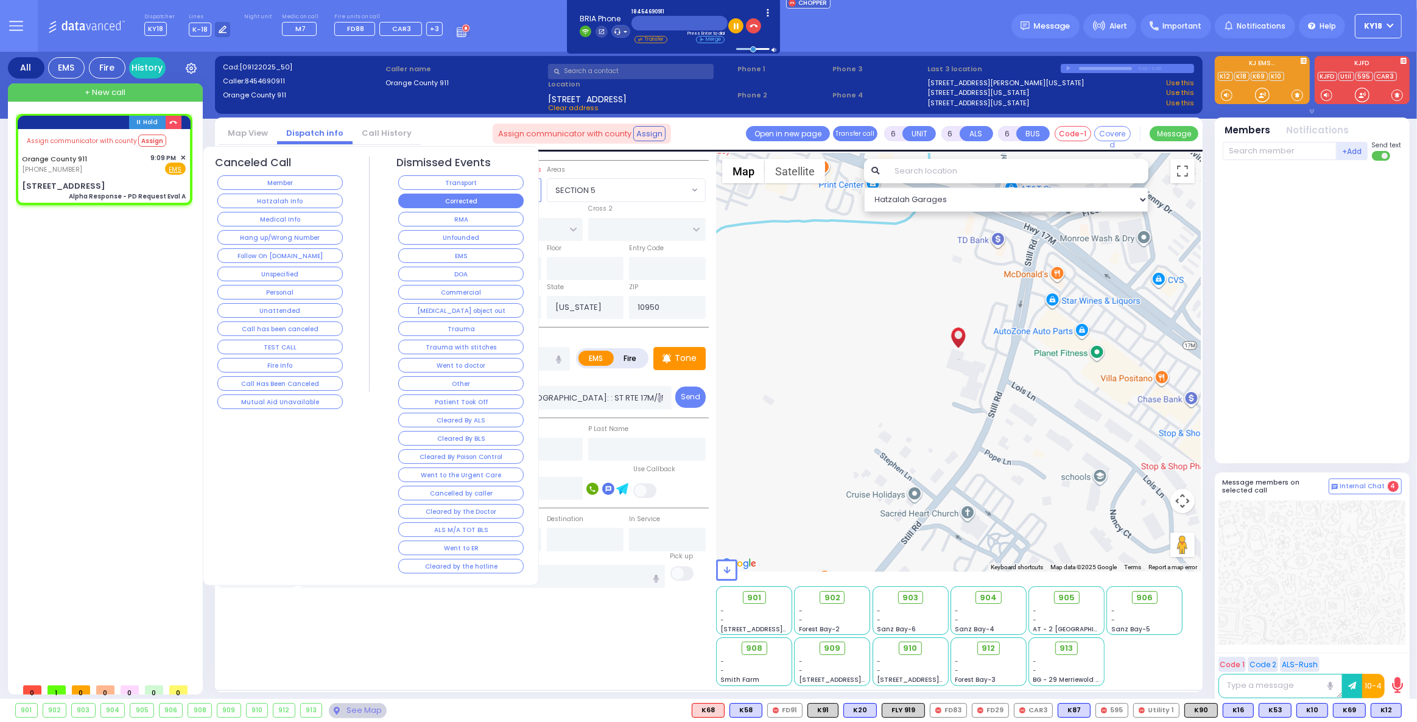
click at [444, 203] on button "Corrected" at bounding box center [460, 201] width 125 height 15
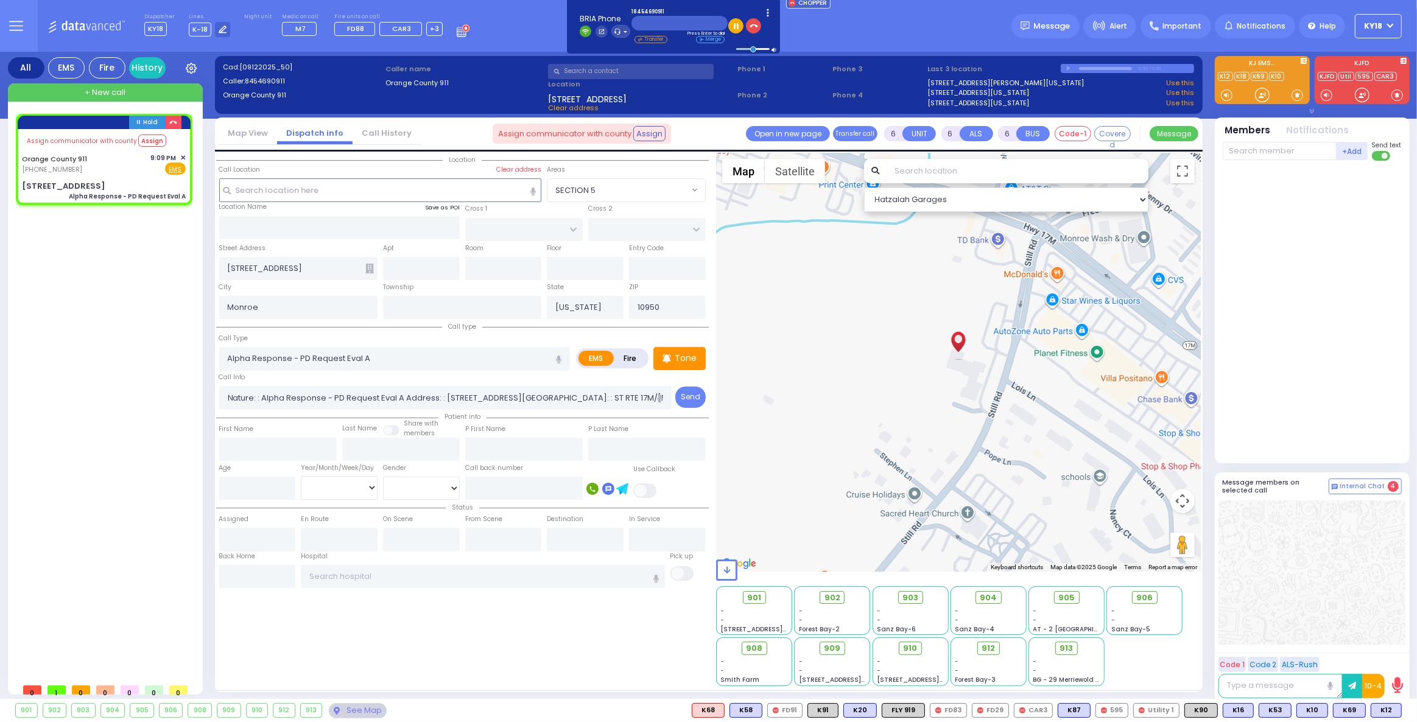
select select
radio input "true"
select select
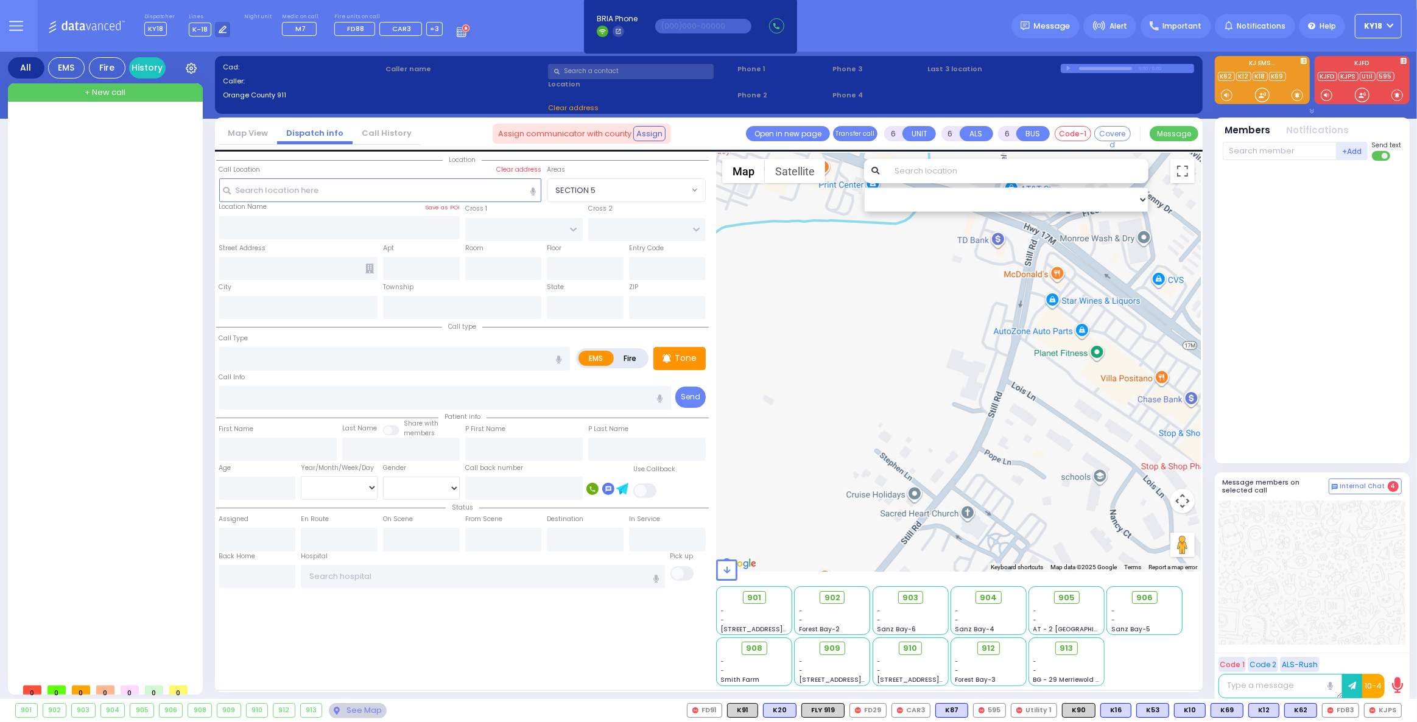
click at [120, 92] on span "+ New call" at bounding box center [105, 92] width 41 height 12
type input "2"
type input "1"
select select
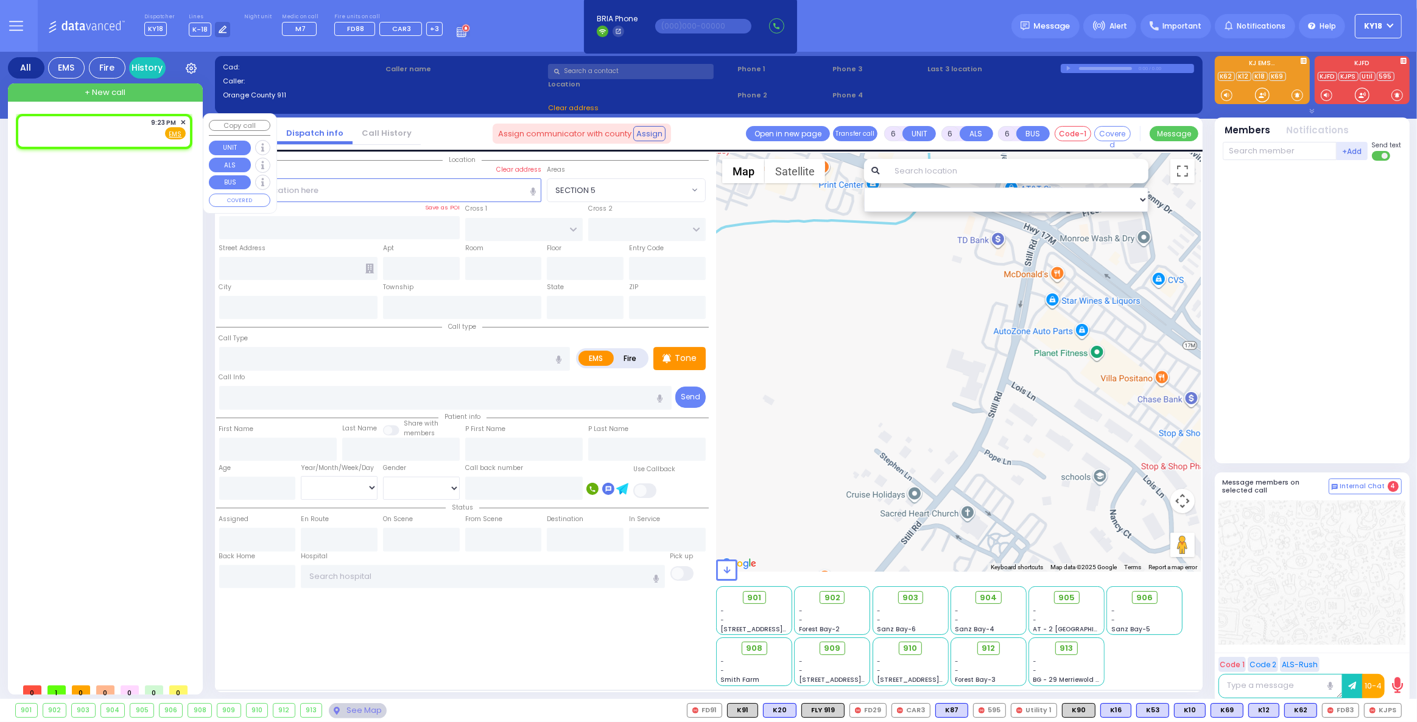
radio input "true"
select select
type input "21:23"
select select
radio input "true"
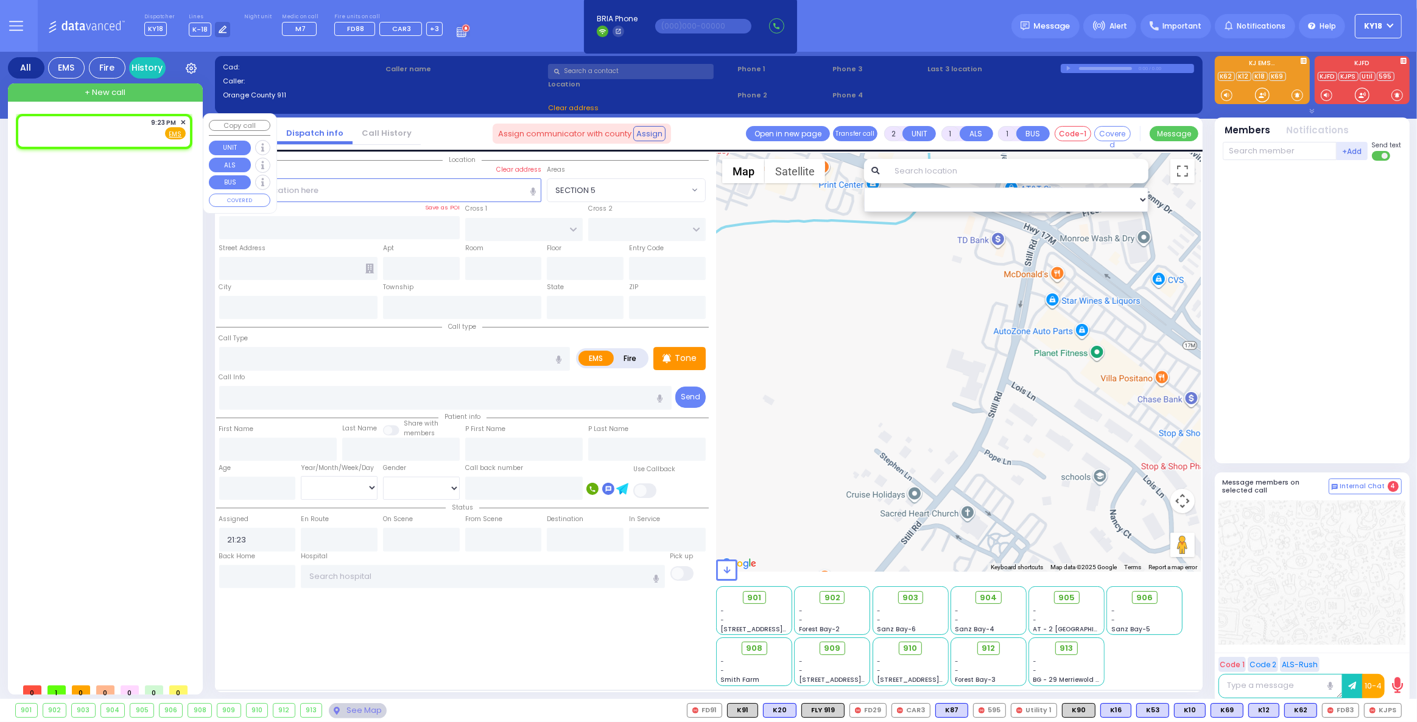
select select
select select "Hatzalah Garages"
click at [138, 137] on div "9:23 PM ✕ Fire EMS" at bounding box center [104, 129] width 164 height 23
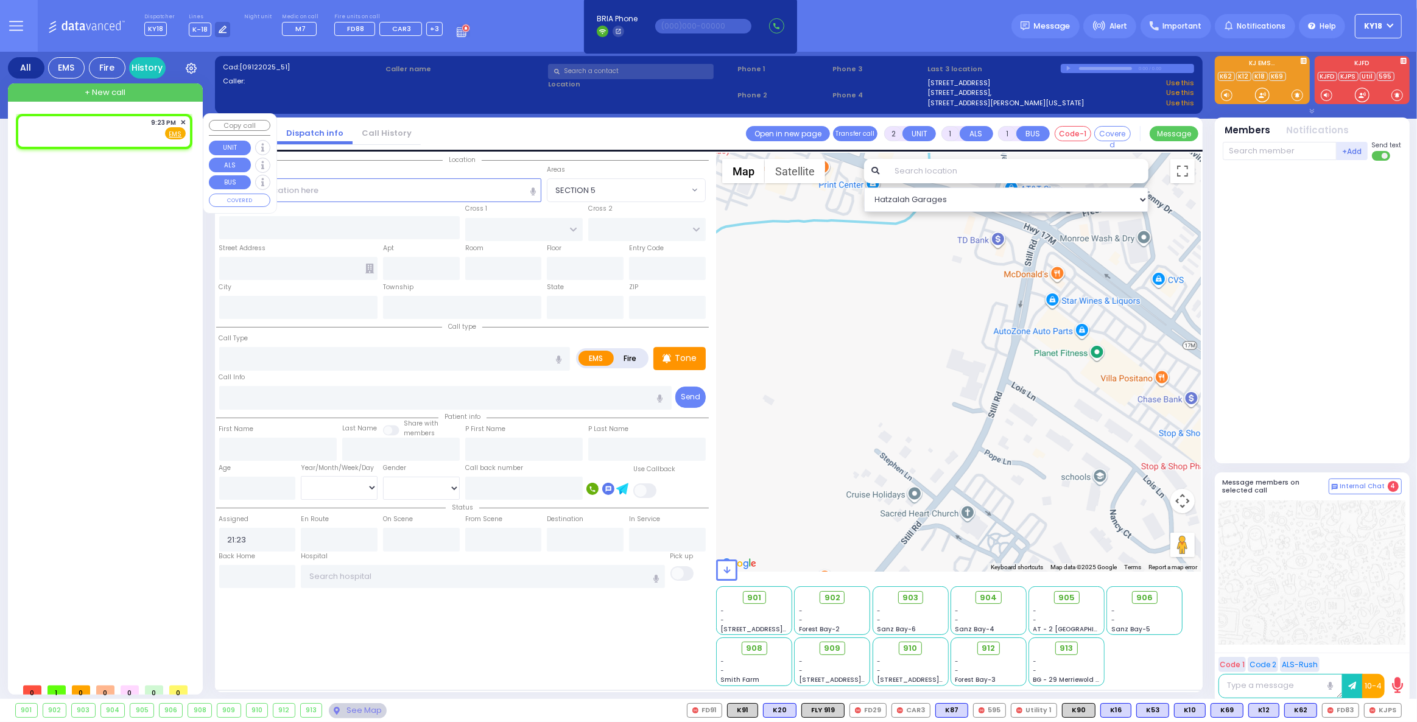
select select
radio input "true"
select select
select select "Hatzalah Garages"
click at [261, 197] on input "text" at bounding box center [380, 189] width 323 height 23
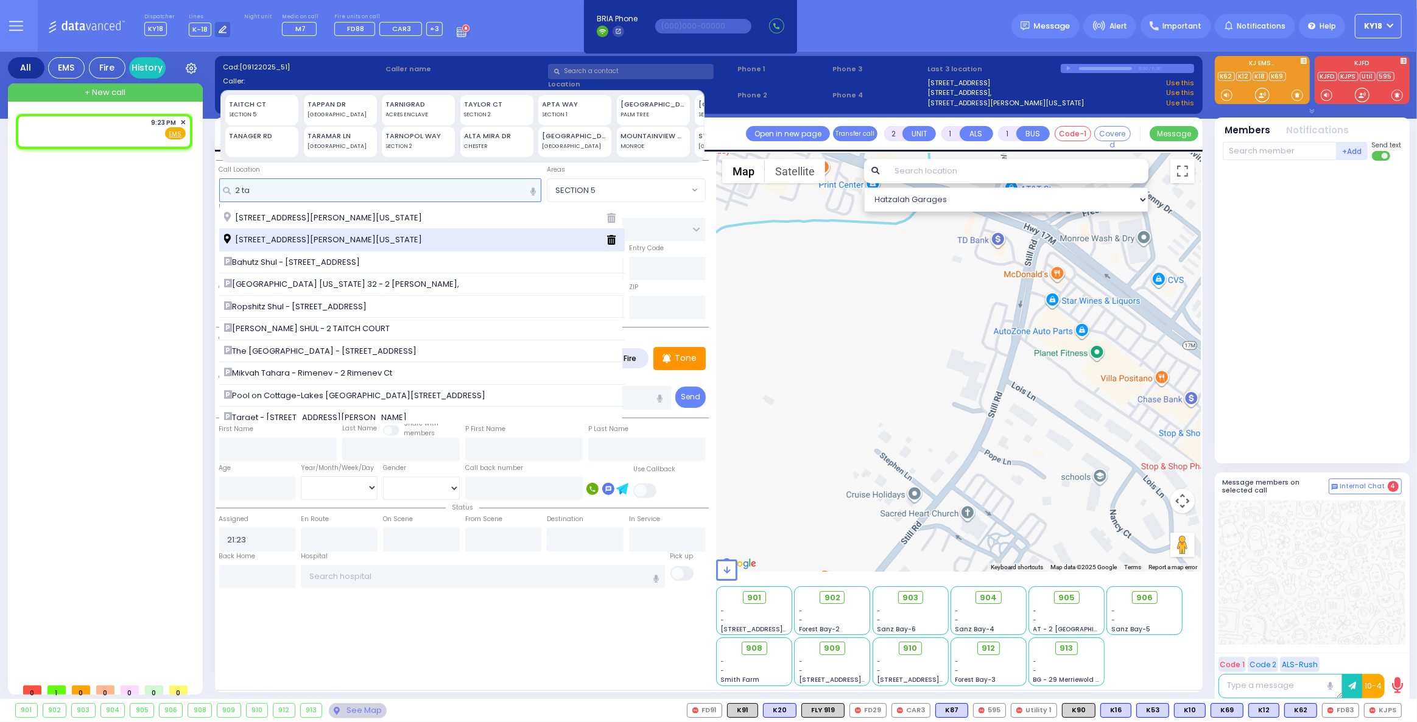
type input "2 ta"
click at [266, 234] on span "[STREET_ADDRESS][PERSON_NAME][US_STATE]" at bounding box center [325, 240] width 202 height 12
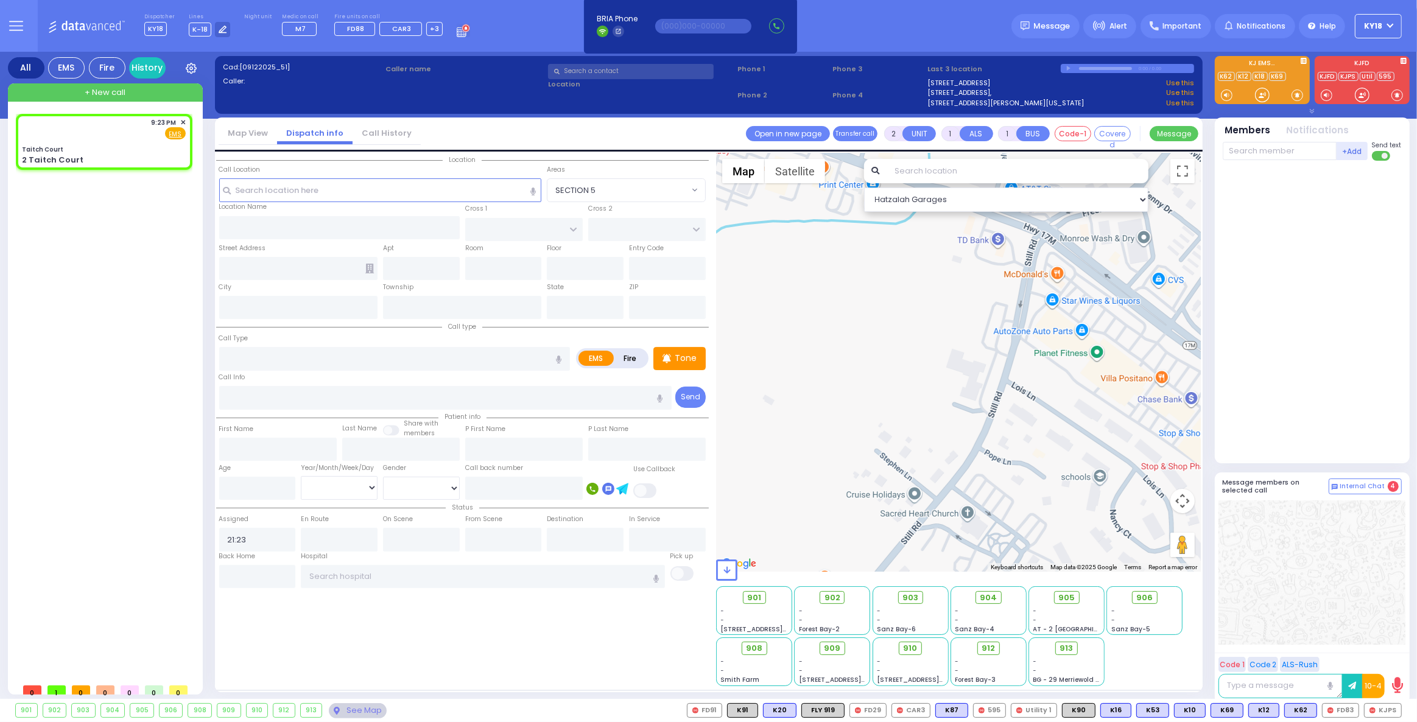
select select
radio input "true"
select select
select select "Hatzalah Garages"
type input "Taitch Court"
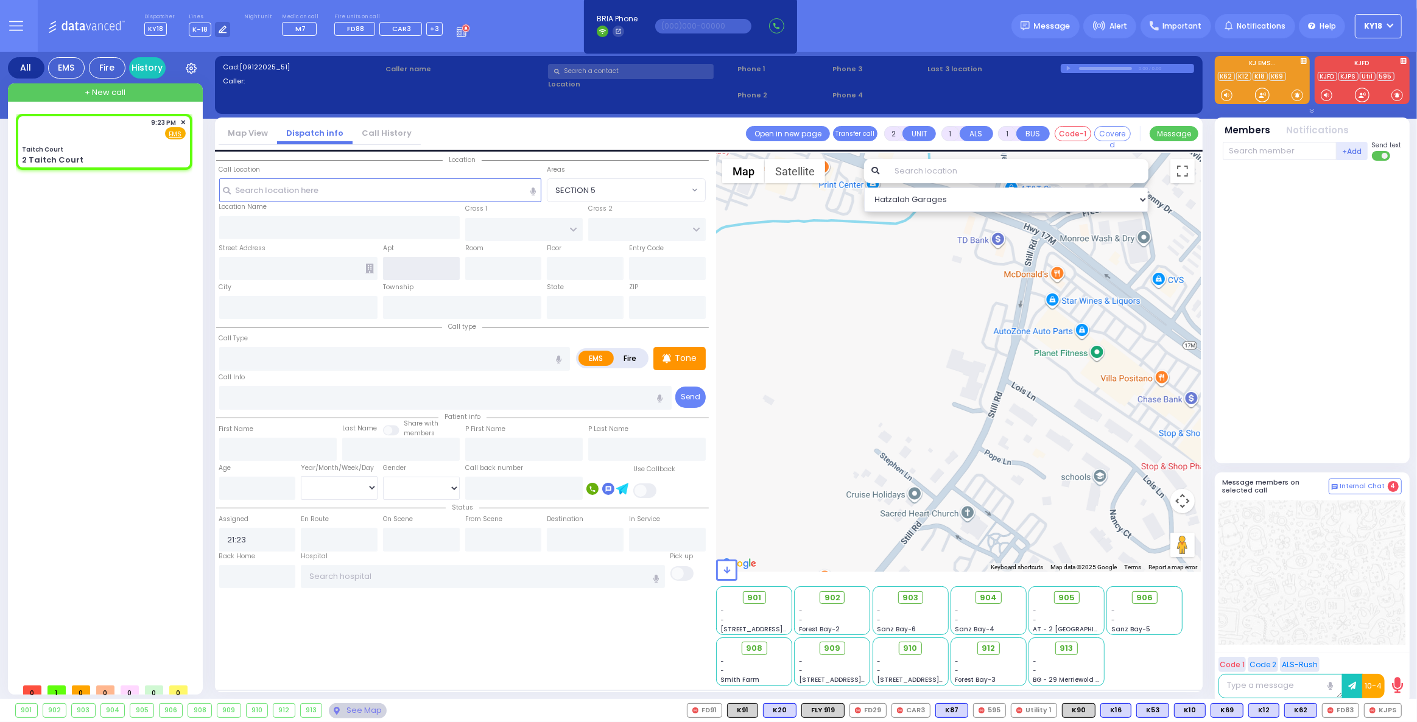
type input "SEVEN SPRINGS MOUNTAIN RD"
type input "2 Taitch Court"
type input "Kiryas Joel"
type input "New York"
type input "10950"
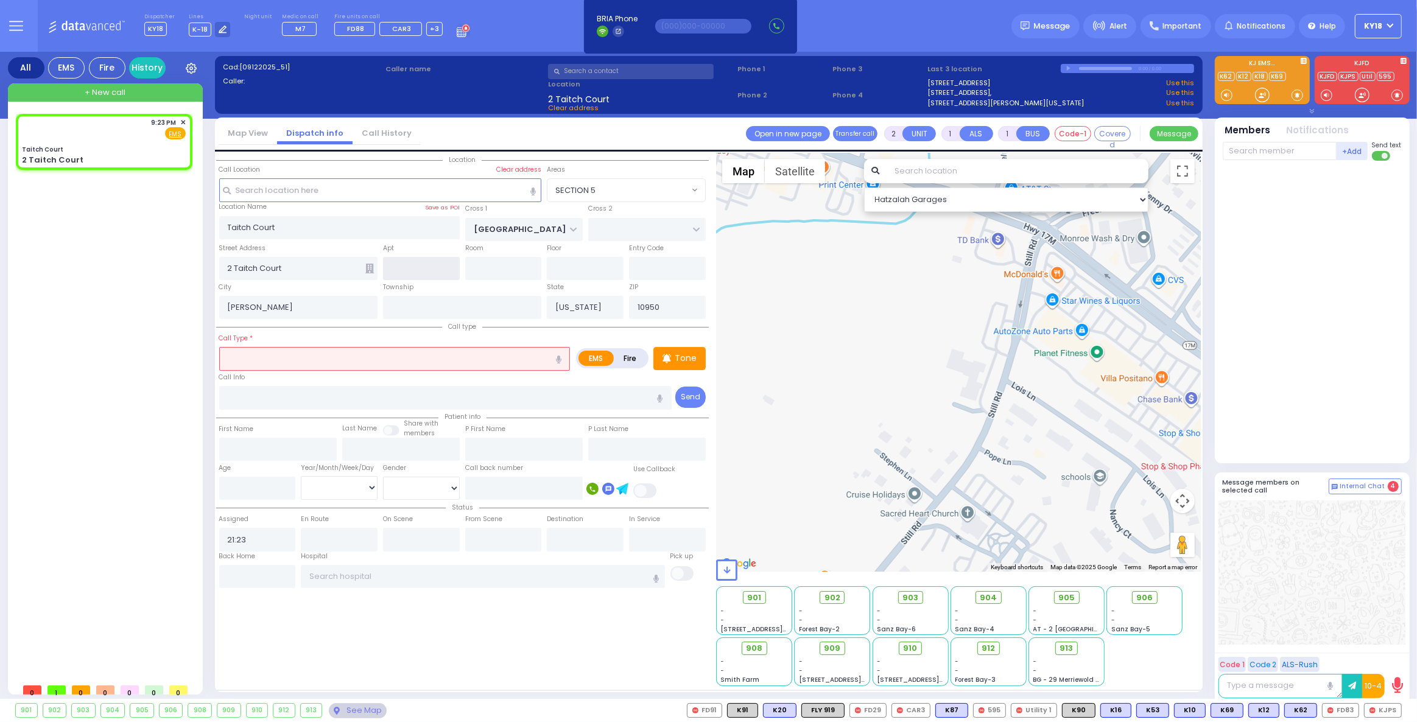
select select "SECTION 5"
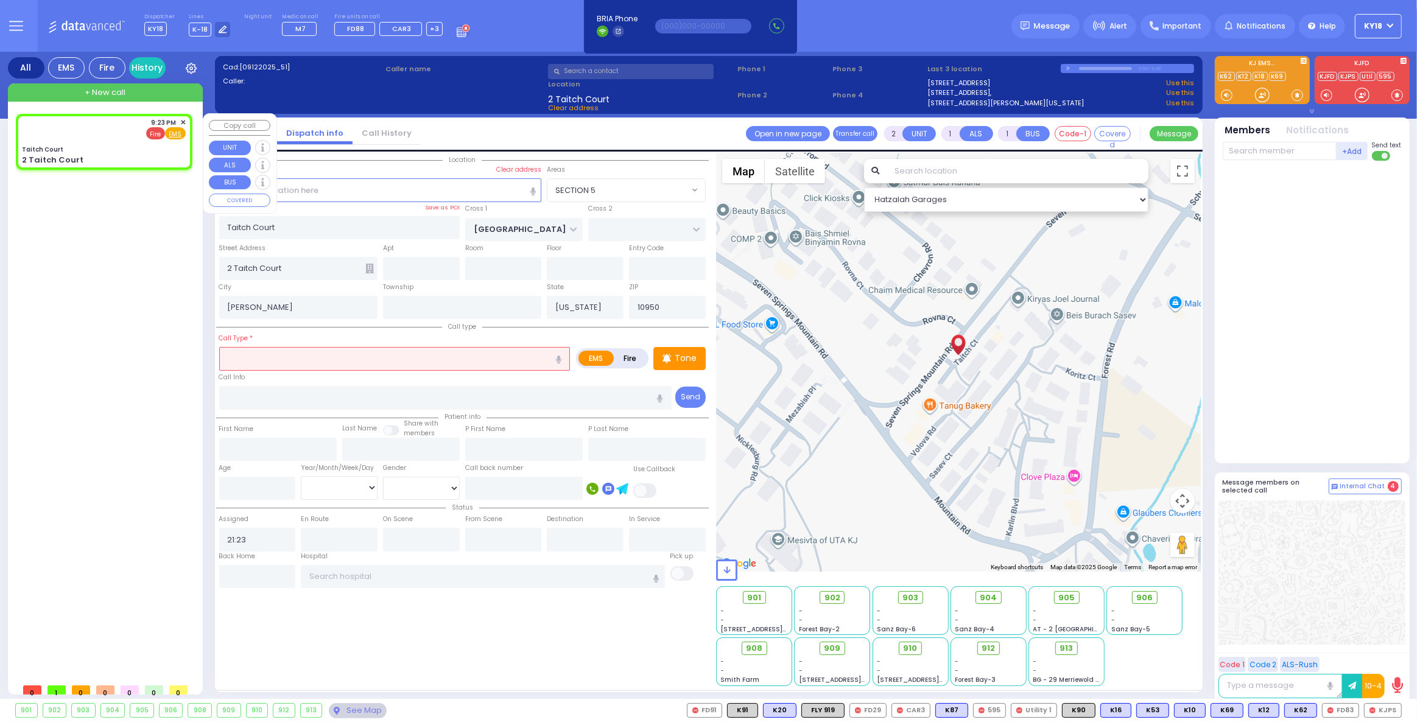
click at [162, 134] on span "Fire" at bounding box center [155, 133] width 19 height 12
select select
radio input "false"
radio input "true"
select select
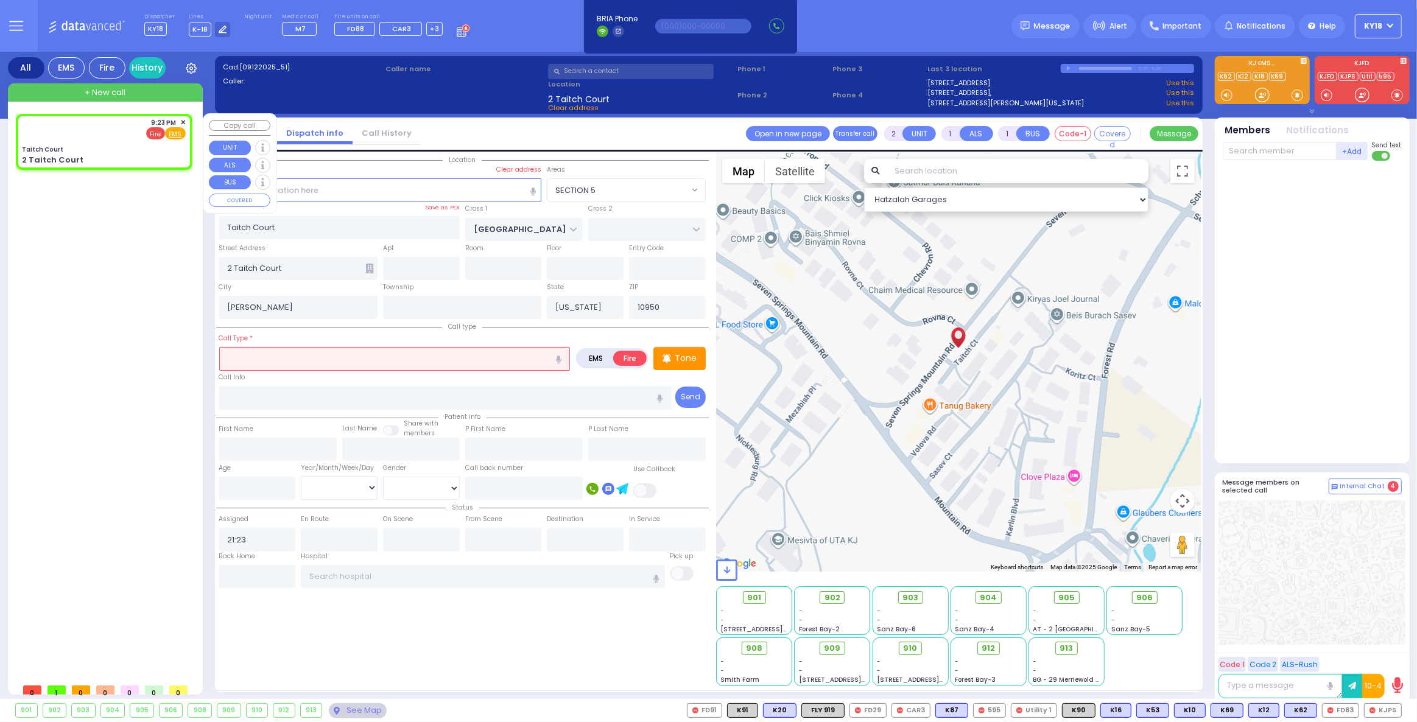
select select "Hatzalah Garages"
select select "SECTION 5"
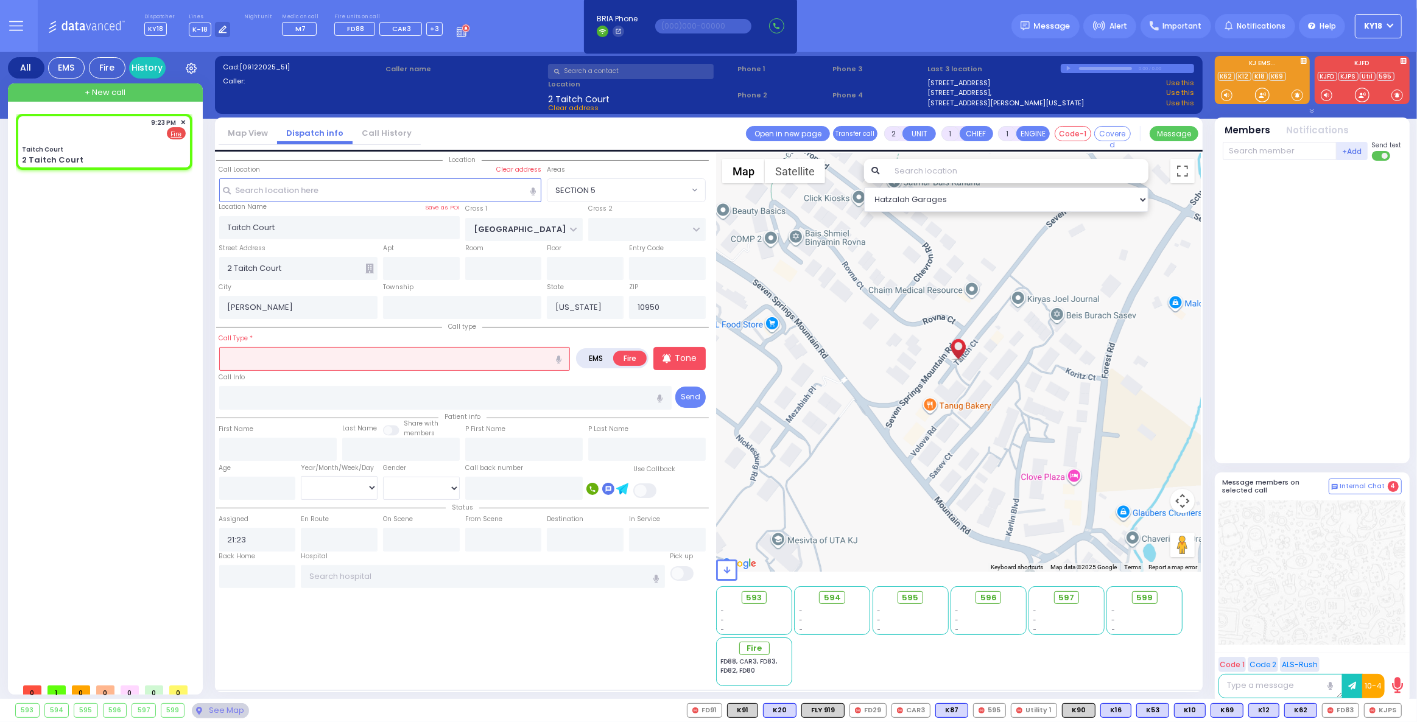
click at [258, 358] on input "text" at bounding box center [394, 358] width 351 height 23
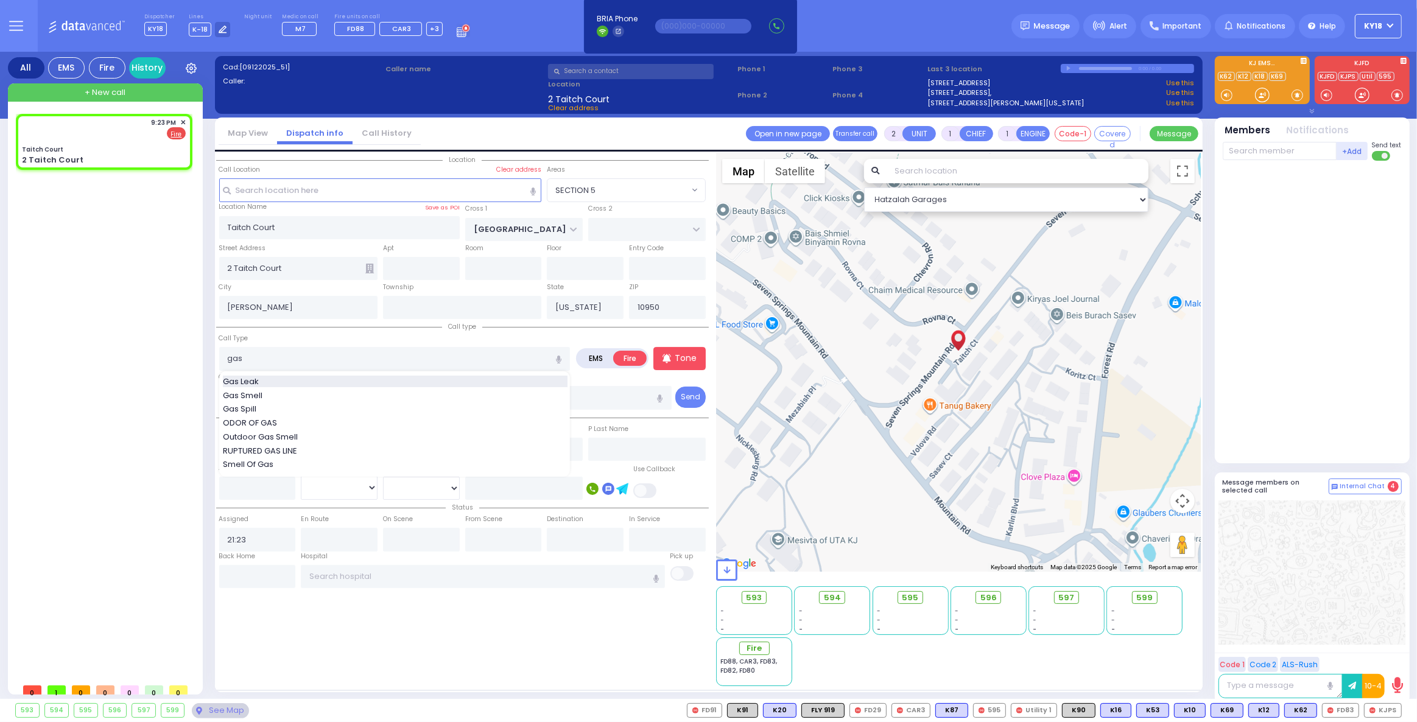
click at [256, 381] on span "Gas Leak" at bounding box center [243, 382] width 40 height 12
type input "Gas Leak"
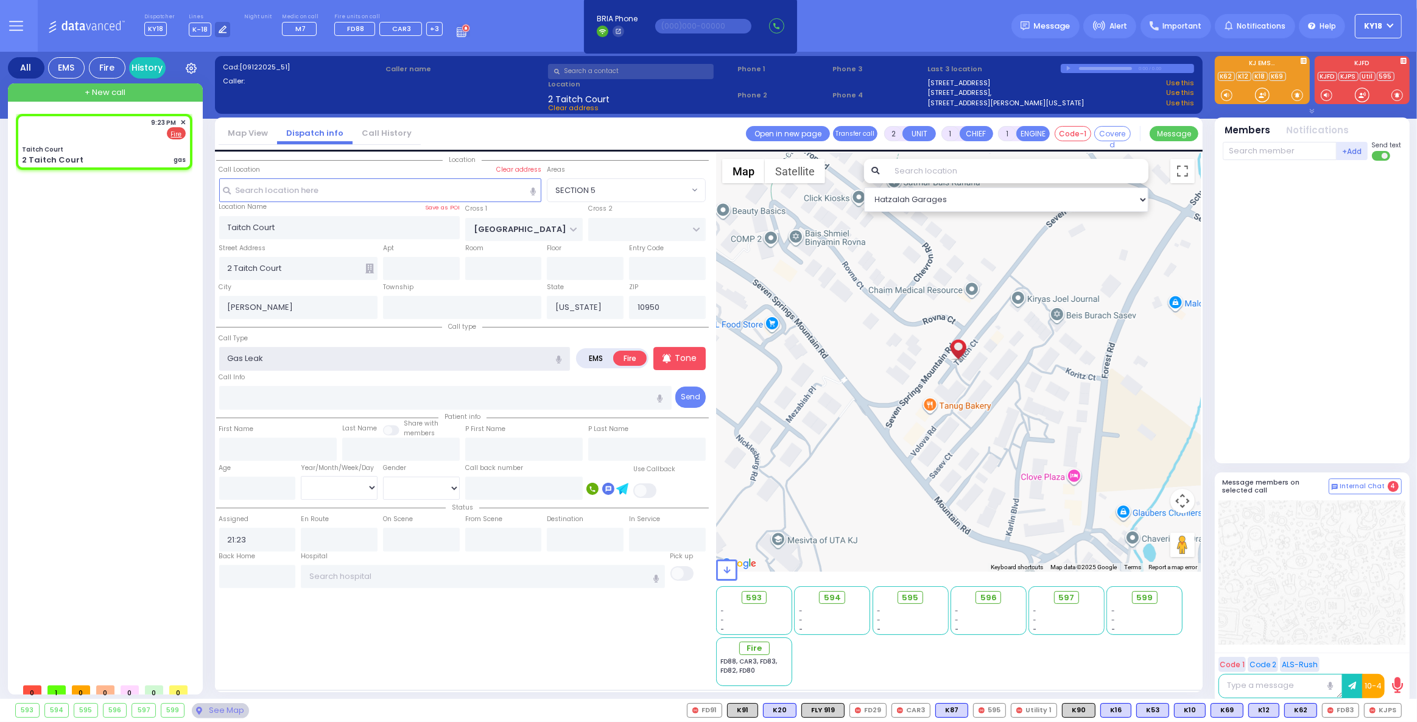
select select
radio input "true"
select select
select select "Hatzalah Garages"
select select "SECTION 5"
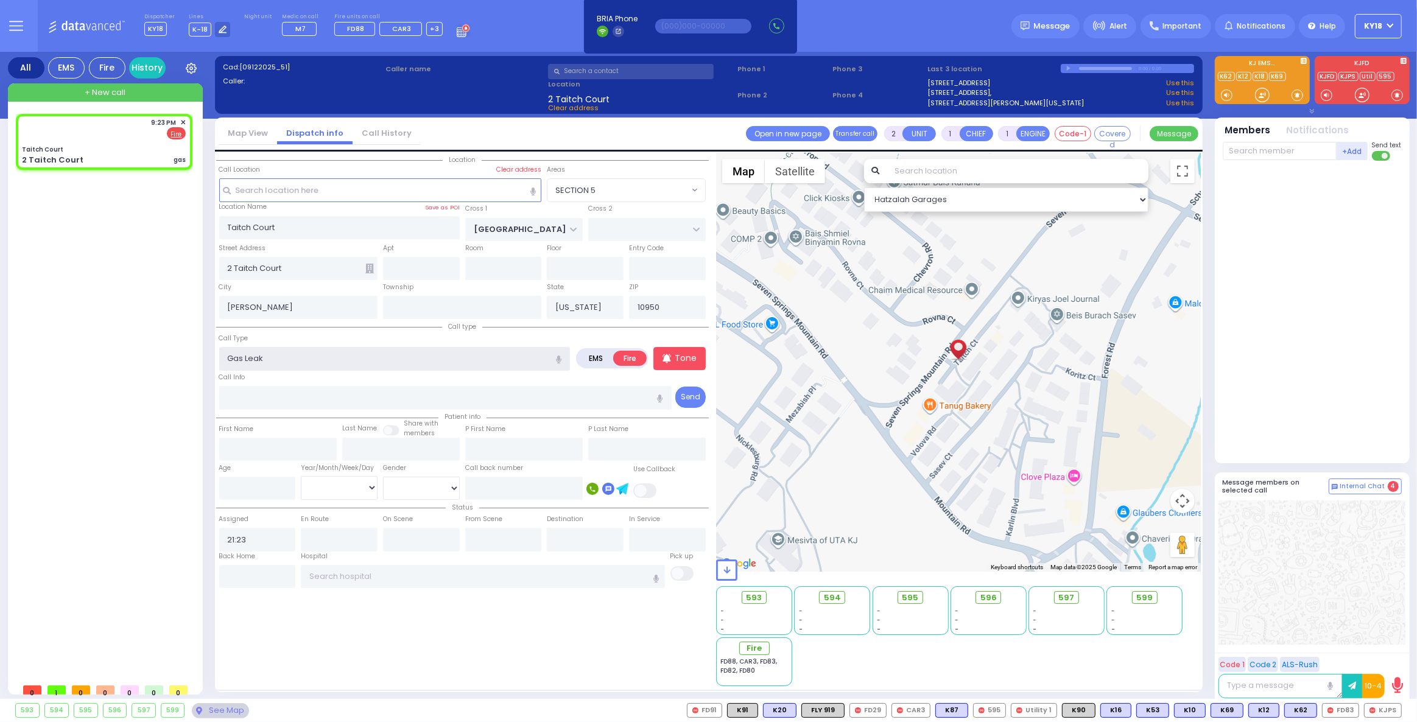
click at [284, 360] on input "Gas Leak" at bounding box center [394, 358] width 351 height 23
select select
radio input "true"
select select
select select "Hatzalah Garages"
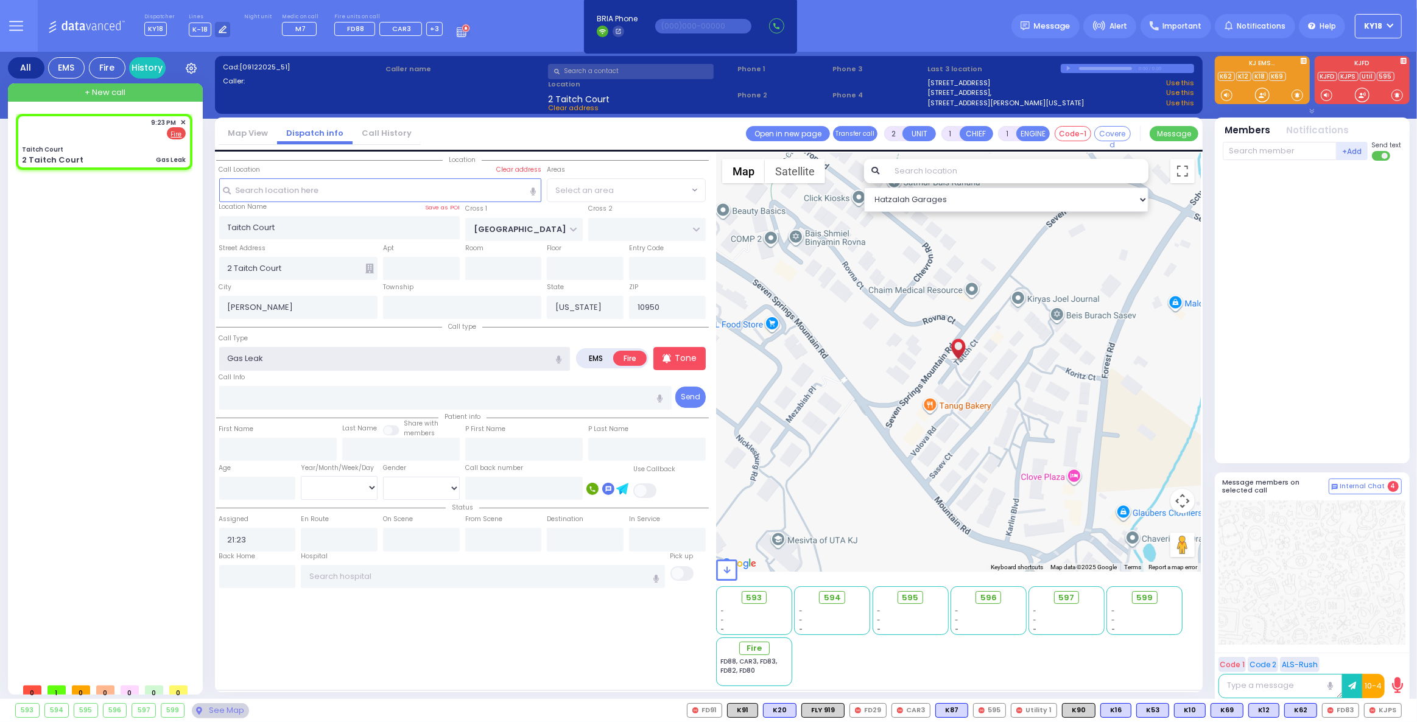
type input "Gas Lea"
select select "SECTION 5"
type input "G"
select select
radio input "true"
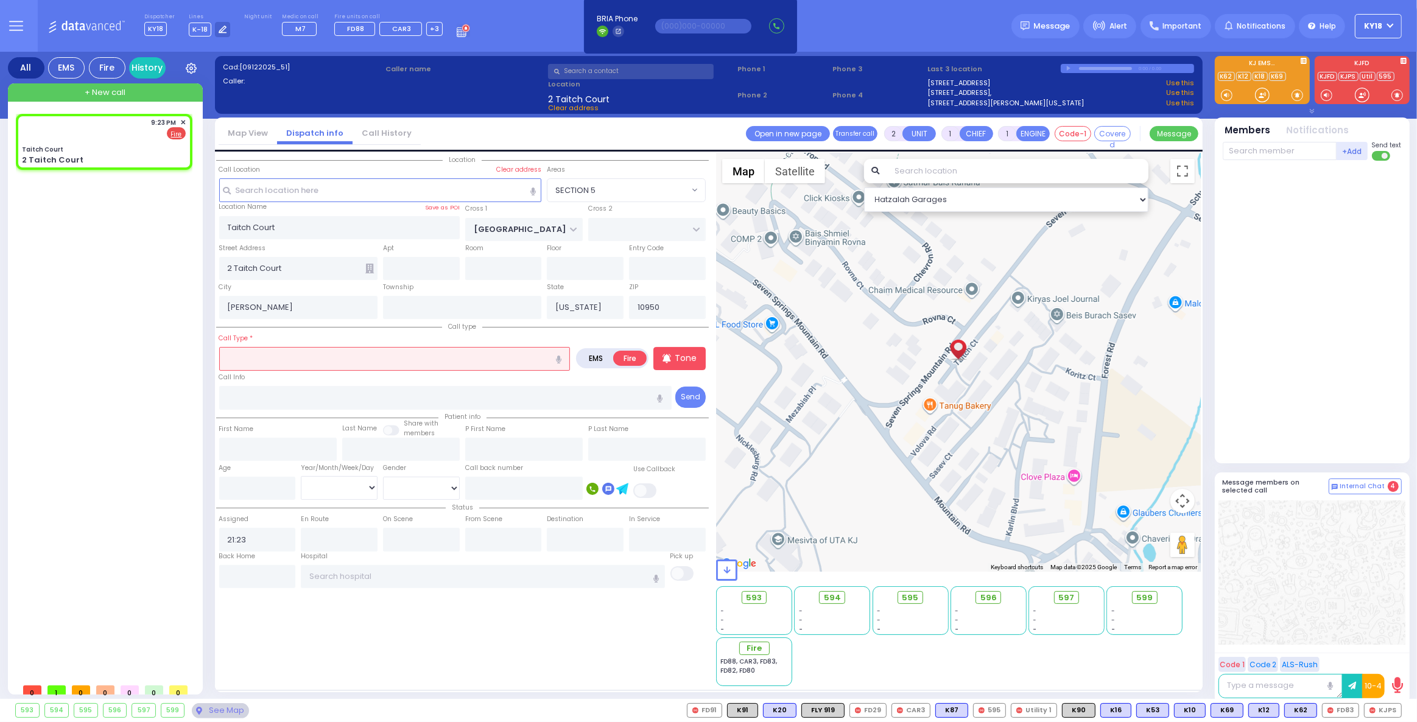
select select
select select "Hatzalah Garages"
select select "SECTION 5"
click at [273, 361] on input "text" at bounding box center [394, 358] width 351 height 23
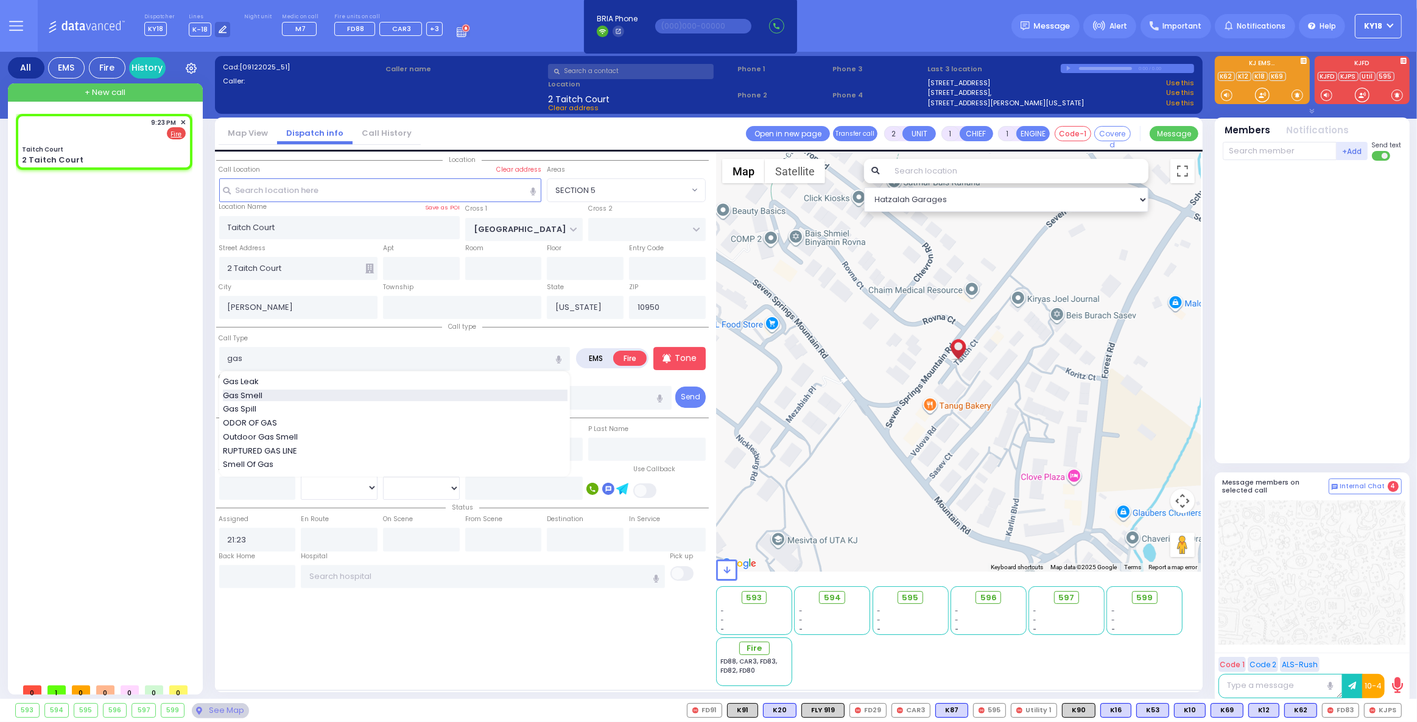
click at [314, 395] on div "Gas Smell" at bounding box center [395, 396] width 345 height 12
type input "Gas Smell"
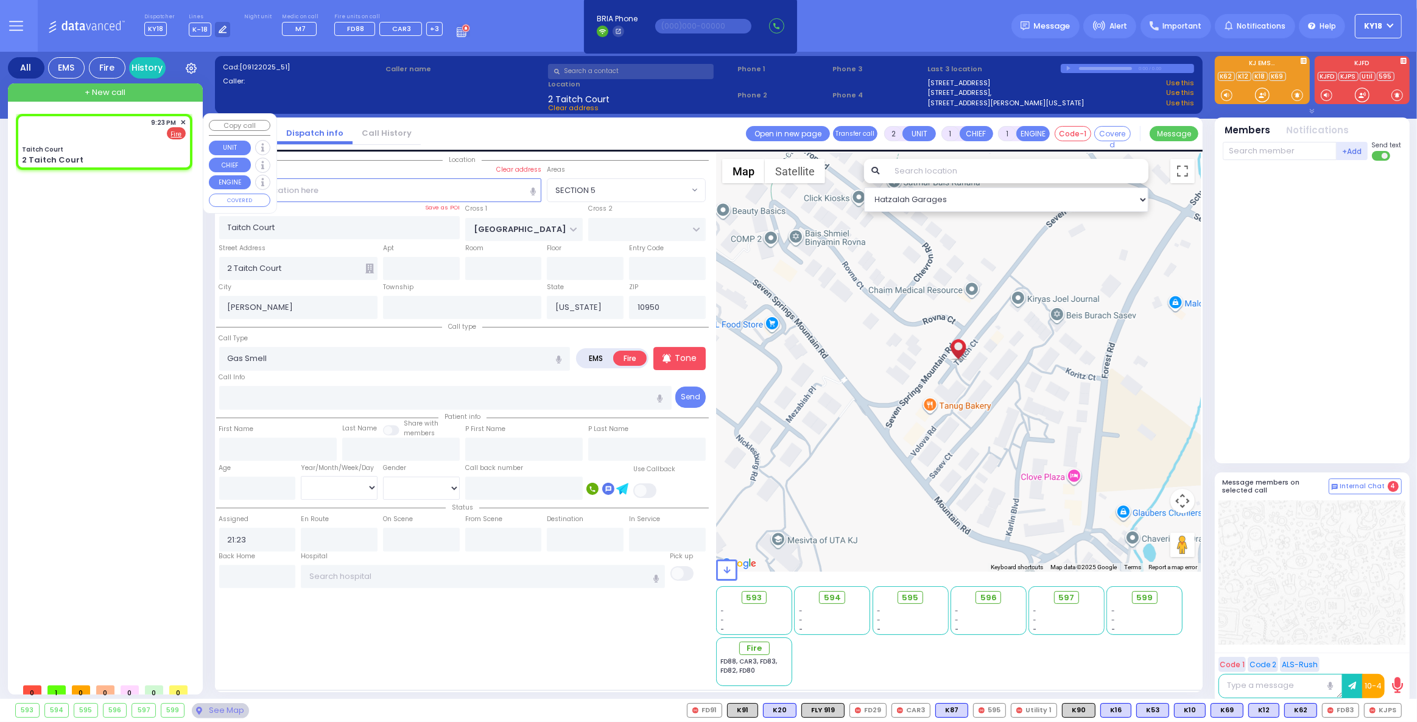
click at [133, 148] on div "Taitch Court" at bounding box center [104, 149] width 164 height 9
select select
radio input "true"
select select
select select "Hatzalah Garages"
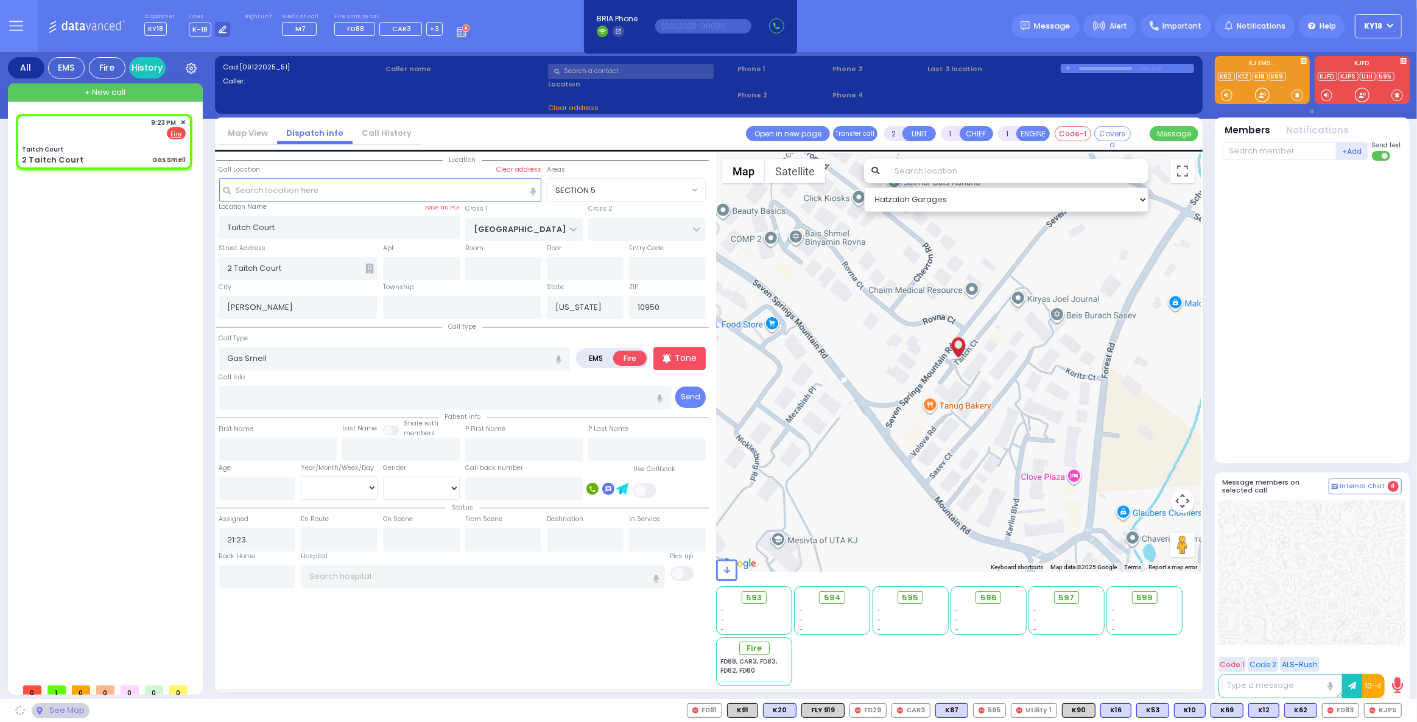
select select
radio input "true"
select select
select select "Hatzalah Garages"
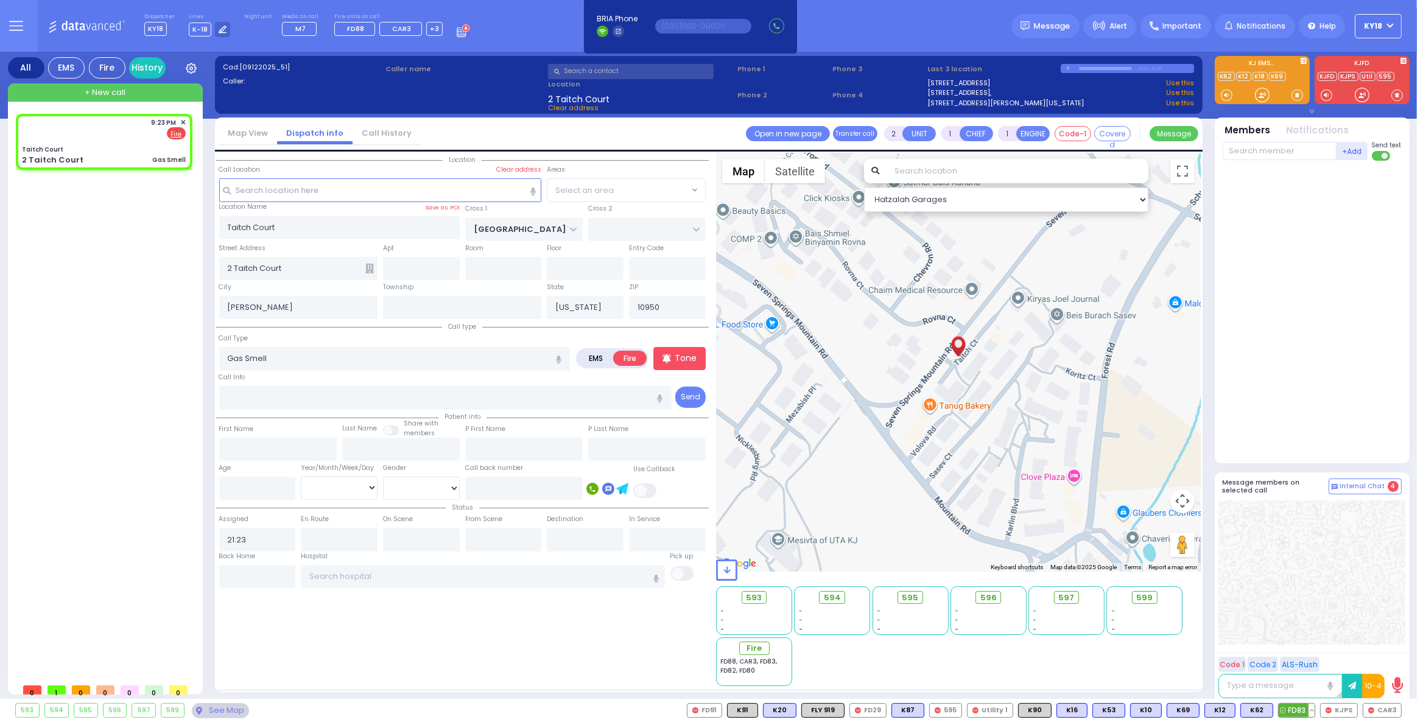
select select "SECTION 5"
click at [1375, 713] on span "CAR3" at bounding box center [1382, 710] width 38 height 13
select select
radio input "true"
select select
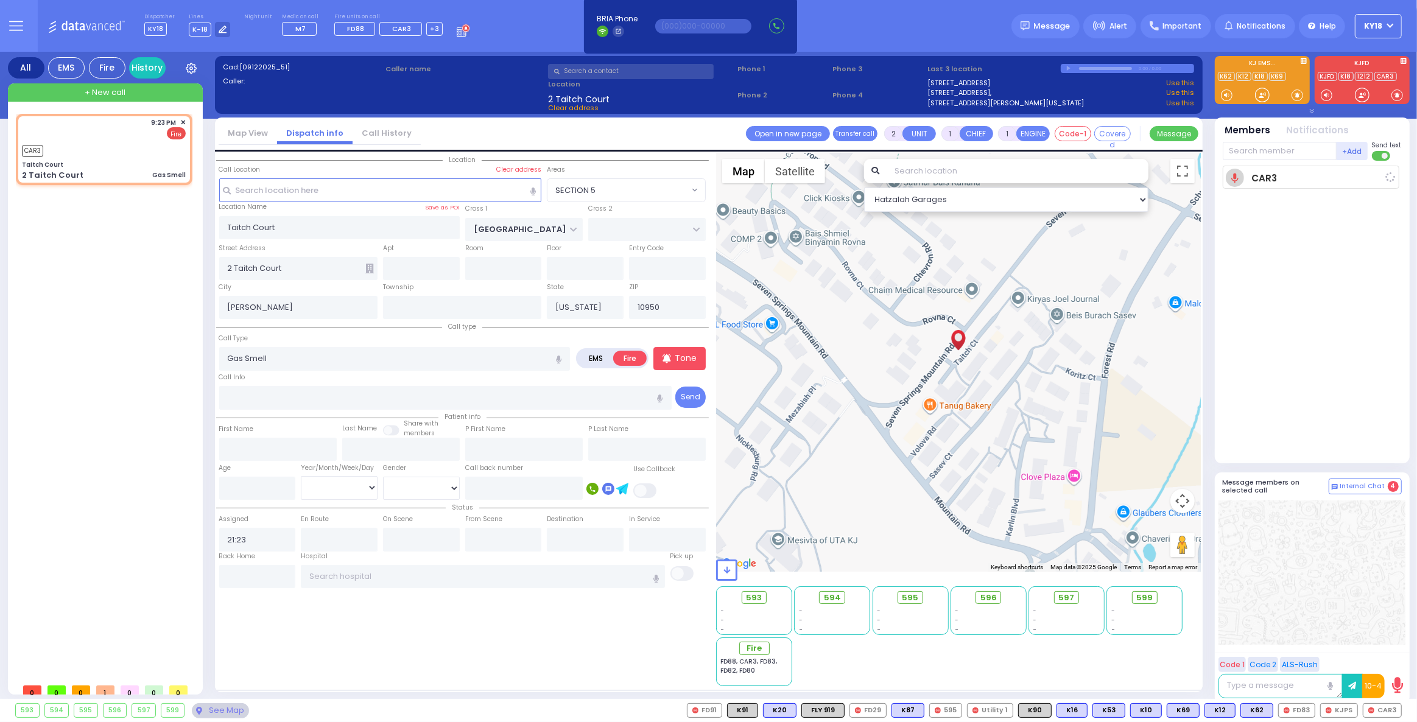
type input "21:24"
select select "Hatzalah Garages"
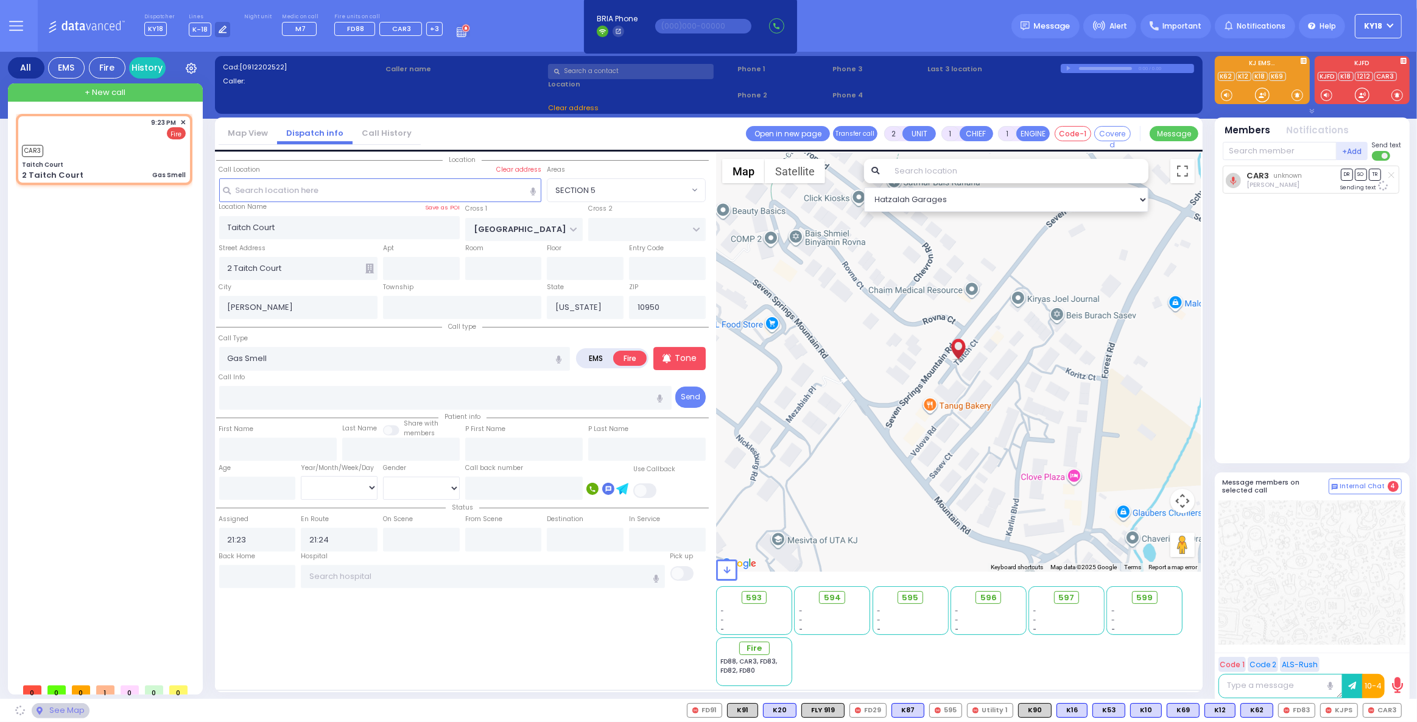
select select "SECTION 5"
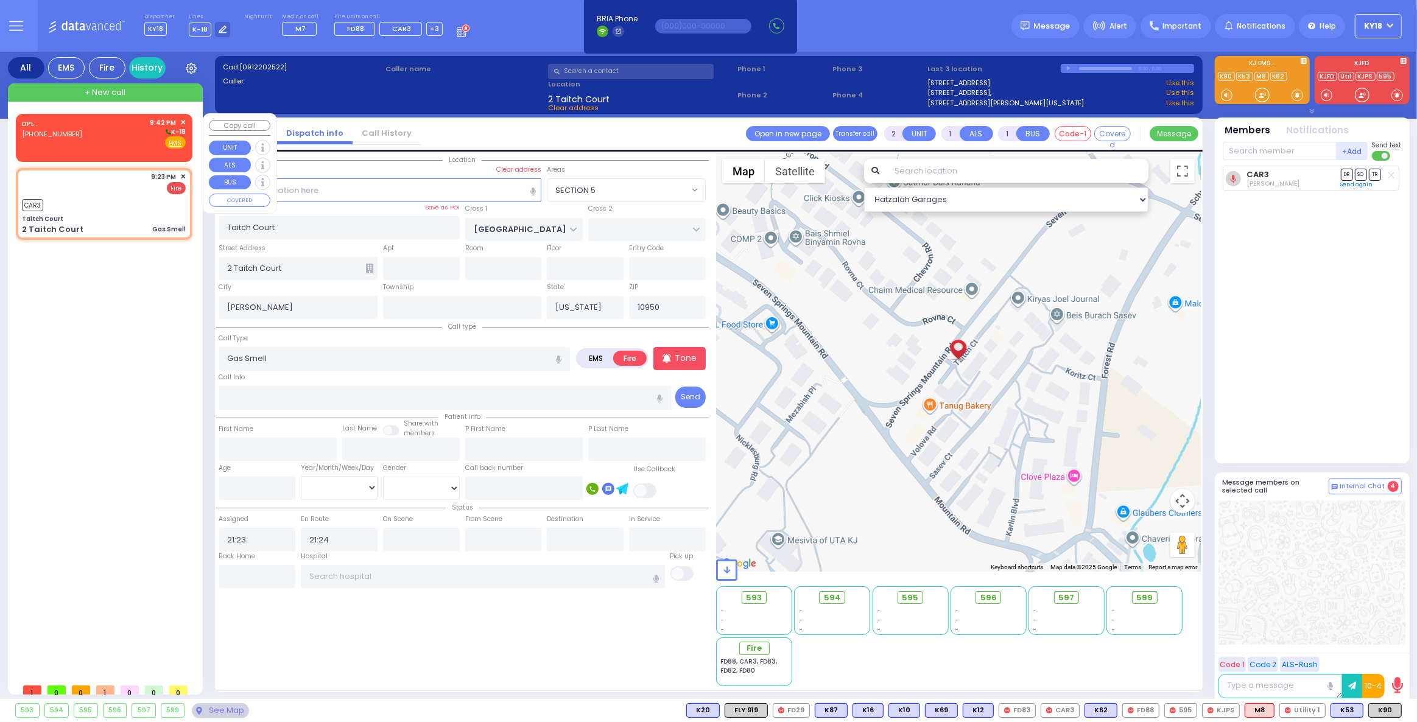
click at [184, 123] on span "✕" at bounding box center [182, 123] width 5 height 10
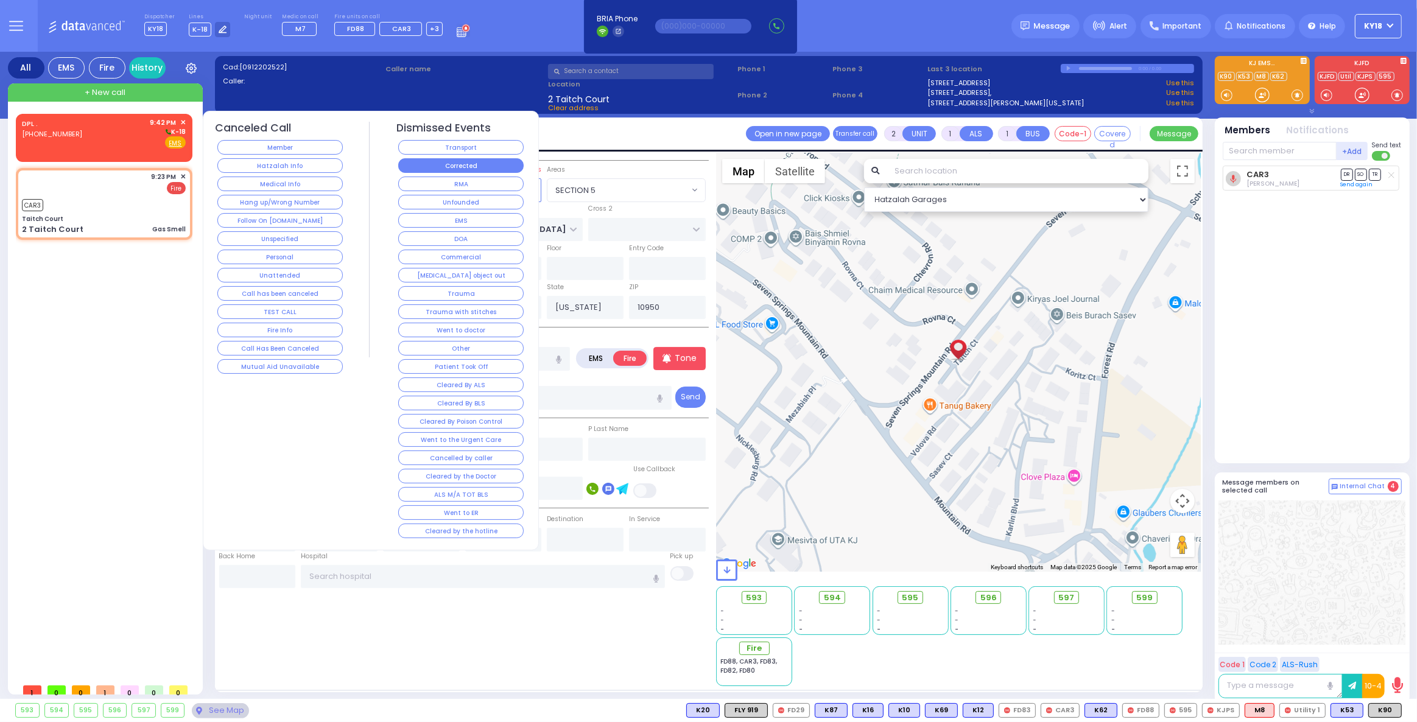
click at [413, 160] on button "Corrected" at bounding box center [460, 165] width 125 height 15
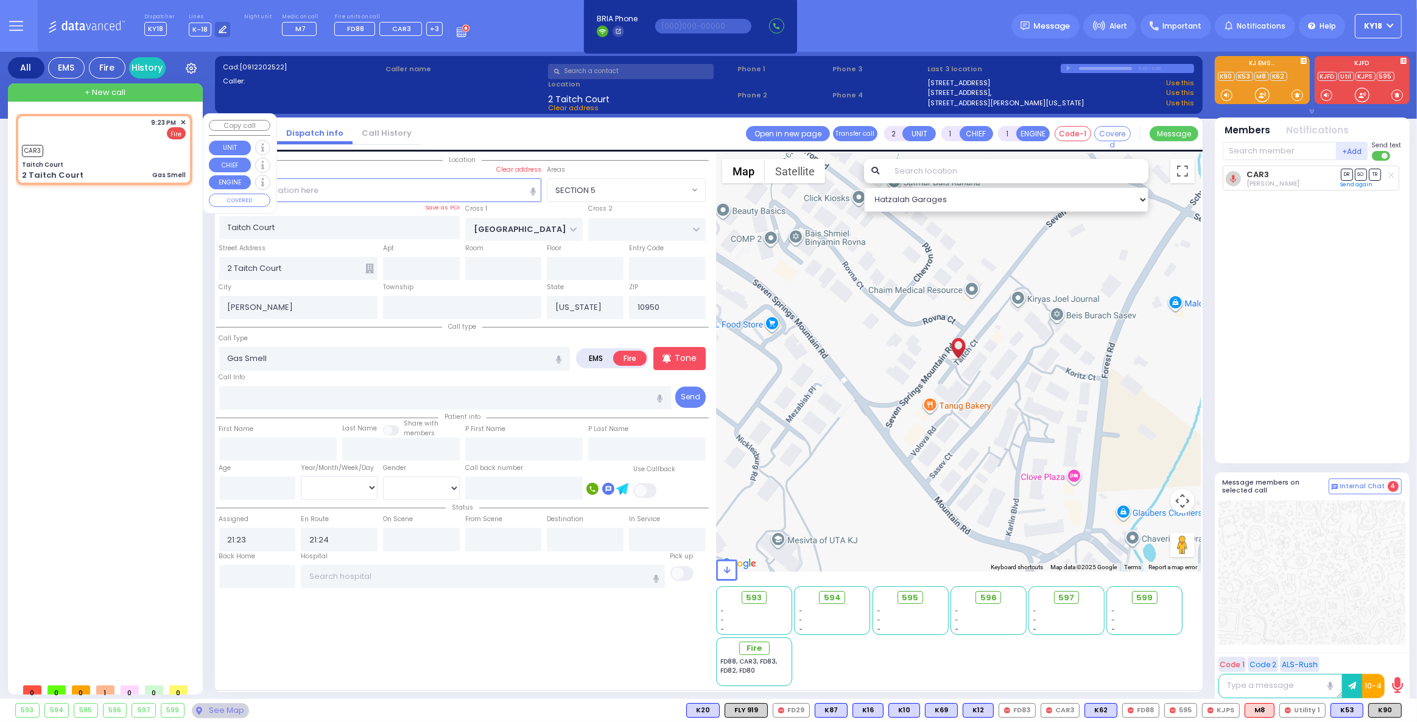
click at [183, 121] on span "✕" at bounding box center [182, 123] width 5 height 10
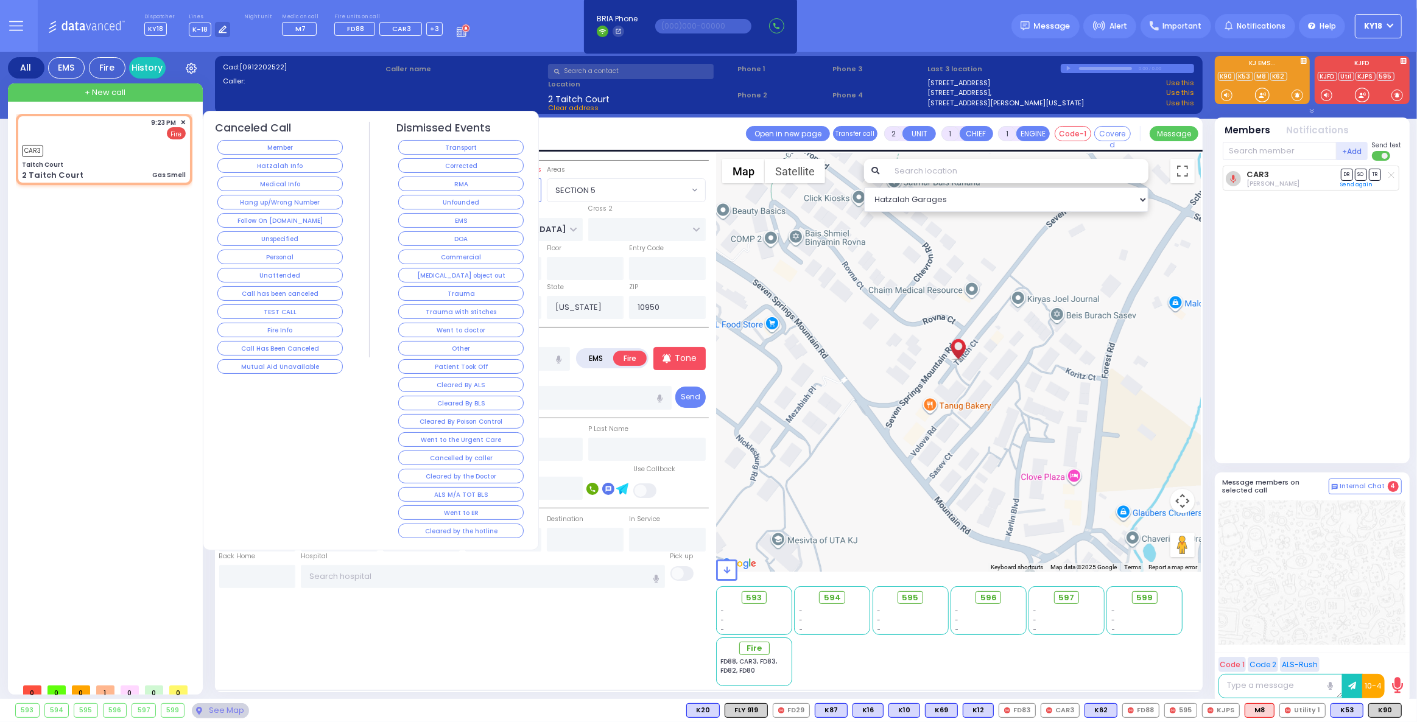
click at [411, 158] on button "Corrected" at bounding box center [460, 165] width 125 height 15
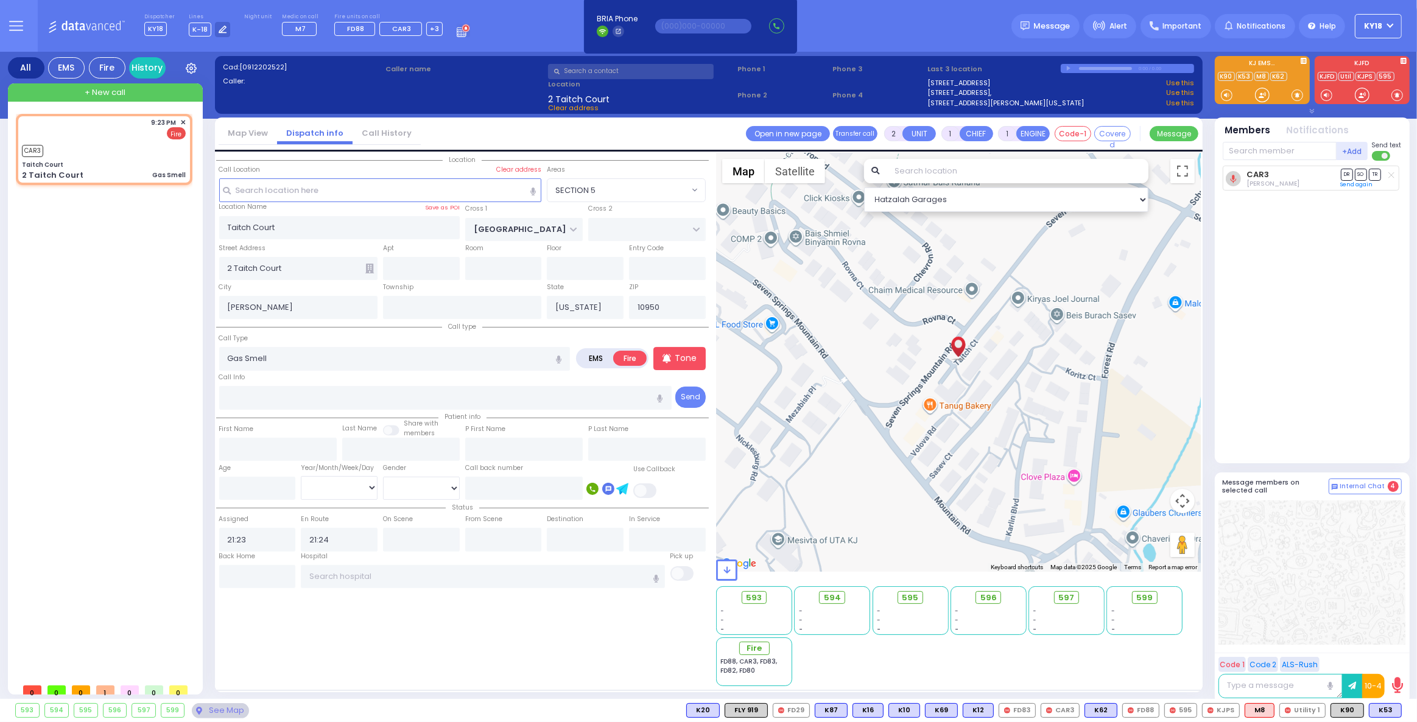
select select
radio input "true"
select select
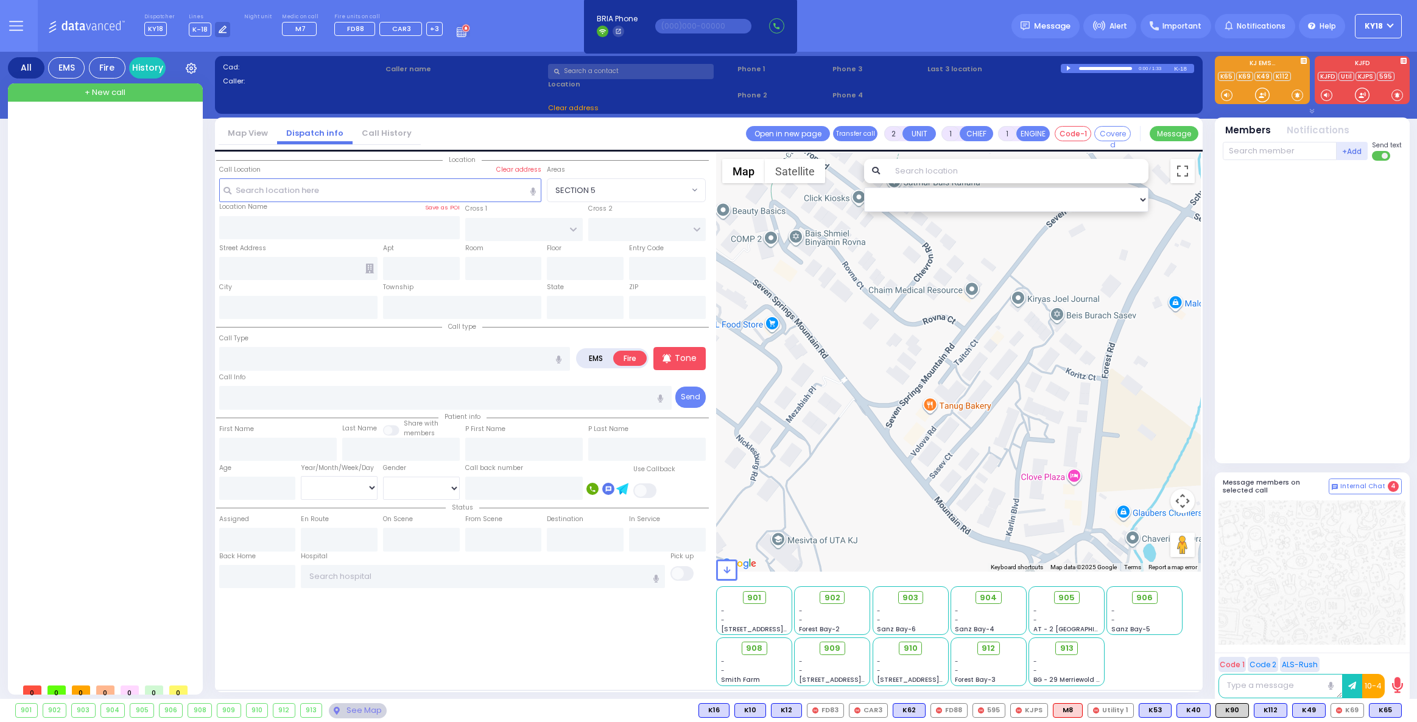
select select
